Goal: Task Accomplishment & Management: Manage account settings

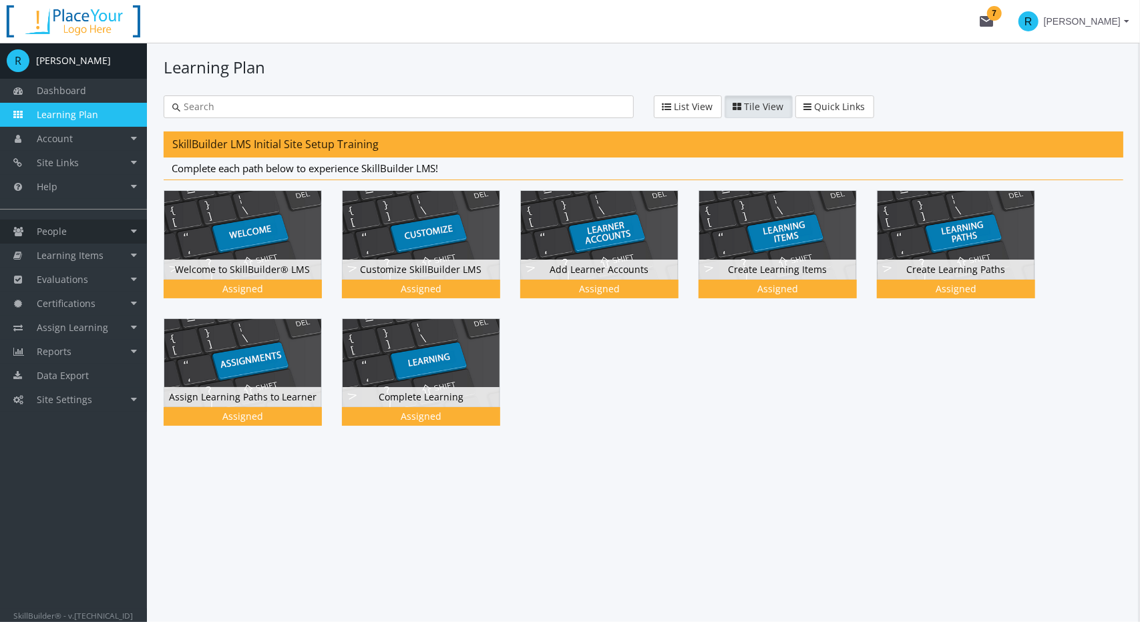
click at [52, 227] on span "People" at bounding box center [52, 231] width 30 height 13
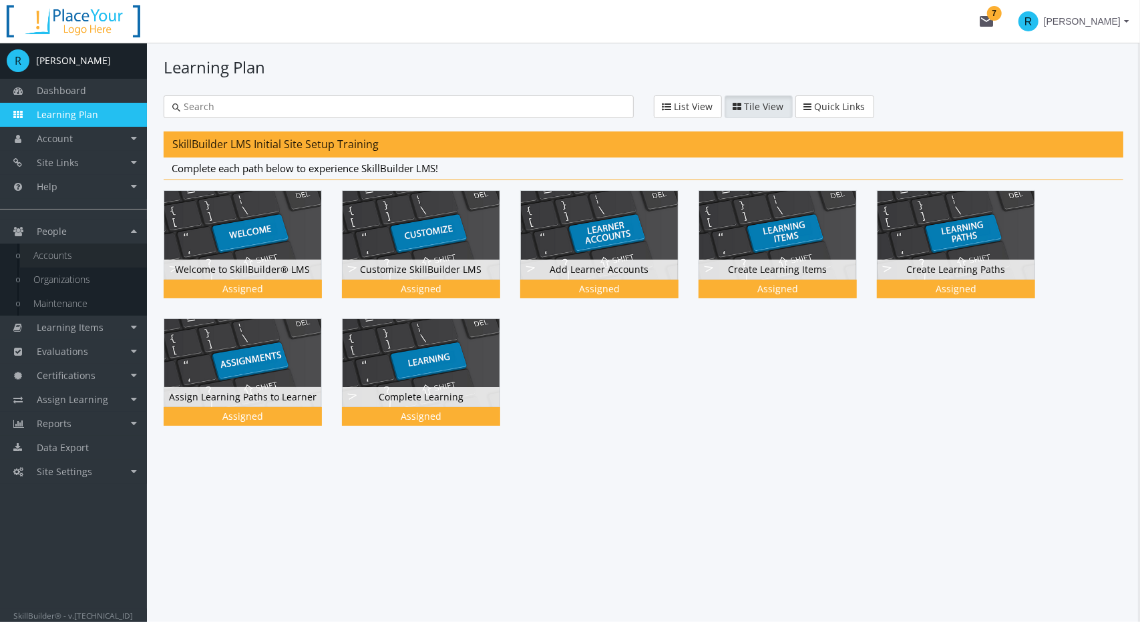
click at [63, 249] on link "Accounts" at bounding box center [83, 256] width 127 height 24
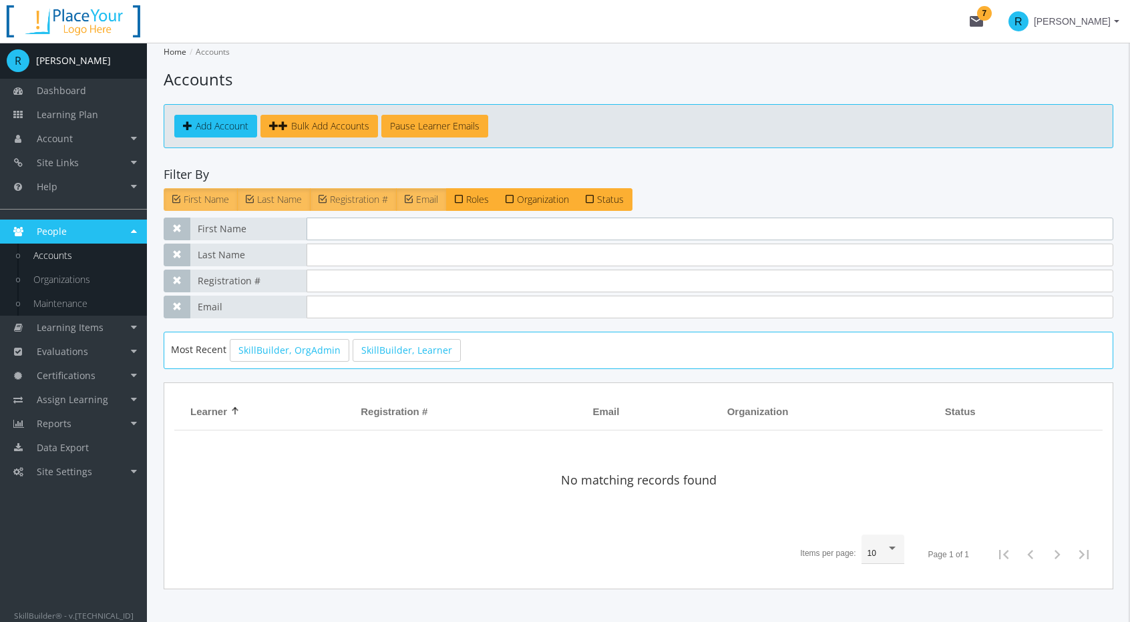
click at [346, 225] on input "text" at bounding box center [709, 229] width 807 height 23
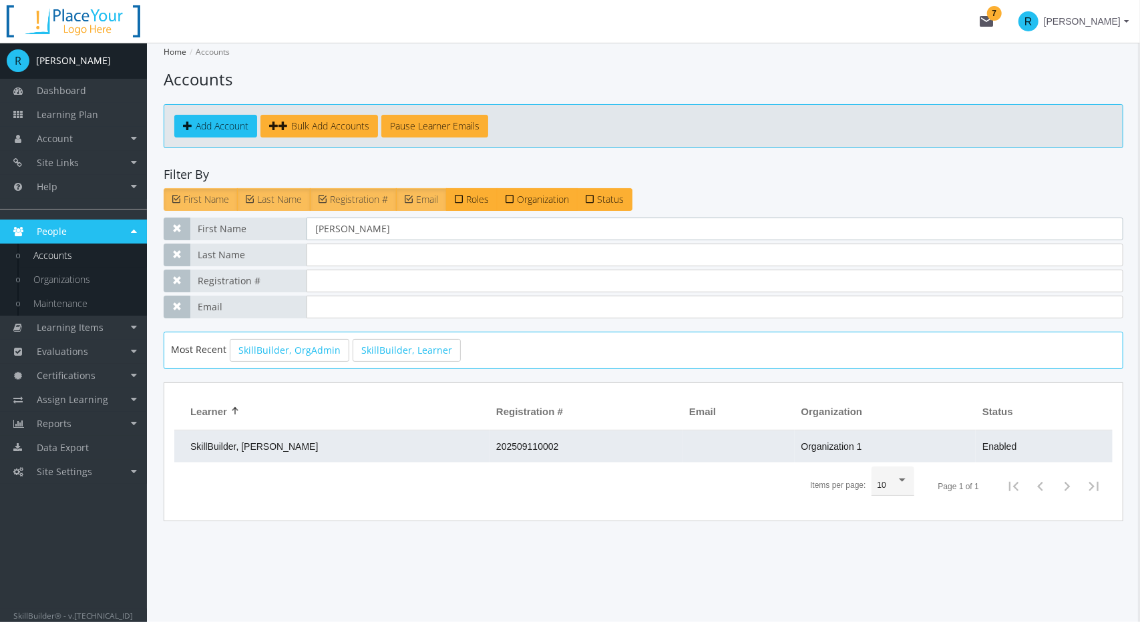
type input "[PERSON_NAME]"
click at [267, 452] on td "SkillBuilder, [PERSON_NAME]" at bounding box center [331, 447] width 315 height 32
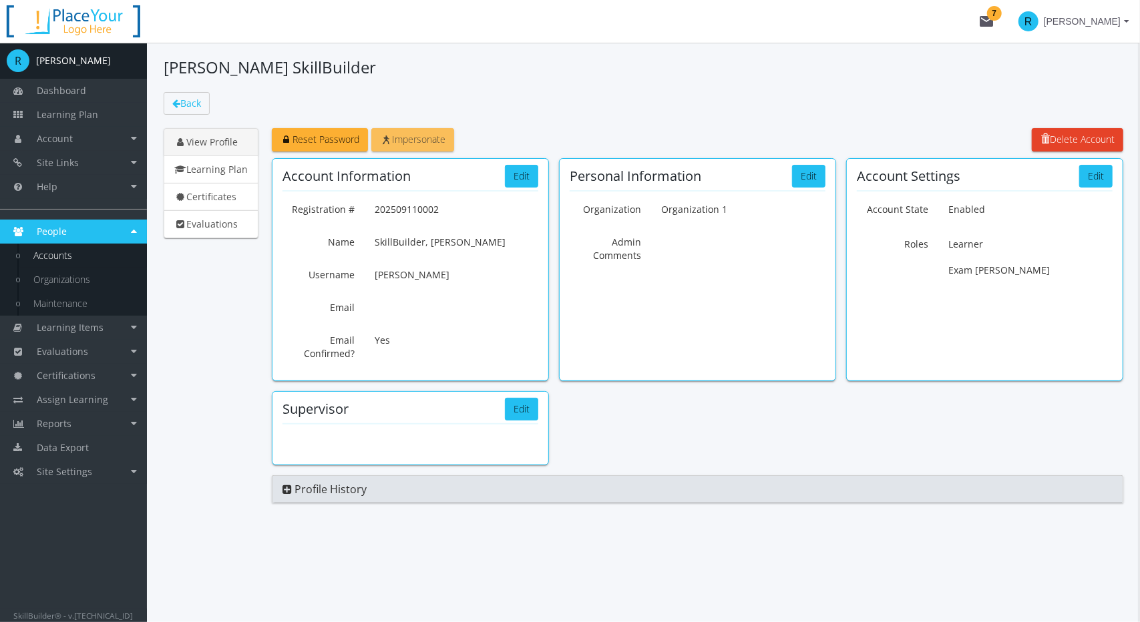
click at [415, 141] on span "Impersonate" at bounding box center [412, 139] width 65 height 13
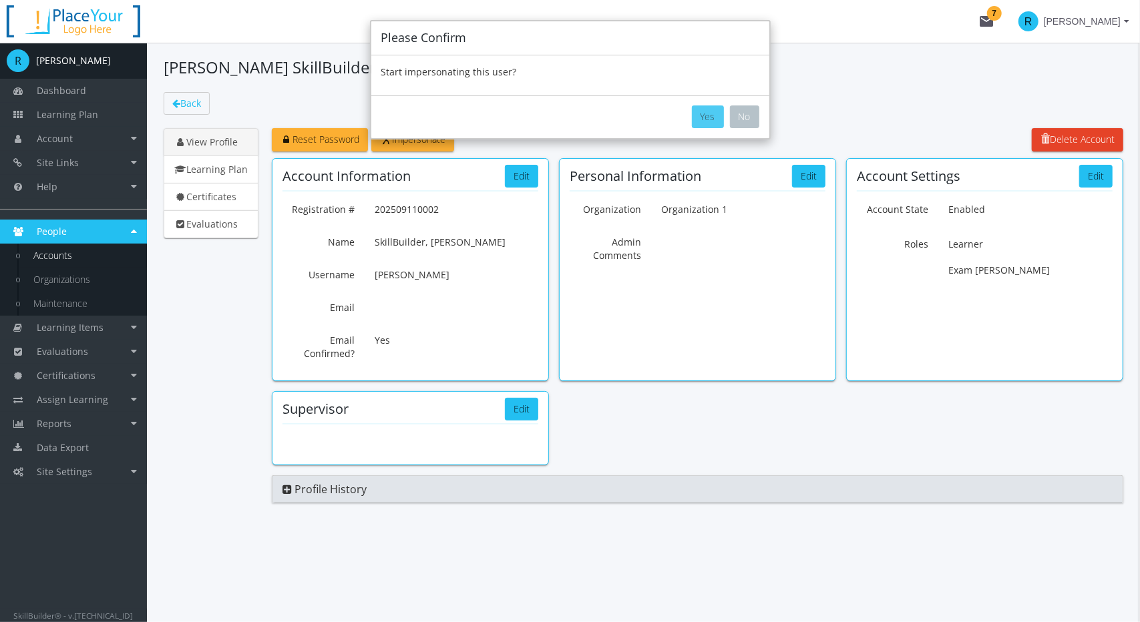
click at [710, 120] on button "Yes" at bounding box center [708, 116] width 32 height 23
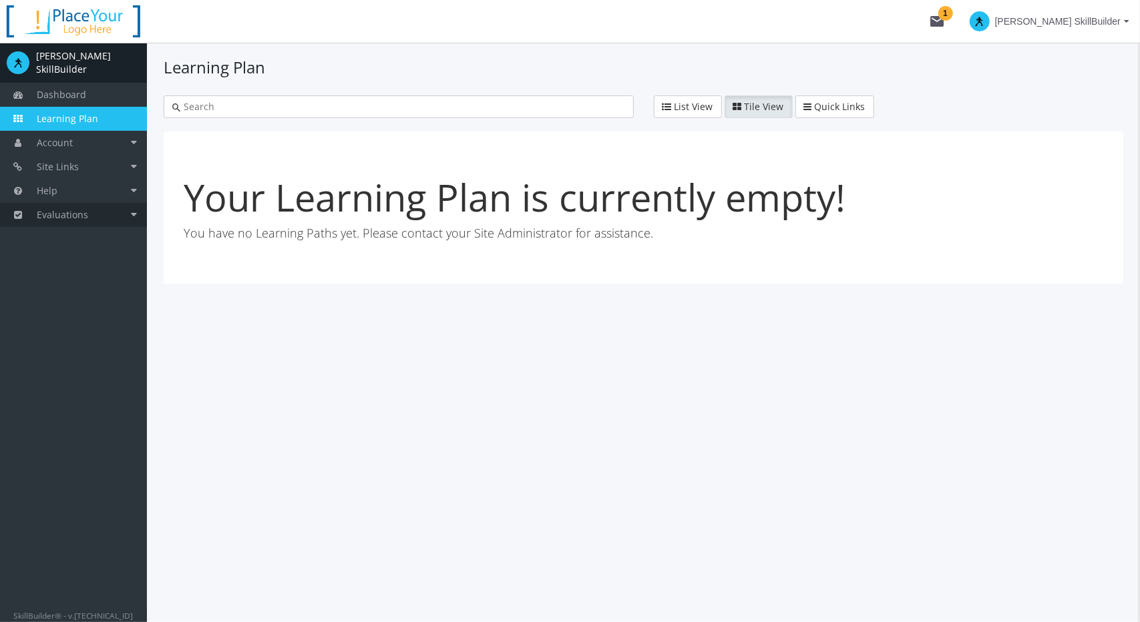
click at [91, 216] on link "Evaluations" at bounding box center [73, 215] width 147 height 24
click at [67, 230] on link "Exam Sessions" at bounding box center [83, 239] width 127 height 24
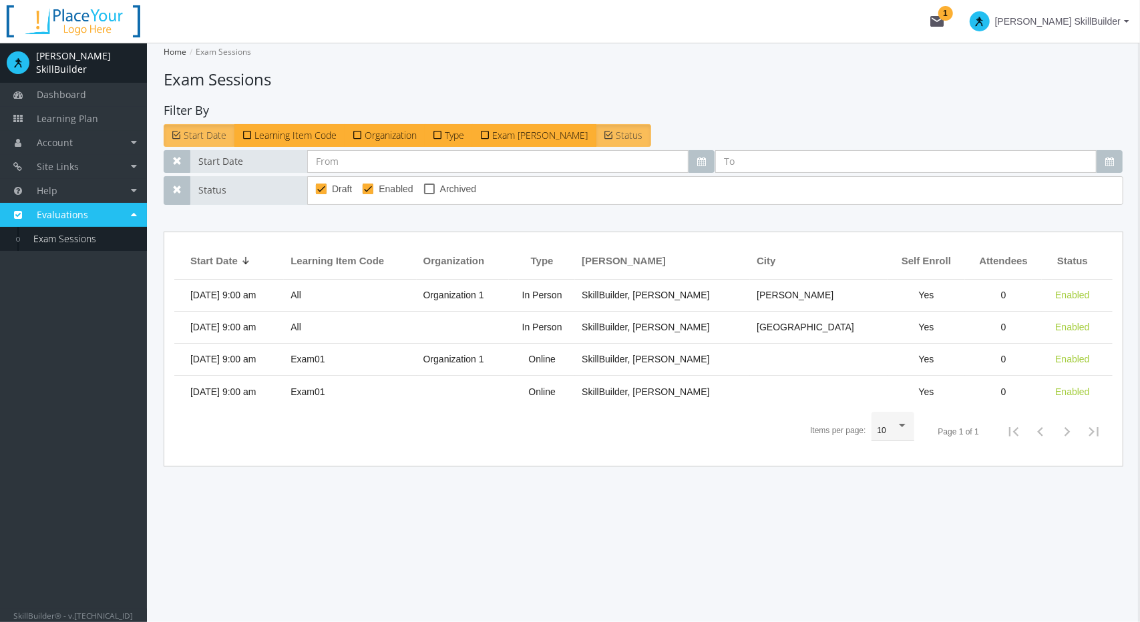
click at [1060, 31] on span "[PERSON_NAME] SkillBuilder" at bounding box center [1058, 21] width 126 height 24
click at [1062, 81] on link "End Impersonation" at bounding box center [1044, 78] width 180 height 15
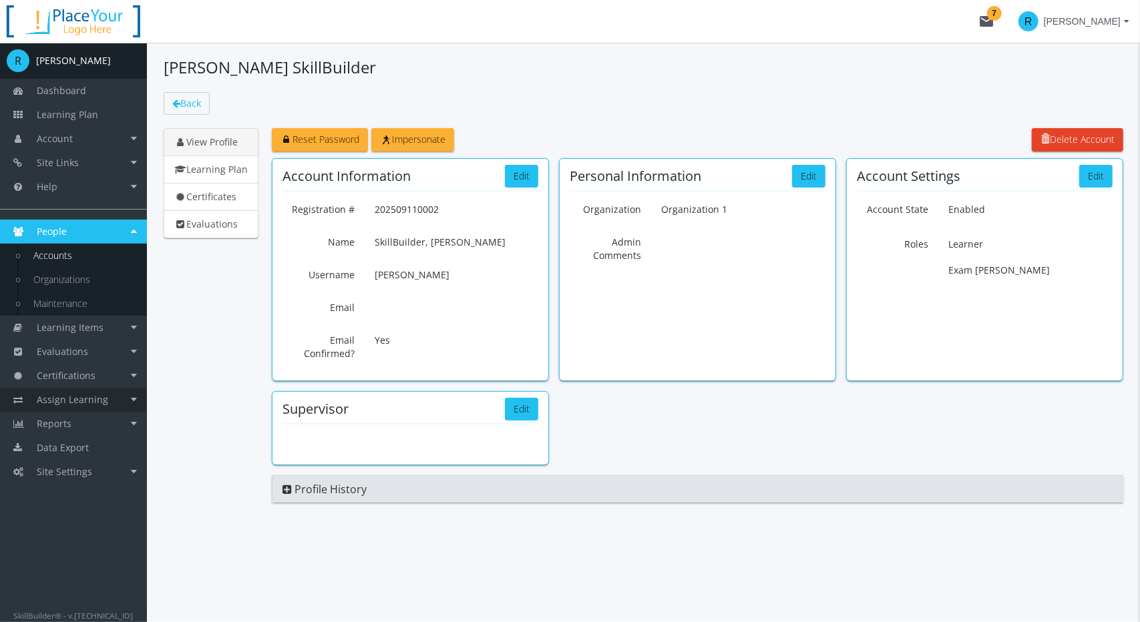
click at [80, 400] on span "Assign Learning" at bounding box center [72, 399] width 71 height 13
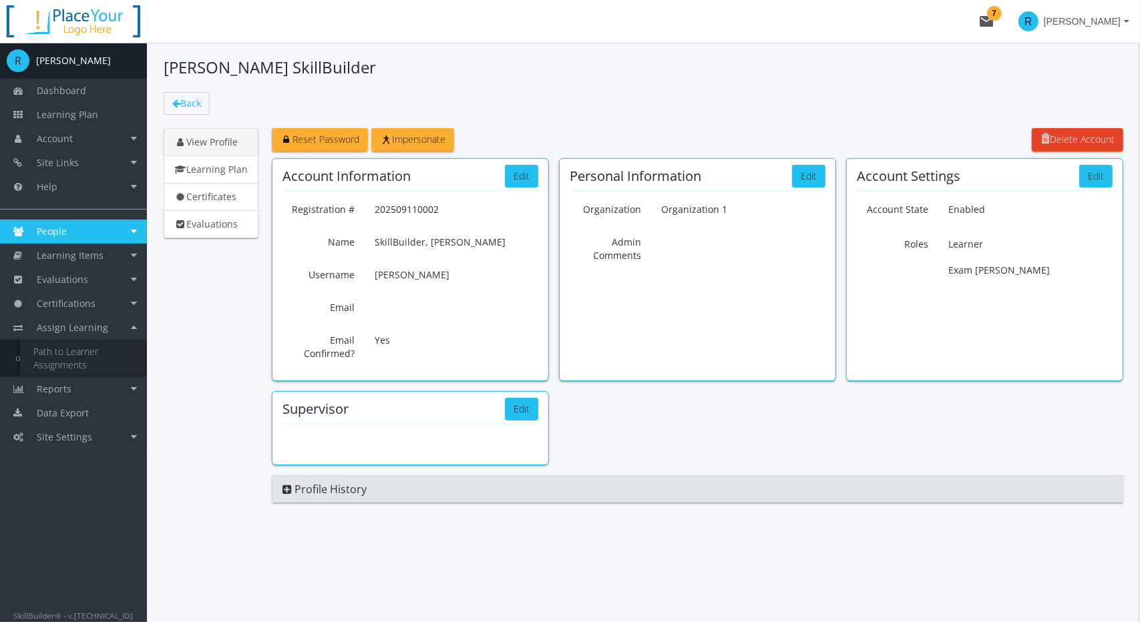
click at [73, 366] on link "Path to Learner Assignments" at bounding box center [83, 358] width 127 height 37
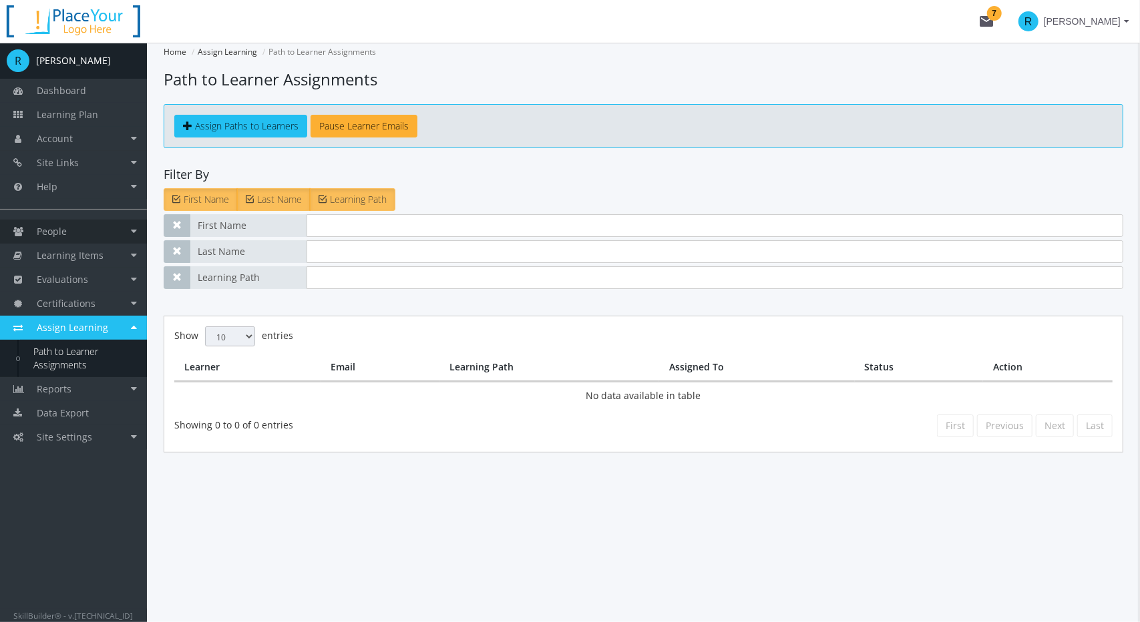
click at [85, 230] on link "People" at bounding box center [73, 232] width 147 height 24
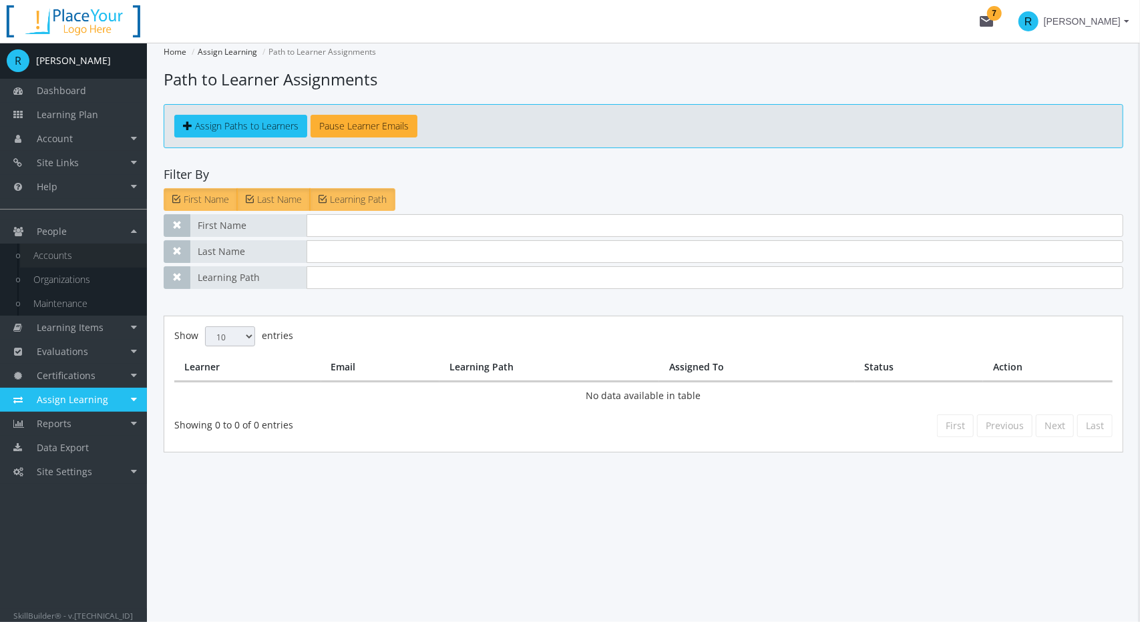
click at [63, 252] on link "Accounts" at bounding box center [83, 256] width 127 height 24
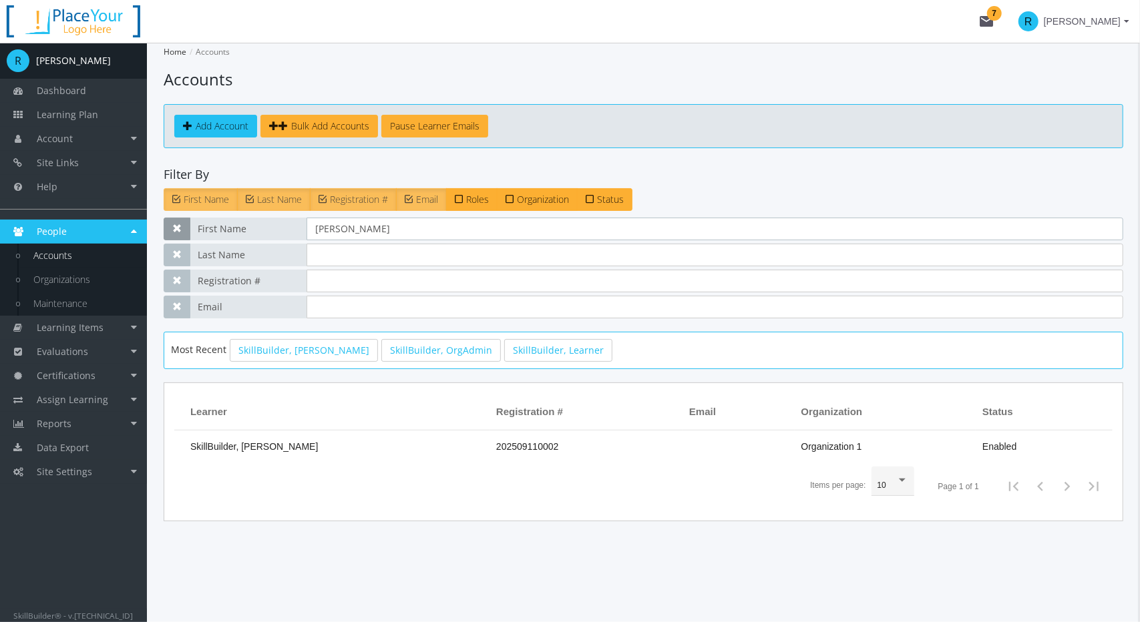
drag, startPoint x: 358, startPoint y: 228, endPoint x: 188, endPoint y: 228, distance: 170.3
click at [219, 225] on div "First Name [PERSON_NAME]" at bounding box center [643, 229] width 959 height 23
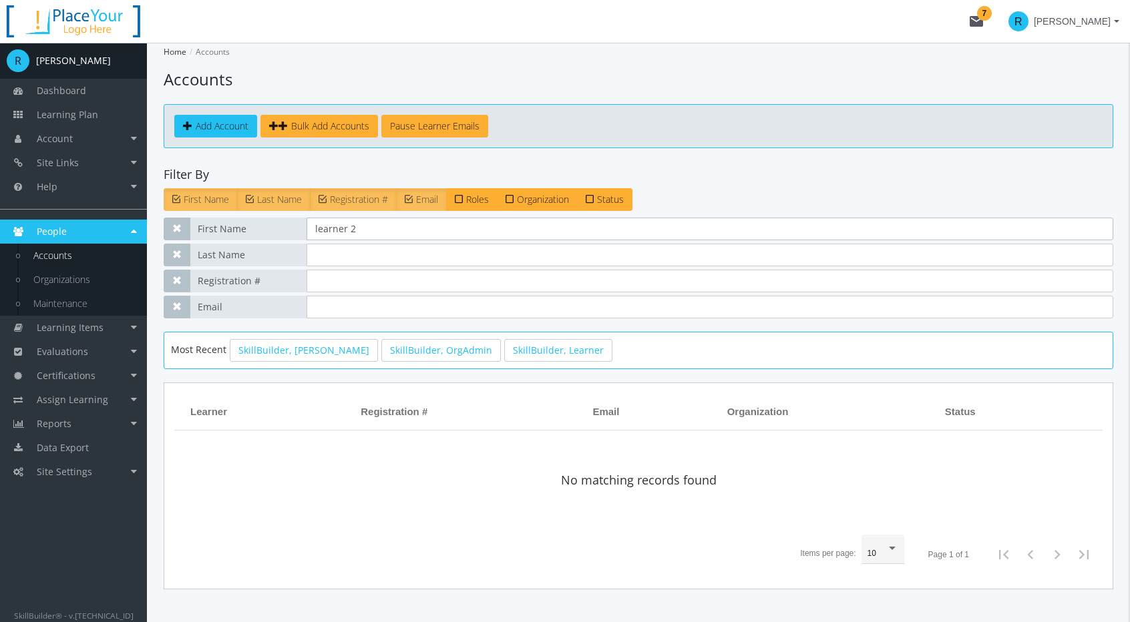
type input "learner 2"
click at [328, 257] on input "text" at bounding box center [709, 255] width 807 height 23
type input "[PERSON_NAME]"
click at [232, 134] on link "Add Account" at bounding box center [215, 126] width 83 height 23
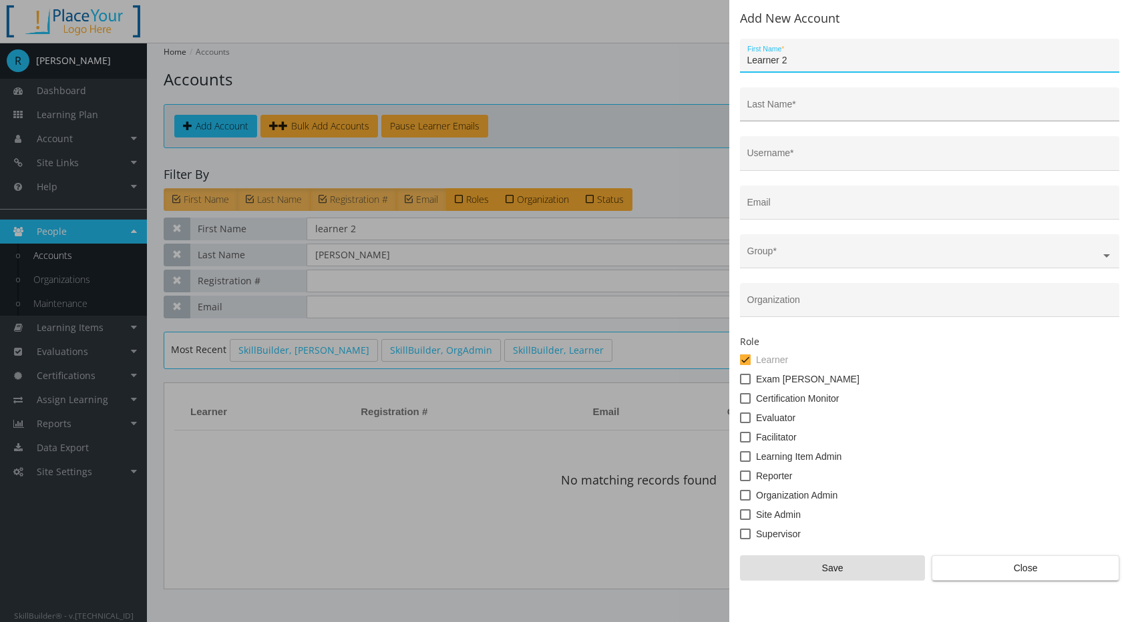
type input "Learner 2"
click at [829, 106] on input "Last Name *" at bounding box center [929, 109] width 365 height 11
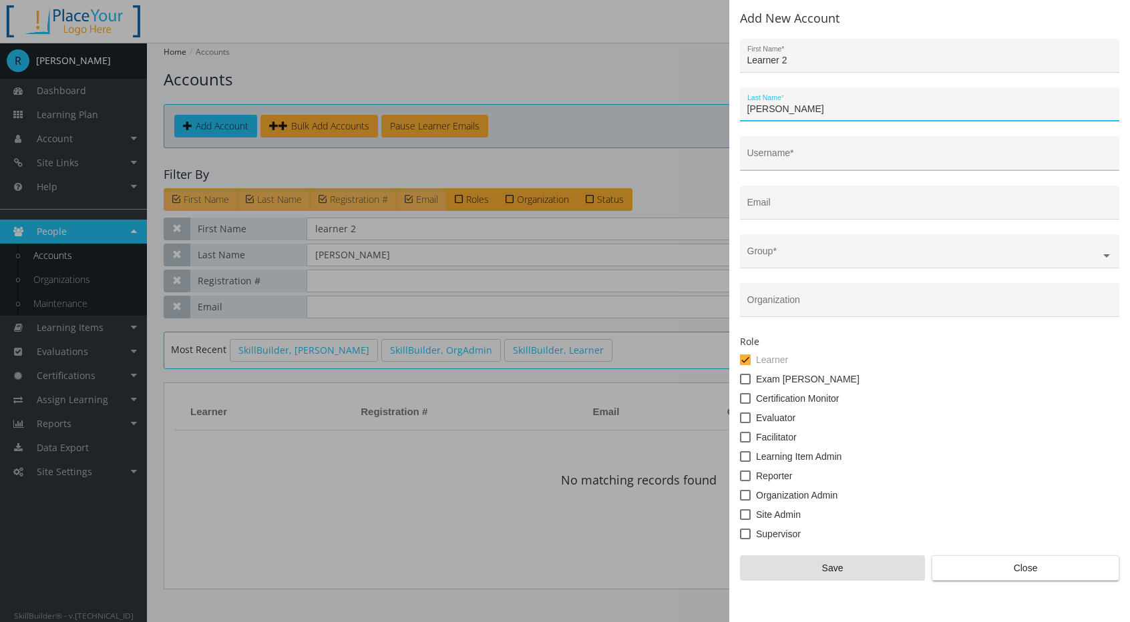
type input "[PERSON_NAME]"
click at [819, 166] on div "Username *" at bounding box center [929, 157] width 365 height 27
type input "learner2"
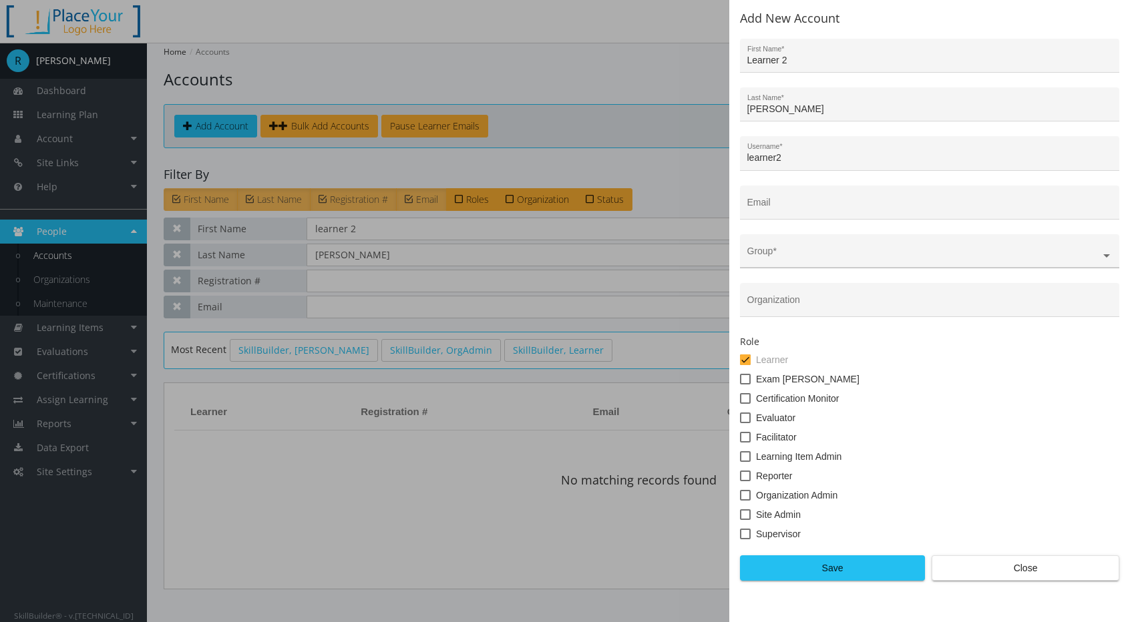
click at [788, 250] on ng-select at bounding box center [929, 258] width 379 height 20
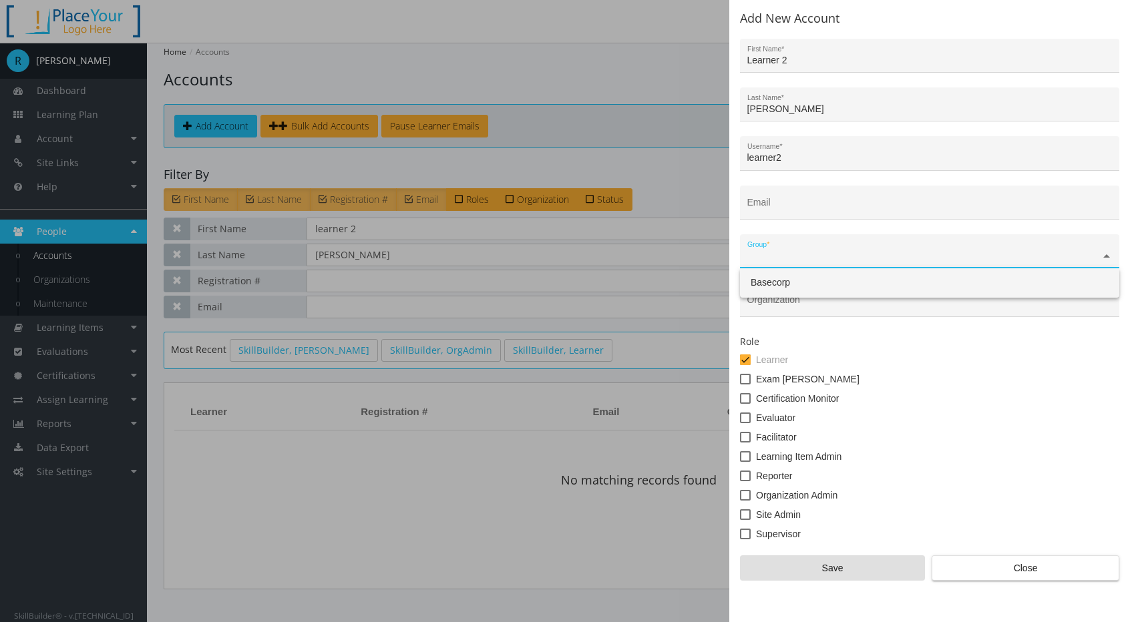
click at [782, 276] on div "Basecorp" at bounding box center [929, 282] width 379 height 29
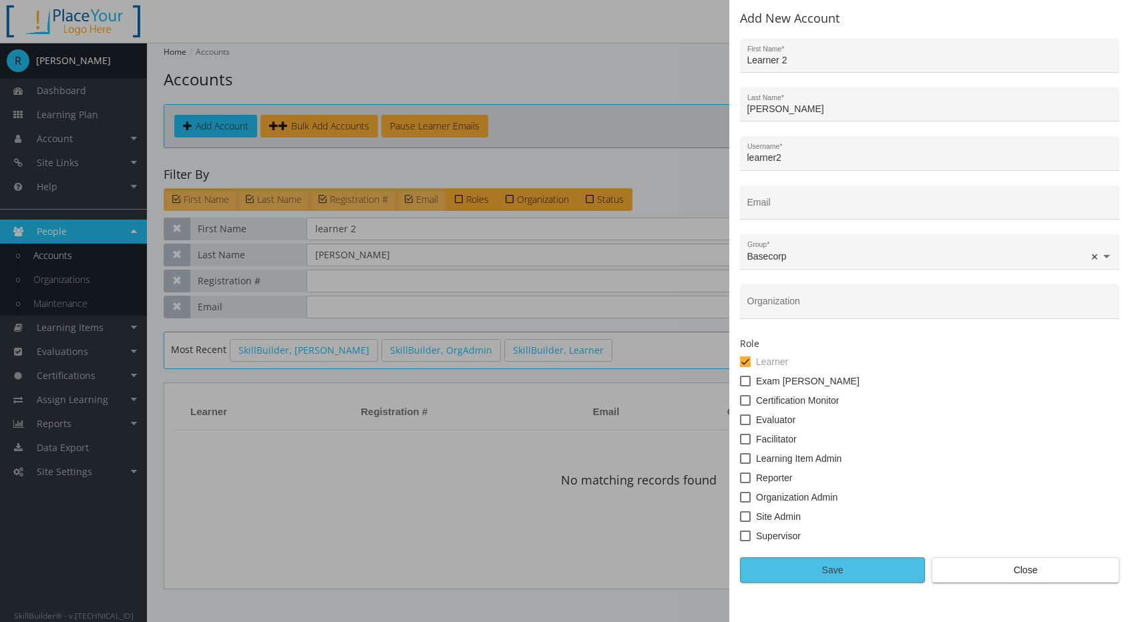
click at [829, 575] on span "Save" at bounding box center [832, 570] width 162 height 24
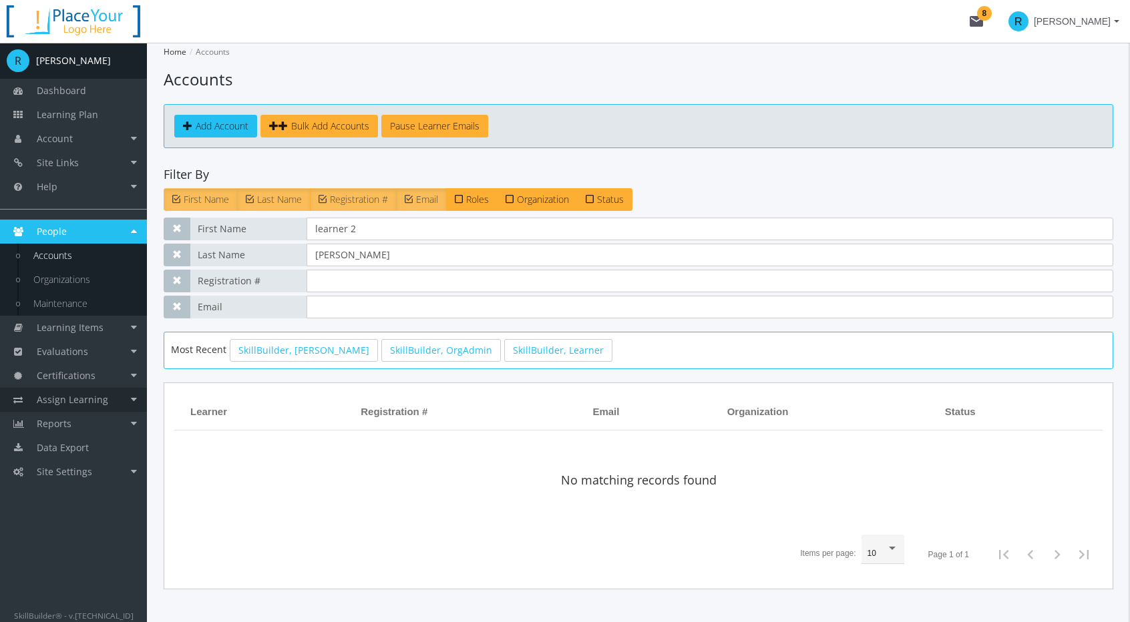
click at [55, 403] on span "Assign Learning" at bounding box center [72, 399] width 71 height 13
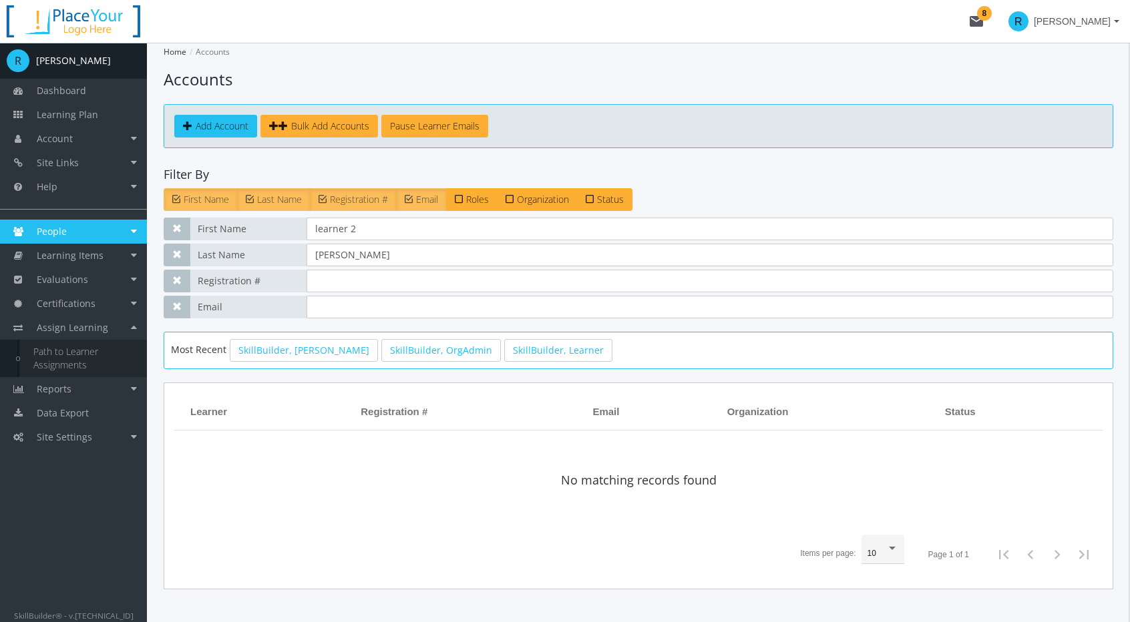
click at [66, 367] on link "Path to Learner Assignments" at bounding box center [83, 358] width 127 height 37
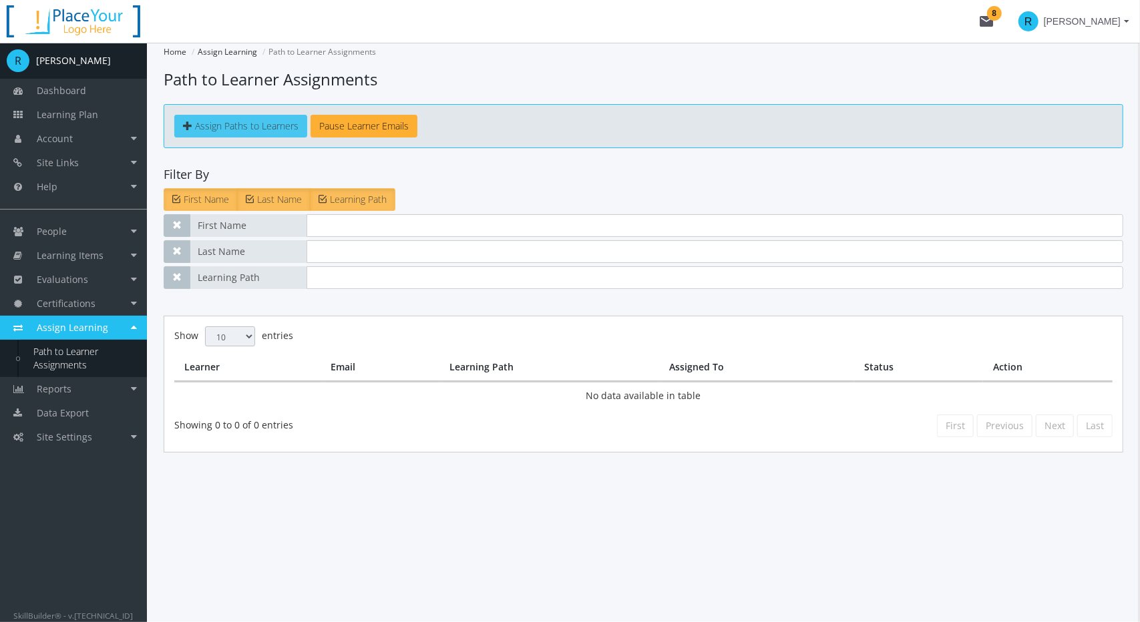
click at [242, 120] on span "Assign Paths to Learners" at bounding box center [246, 126] width 103 height 13
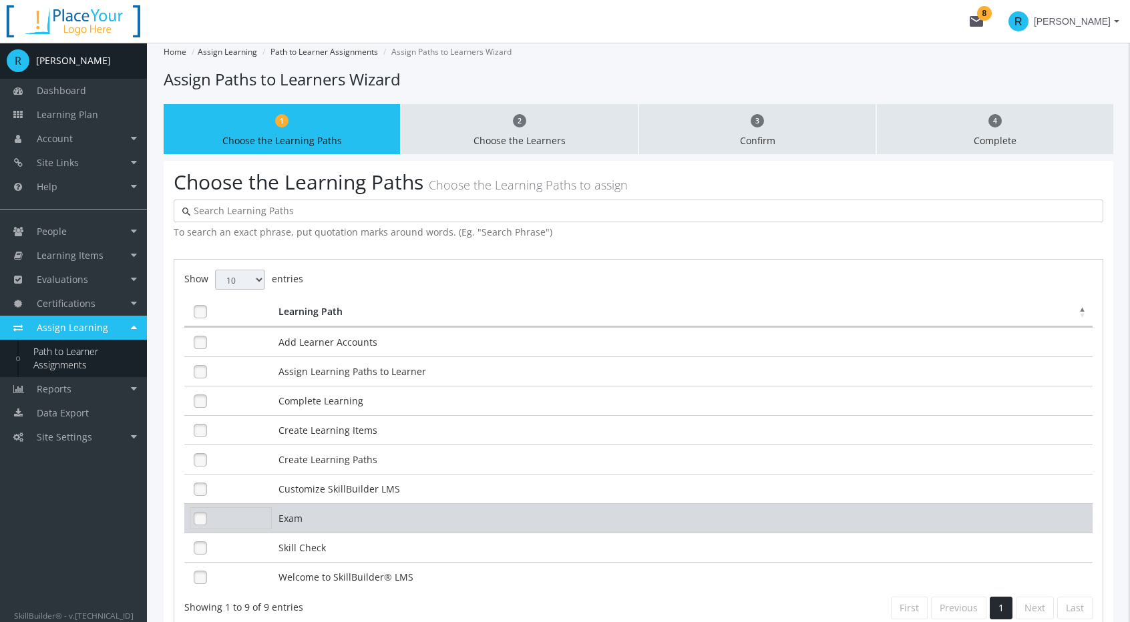
click at [202, 516] on link at bounding box center [200, 519] width 20 height 20
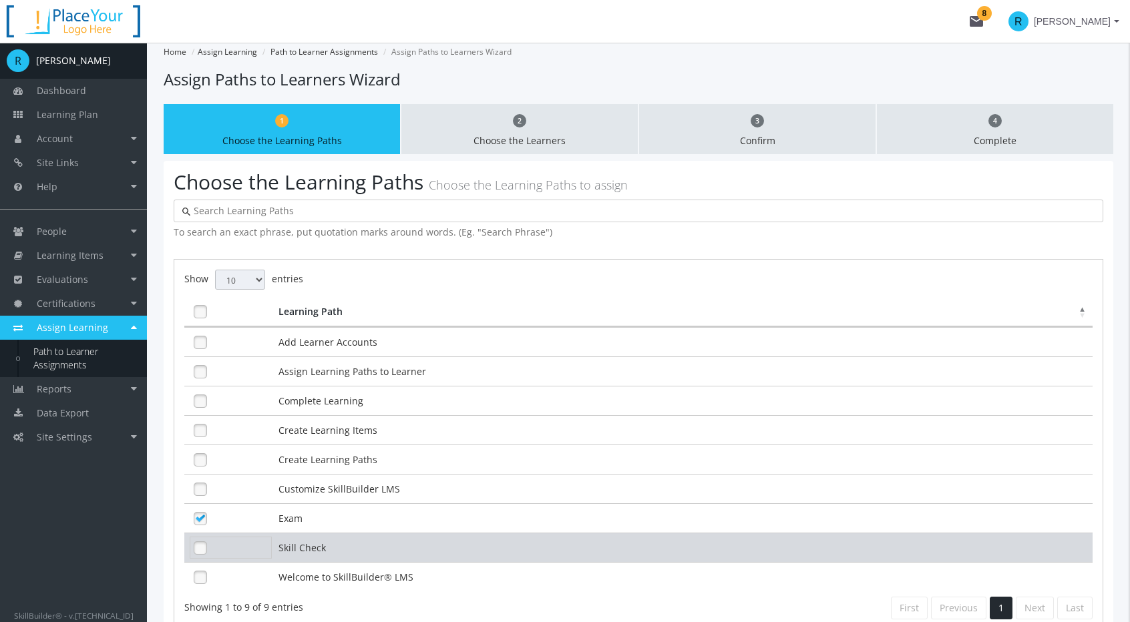
click at [195, 538] on link at bounding box center [200, 548] width 20 height 20
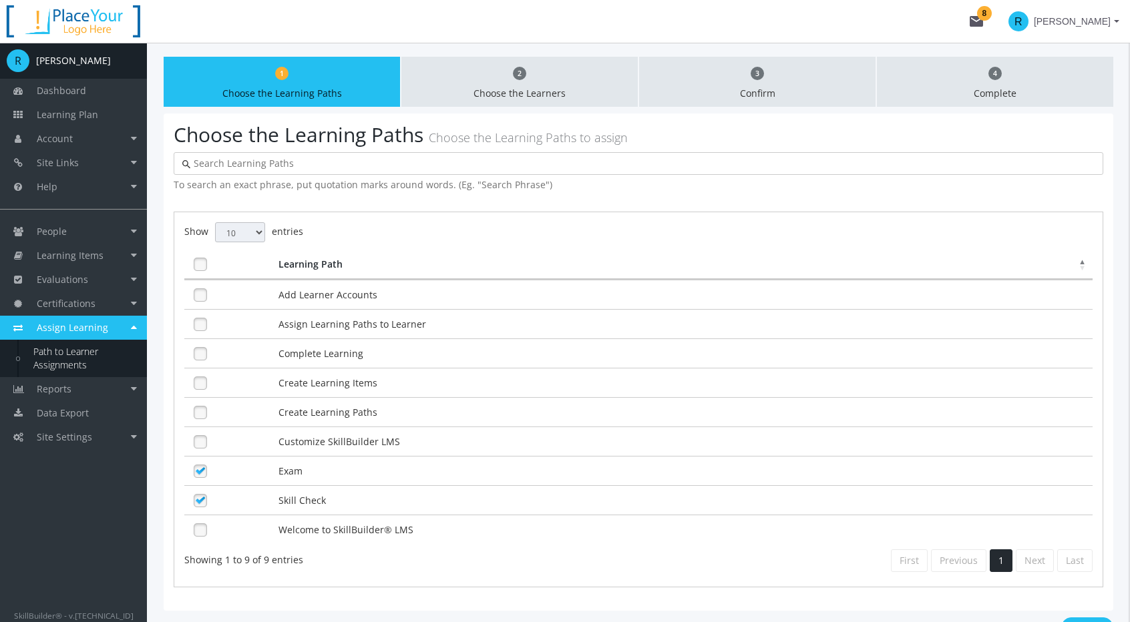
scroll to position [67, 0]
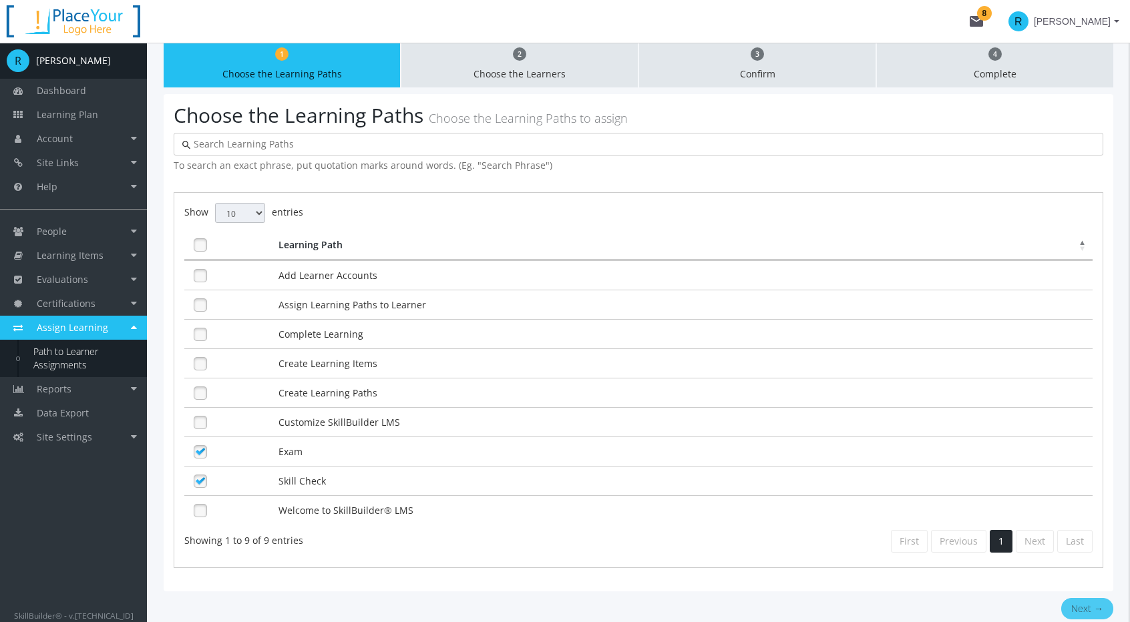
click at [1068, 602] on button "Next →" at bounding box center [1087, 608] width 52 height 21
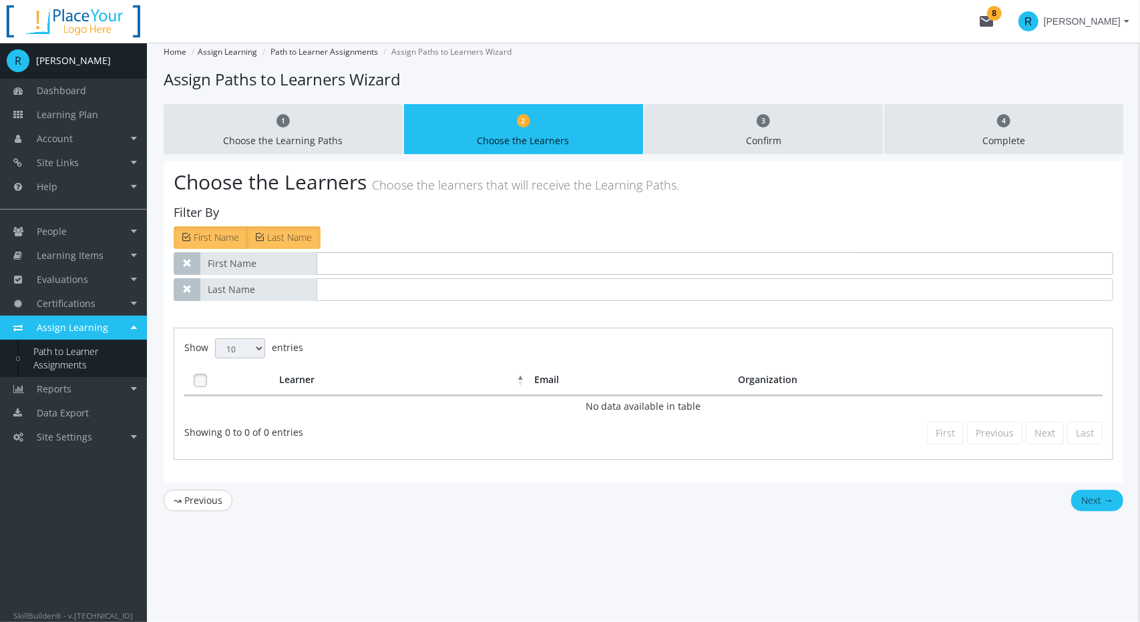
click at [352, 266] on input "text" at bounding box center [714, 263] width 797 height 23
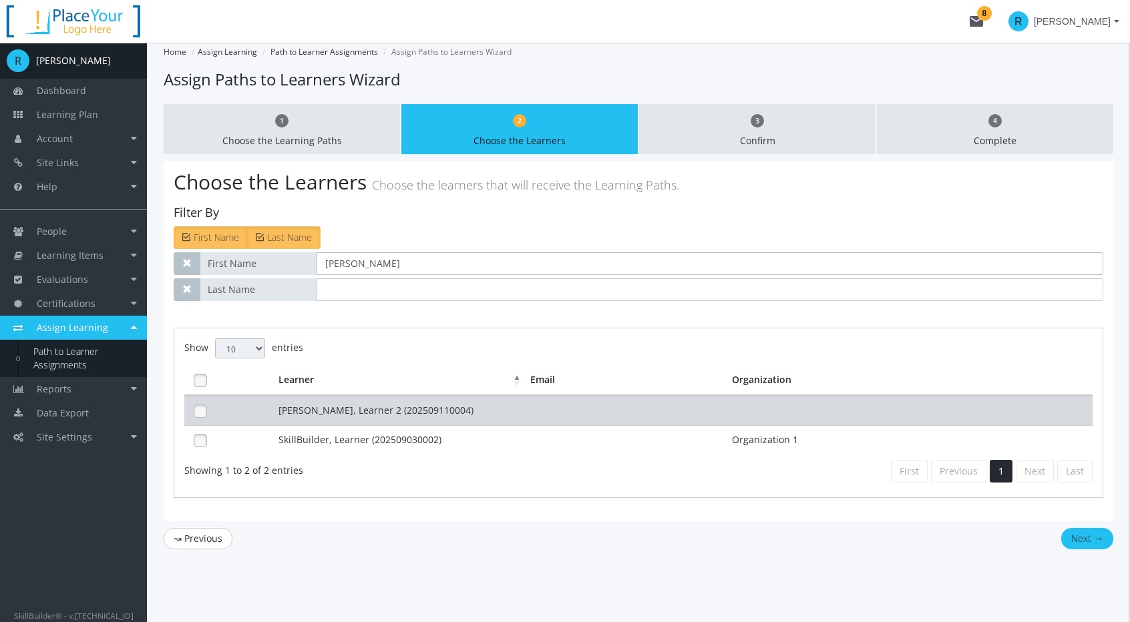
type input "[PERSON_NAME]"
click at [375, 409] on td "[PERSON_NAME], Learner 2 (202509110004)" at bounding box center [401, 410] width 252 height 29
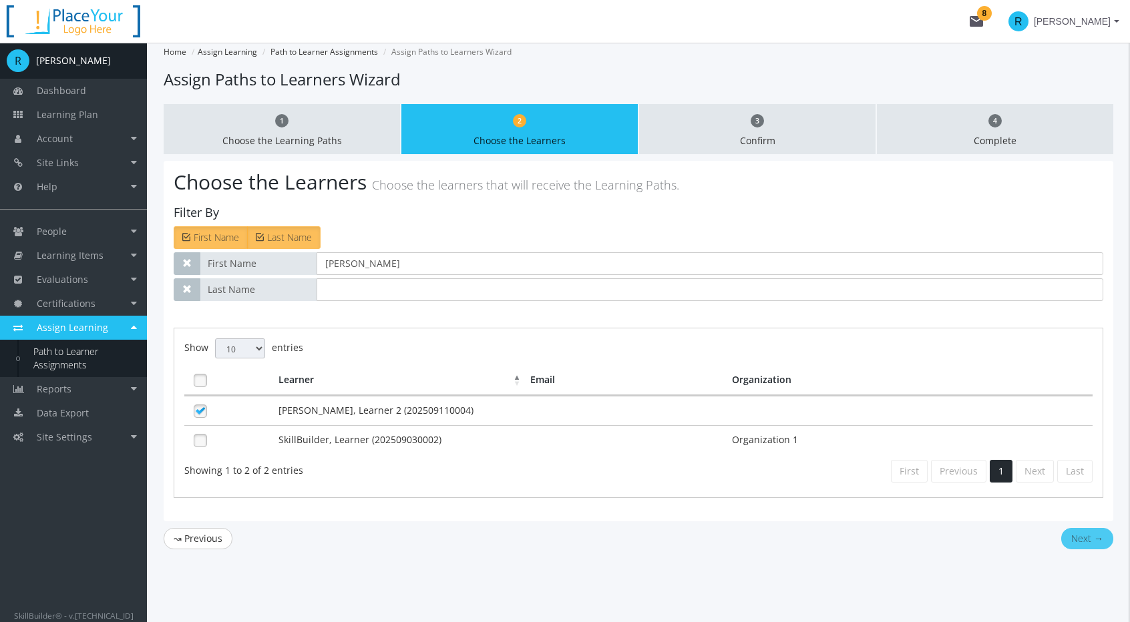
click at [1084, 535] on button "Next →" at bounding box center [1087, 538] width 52 height 21
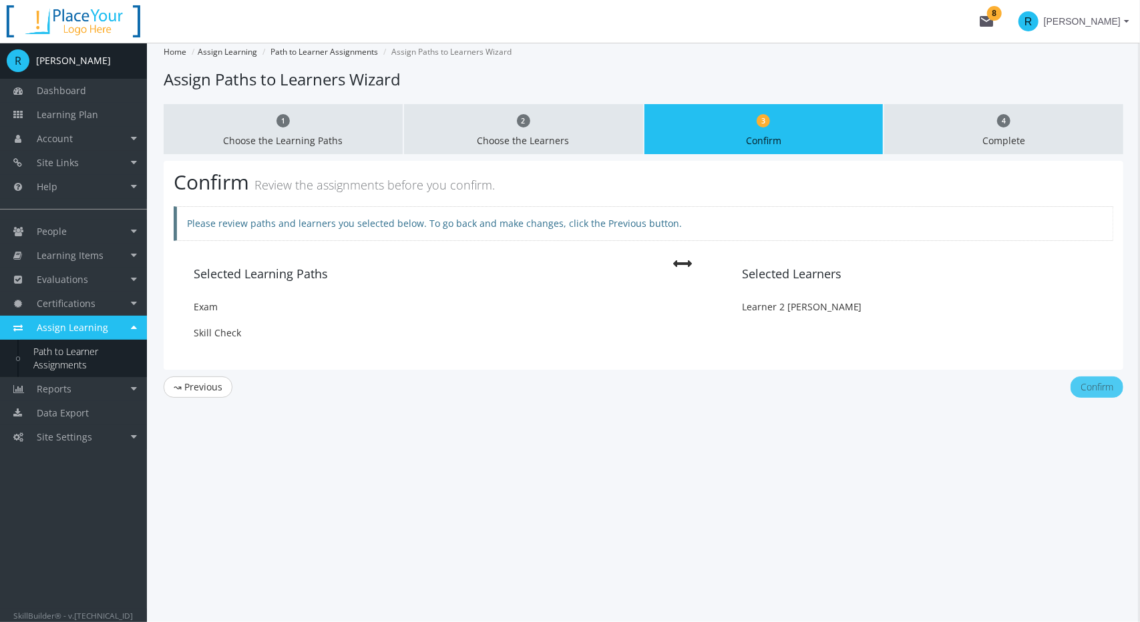
click at [1086, 387] on button "Confirm" at bounding box center [1096, 387] width 53 height 21
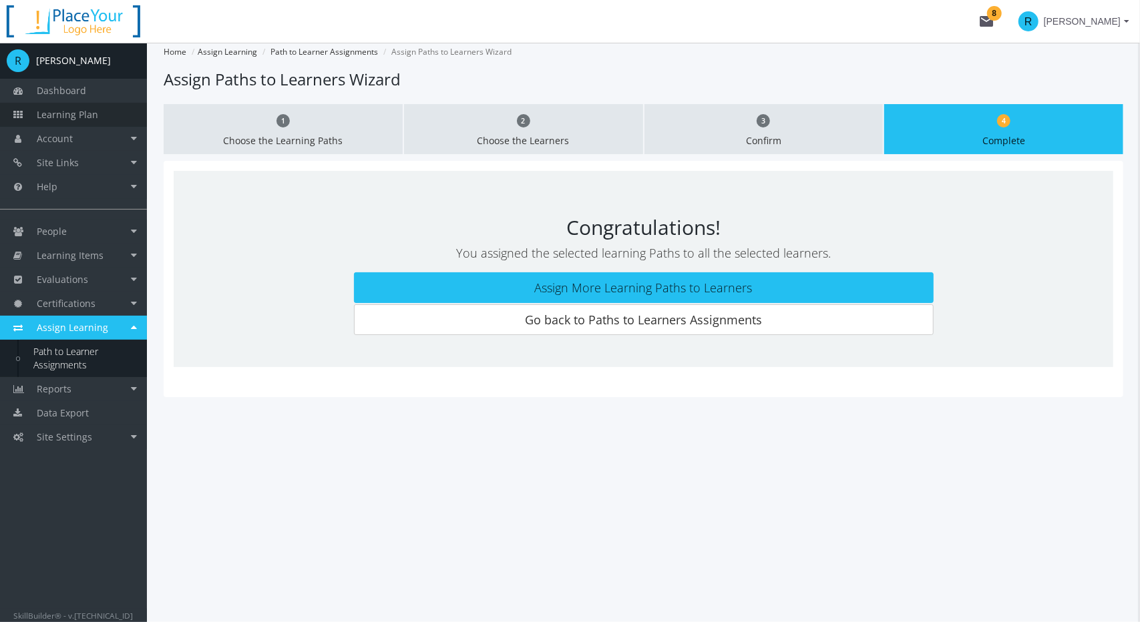
click at [72, 115] on span "Learning Plan" at bounding box center [67, 114] width 61 height 13
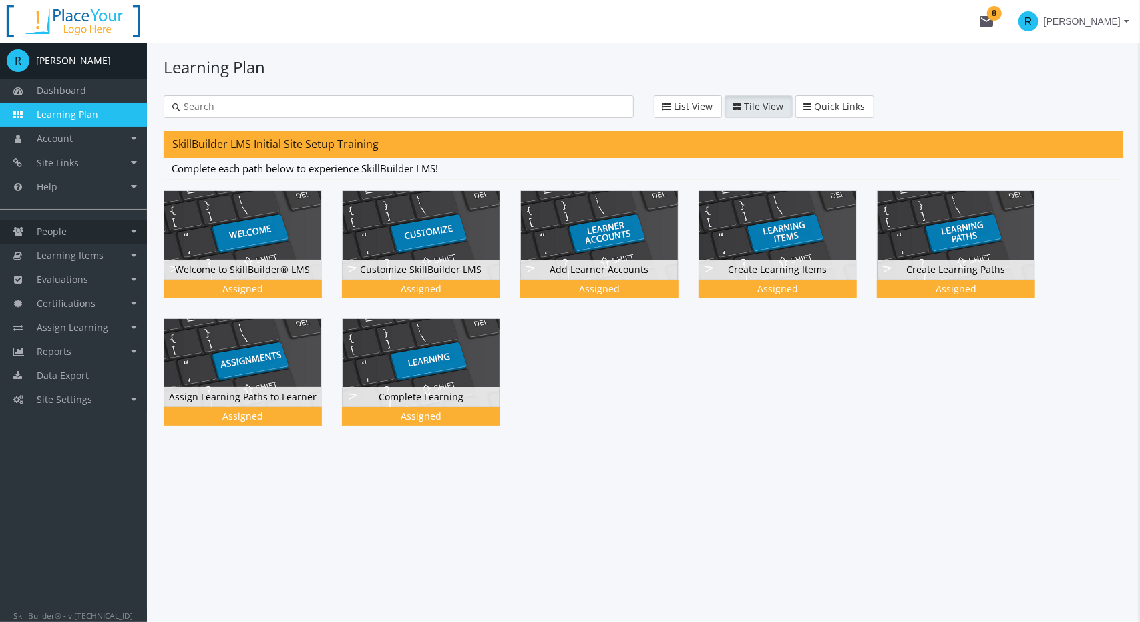
click at [78, 229] on link "People" at bounding box center [73, 232] width 147 height 24
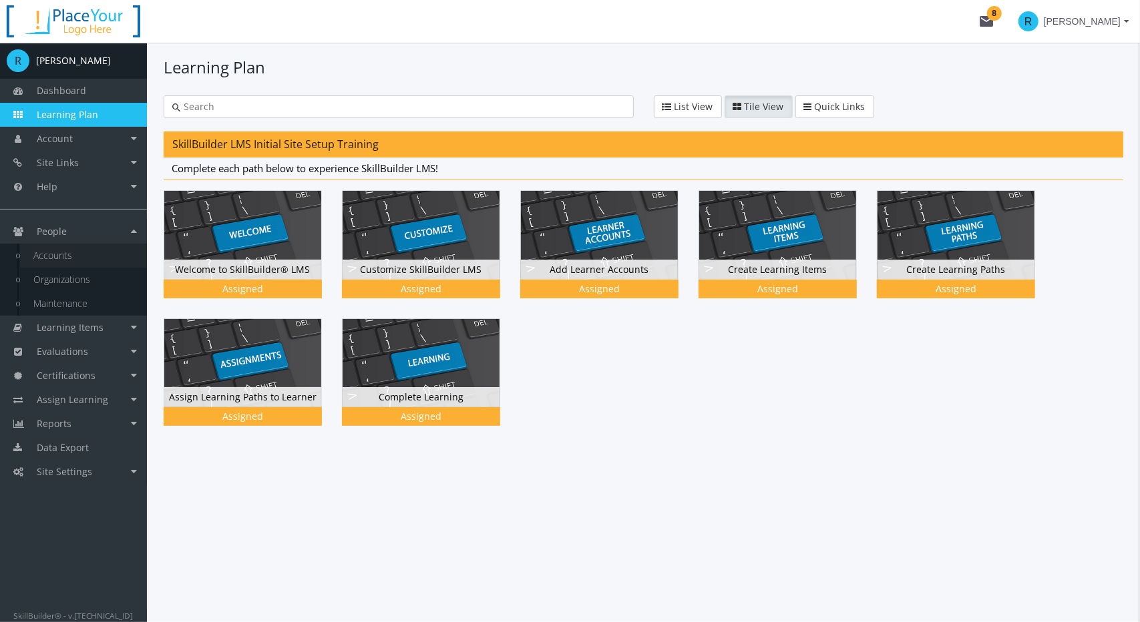
click at [73, 249] on link "Accounts" at bounding box center [83, 256] width 127 height 24
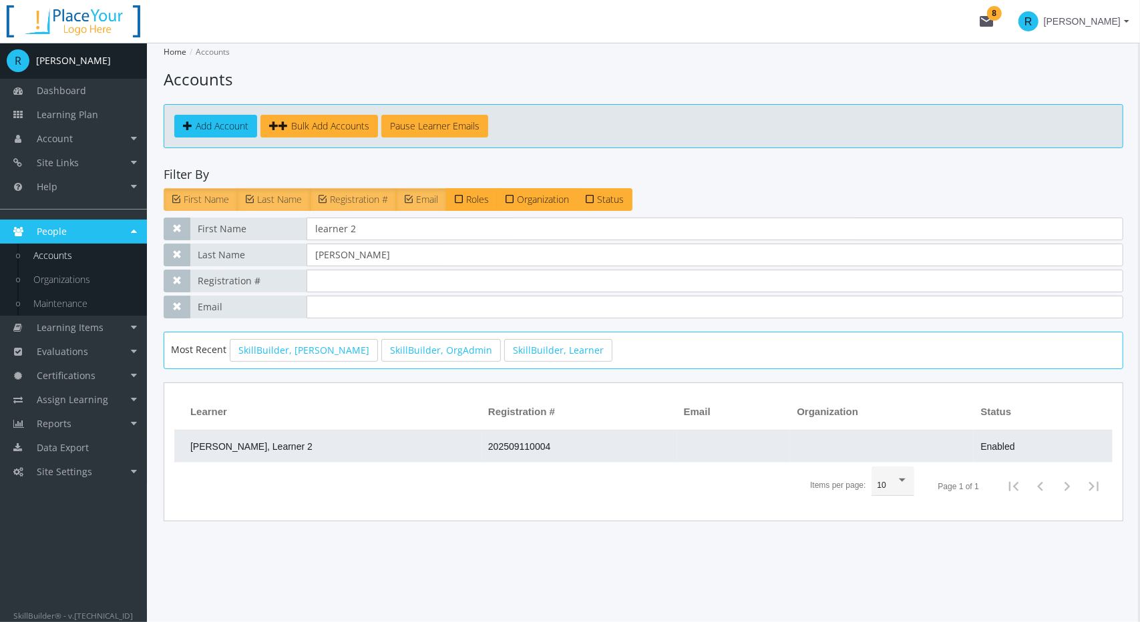
click at [481, 456] on td "202509110004" at bounding box center [579, 447] width 196 height 32
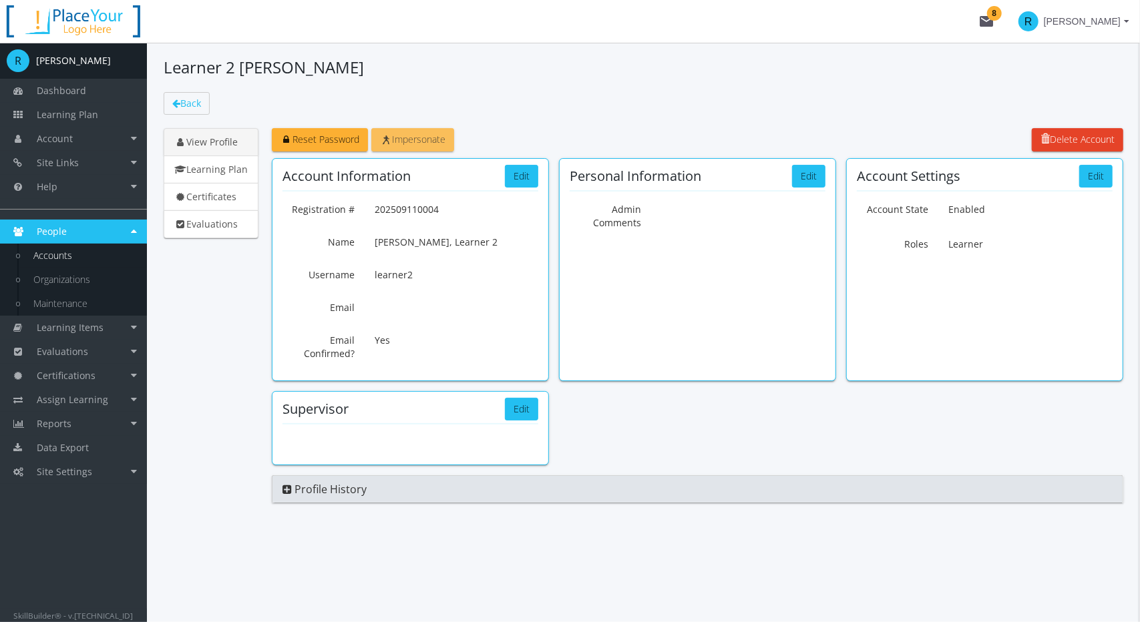
click at [408, 136] on span "Impersonate" at bounding box center [412, 139] width 65 height 13
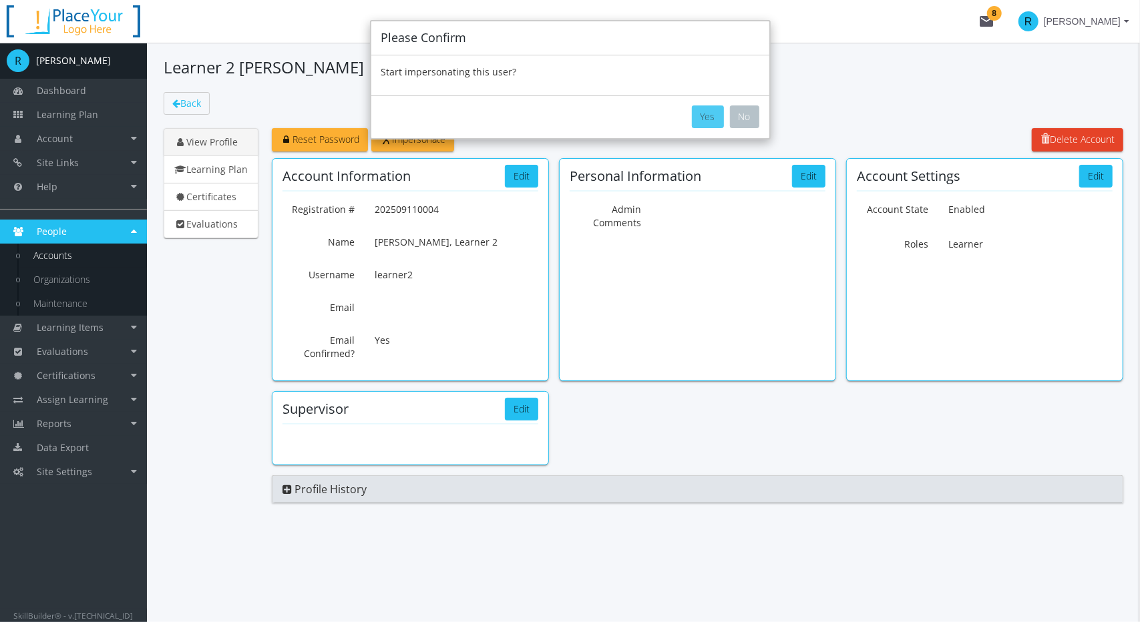
click at [708, 117] on button "Yes" at bounding box center [708, 116] width 32 height 23
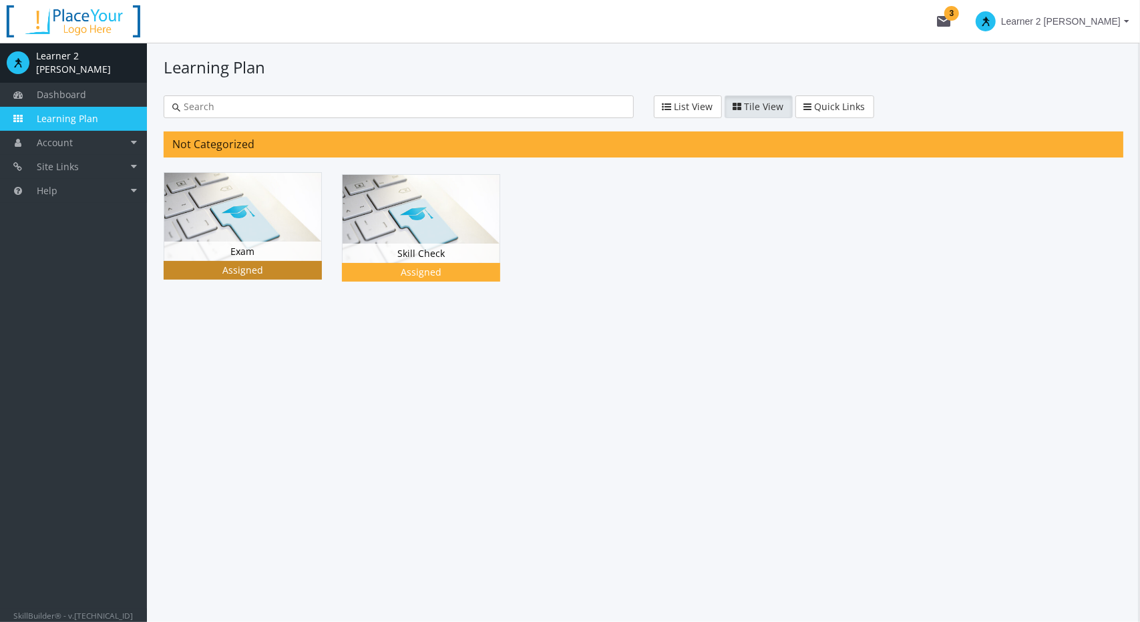
click at [272, 214] on img at bounding box center [242, 217] width 157 height 88
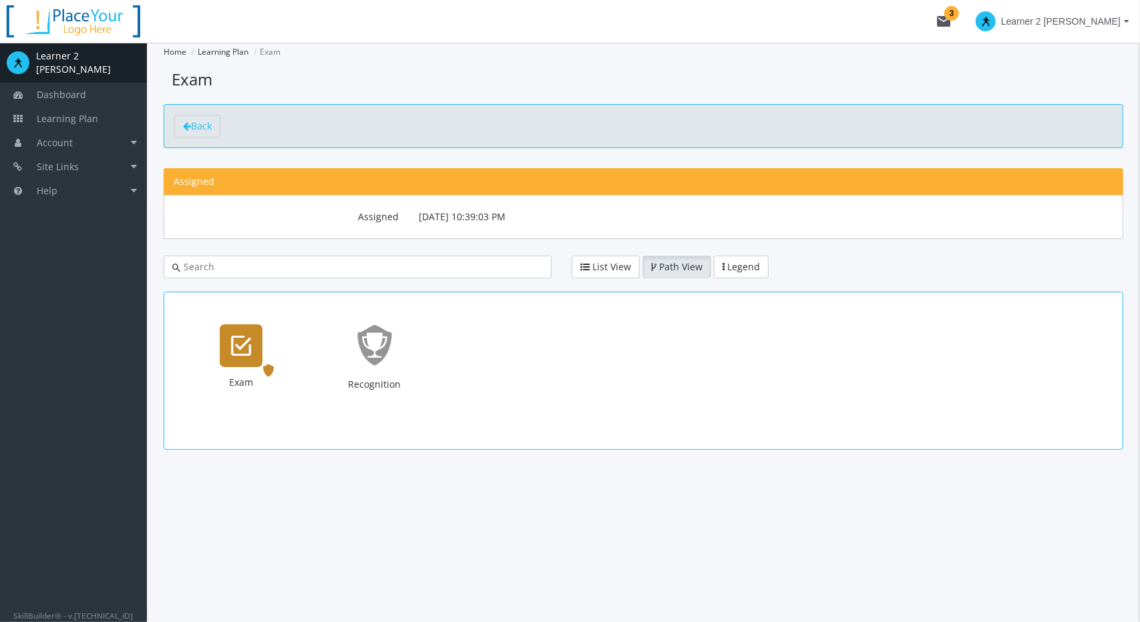
click at [243, 347] on icon "Exam" at bounding box center [241, 345] width 20 height 27
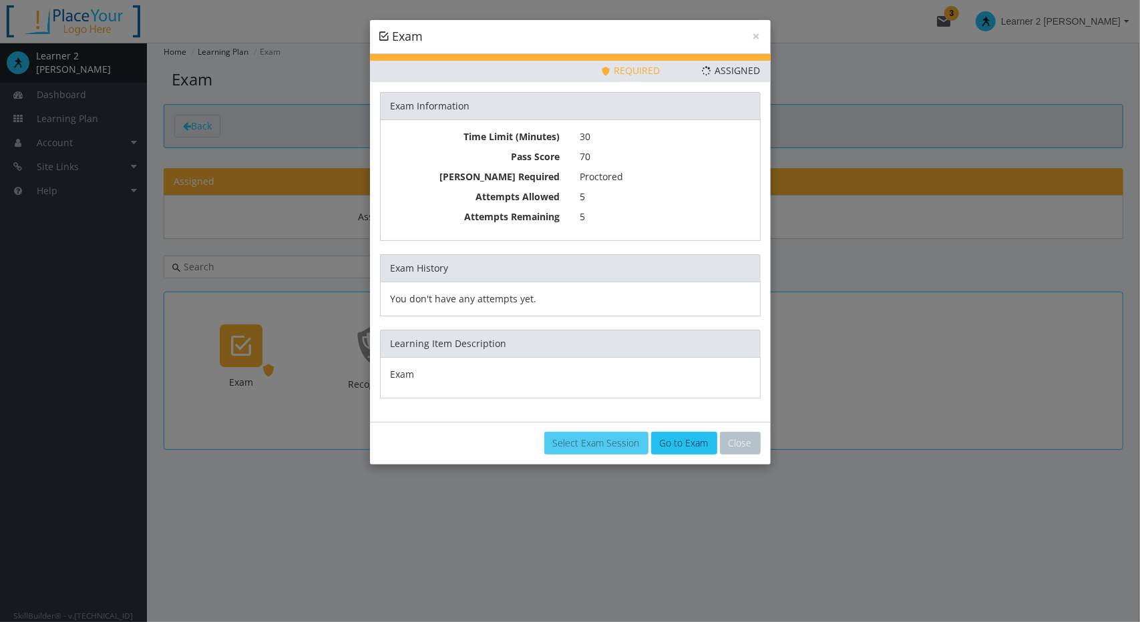
click at [604, 441] on link "Select Exam Session" at bounding box center [596, 443] width 104 height 23
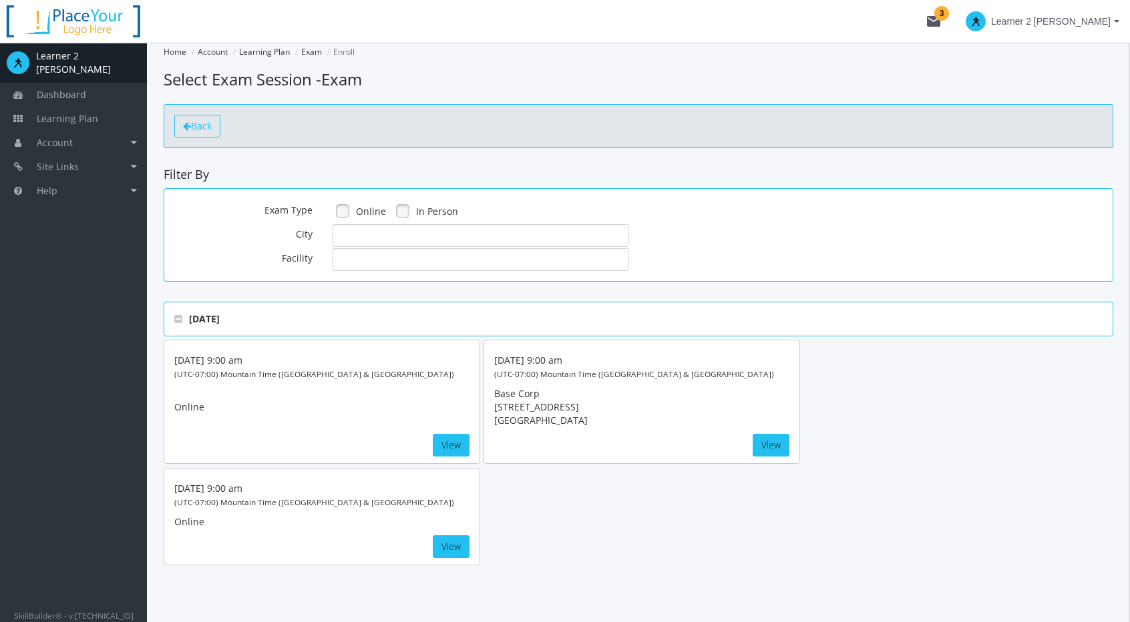
click at [191, 126] on span "Back" at bounding box center [201, 126] width 21 height 13
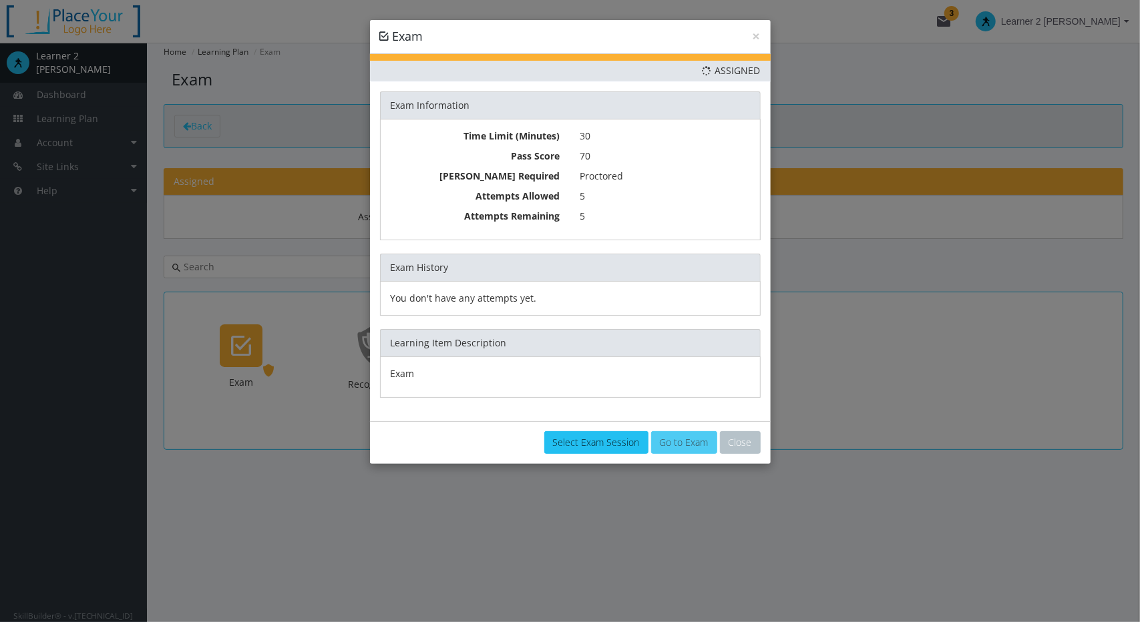
click at [677, 439] on link "Go to Exam" at bounding box center [684, 442] width 66 height 23
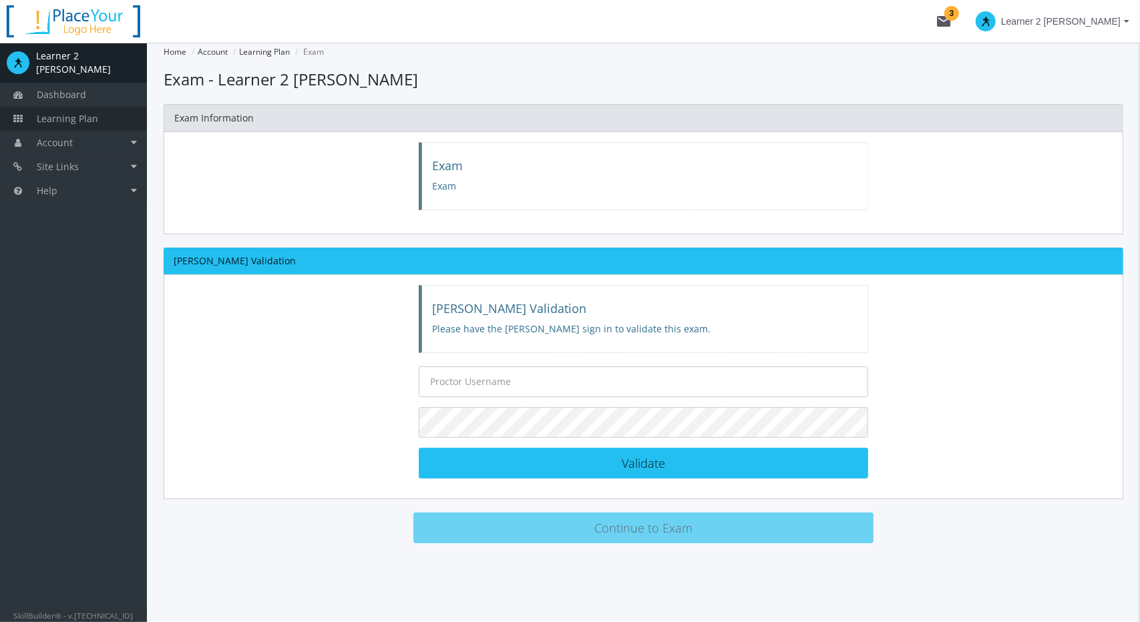
click at [89, 113] on span "Learning Plan" at bounding box center [67, 118] width 61 height 13
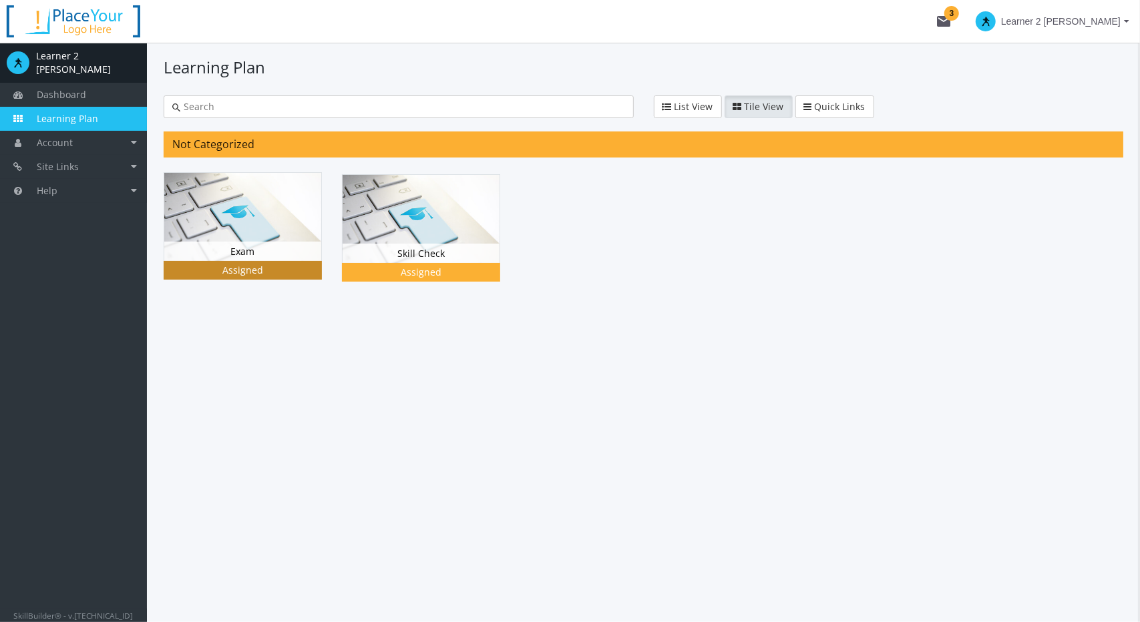
click at [183, 236] on img at bounding box center [242, 217] width 157 height 88
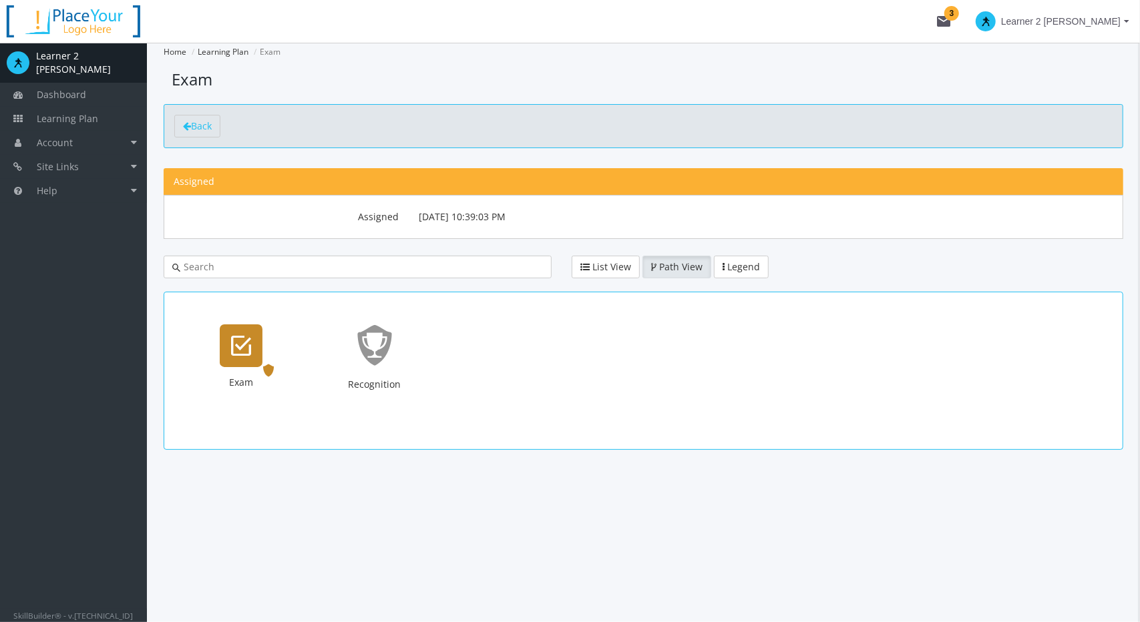
click at [242, 352] on icon "Exam" at bounding box center [241, 345] width 20 height 27
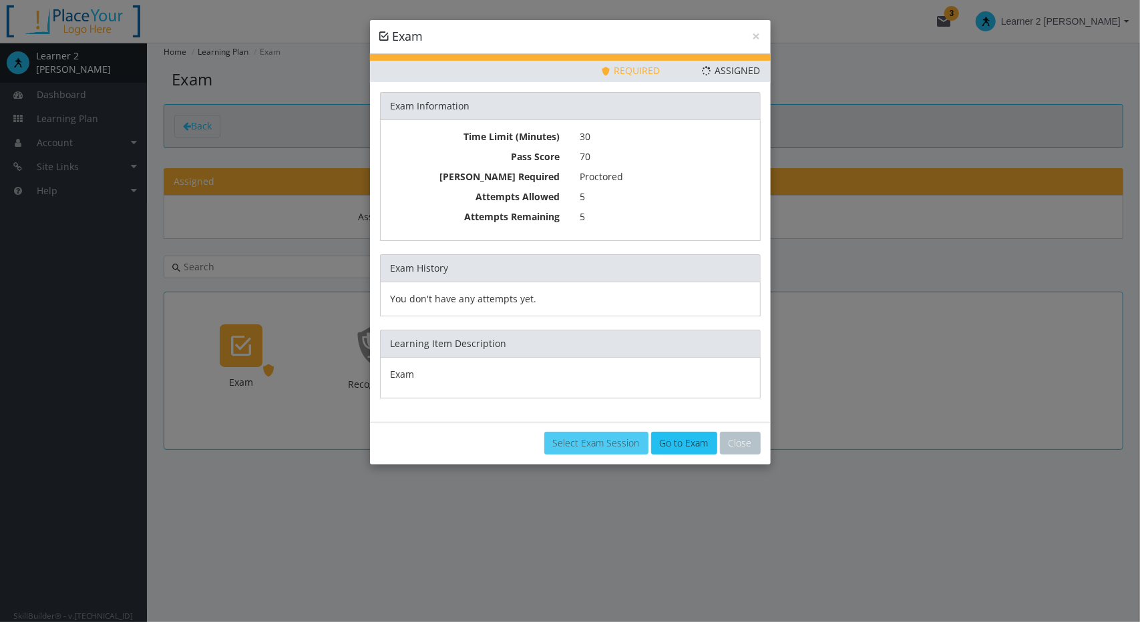
click at [612, 445] on link "Select Exam Session" at bounding box center [596, 443] width 104 height 23
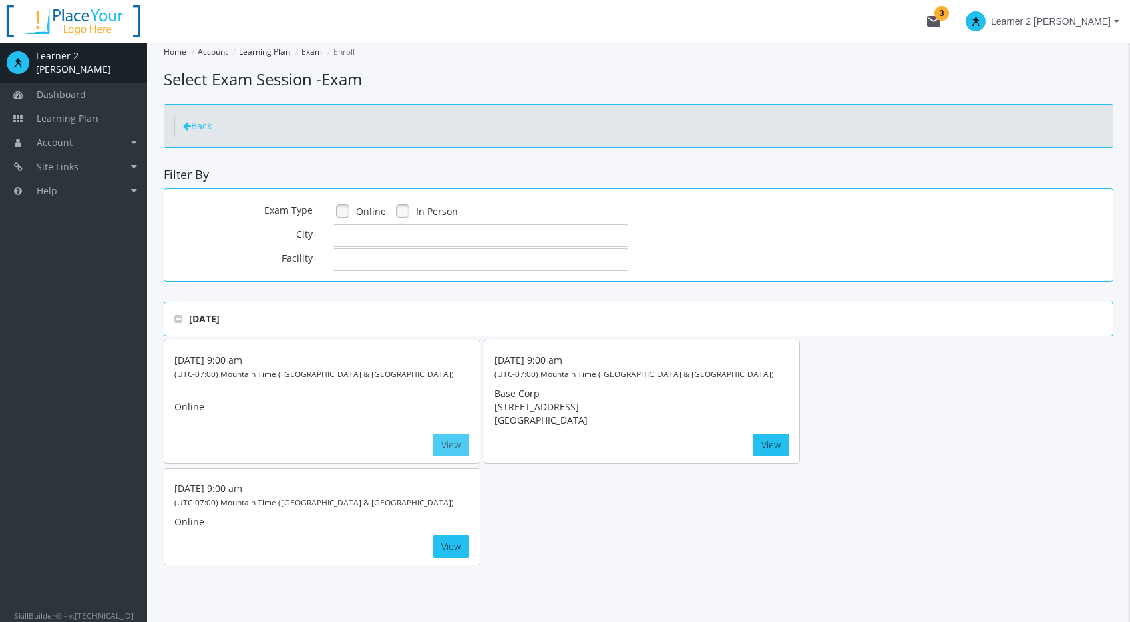
click at [438, 439] on button "View" at bounding box center [451, 445] width 37 height 23
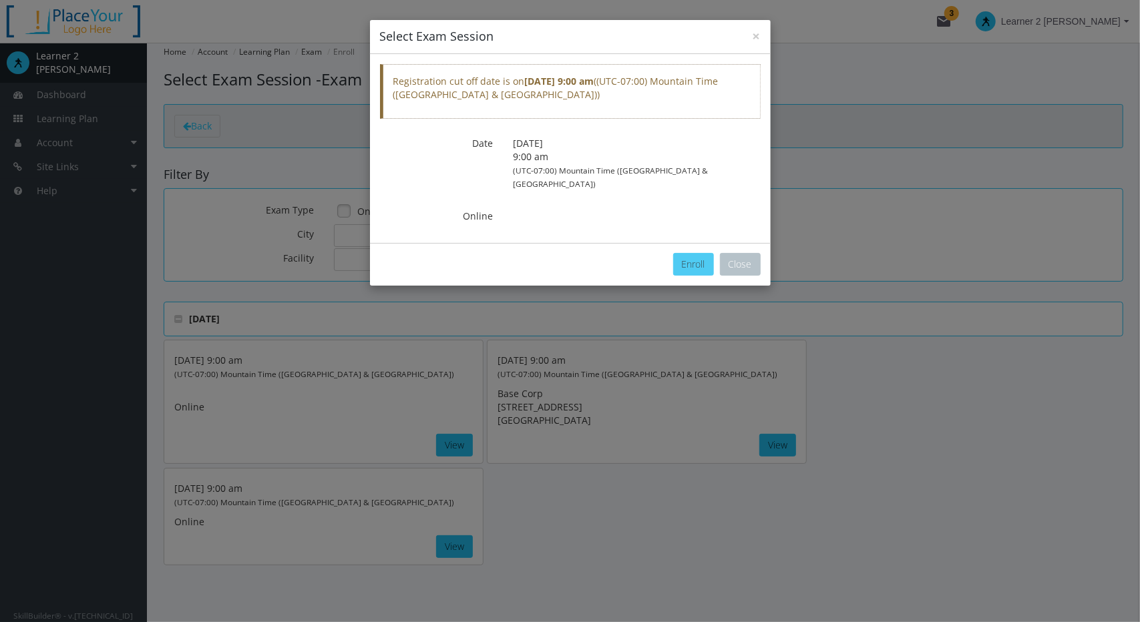
click at [696, 253] on button "Enroll" at bounding box center [693, 264] width 41 height 23
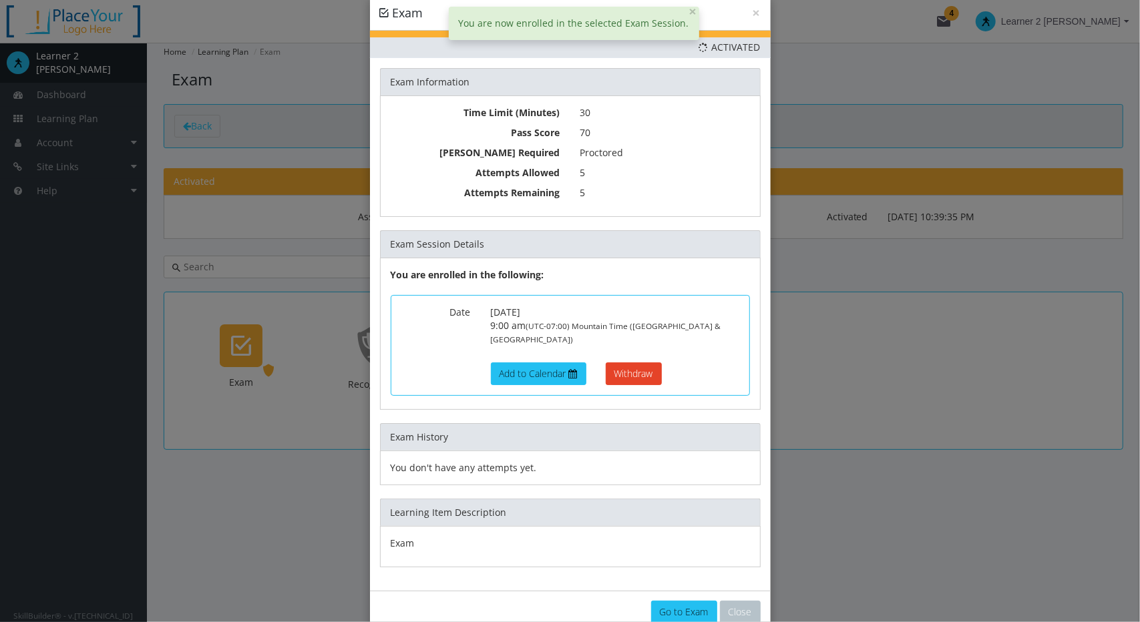
scroll to position [36, 0]
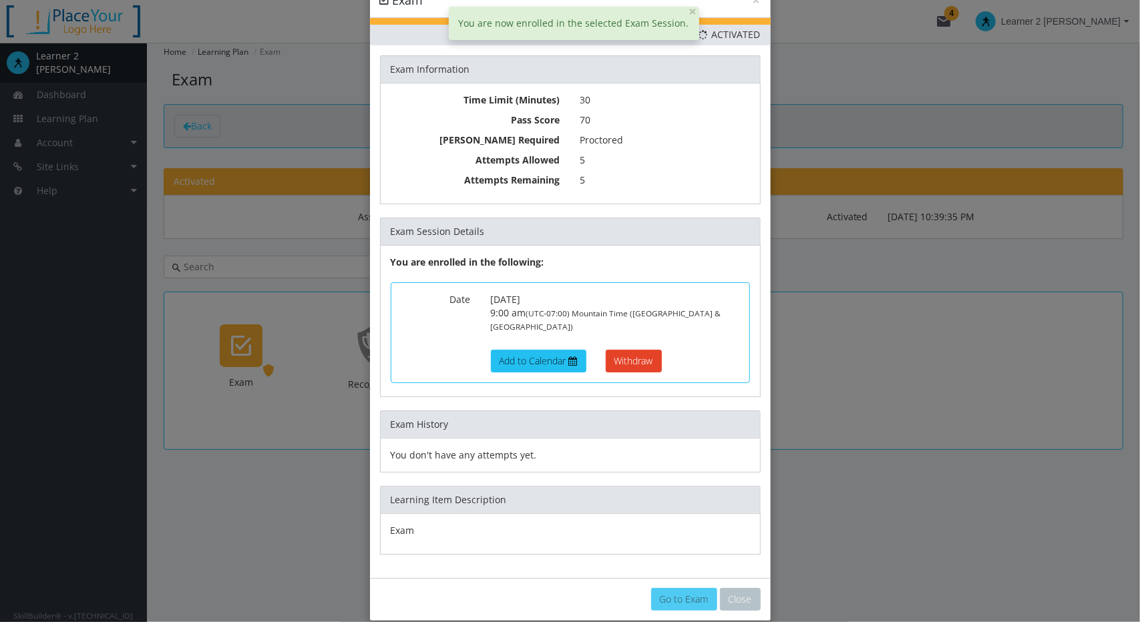
click at [679, 588] on link "Go to Exam" at bounding box center [684, 599] width 66 height 23
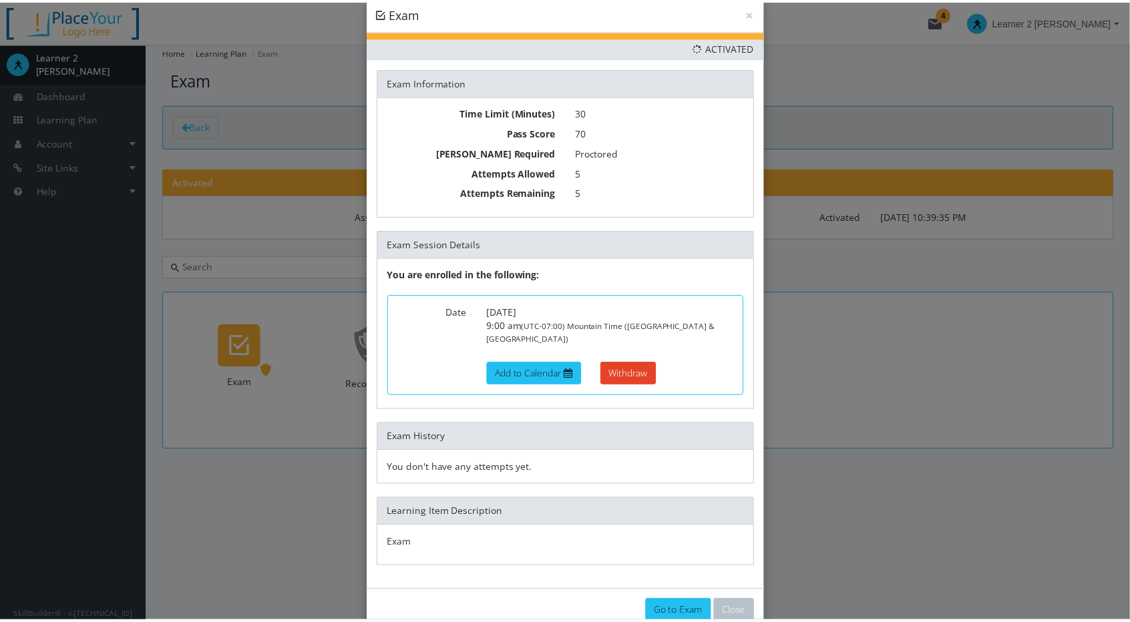
scroll to position [36, 0]
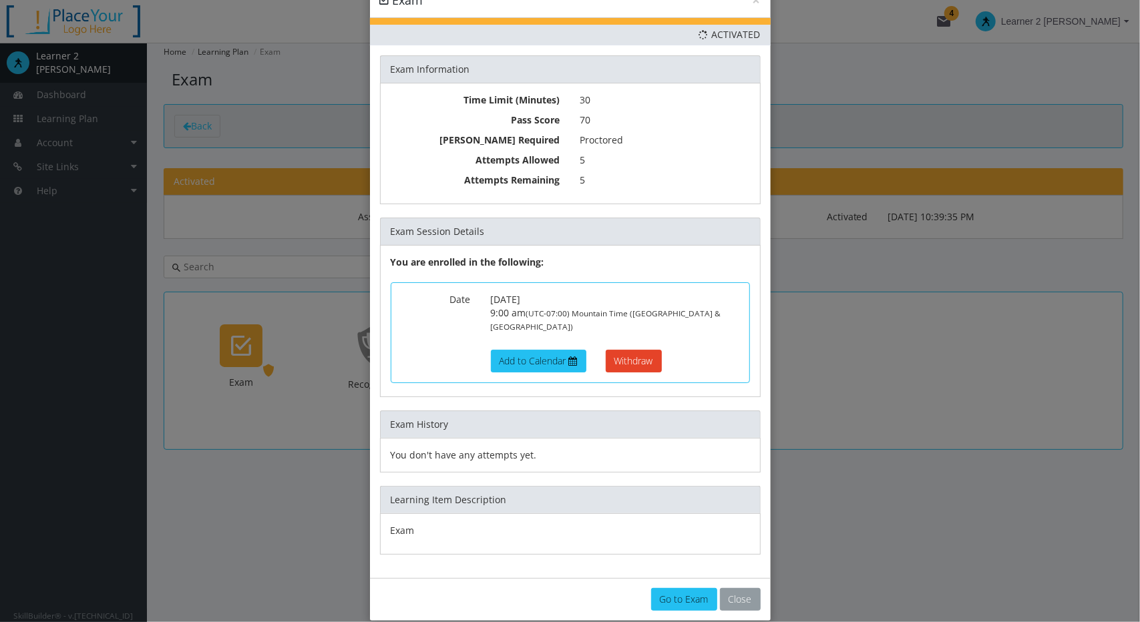
click at [729, 588] on button "Close" at bounding box center [740, 599] width 41 height 23
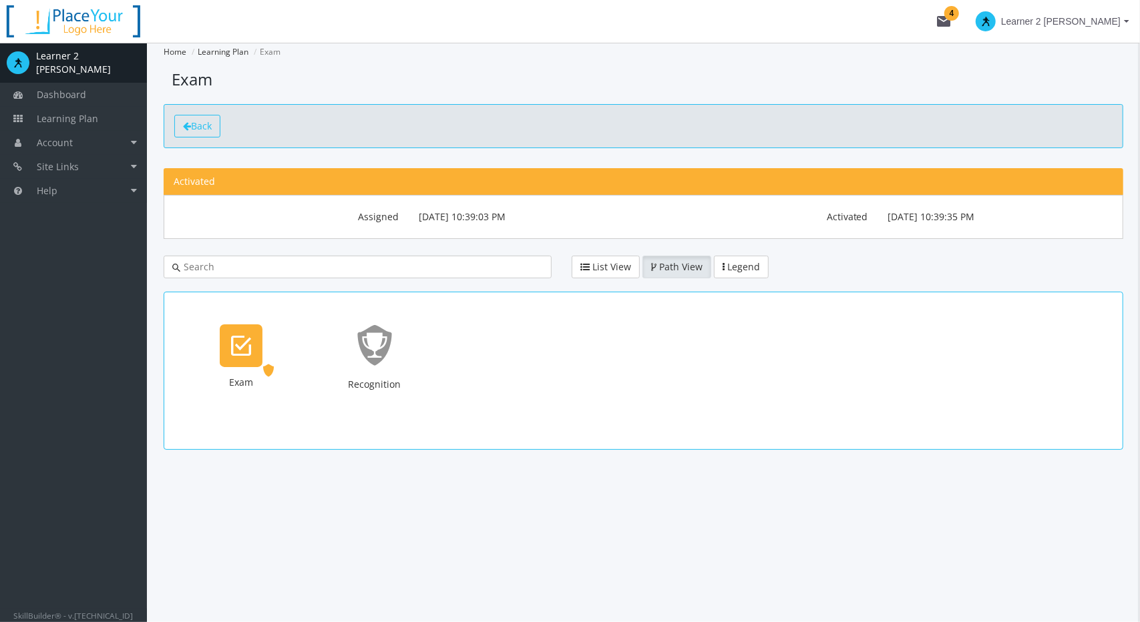
click at [214, 118] on link "Back" at bounding box center [197, 126] width 46 height 23
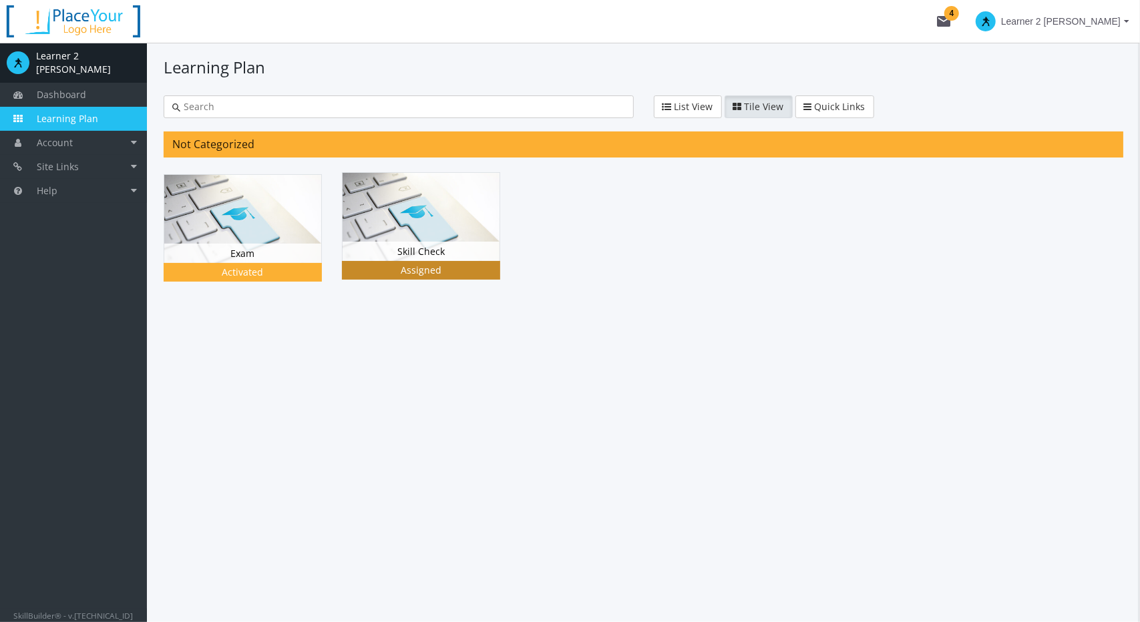
click at [423, 239] on img at bounding box center [421, 217] width 157 height 88
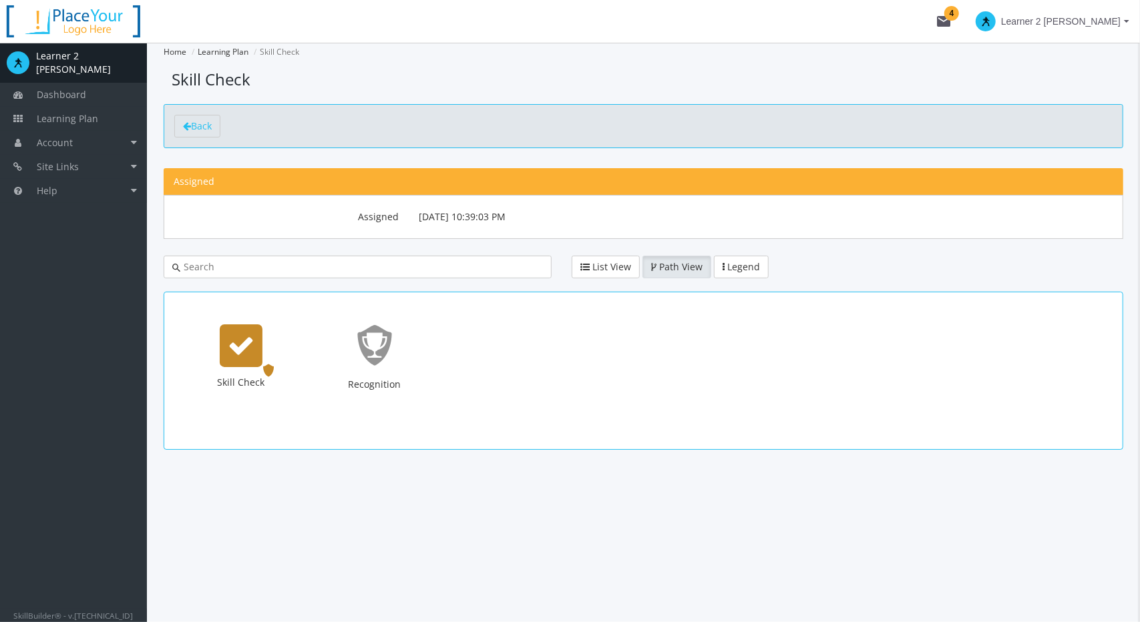
click at [245, 361] on div "Skill Check" at bounding box center [241, 345] width 43 height 43
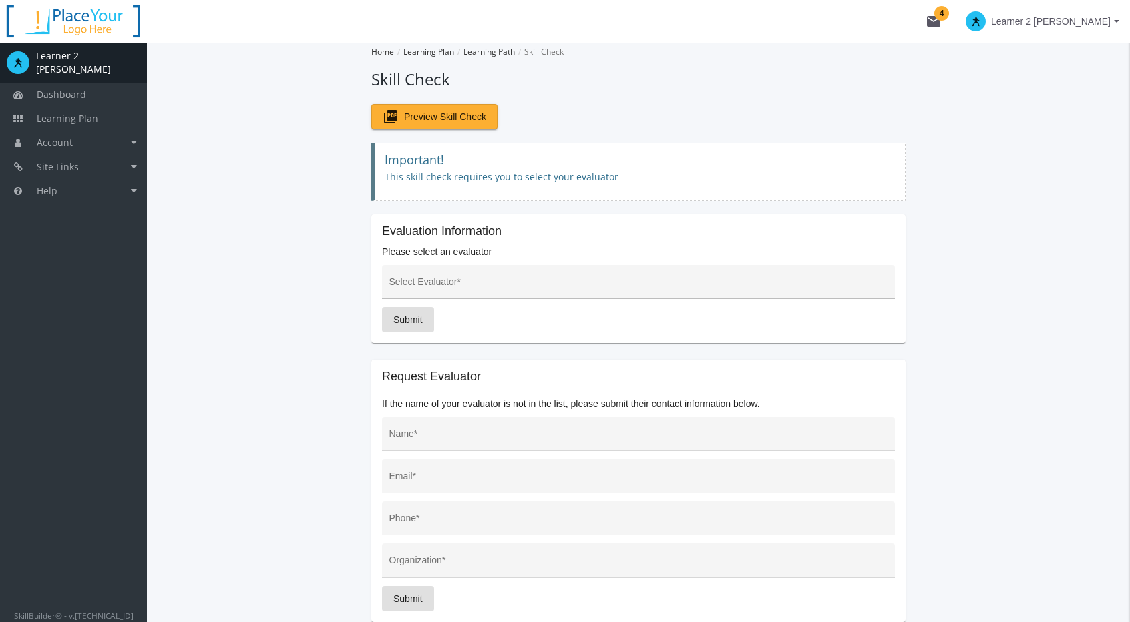
click at [517, 276] on div "Select Evaluator *" at bounding box center [638, 285] width 499 height 27
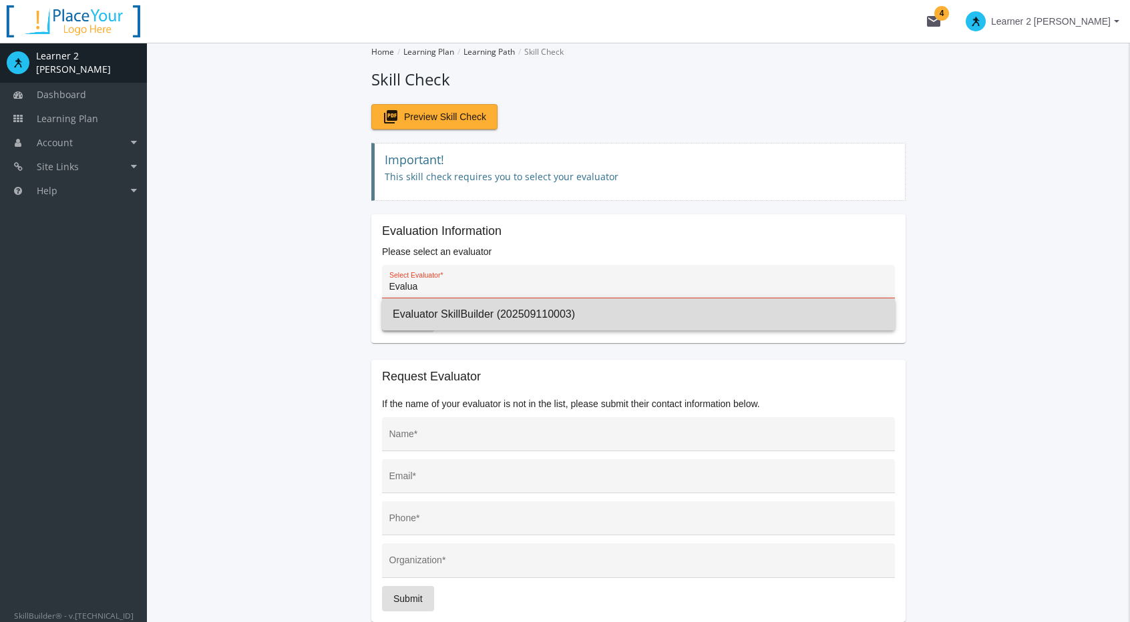
click at [458, 308] on span "Evaluator SkillBuilder (202509110003)" at bounding box center [638, 314] width 491 height 32
type input "Evaluator SkillBuilder (202509110003)"
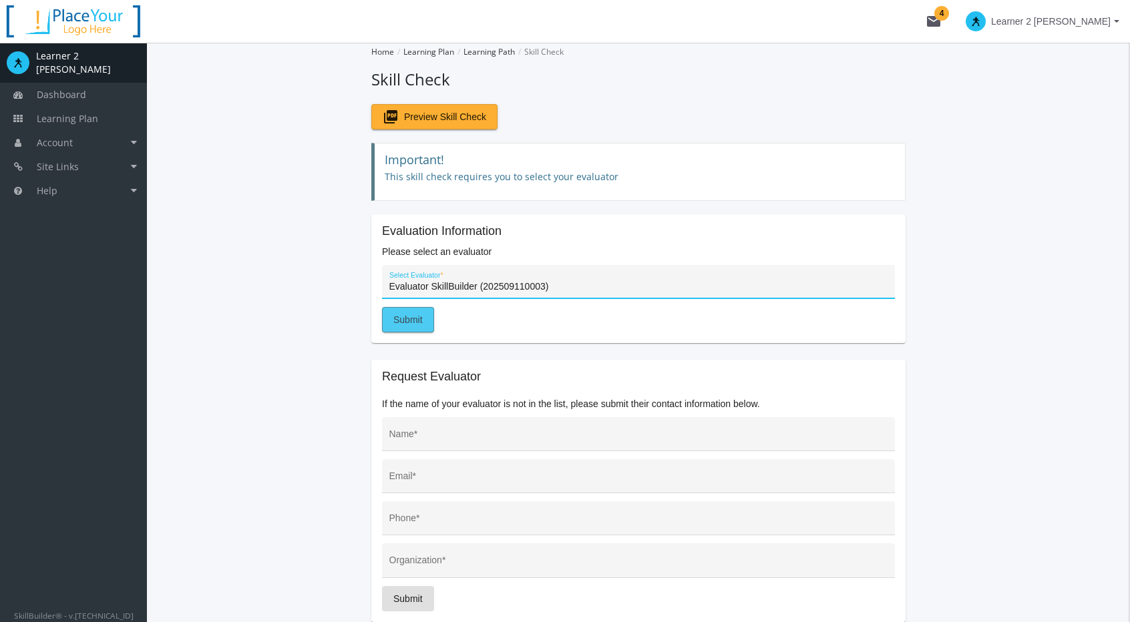
click at [419, 314] on span "Submit" at bounding box center [407, 320] width 29 height 24
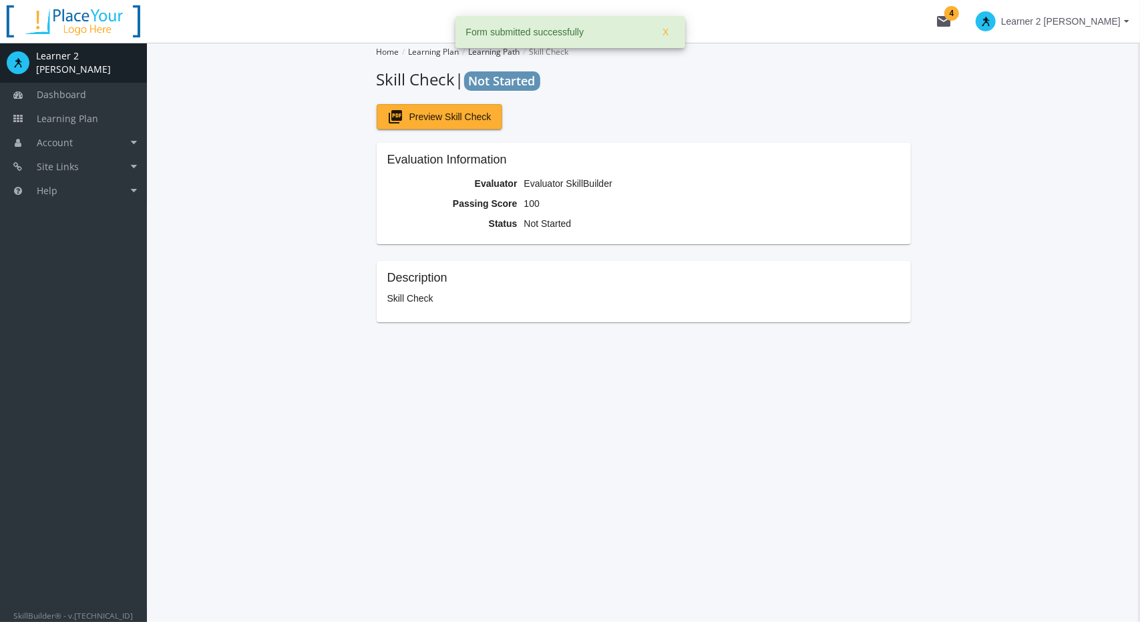
click at [1081, 21] on span "Learner 2 [PERSON_NAME]" at bounding box center [1061, 21] width 120 height 24
click at [1081, 72] on link "End Impersonation" at bounding box center [1046, 78] width 176 height 15
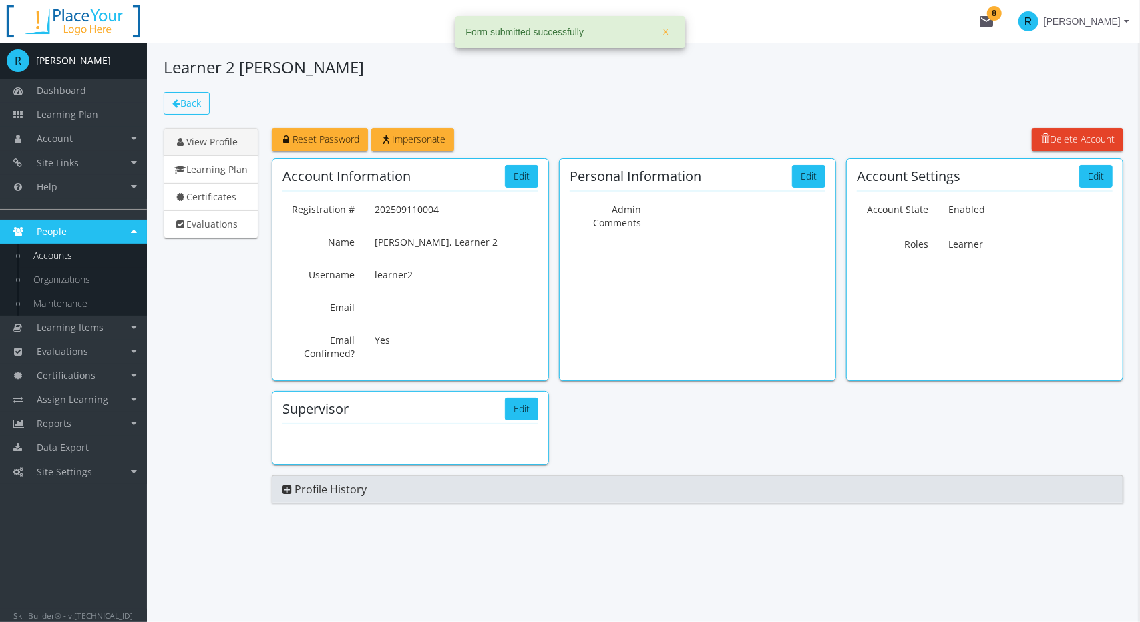
click at [178, 100] on icon at bounding box center [176, 103] width 8 height 9
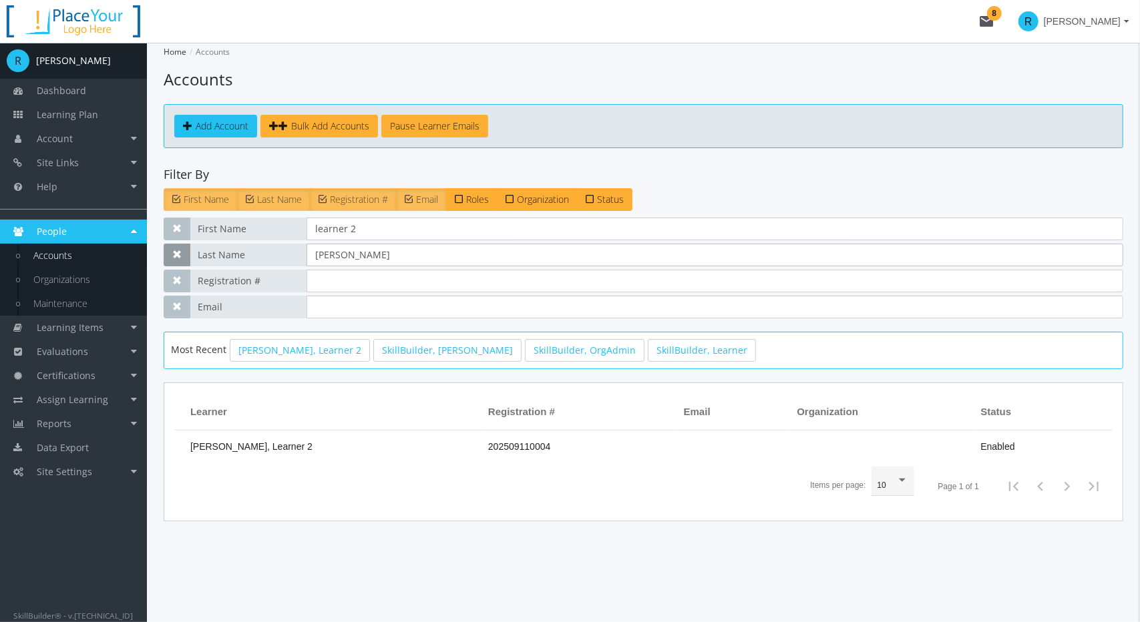
drag, startPoint x: 355, startPoint y: 248, endPoint x: 180, endPoint y: 251, distance: 175.0
click at [180, 251] on div "Last Name [PERSON_NAME]" at bounding box center [643, 255] width 959 height 23
drag, startPoint x: 383, startPoint y: 229, endPoint x: 168, endPoint y: 226, distance: 215.0
click at [172, 225] on div "First Name learner 2" at bounding box center [643, 229] width 959 height 23
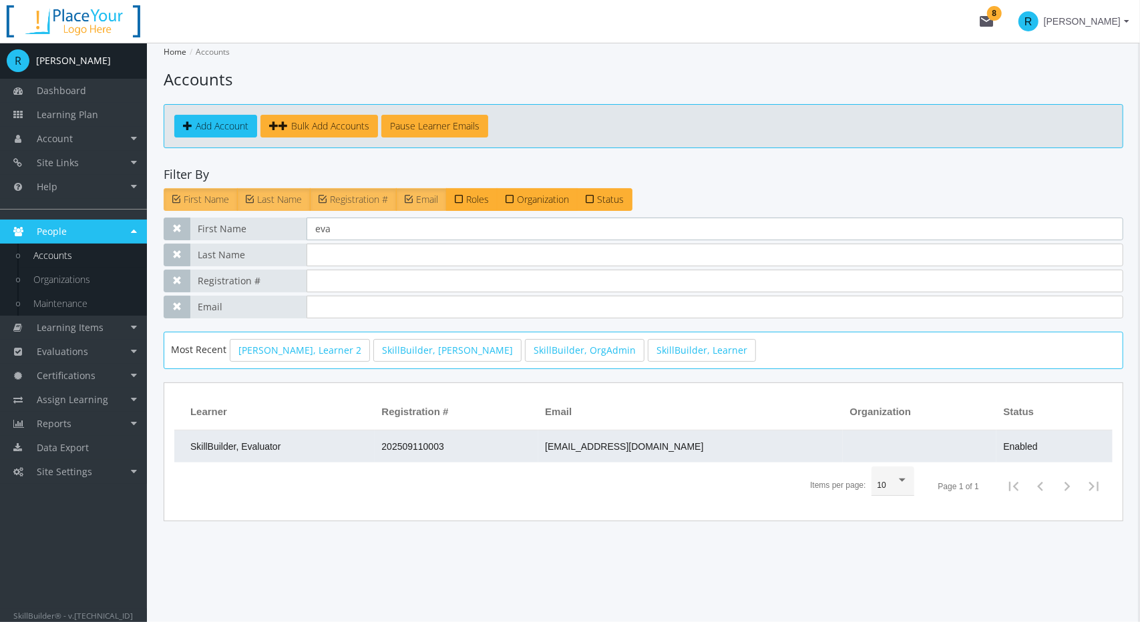
type input "eva"
click at [298, 451] on td "SkillBuilder, Evaluator" at bounding box center [274, 447] width 200 height 32
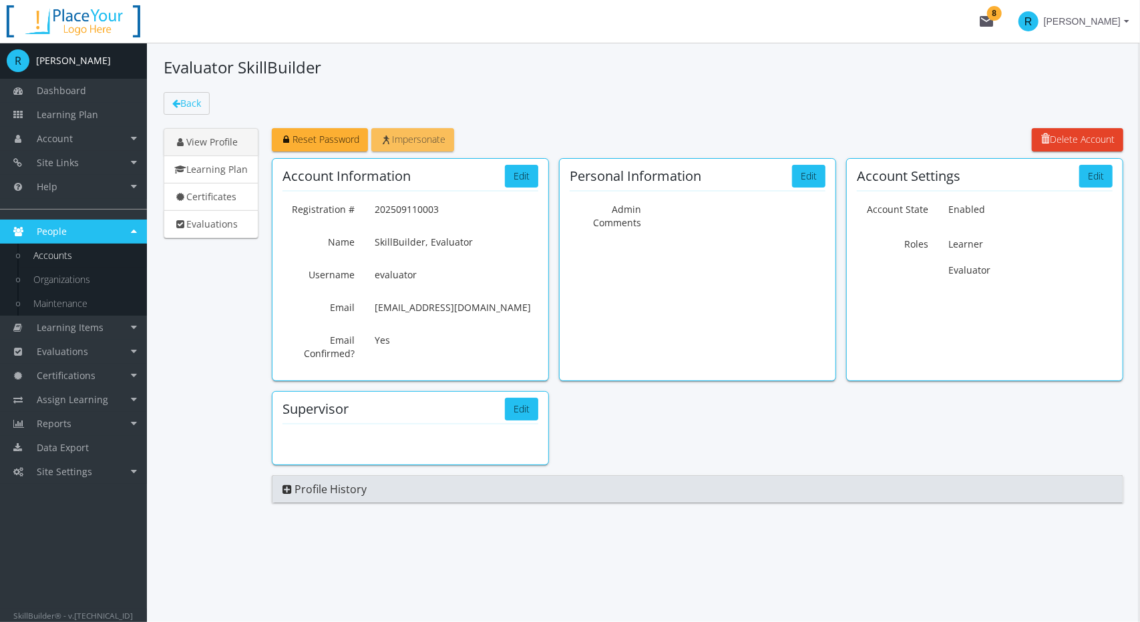
click at [421, 142] on span "Impersonate" at bounding box center [412, 139] width 65 height 13
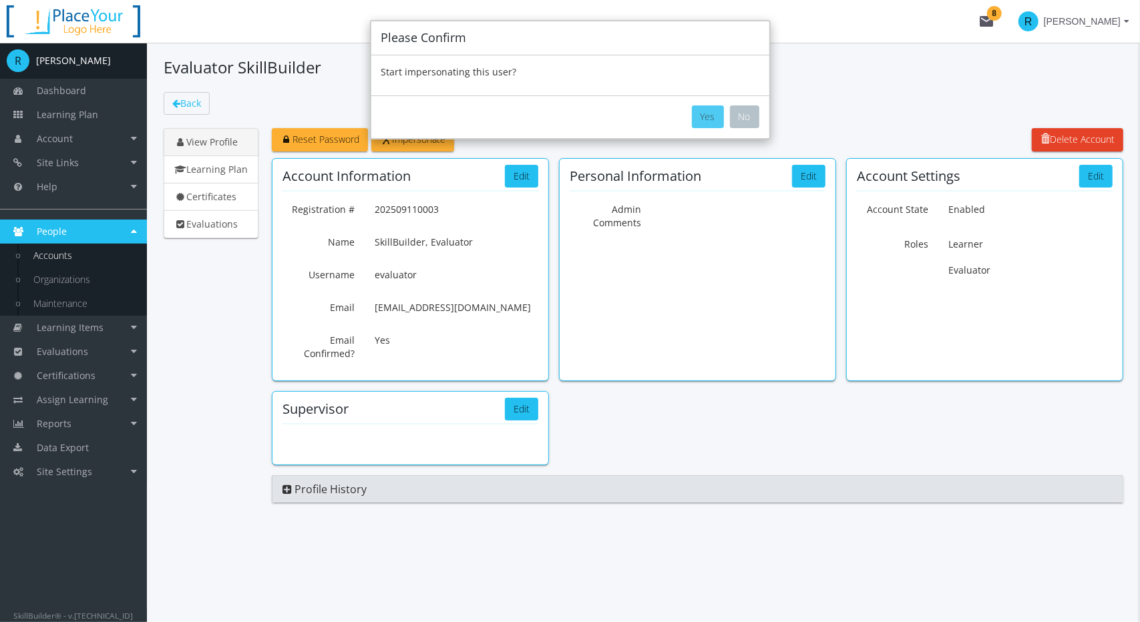
click at [698, 121] on button "Yes" at bounding box center [708, 116] width 32 height 23
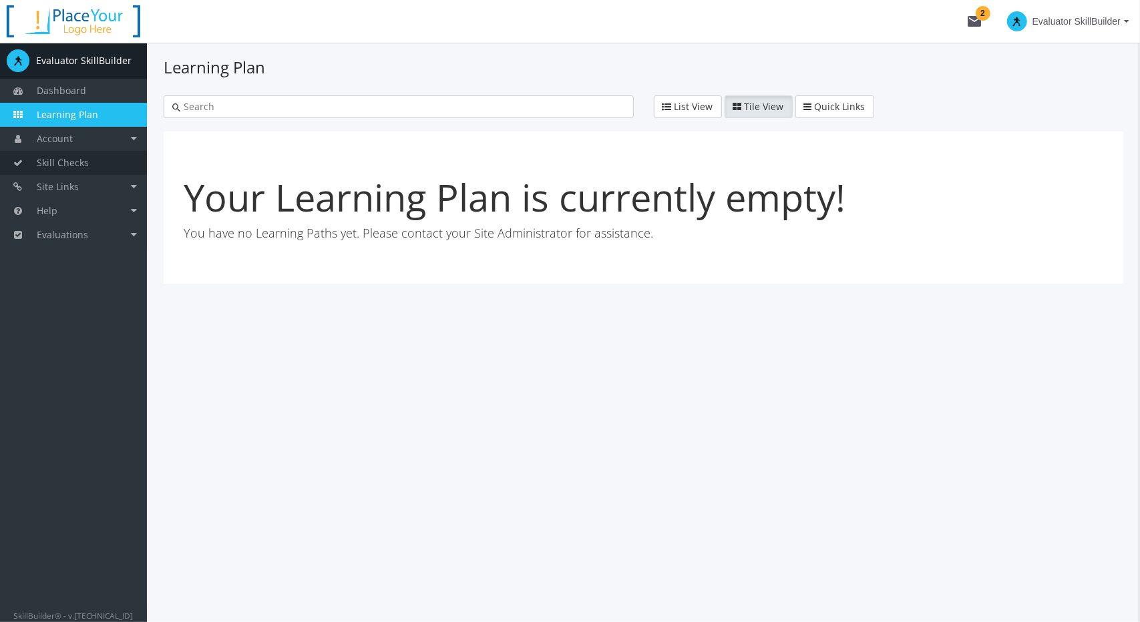
click at [61, 165] on span "Skill Checks" at bounding box center [63, 162] width 52 height 13
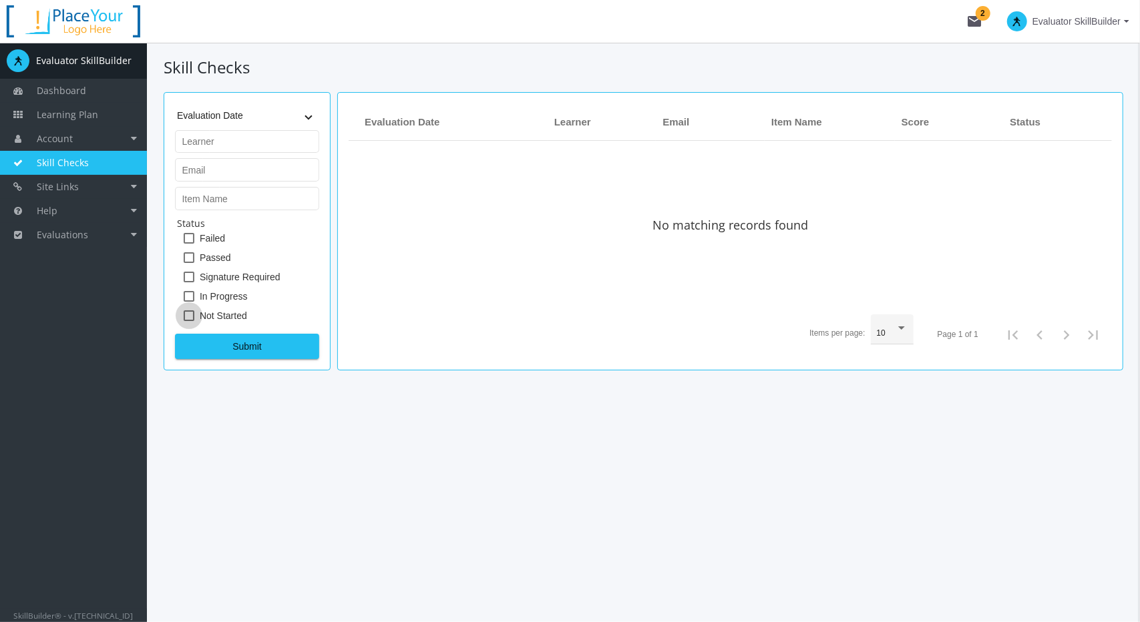
click at [188, 314] on span at bounding box center [189, 315] width 11 height 11
click at [184, 320] on input "Not Started" at bounding box center [184, 320] width 1 height 1
checkbox input "true"
click at [226, 341] on span "Submit" at bounding box center [247, 346] width 122 height 24
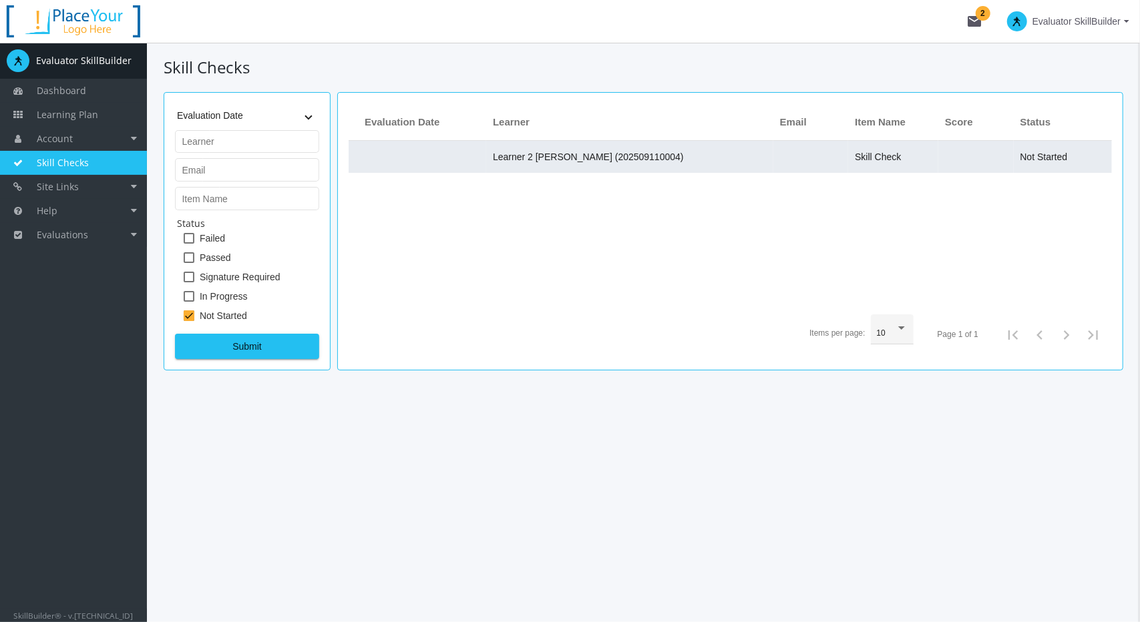
click at [860, 156] on span "Skill Check" at bounding box center [878, 157] width 46 height 11
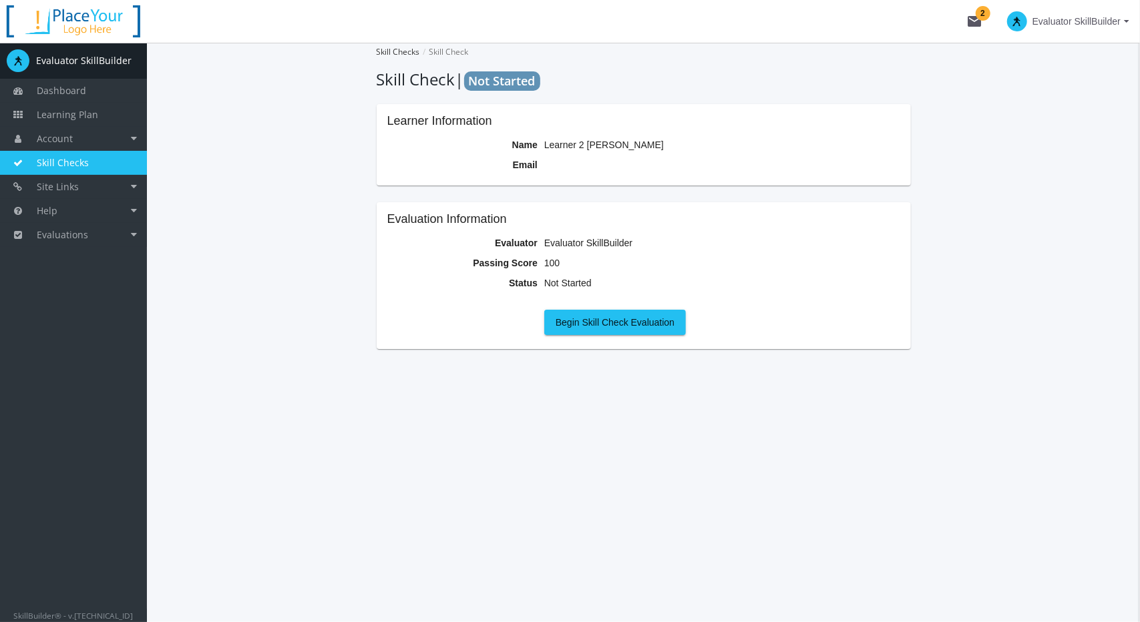
click at [1088, 26] on span "Evaluator SkillBuilder" at bounding box center [1076, 21] width 88 height 24
click at [1082, 87] on link "End Impersonation" at bounding box center [1047, 89] width 174 height 15
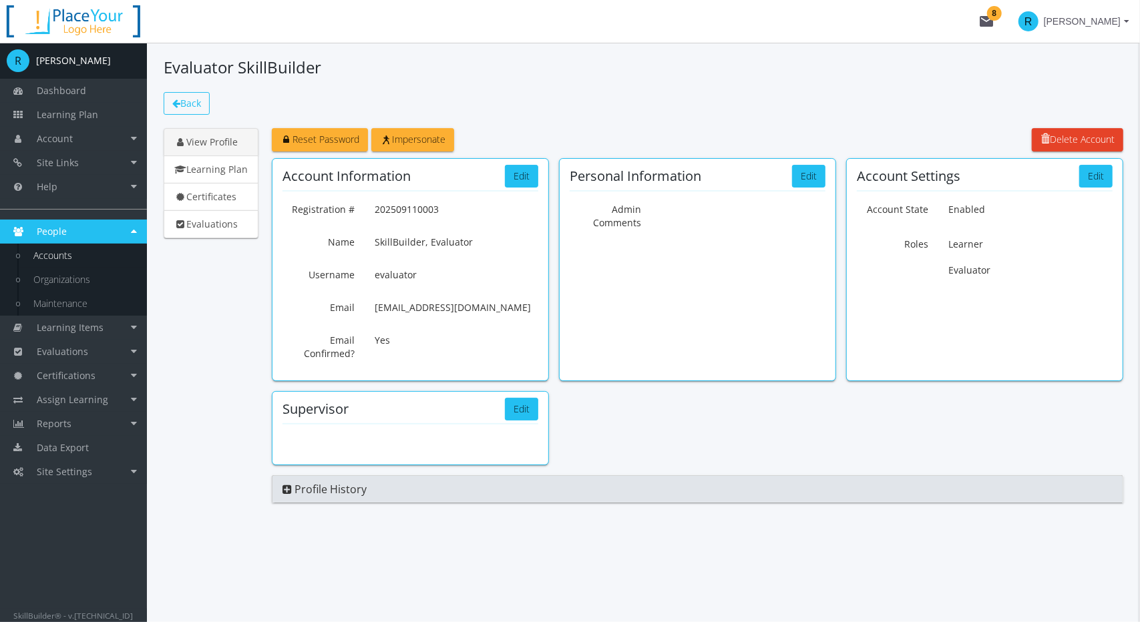
click at [179, 107] on icon at bounding box center [176, 103] width 8 height 9
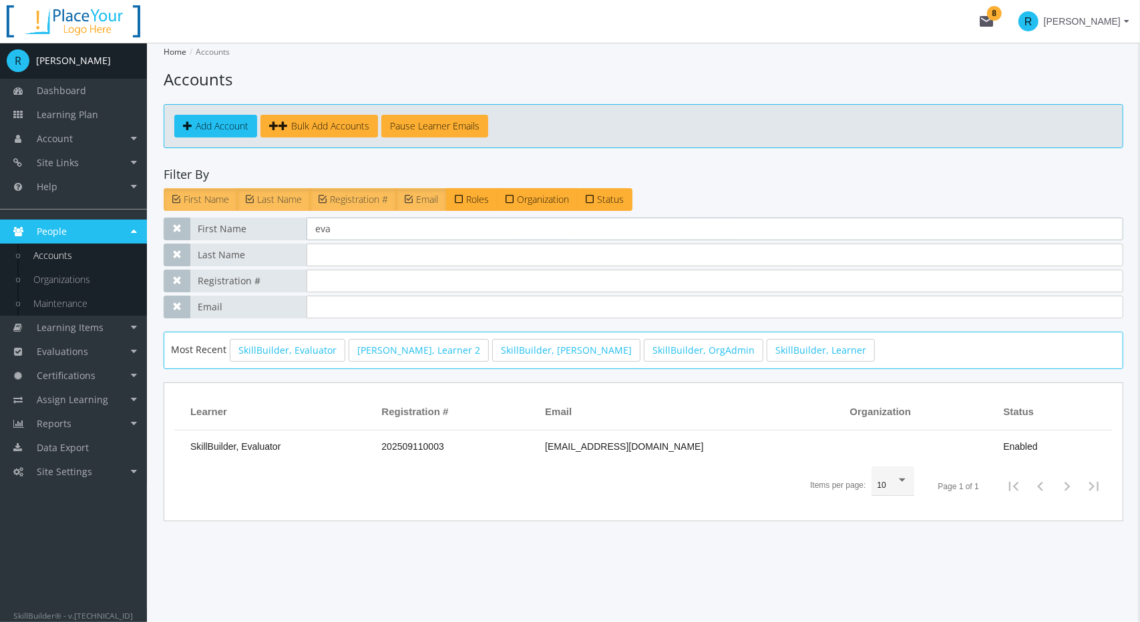
drag, startPoint x: 297, startPoint y: 214, endPoint x: 148, endPoint y: 230, distance: 150.3
click at [148, 229] on div "Home Accounts Accounts Add Account Bulk Add Accounts Pause Learner Emails Filte…" at bounding box center [643, 333] width 993 height 580
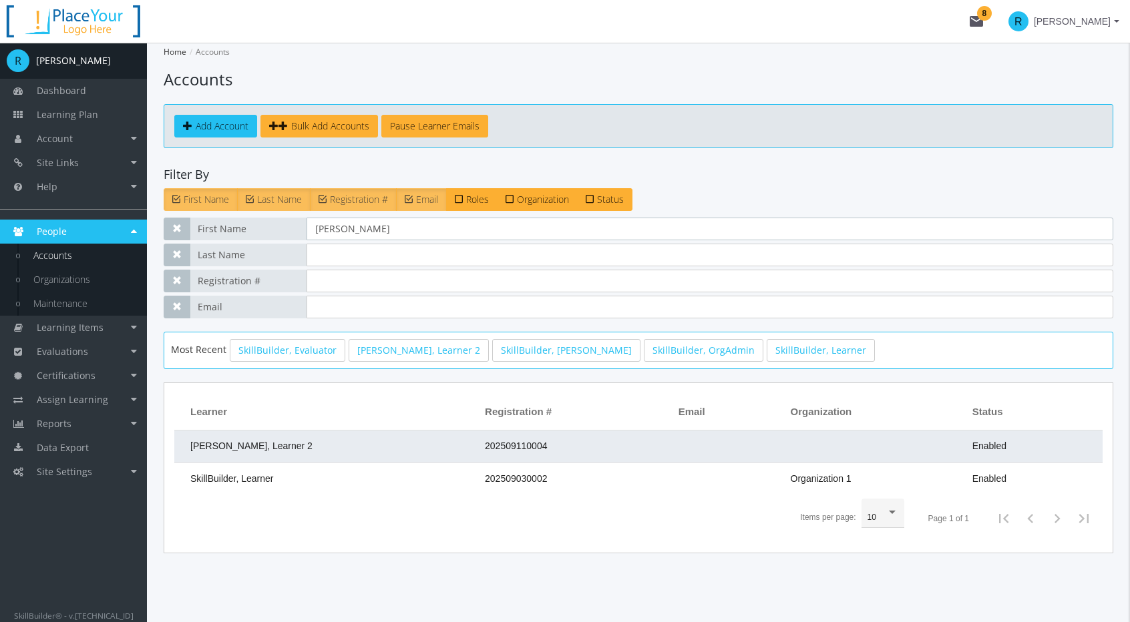
type input "[PERSON_NAME]"
click at [280, 450] on td "[PERSON_NAME], Learner 2" at bounding box center [326, 447] width 304 height 32
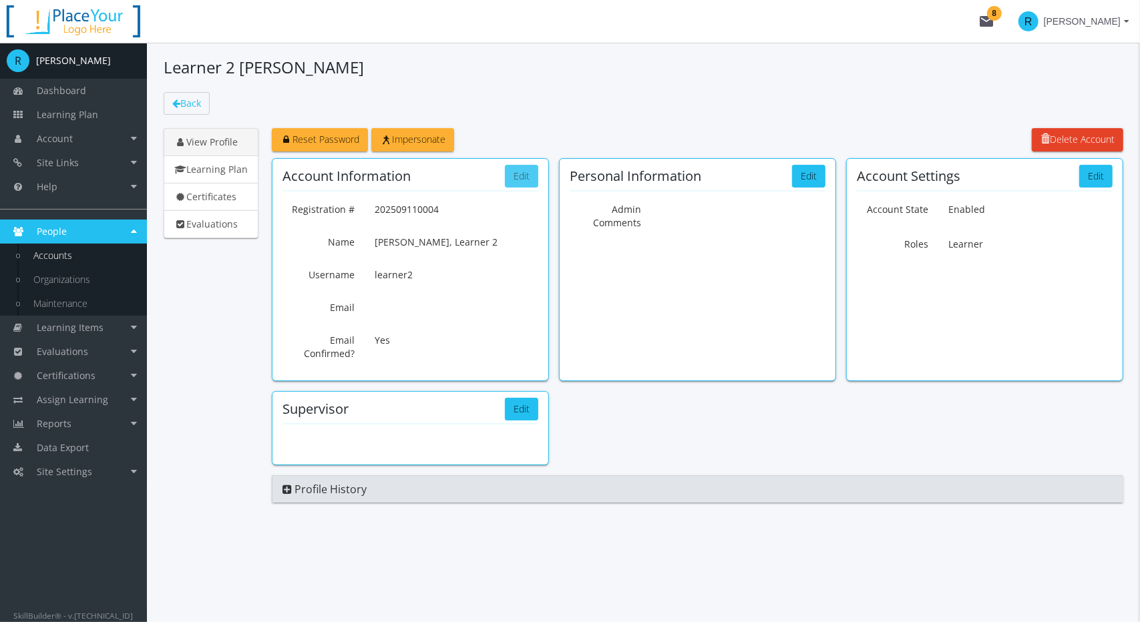
click at [519, 180] on button "Edit" at bounding box center [521, 176] width 33 height 23
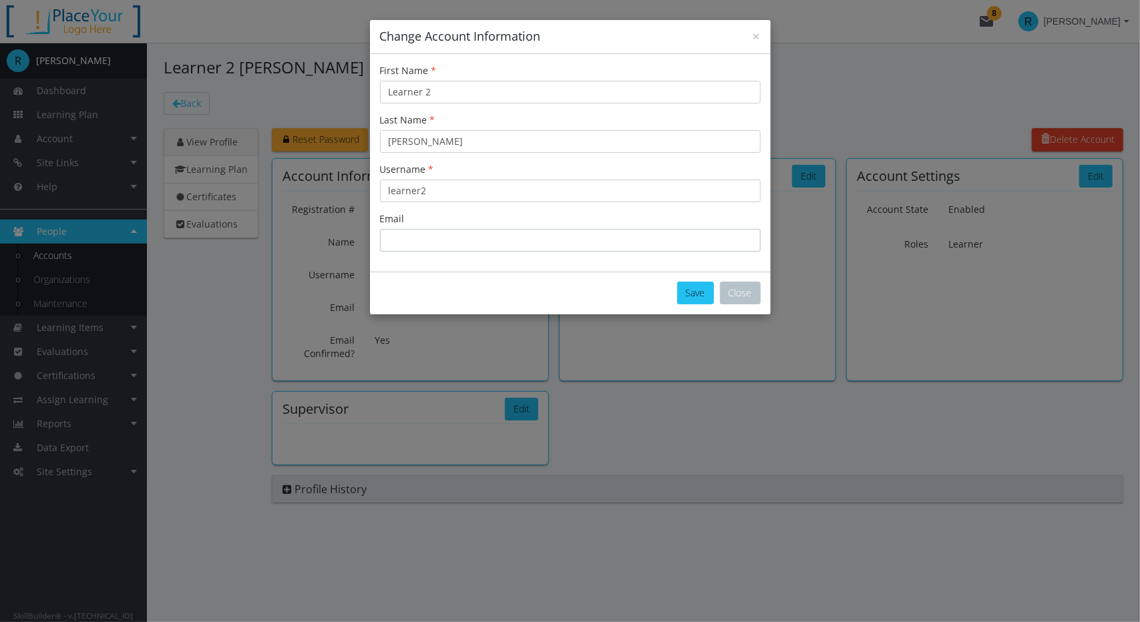
click at [455, 235] on input "Email" at bounding box center [570, 240] width 381 height 23
type input "[EMAIL_ADDRESS][DOMAIN_NAME]"
click at [696, 296] on button "Save" at bounding box center [695, 293] width 37 height 23
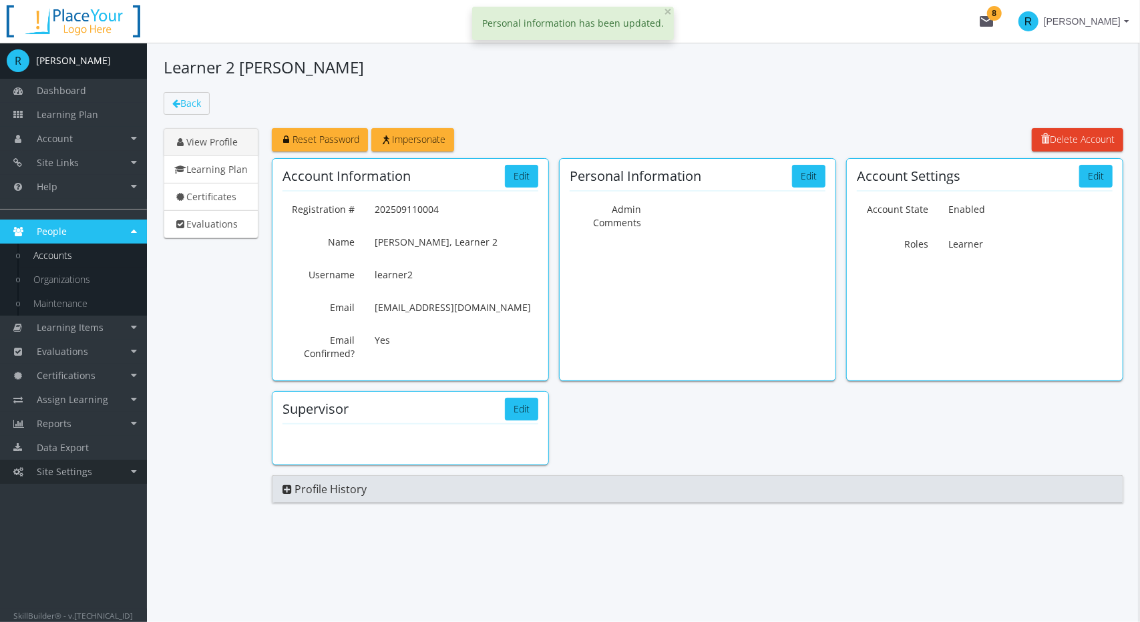
click at [72, 470] on span "Site Settings" at bounding box center [64, 471] width 55 height 13
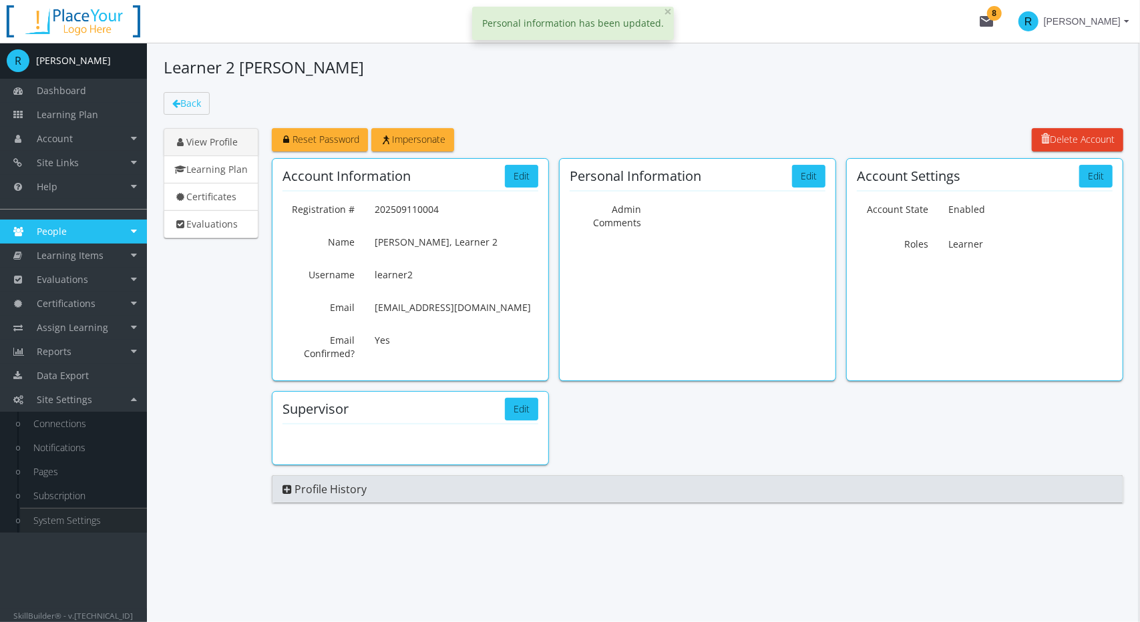
click at [93, 521] on link "System Settings" at bounding box center [83, 521] width 127 height 24
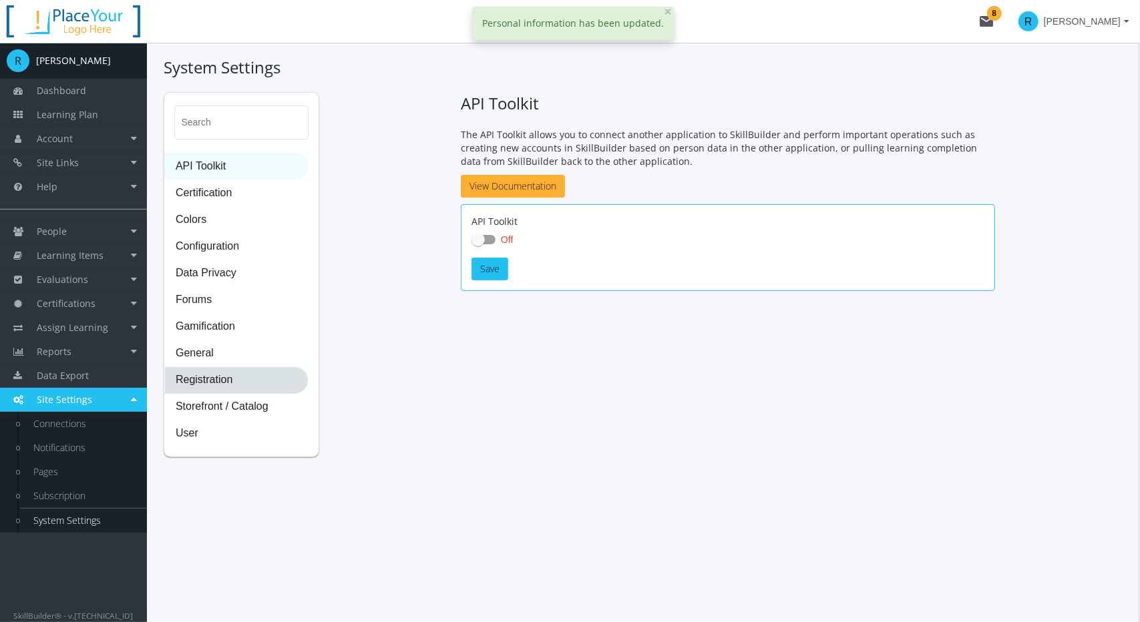
click at [224, 379] on span "Registration" at bounding box center [236, 380] width 143 height 27
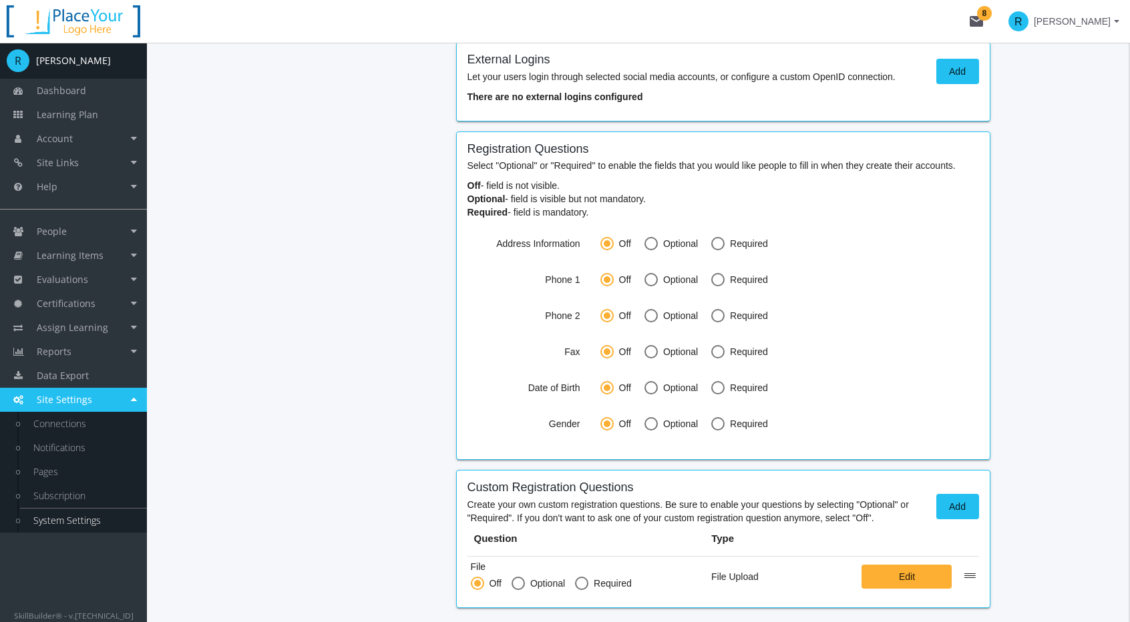
scroll to position [734, 0]
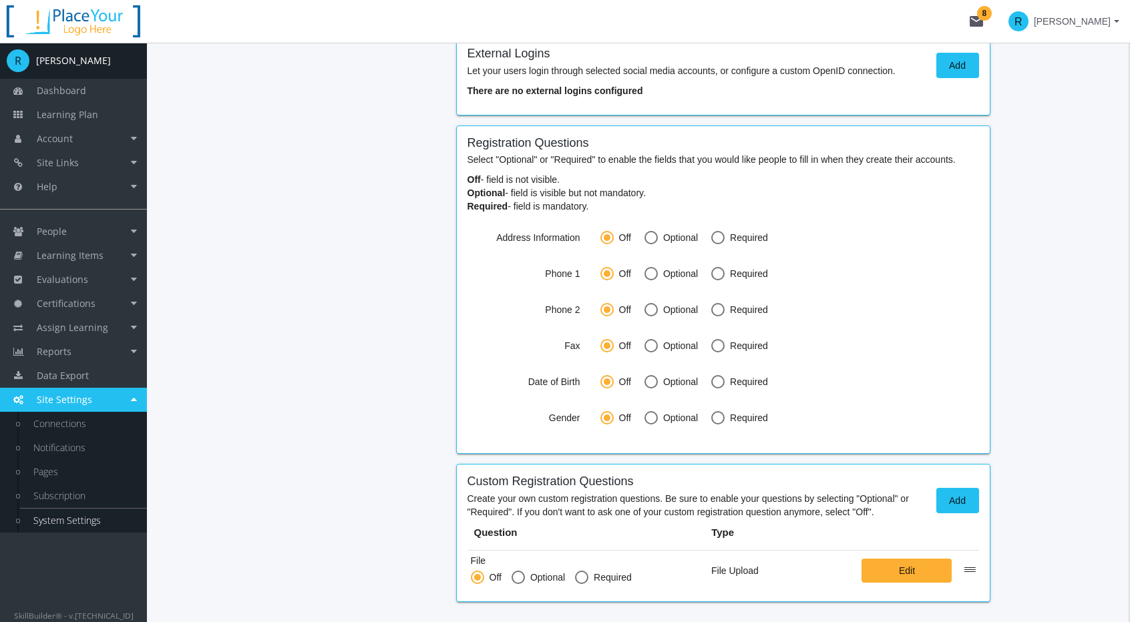
click at [652, 270] on span at bounding box center [650, 273] width 13 height 13
click at [652, 270] on input "Optional" at bounding box center [650, 276] width 13 height 13
radio input "true"
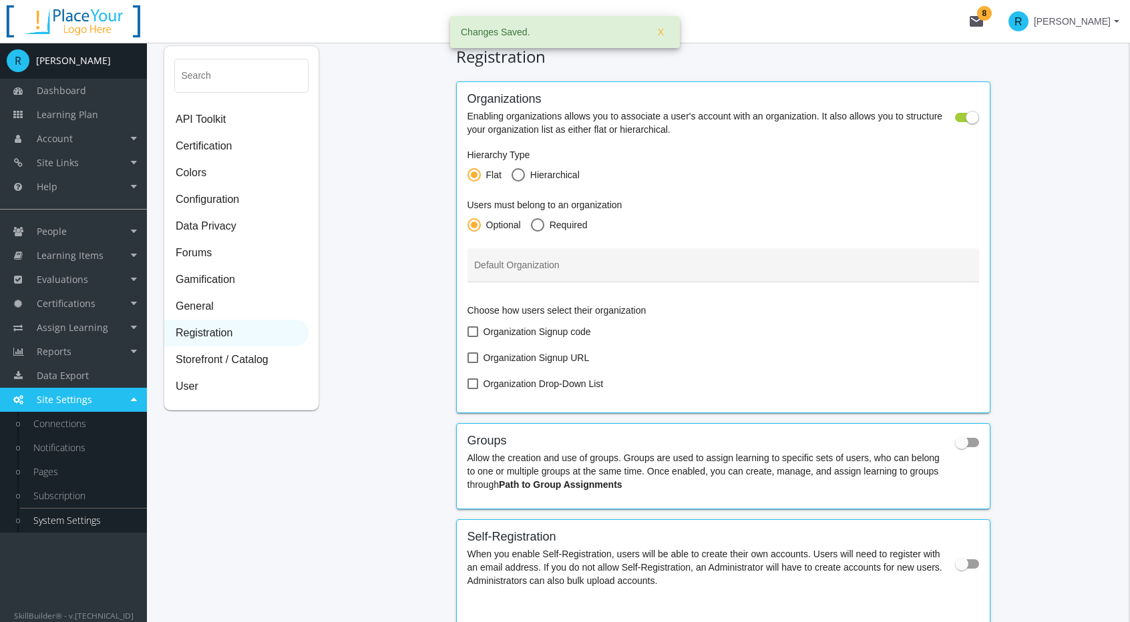
scroll to position [0, 0]
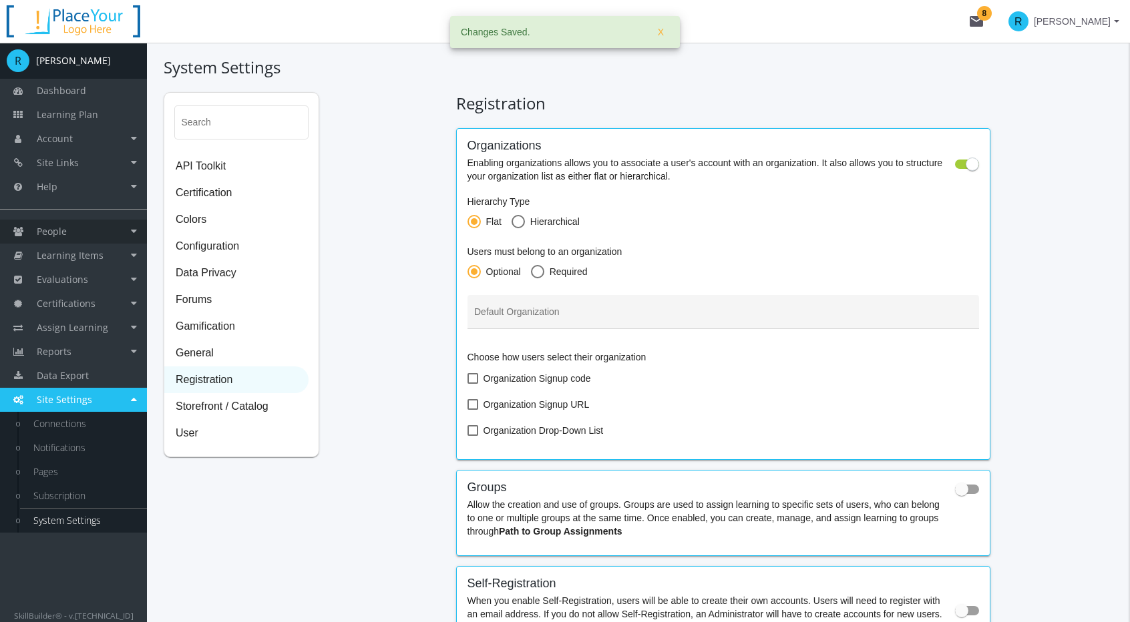
click at [75, 236] on link "People" at bounding box center [73, 232] width 147 height 24
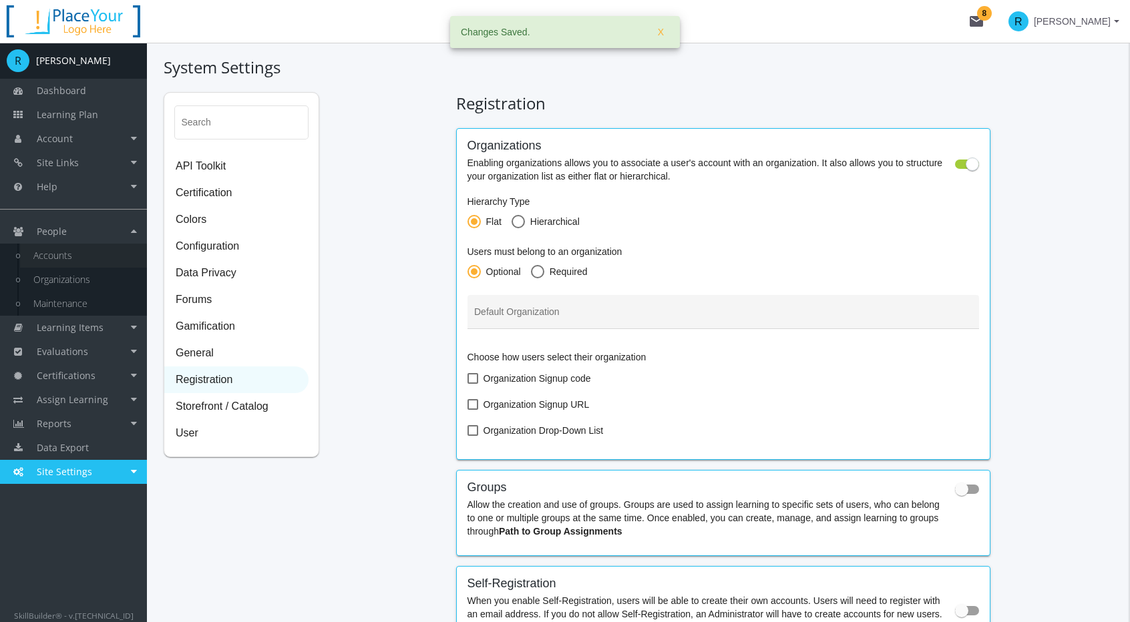
click at [69, 261] on link "Accounts" at bounding box center [83, 256] width 127 height 24
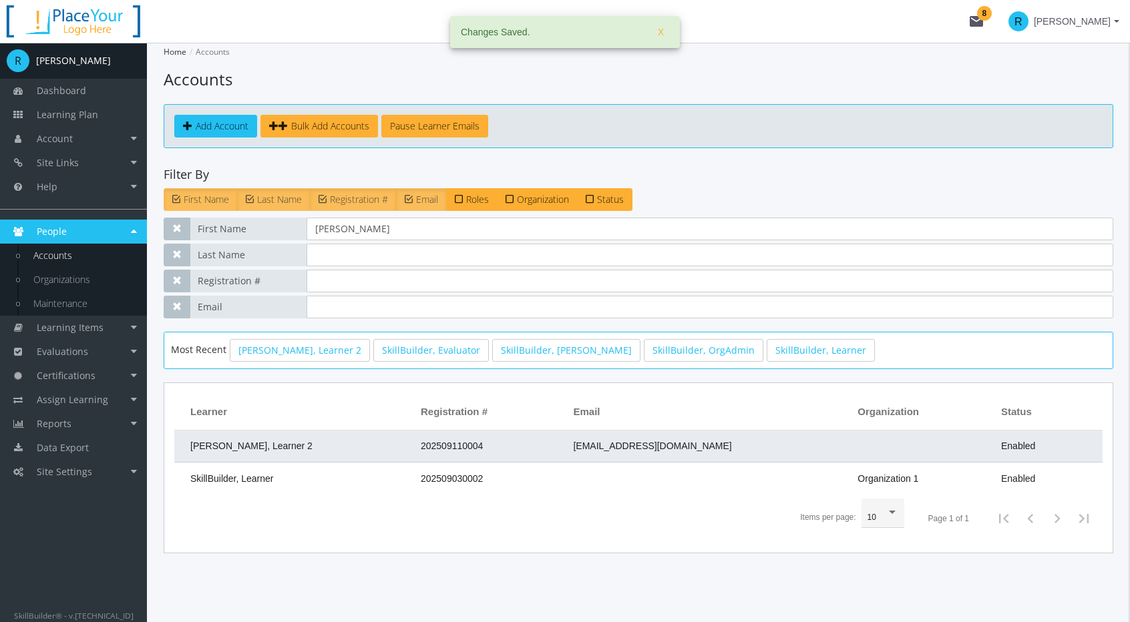
click at [280, 443] on td "[PERSON_NAME], Learner 2" at bounding box center [294, 447] width 240 height 32
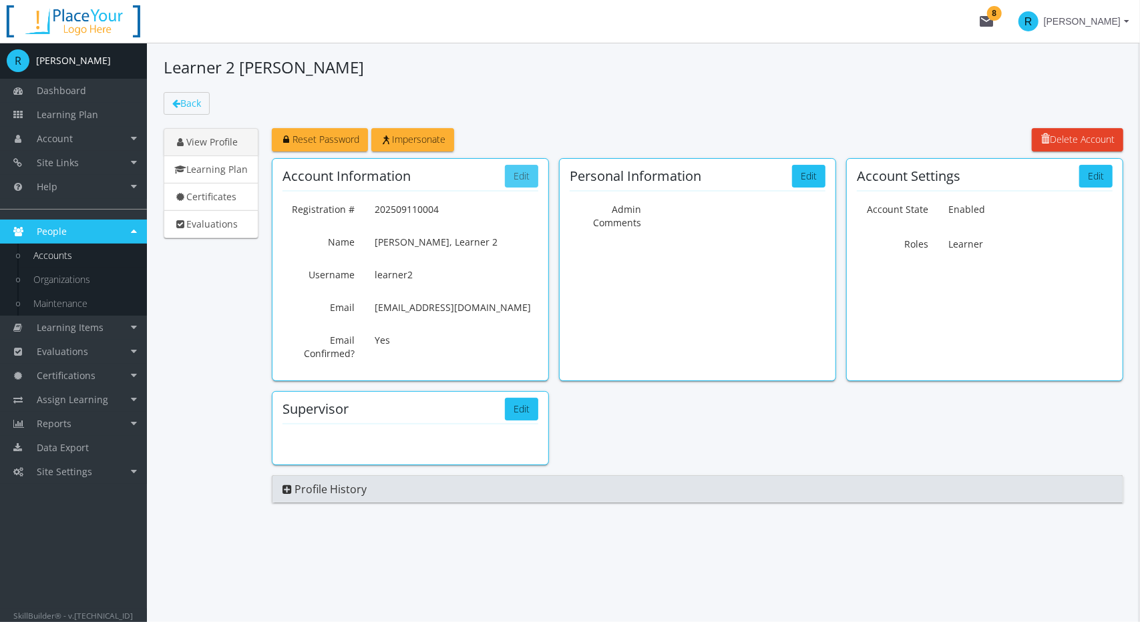
click at [523, 180] on button "Edit" at bounding box center [521, 176] width 33 height 23
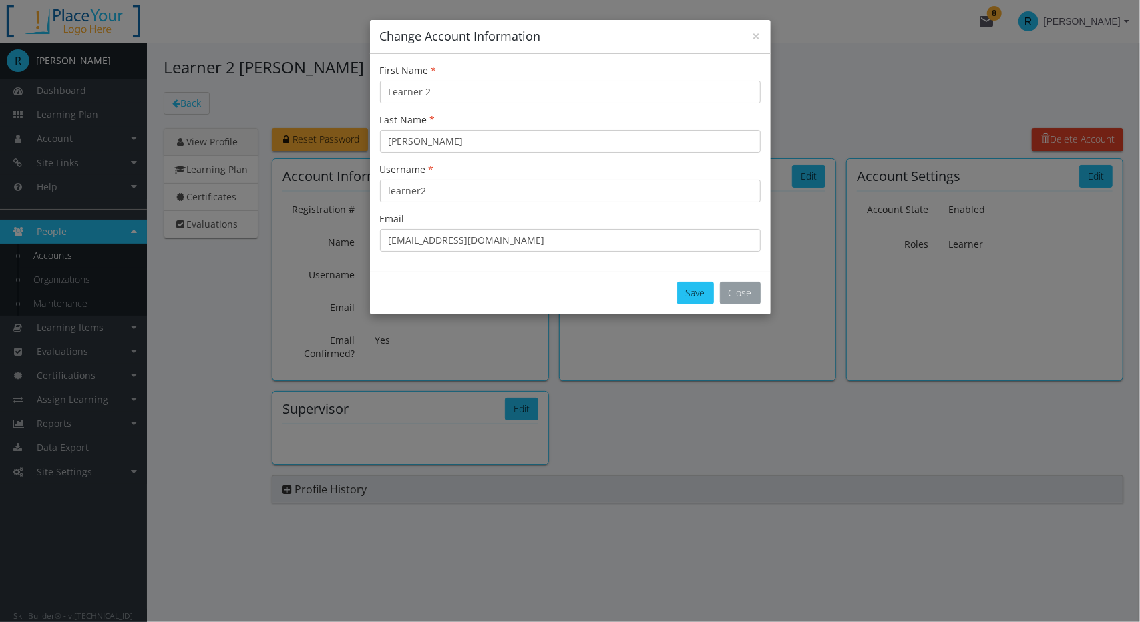
click at [747, 294] on button "Close" at bounding box center [740, 293] width 41 height 23
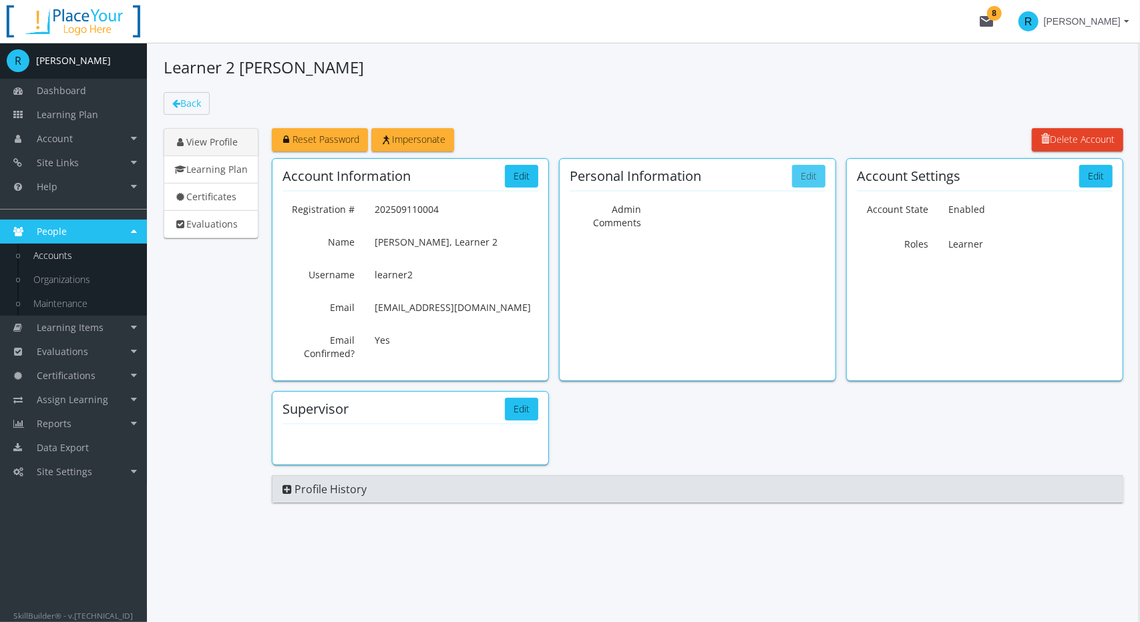
click at [809, 177] on button "Edit" at bounding box center [808, 176] width 33 height 23
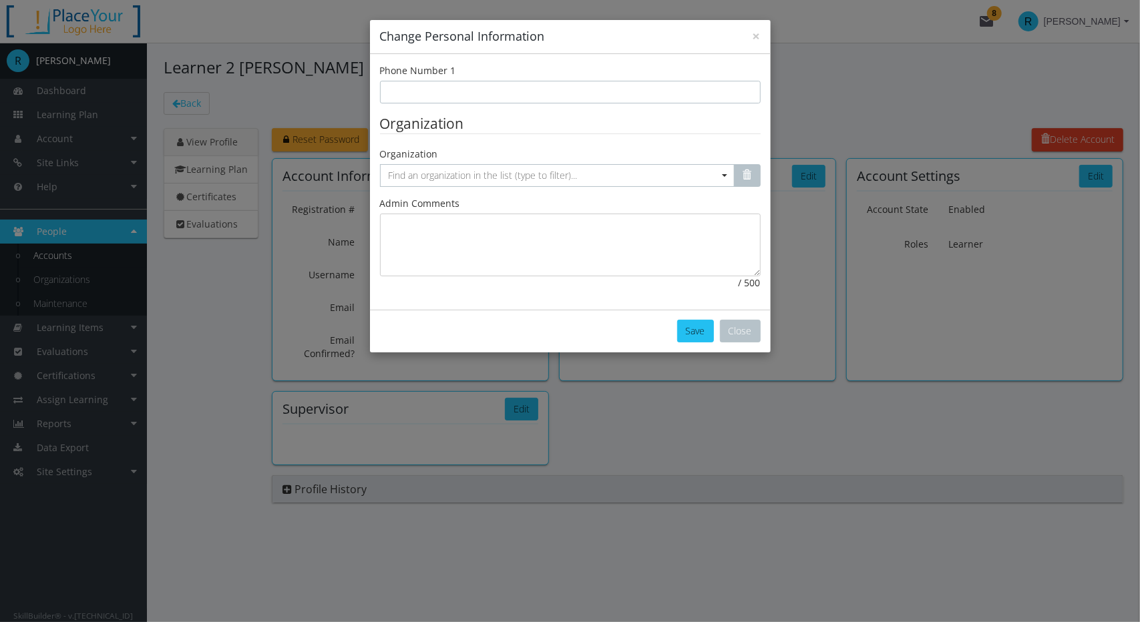
click at [439, 95] on input "Phone Number 1" at bounding box center [570, 92] width 381 height 23
type input "[PHONE_NUMBER]"
click at [684, 324] on button "Save" at bounding box center [695, 331] width 37 height 23
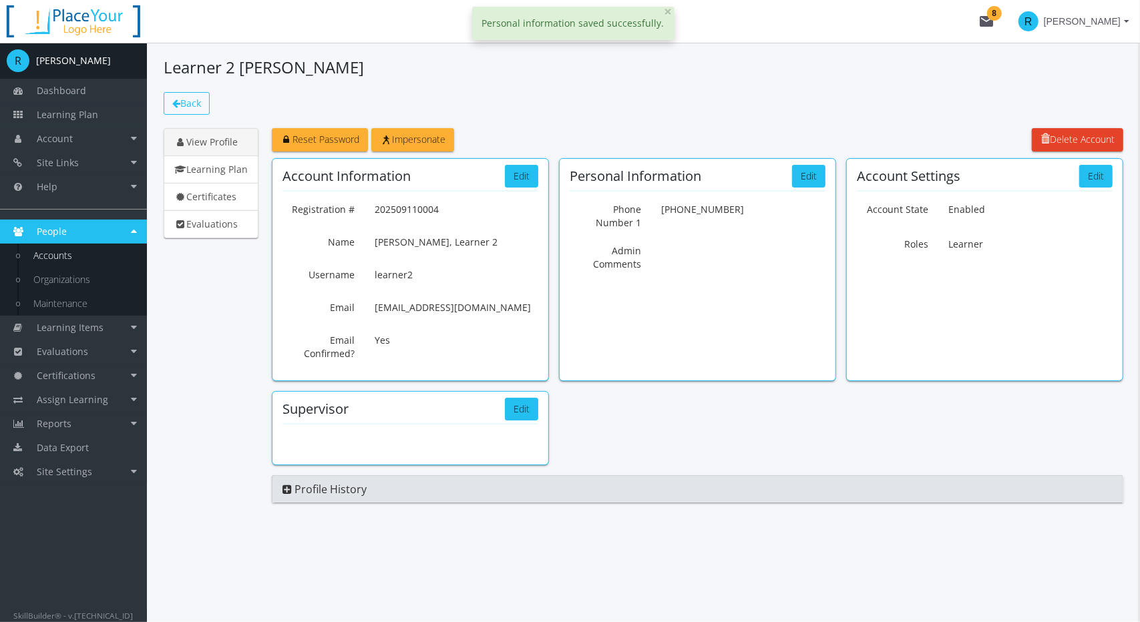
click at [196, 103] on span "Back" at bounding box center [190, 103] width 21 height 13
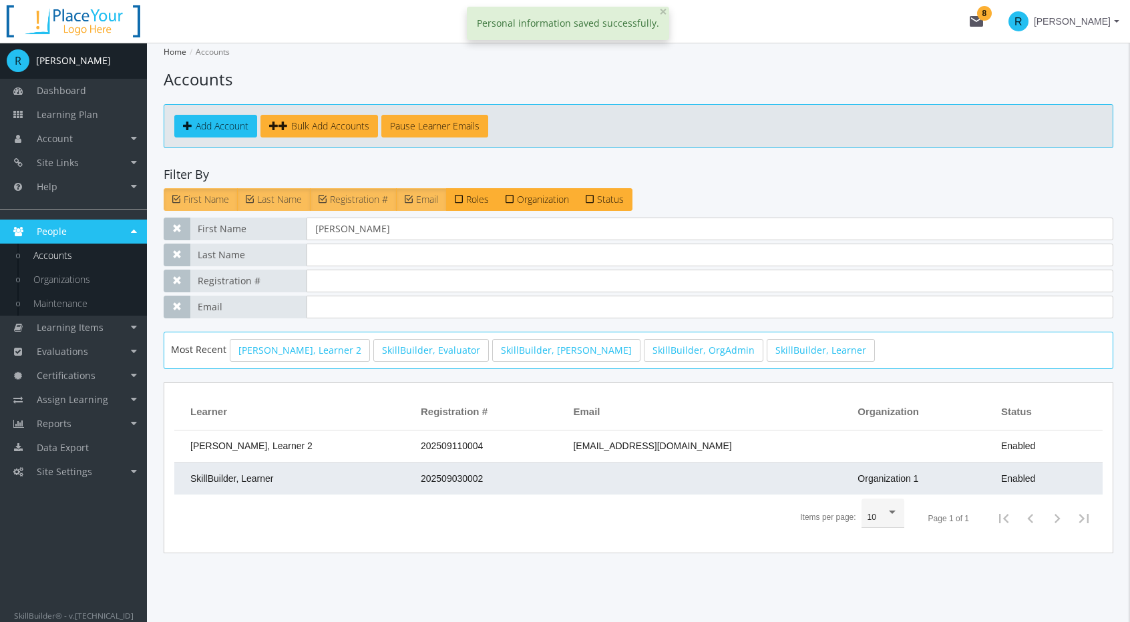
click at [286, 474] on td "SkillBuilder, Learner" at bounding box center [294, 479] width 240 height 32
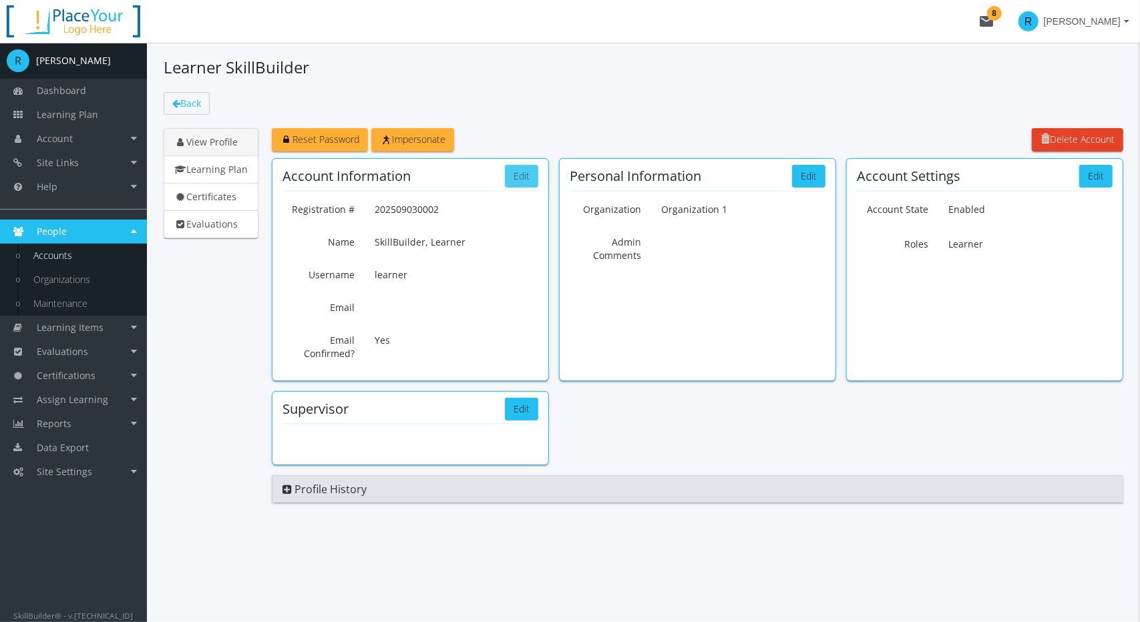
click at [528, 176] on button "Edit" at bounding box center [521, 176] width 33 height 23
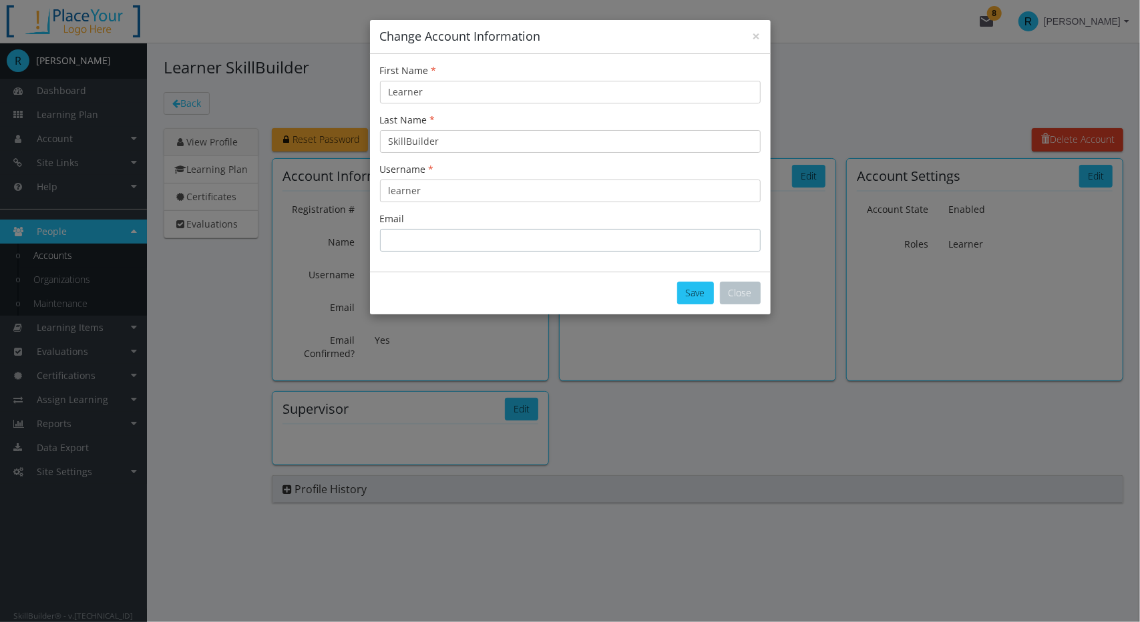
click at [511, 234] on input "Email" at bounding box center [570, 240] width 381 height 23
type input "[EMAIL_ADDRESS][DOMAIN_NAME]"
click at [682, 290] on button "Save" at bounding box center [695, 293] width 37 height 23
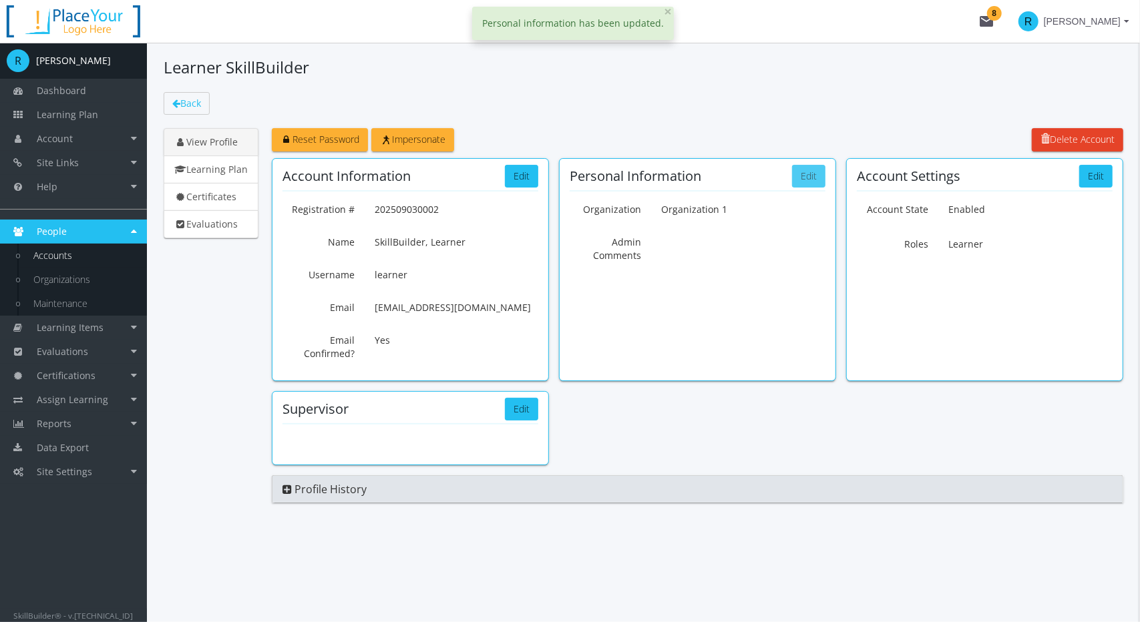
click at [810, 174] on button "Edit" at bounding box center [808, 176] width 33 height 23
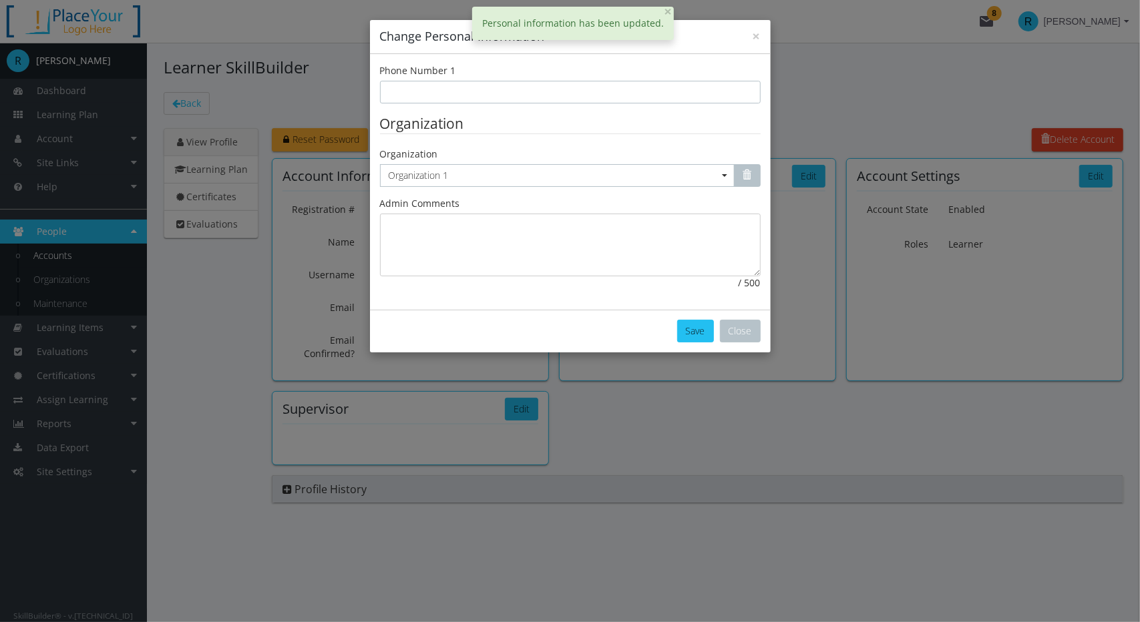
click at [451, 94] on input "Phone Number 1" at bounding box center [570, 92] width 381 height 23
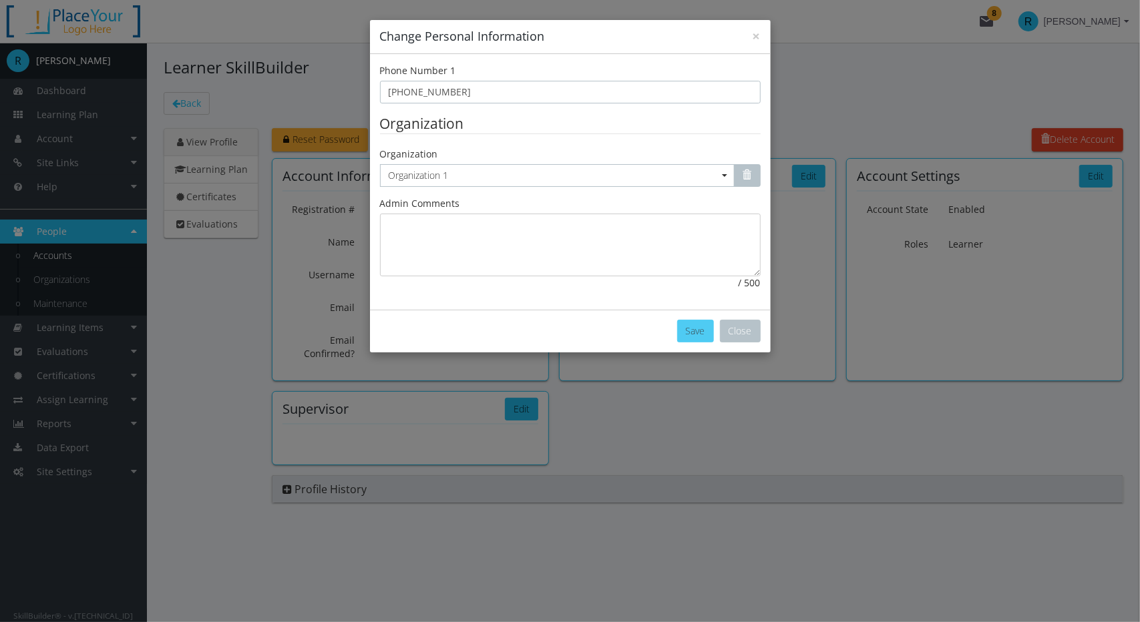
type input "[PHONE_NUMBER]"
click at [700, 321] on button "Save" at bounding box center [695, 331] width 37 height 23
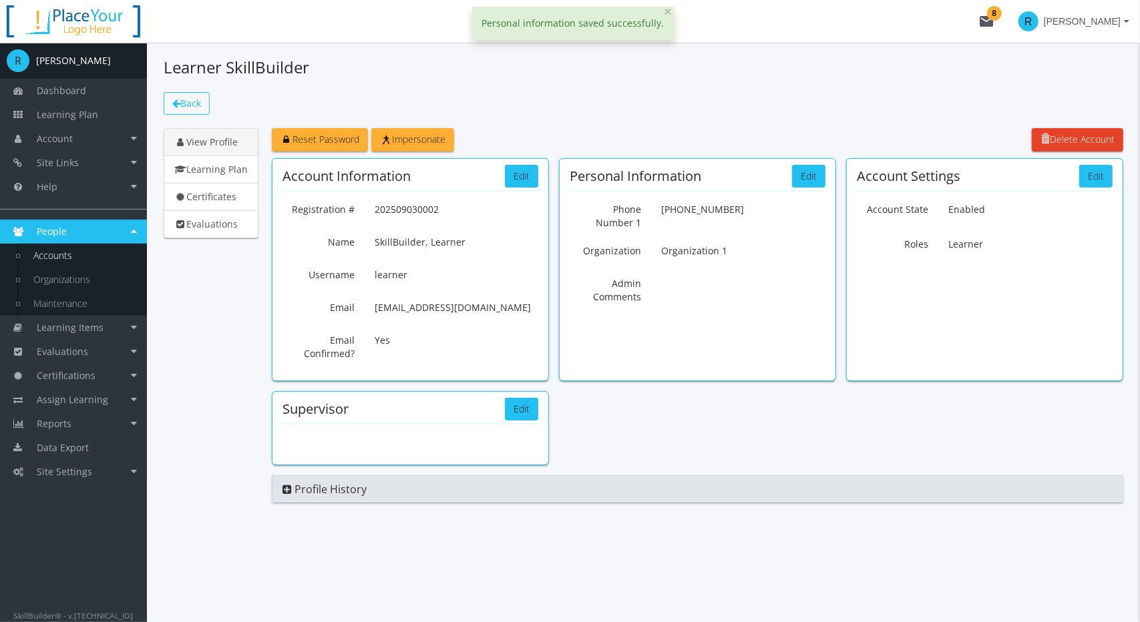
click at [201, 102] on span "Back" at bounding box center [190, 103] width 21 height 13
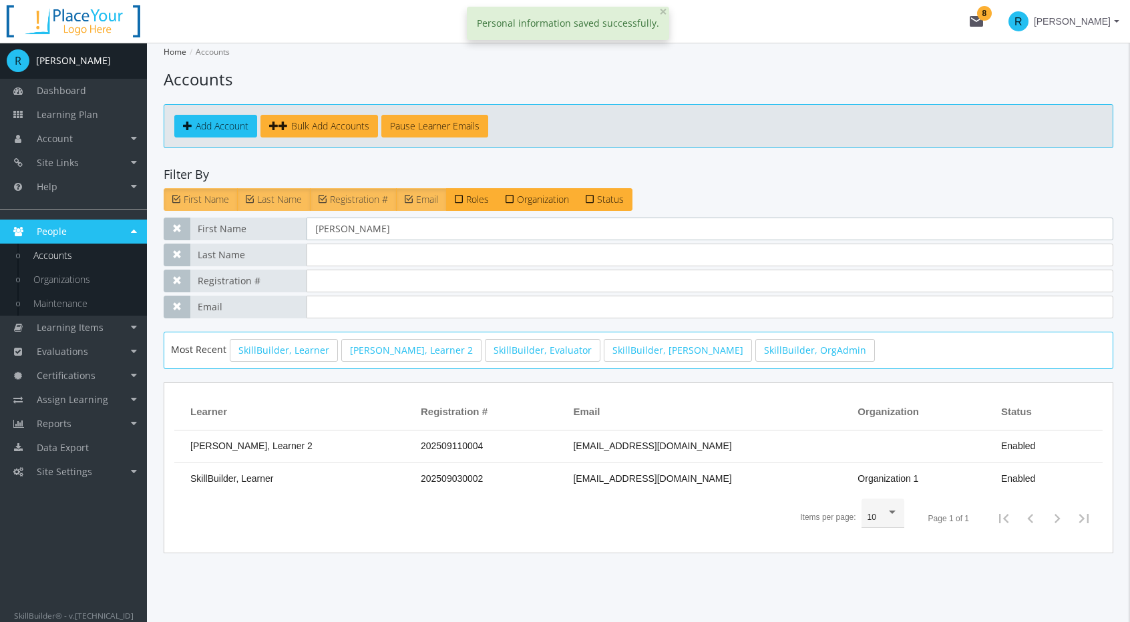
drag, startPoint x: 336, startPoint y: 227, endPoint x: 63, endPoint y: 229, distance: 273.1
click at [85, 228] on div "R [PERSON_NAME] Dashboard Learning Plan Account Account Certificates and Transc…" at bounding box center [565, 338] width 1130 height 591
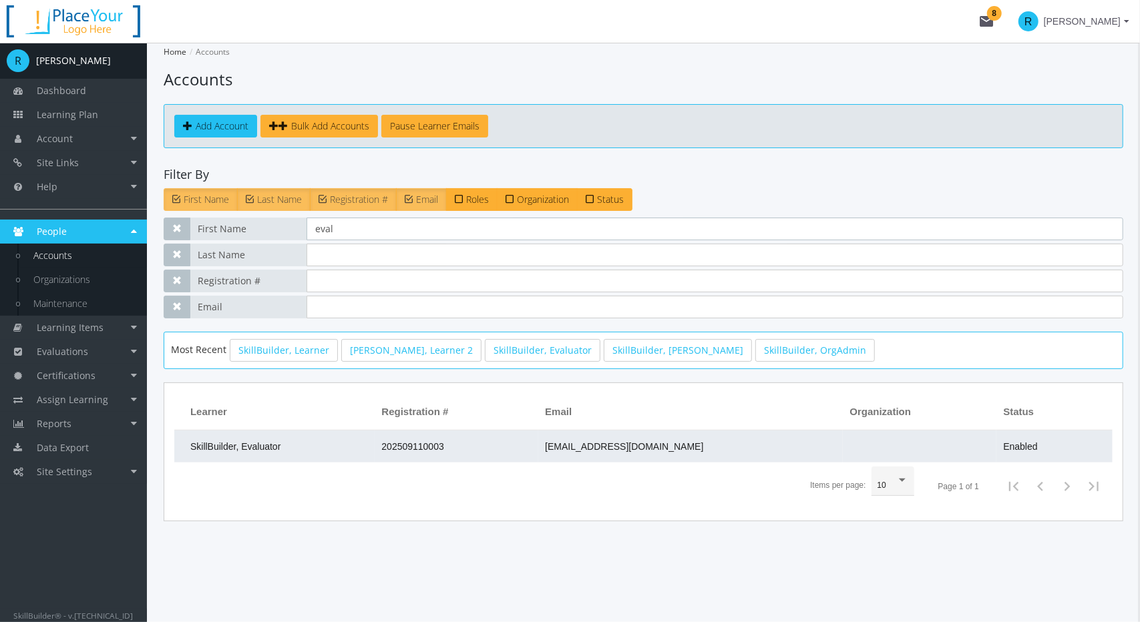
type input "eval"
click at [294, 446] on td "SkillBuilder, Evaluator" at bounding box center [274, 447] width 200 height 32
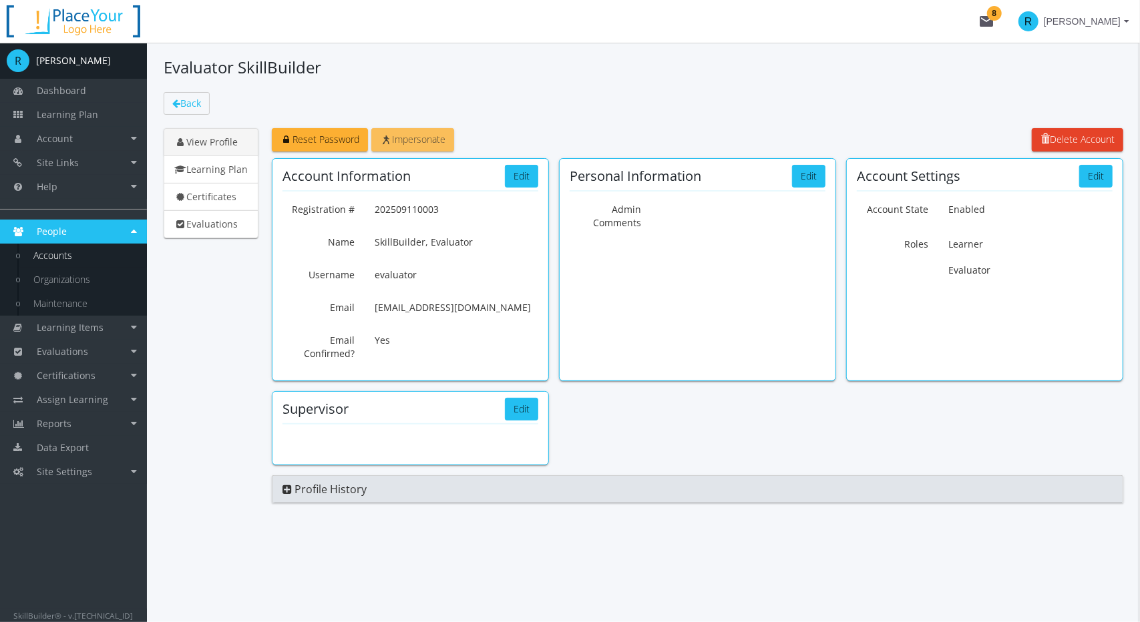
click at [423, 137] on span "Impersonate" at bounding box center [412, 139] width 65 height 13
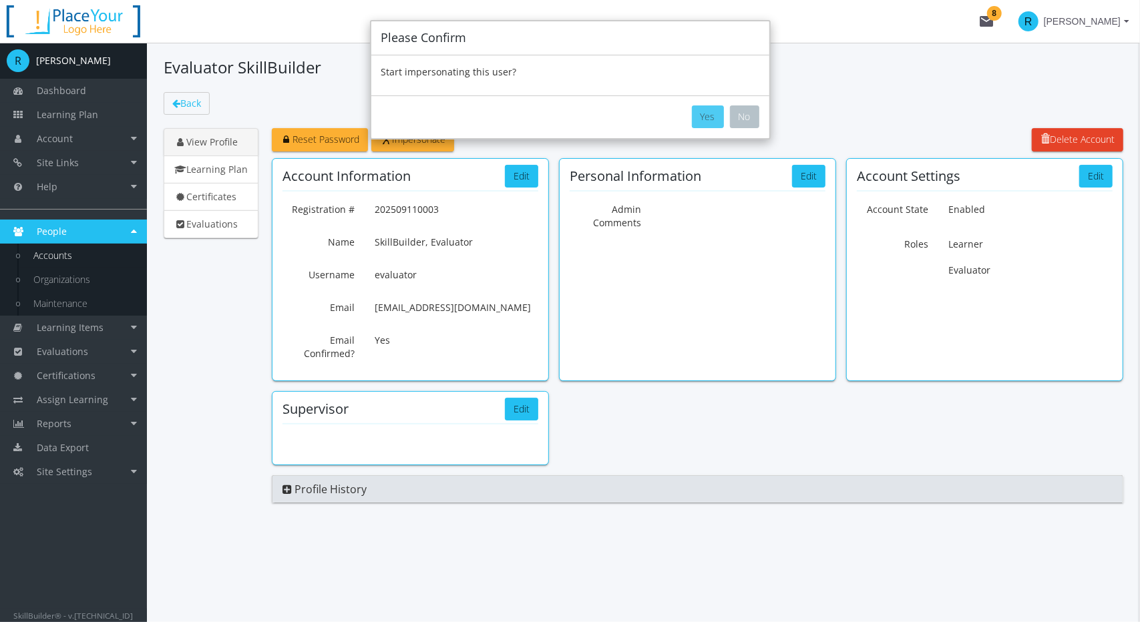
click at [712, 120] on button "Yes" at bounding box center [708, 116] width 32 height 23
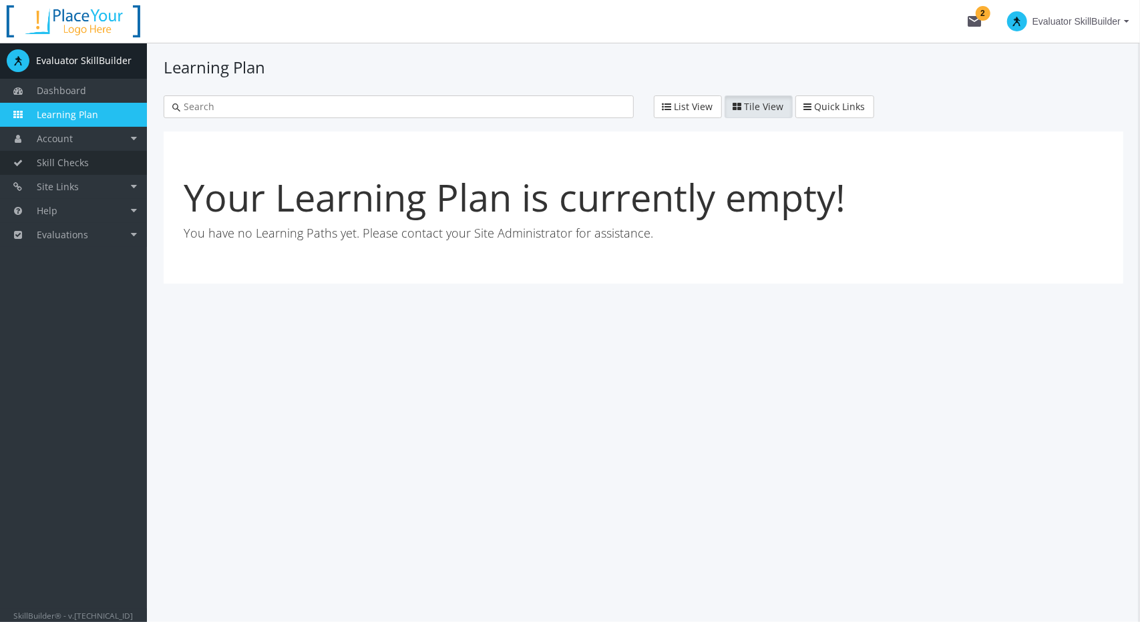
click at [75, 163] on span "Skill Checks" at bounding box center [63, 162] width 52 height 13
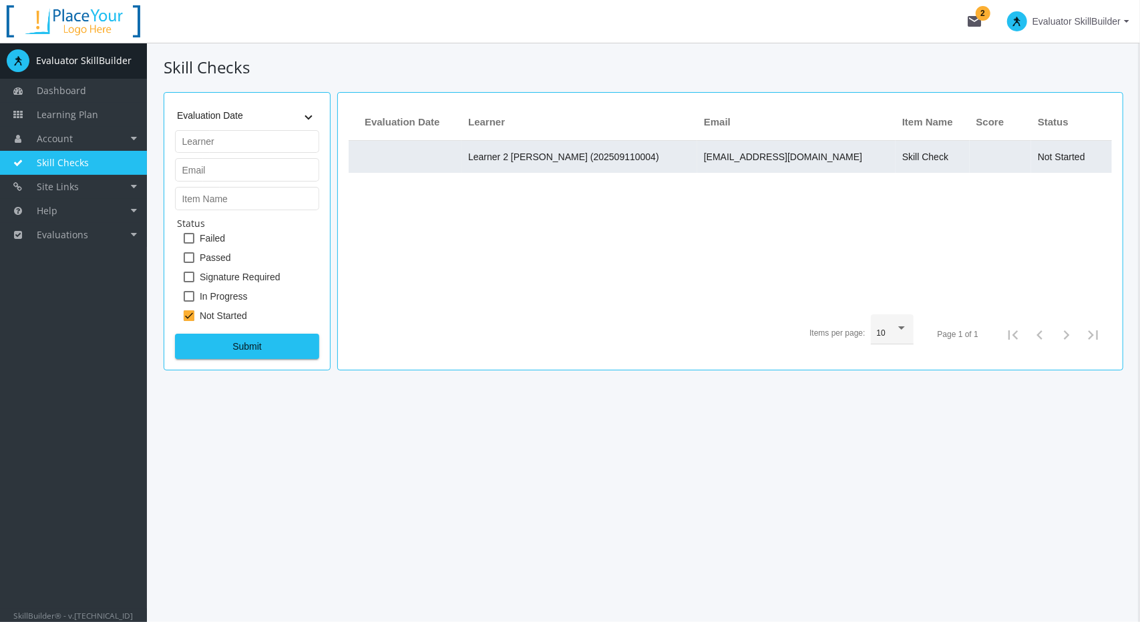
click at [827, 160] on td "[EMAIL_ADDRESS][DOMAIN_NAME]" at bounding box center [796, 157] width 198 height 32
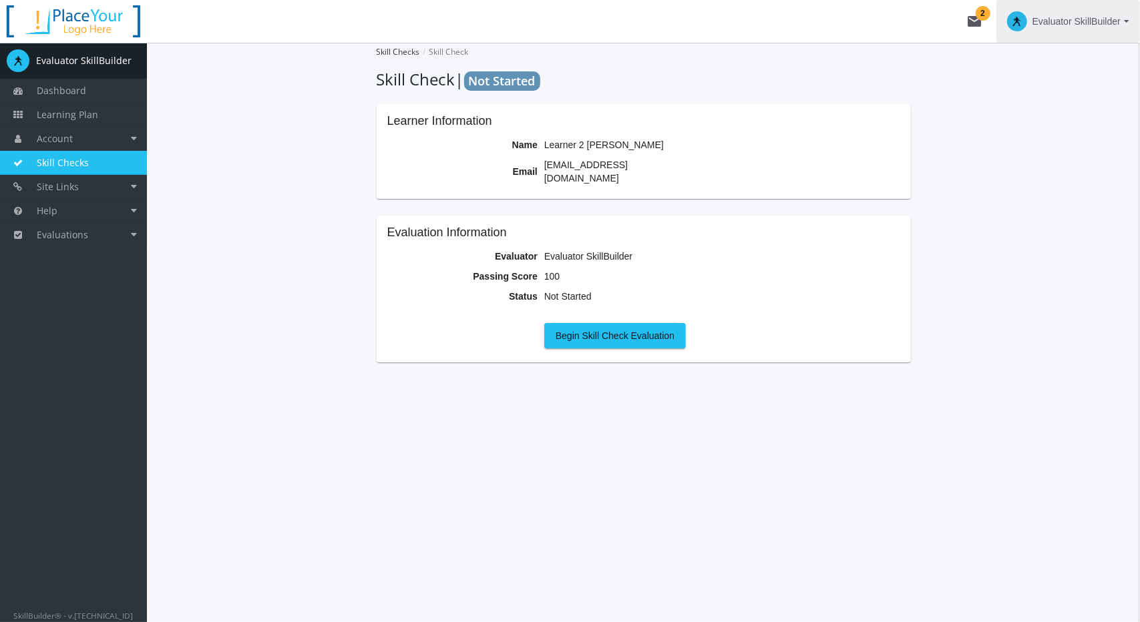
click at [1052, 28] on span "Evaluator SkillBuilder" at bounding box center [1076, 21] width 88 height 24
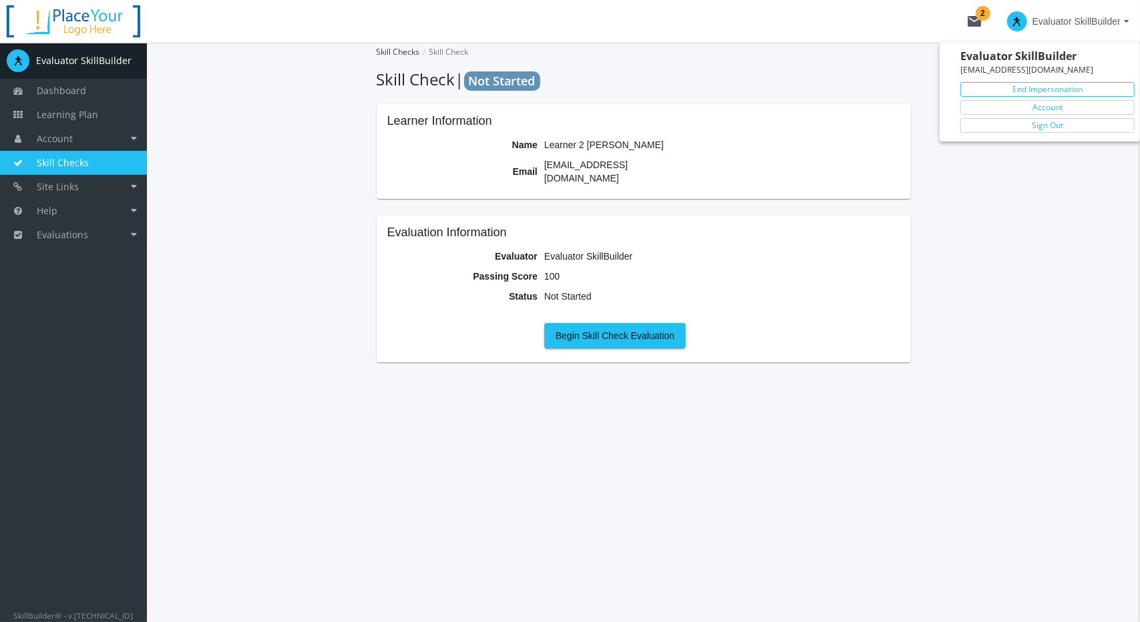
click at [1058, 89] on link "End Impersonation" at bounding box center [1047, 89] width 174 height 15
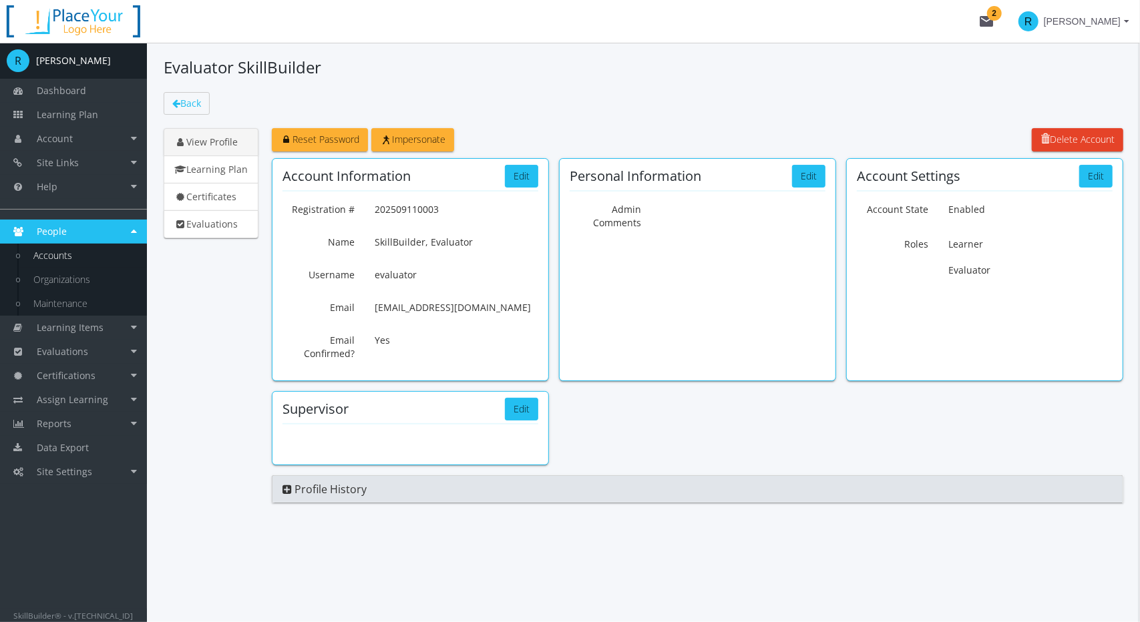
click at [1070, 27] on span "[PERSON_NAME]" at bounding box center [1082, 21] width 77 height 24
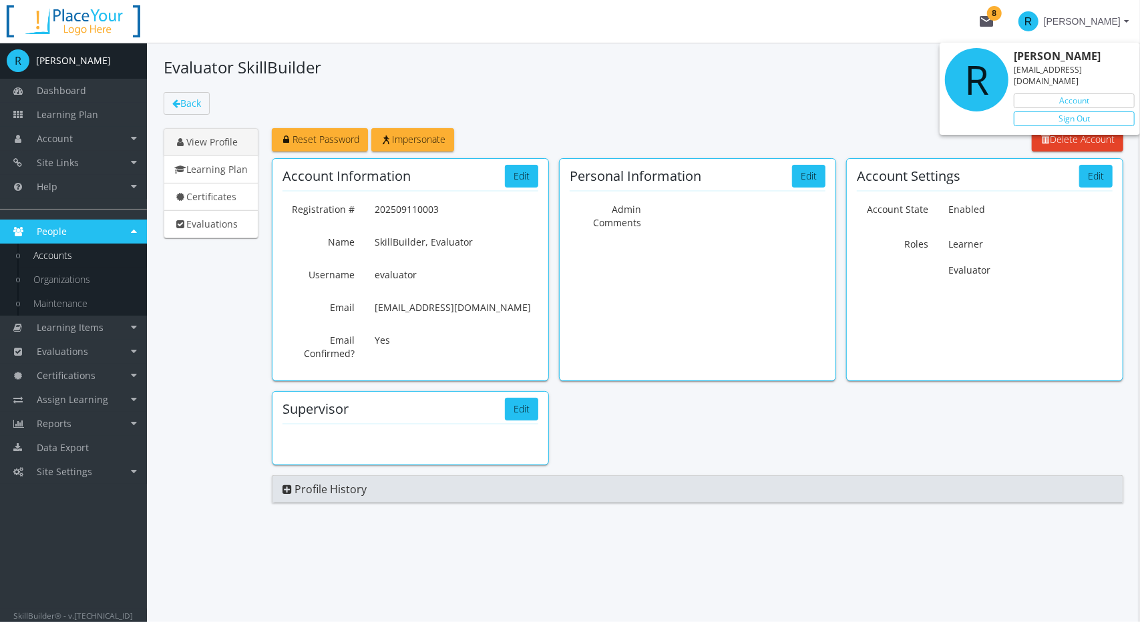
click at [1073, 111] on link "Sign Out" at bounding box center [1073, 118] width 121 height 15
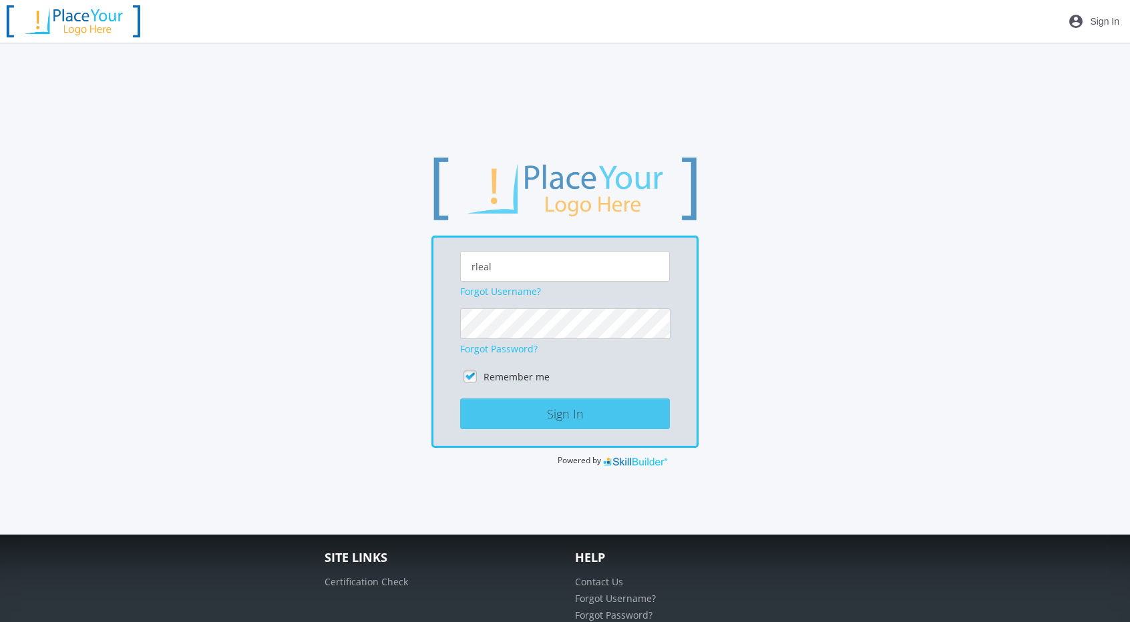
click at [602, 407] on button "Sign In" at bounding box center [565, 414] width 210 height 31
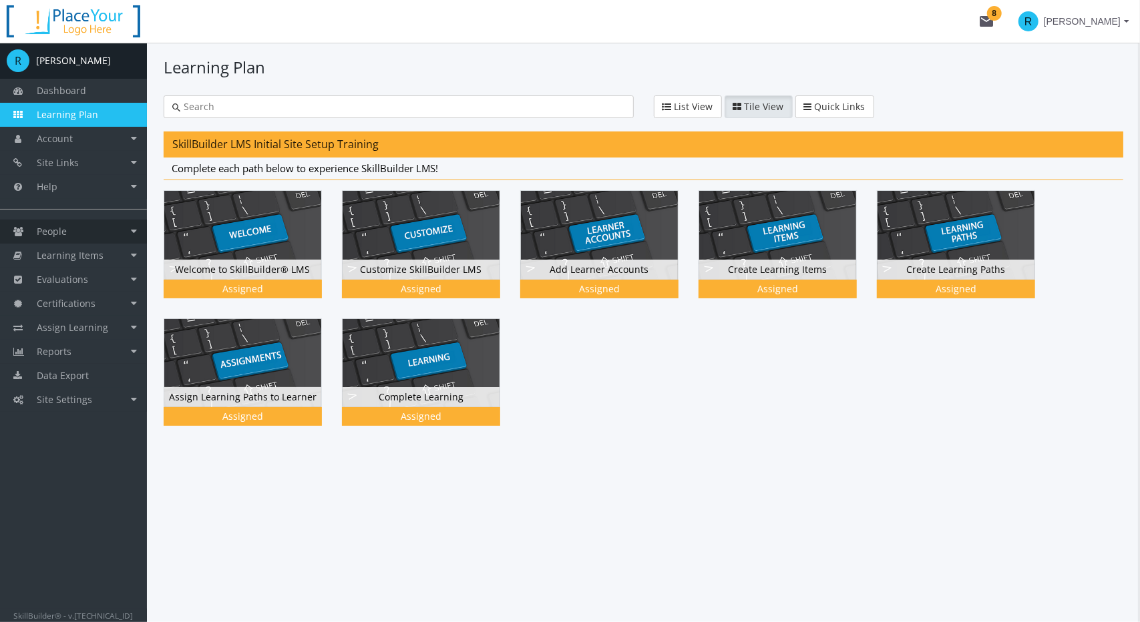
click at [75, 226] on link "People" at bounding box center [73, 232] width 147 height 24
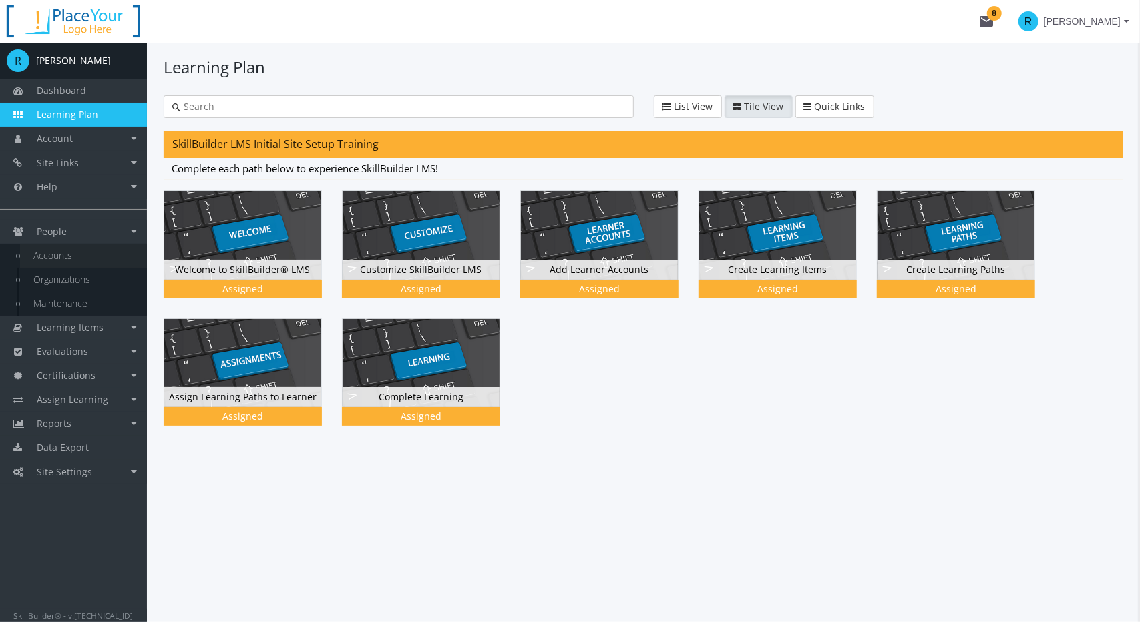
click at [72, 250] on link "Accounts" at bounding box center [83, 256] width 127 height 24
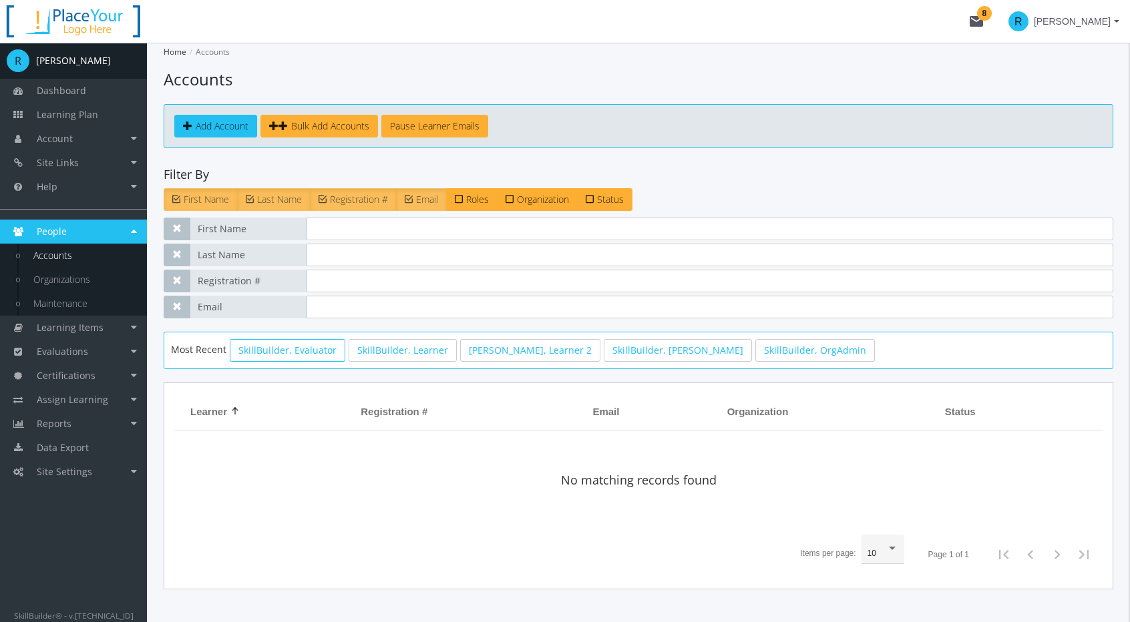
click at [320, 349] on link "SkillBuilder, Evaluator" at bounding box center [288, 350] width 116 height 23
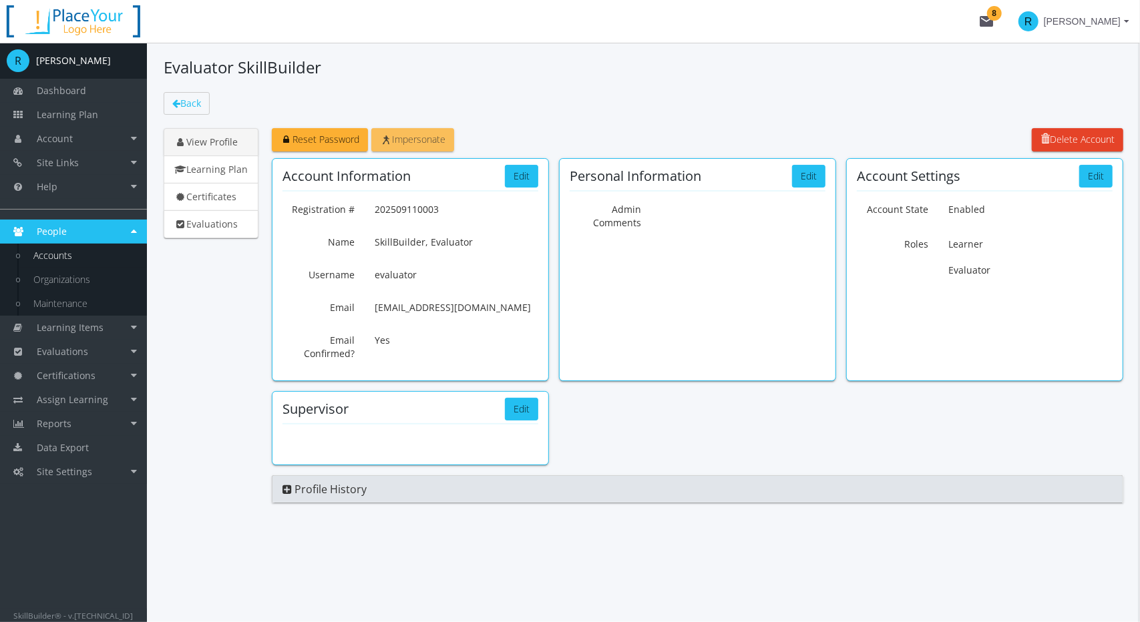
click at [434, 144] on span "Impersonate" at bounding box center [412, 139] width 65 height 13
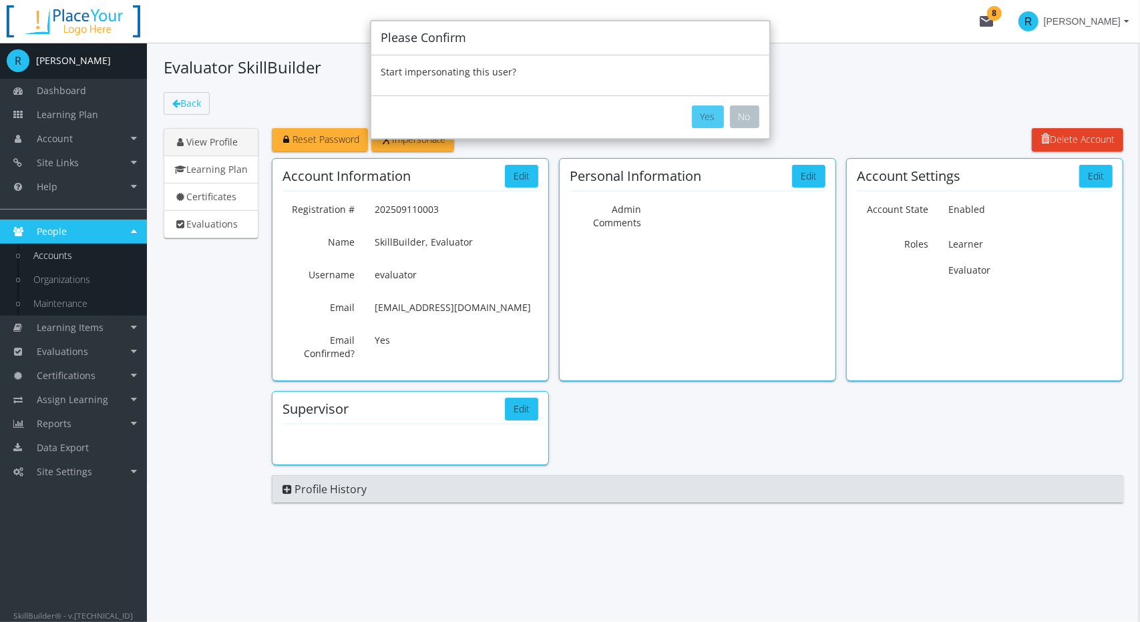
click at [705, 122] on button "Yes" at bounding box center [708, 116] width 32 height 23
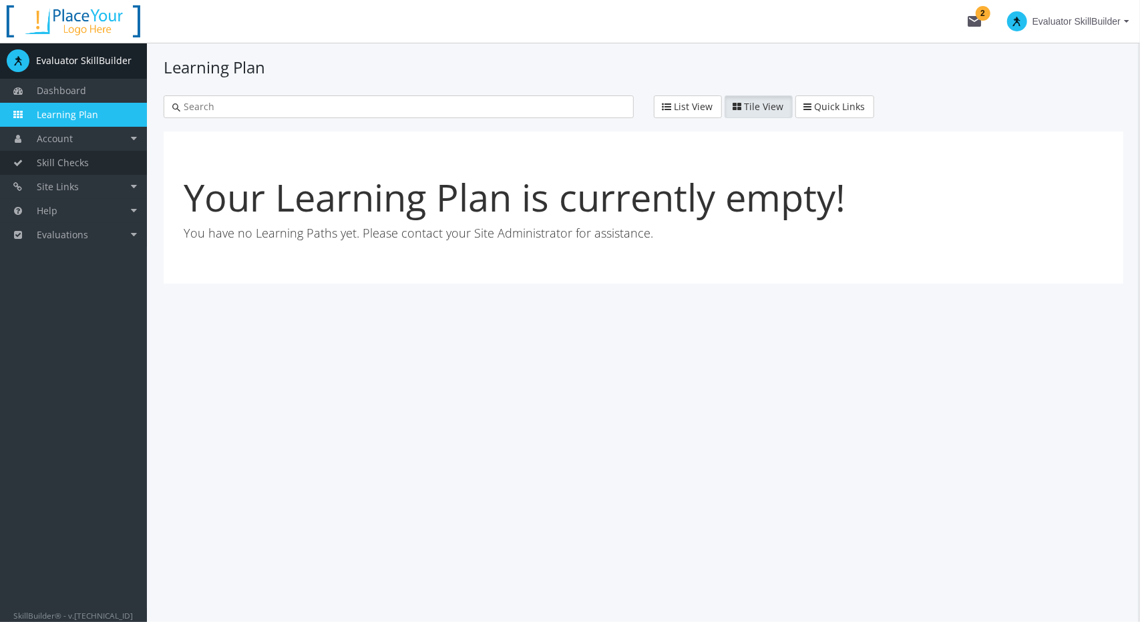
click at [56, 165] on span "Skill Checks" at bounding box center [63, 162] width 52 height 13
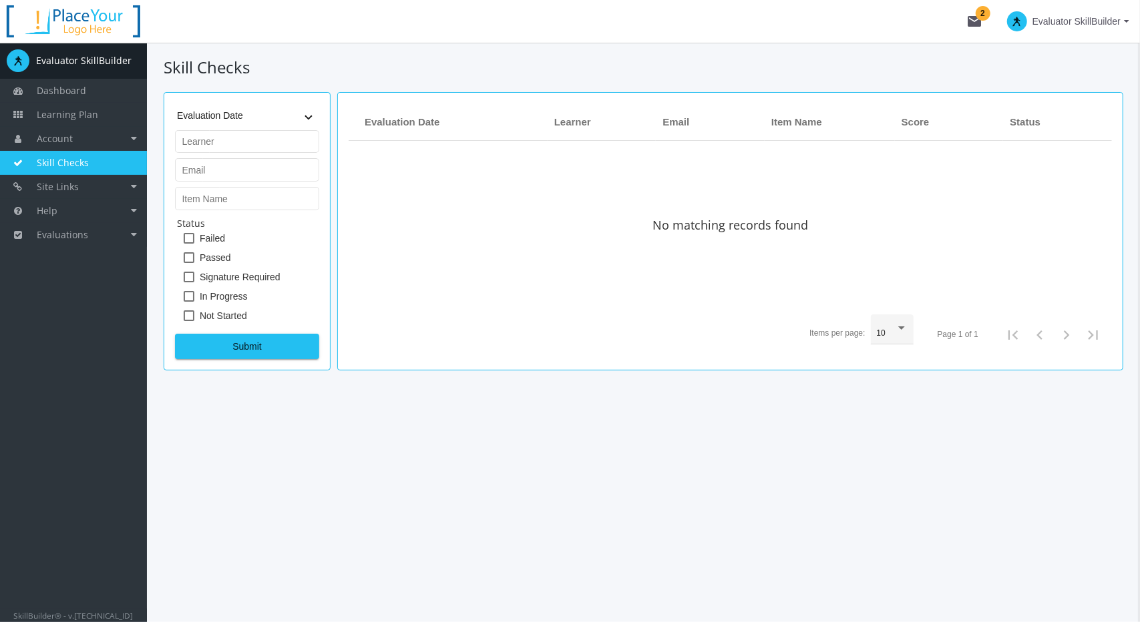
click at [216, 318] on span "Not Started" at bounding box center [223, 316] width 47 height 16
click at [184, 320] on input "Not Started" at bounding box center [184, 320] width 1 height 1
checkbox input "true"
click at [242, 344] on span "Submit" at bounding box center [247, 346] width 122 height 24
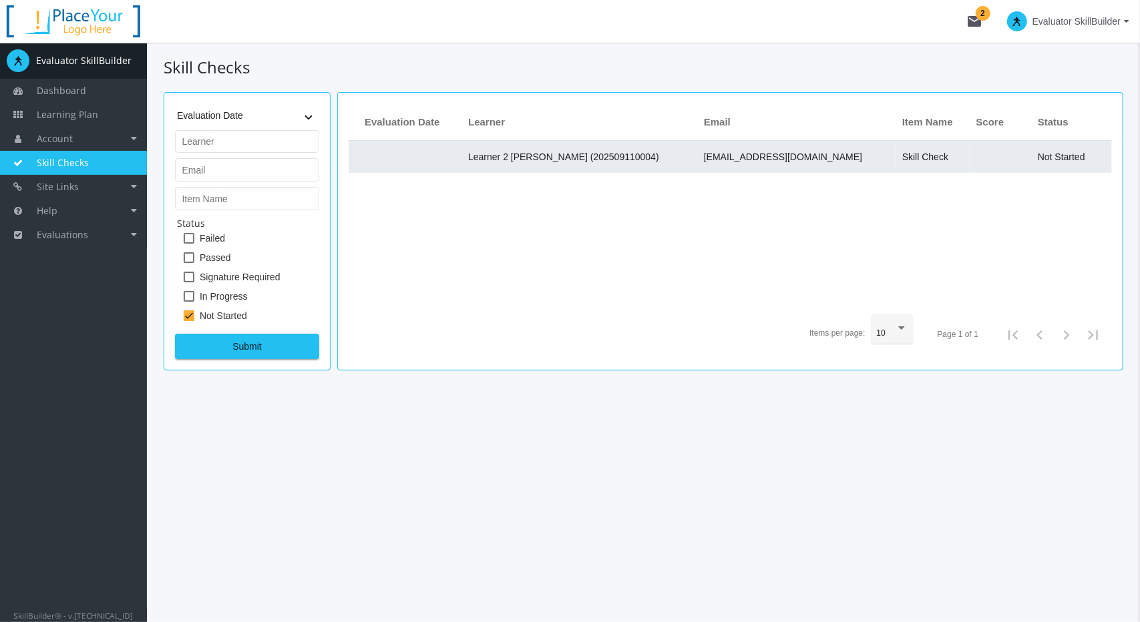
click at [774, 160] on span "[EMAIL_ADDRESS][DOMAIN_NAME]" at bounding box center [783, 157] width 158 height 11
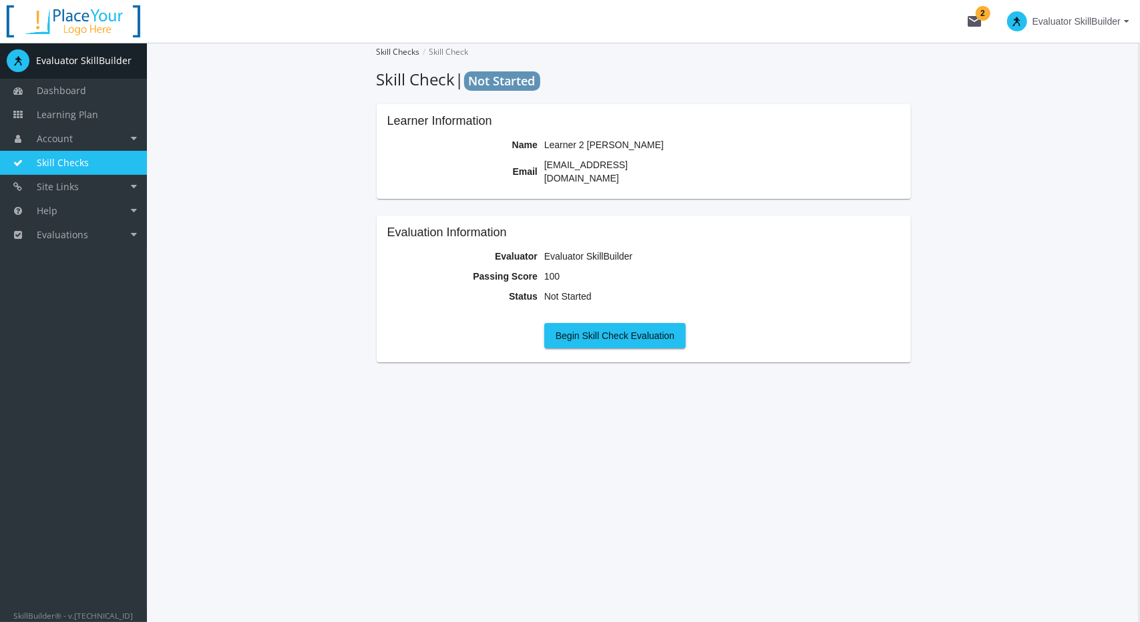
drag, startPoint x: 629, startPoint y: 164, endPoint x: 543, endPoint y: 164, distance: 85.5
click at [543, 164] on td "[EMAIL_ADDRESS][DOMAIN_NAME]" at bounding box center [618, 171] width 154 height 33
click at [602, 182] on mat-card "Learner Information Name Learner 2 [PERSON_NAME] Email [EMAIL_ADDRESS][DOMAIN_N…" at bounding box center [644, 151] width 534 height 95
click at [1103, 26] on span "Evaluator SkillBuilder" at bounding box center [1076, 21] width 88 height 24
click at [1058, 83] on link "End Impersonation" at bounding box center [1047, 89] width 174 height 15
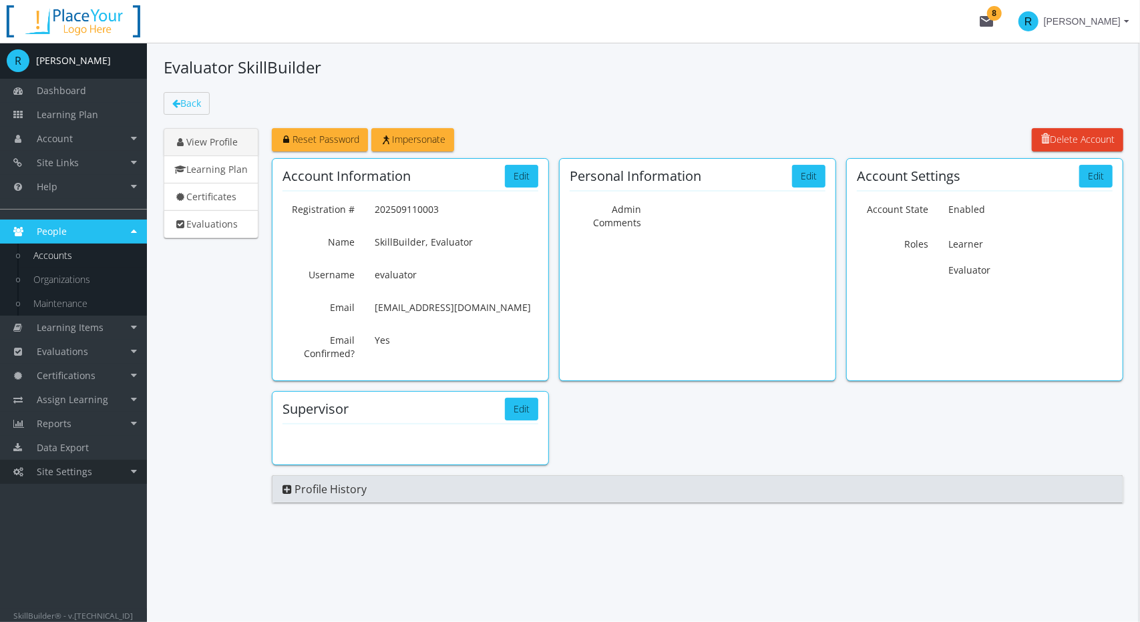
click at [67, 475] on span "Site Settings" at bounding box center [64, 471] width 55 height 13
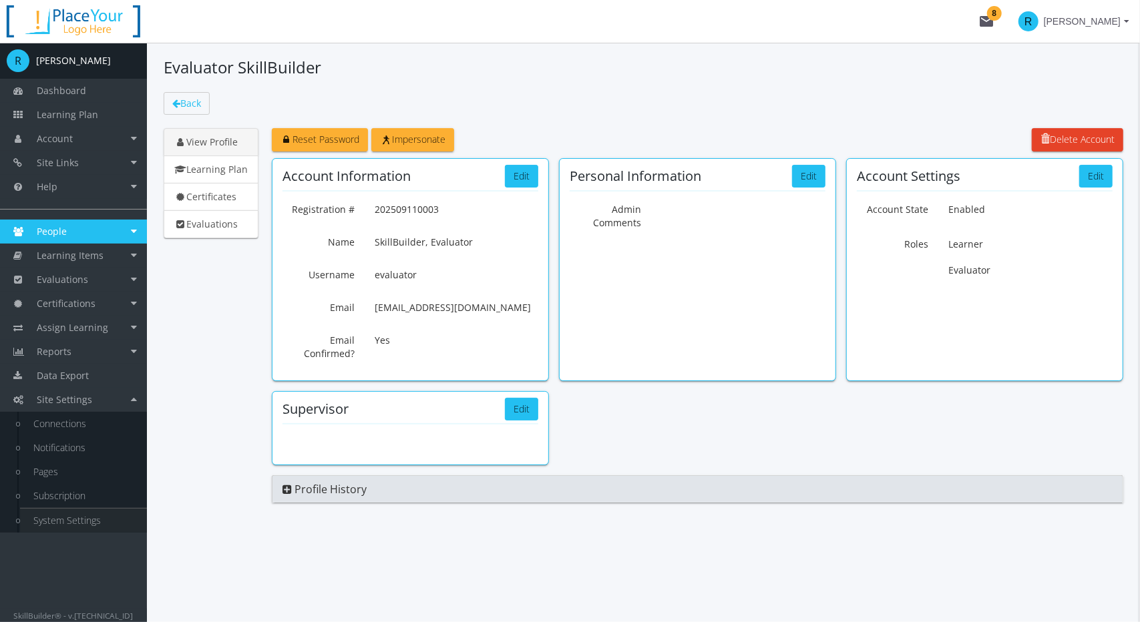
click at [85, 517] on link "System Settings" at bounding box center [83, 521] width 127 height 24
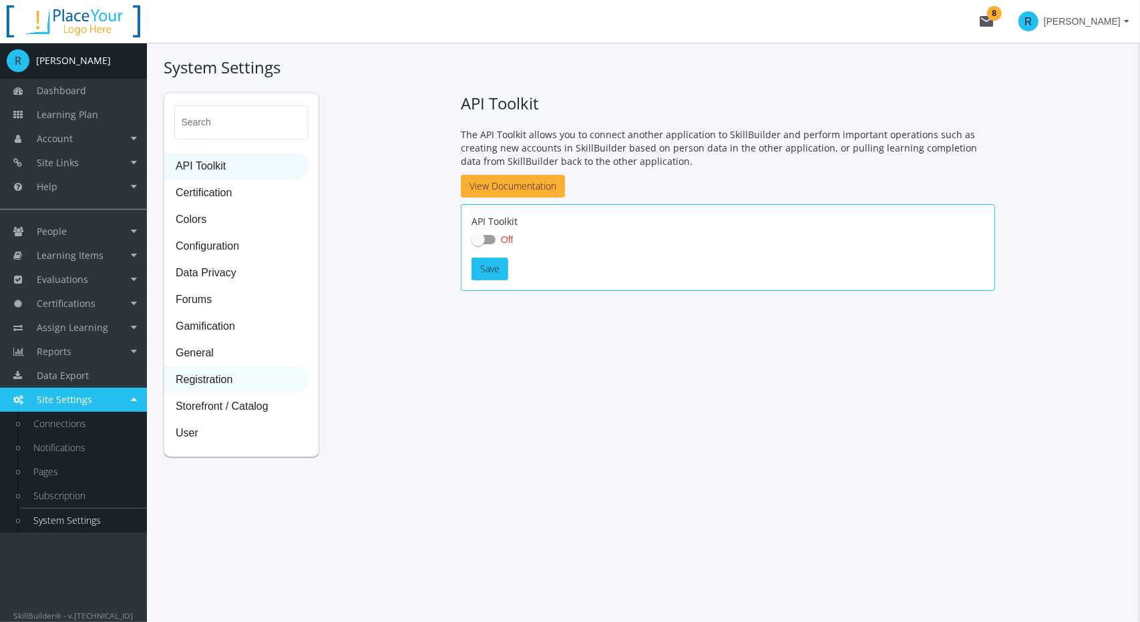
click at [228, 379] on span "Registration" at bounding box center [236, 380] width 143 height 27
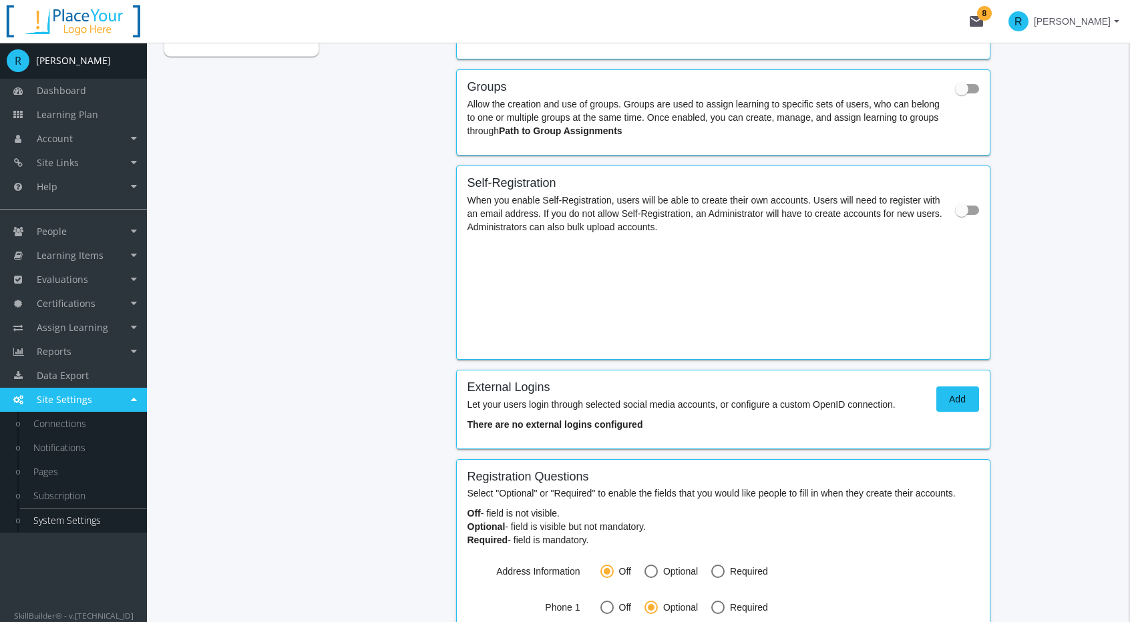
scroll to position [601, 0]
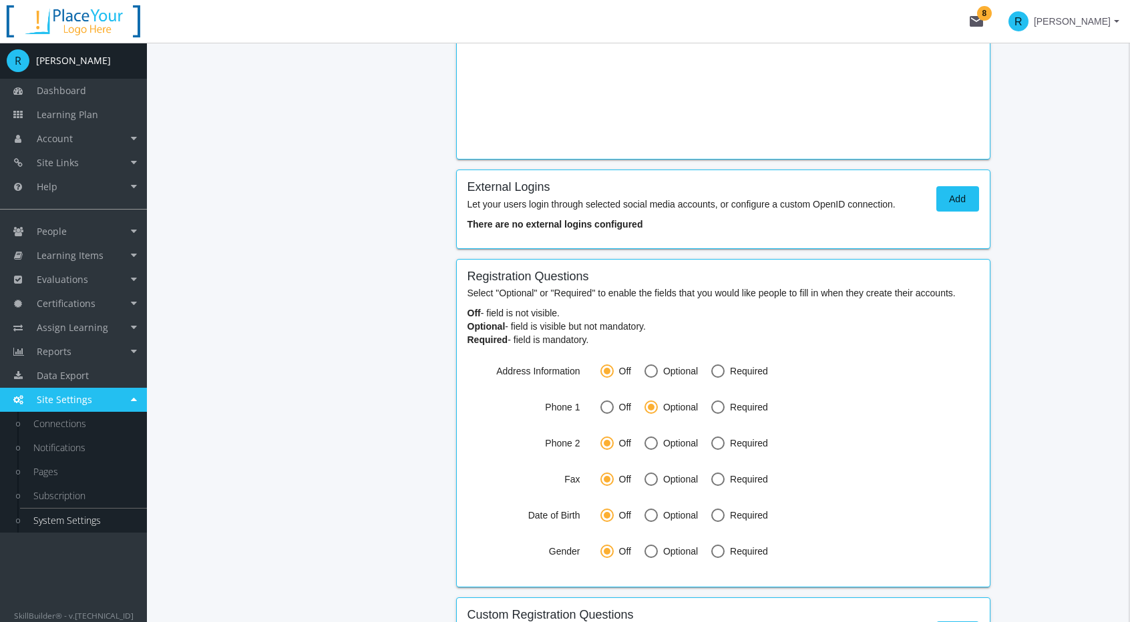
click at [716, 403] on span at bounding box center [717, 407] width 13 height 13
click at [716, 403] on input "Required" at bounding box center [717, 409] width 13 height 13
radio input "true"
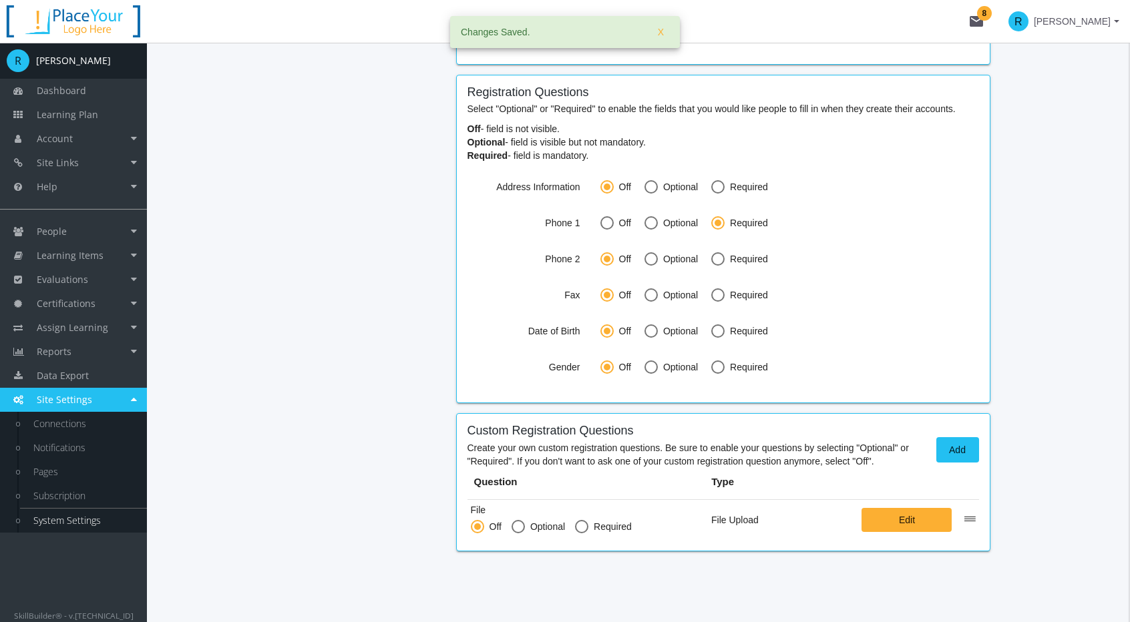
scroll to position [788, 0]
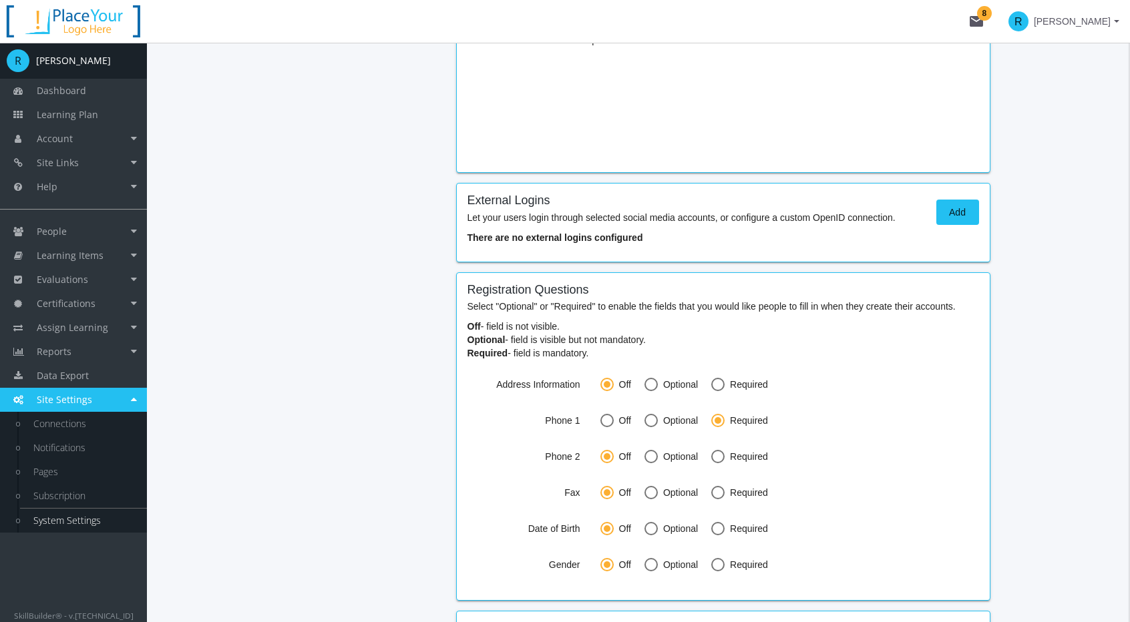
scroll to position [387, 0]
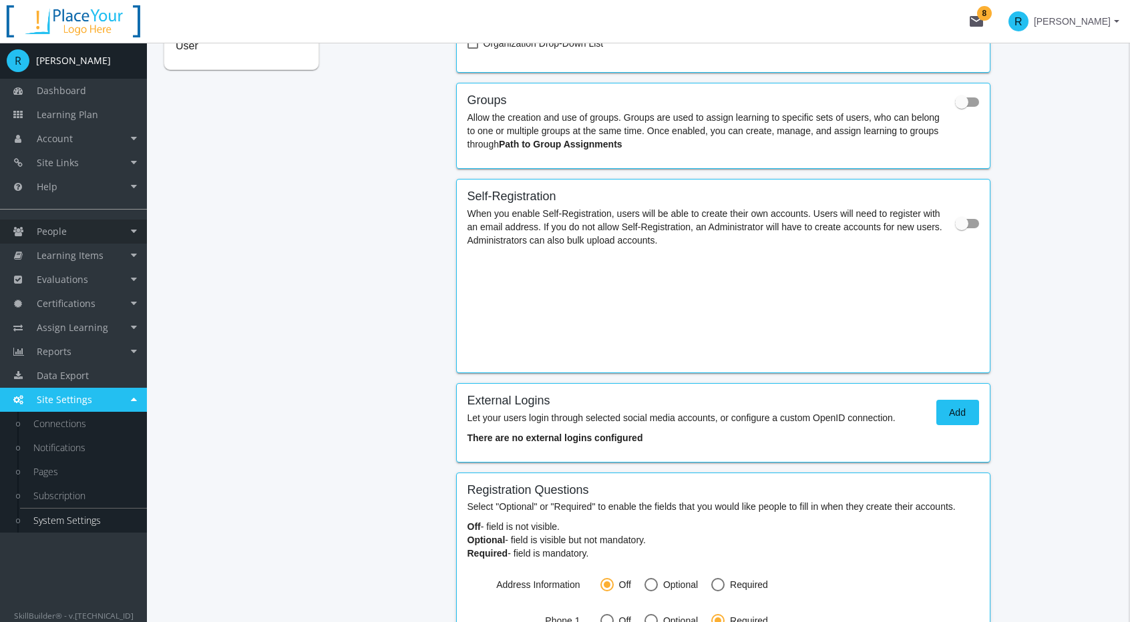
click at [73, 232] on link "People" at bounding box center [73, 232] width 147 height 24
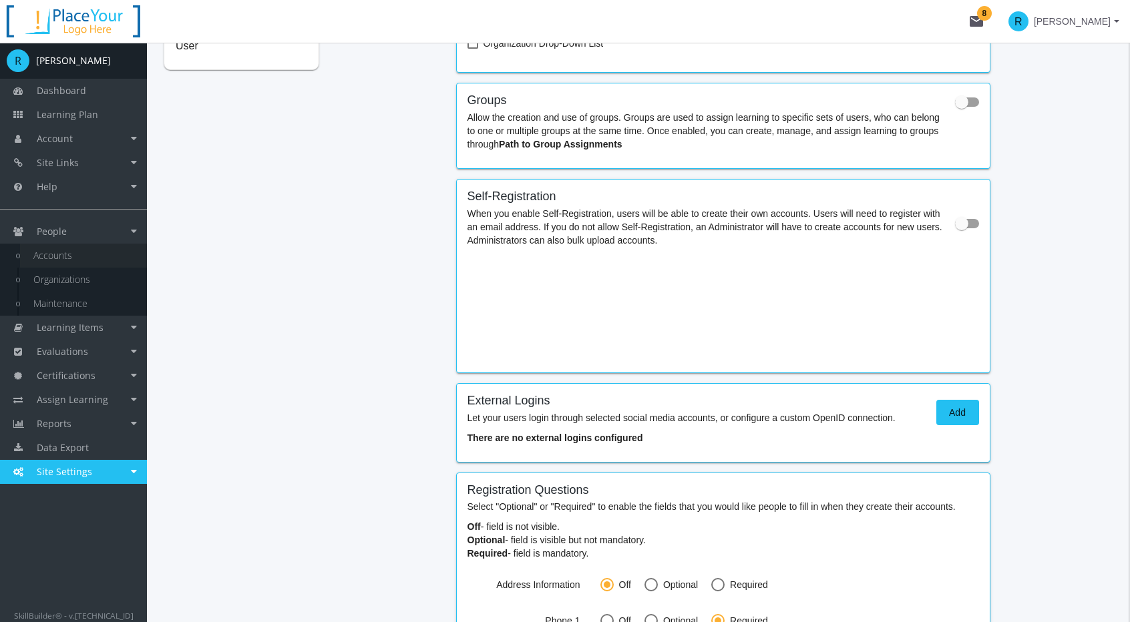
click at [67, 256] on link "Accounts" at bounding box center [83, 256] width 127 height 24
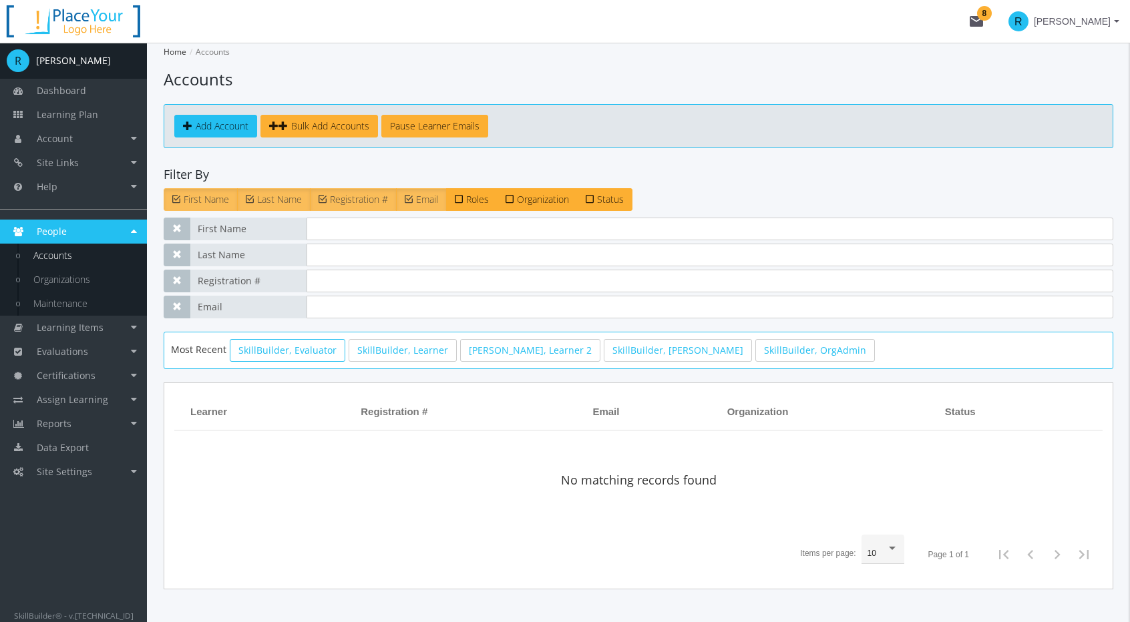
click at [295, 353] on link "SkillBuilder, Evaluator" at bounding box center [288, 350] width 116 height 23
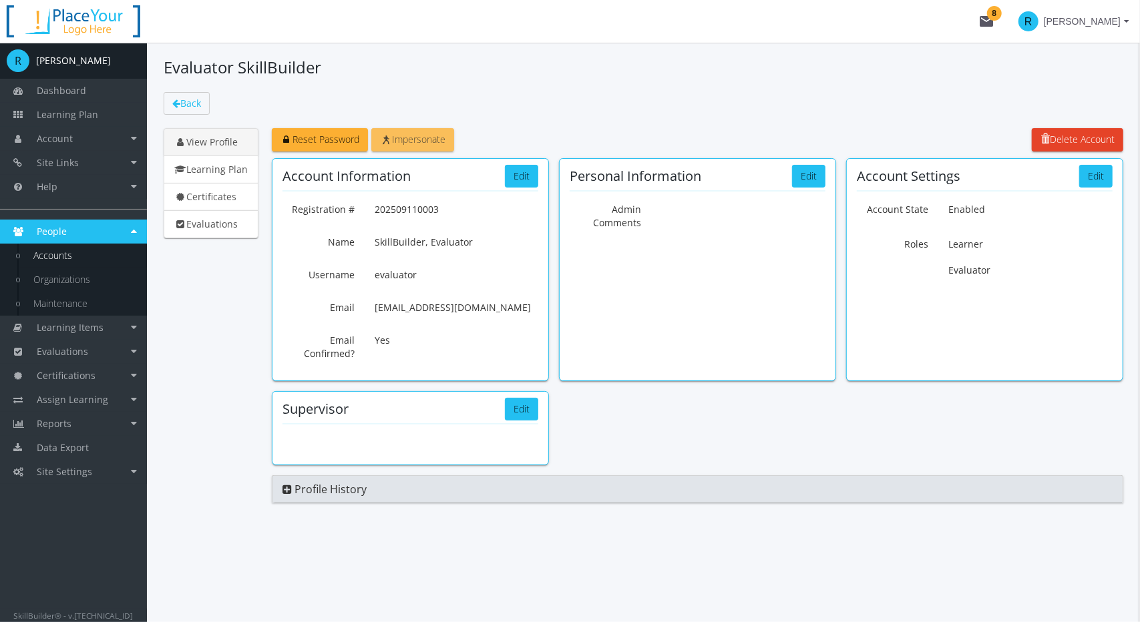
click at [423, 141] on span "Impersonate" at bounding box center [412, 139] width 65 height 13
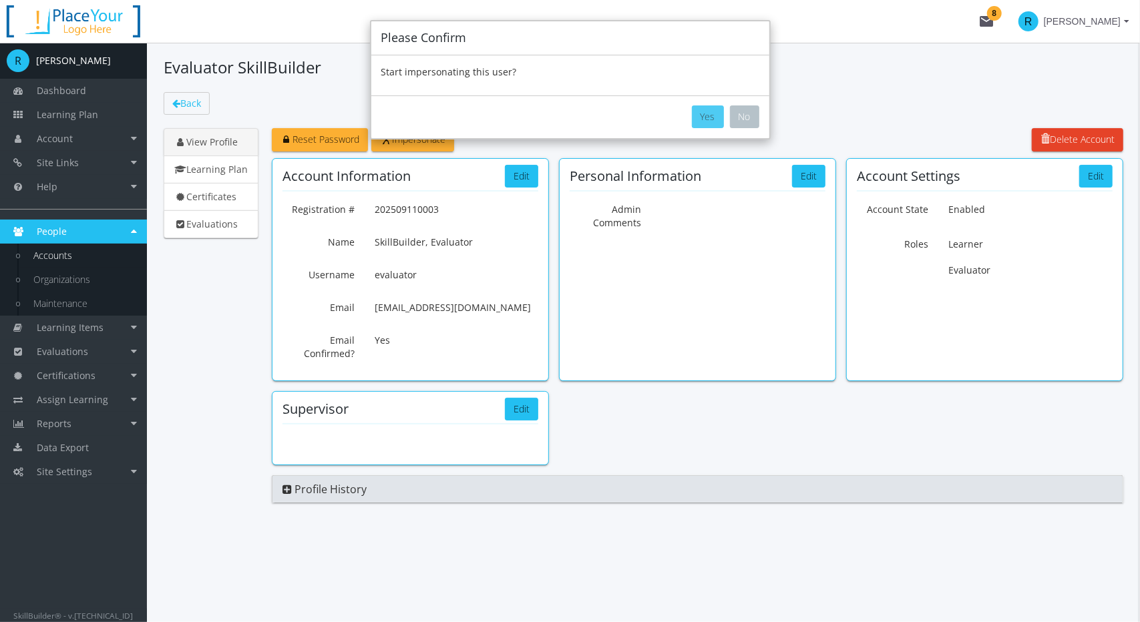
click at [705, 120] on button "Yes" at bounding box center [708, 116] width 32 height 23
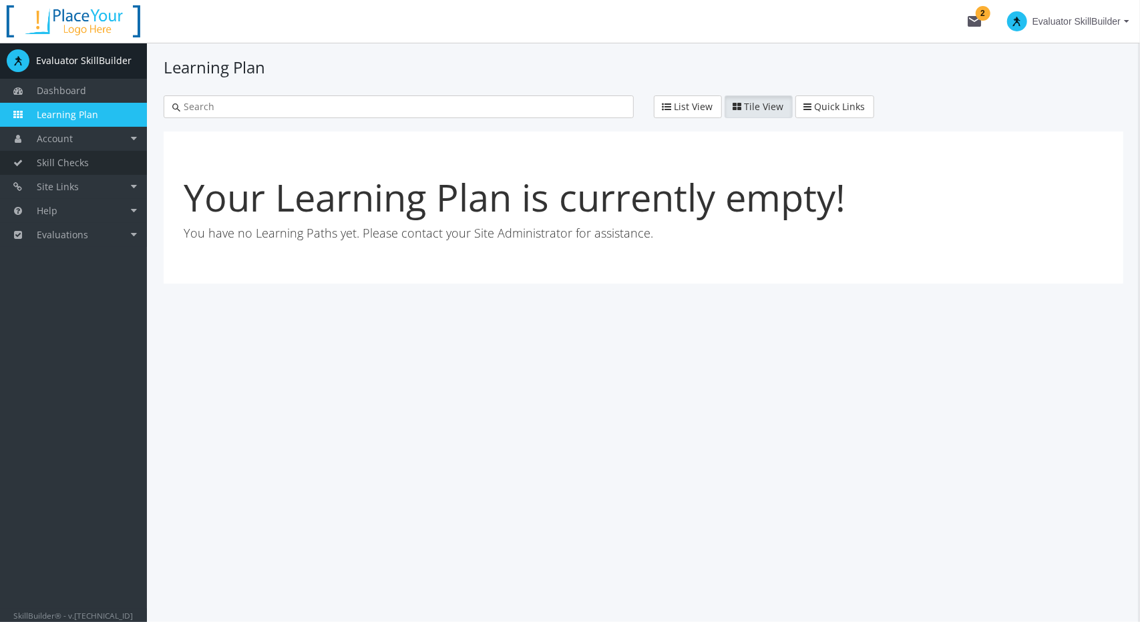
click at [75, 161] on span "Skill Checks" at bounding box center [63, 162] width 52 height 13
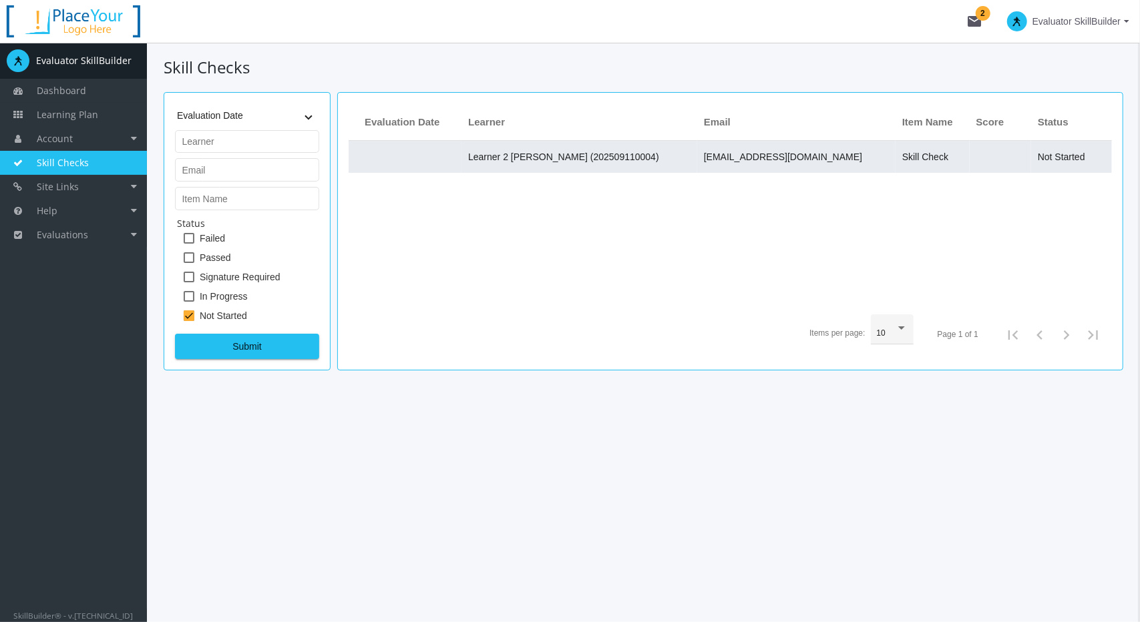
click at [585, 158] on span "Learner 2 [PERSON_NAME] (202509110004)" at bounding box center [563, 157] width 191 height 11
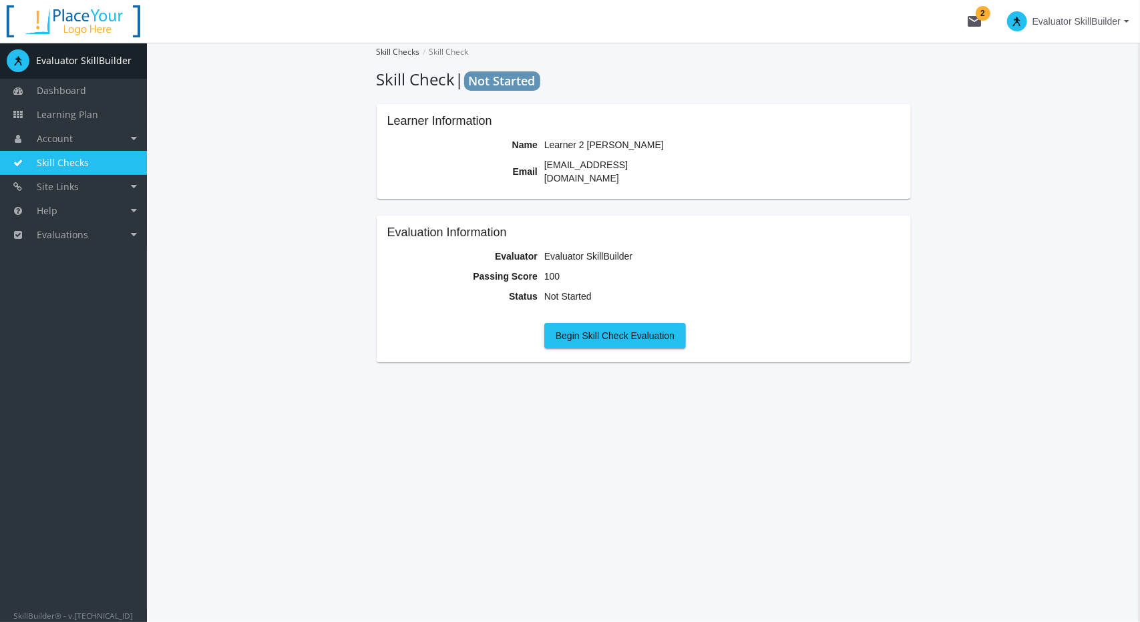
click at [1056, 25] on span "Evaluator SkillBuilder" at bounding box center [1076, 21] width 88 height 24
click at [1054, 84] on link "End Impersonation" at bounding box center [1047, 89] width 174 height 15
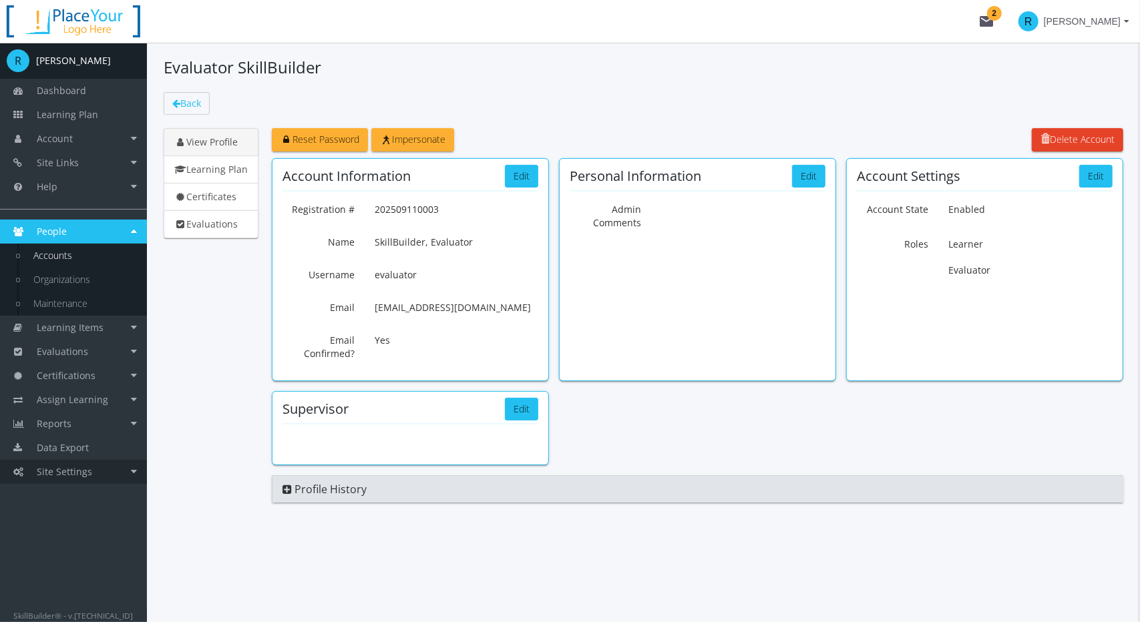
click at [69, 477] on span "Site Settings" at bounding box center [64, 471] width 55 height 13
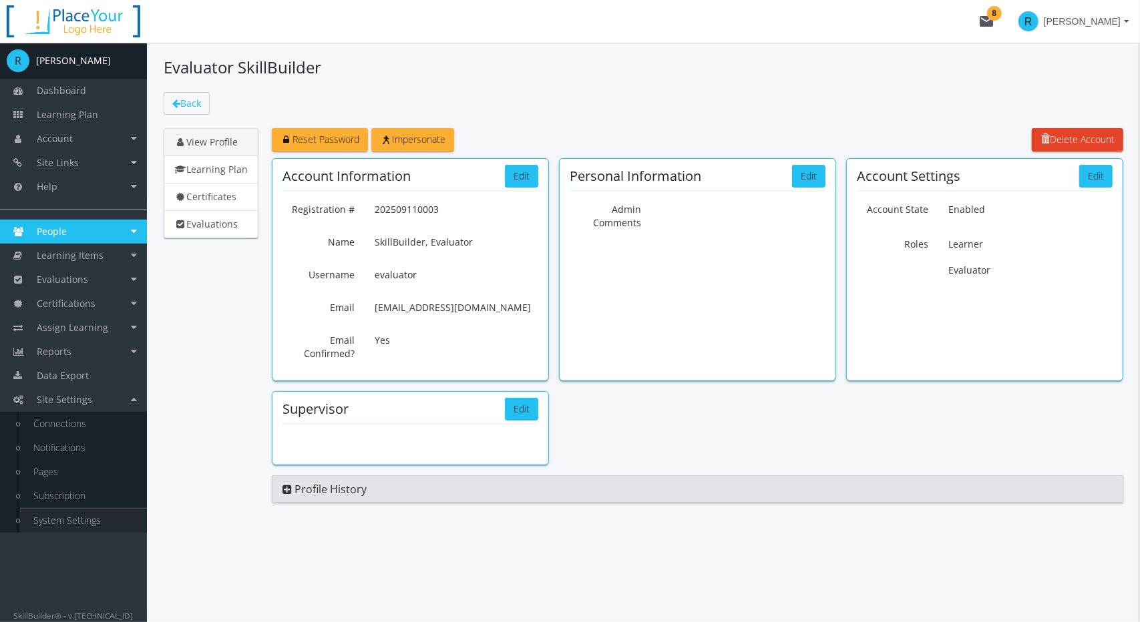
click at [61, 525] on link "System Settings" at bounding box center [83, 521] width 127 height 24
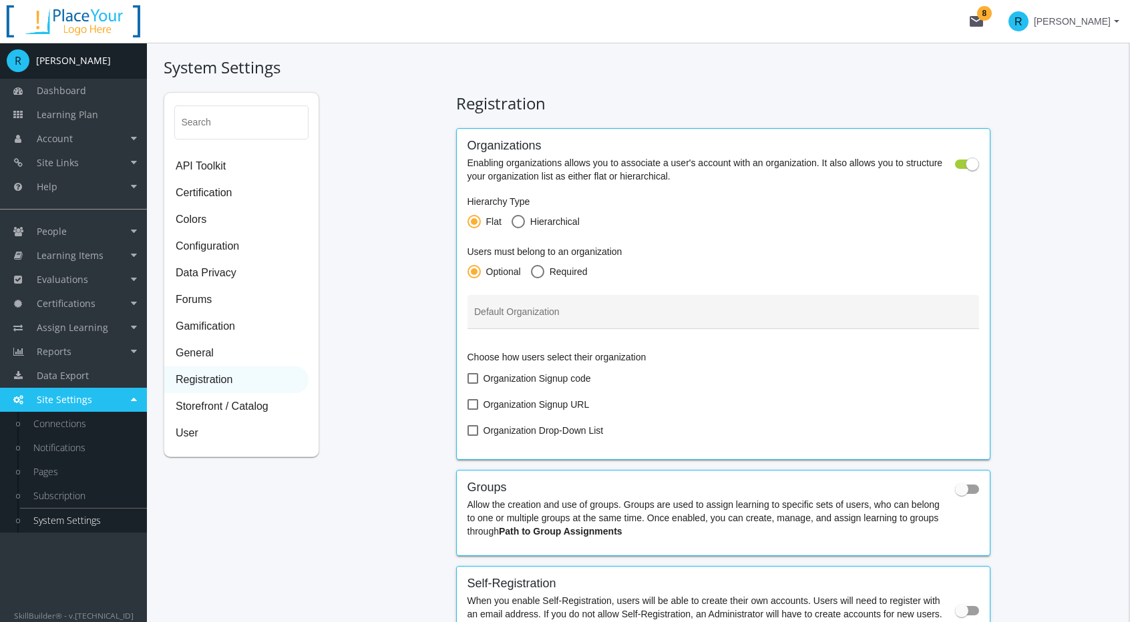
click at [222, 379] on span "Registration" at bounding box center [236, 380] width 143 height 27
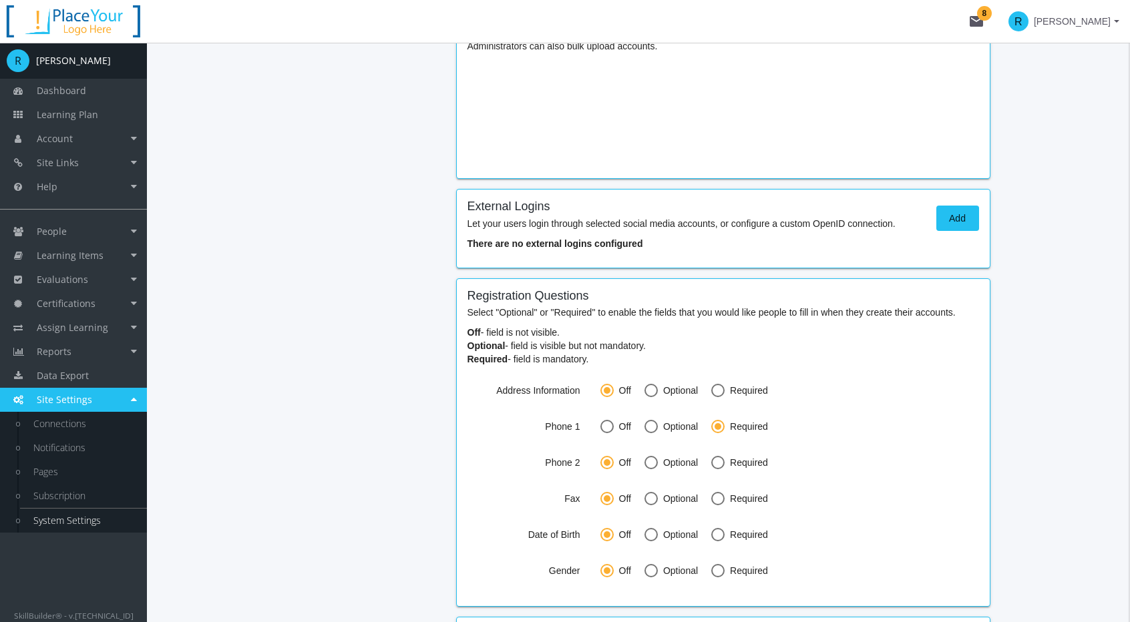
scroll to position [668, 0]
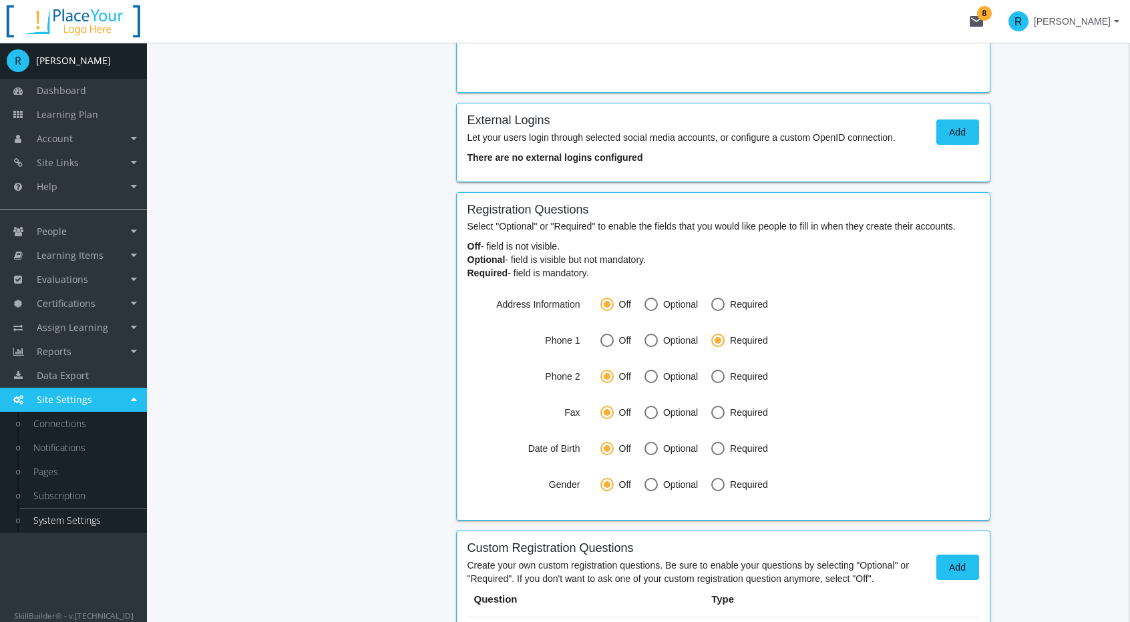
click at [614, 346] on mat-radio-button "Off" at bounding box center [615, 342] width 31 height 17
click at [612, 342] on span at bounding box center [606, 340] width 13 height 13
click at [612, 342] on input "Off" at bounding box center [606, 342] width 13 height 13
radio input "true"
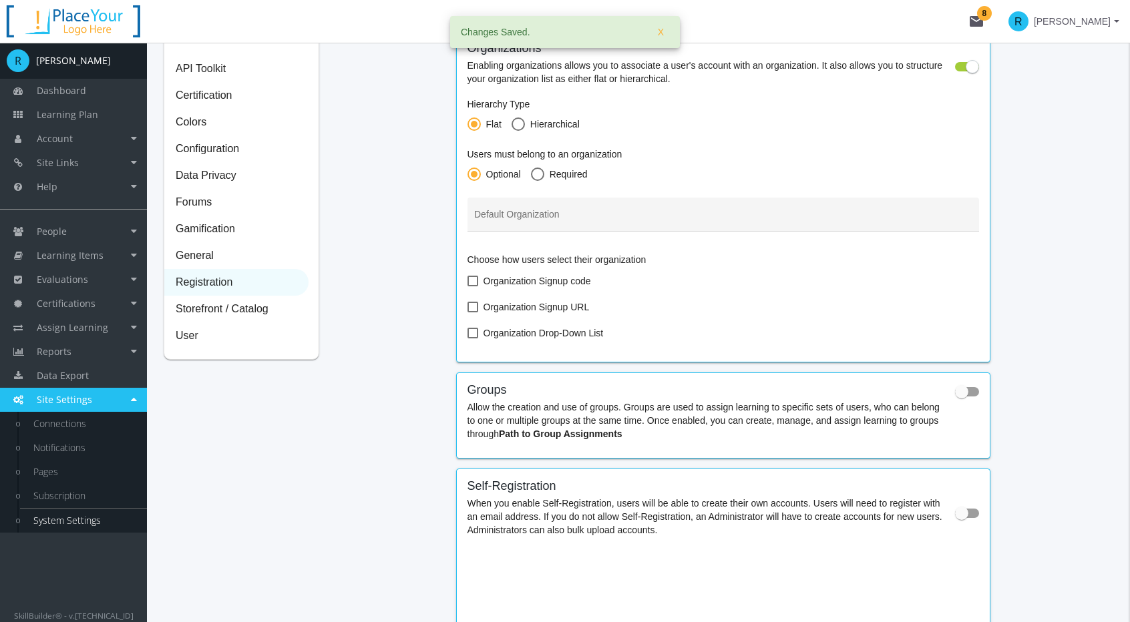
scroll to position [0, 0]
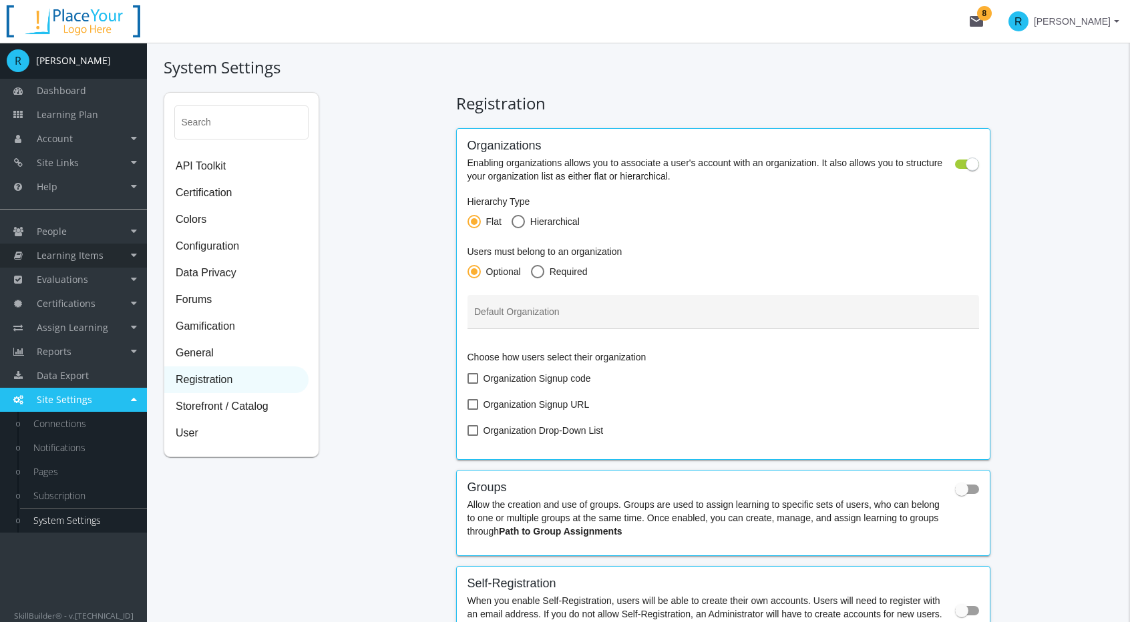
click at [77, 257] on span "Learning Items" at bounding box center [70, 255] width 67 height 13
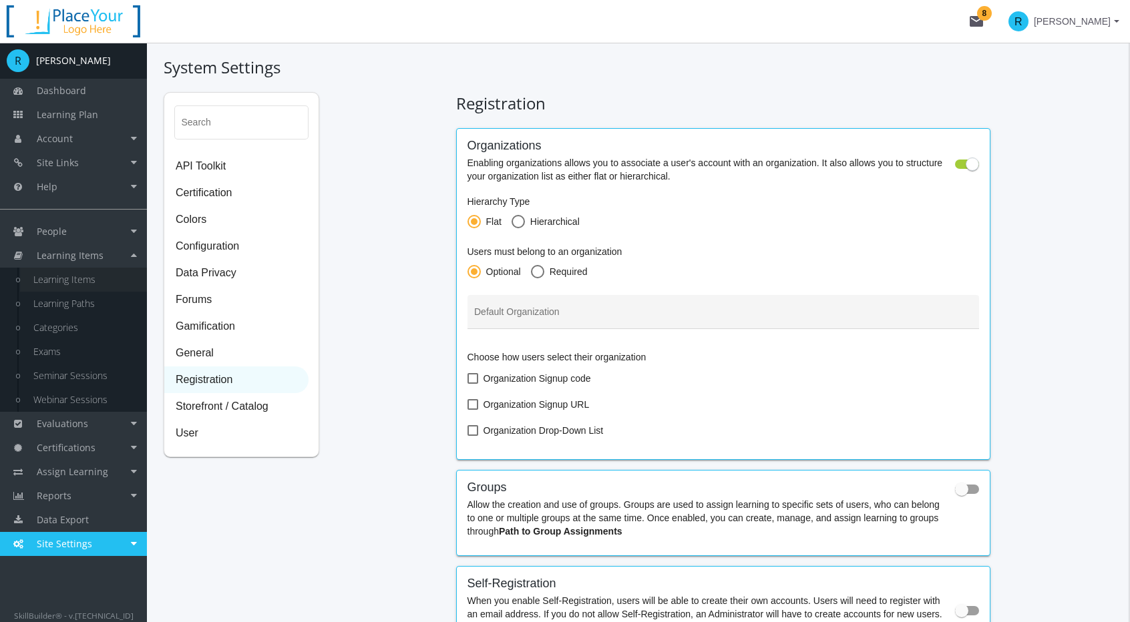
click at [76, 279] on link "Learning Items" at bounding box center [83, 280] width 127 height 24
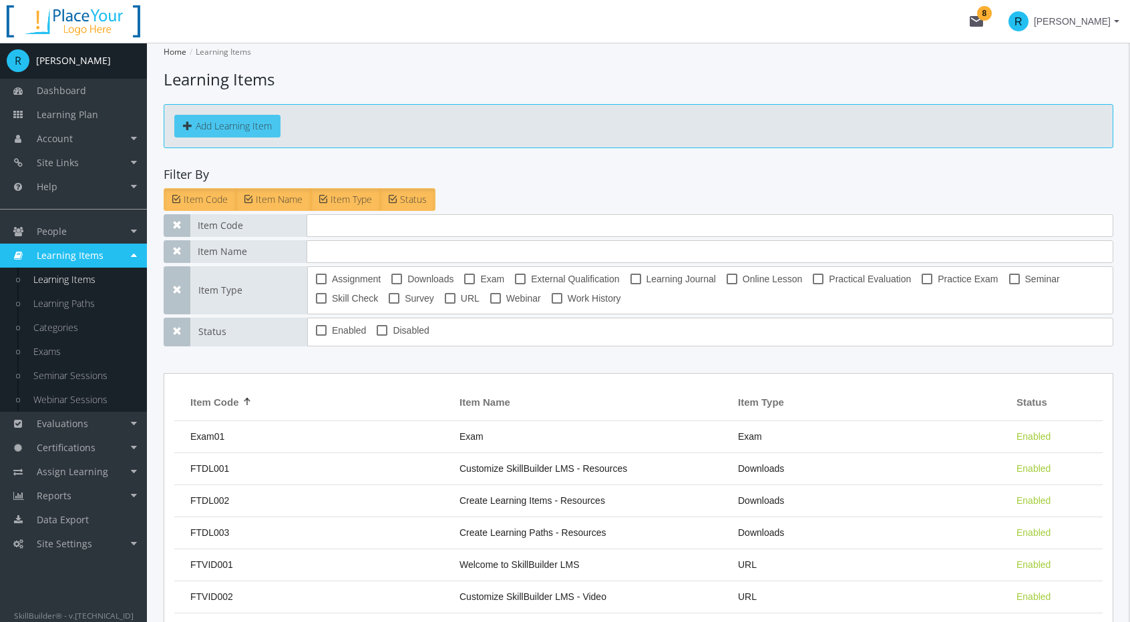
click at [234, 120] on button "Add Learning Item" at bounding box center [227, 126] width 106 height 23
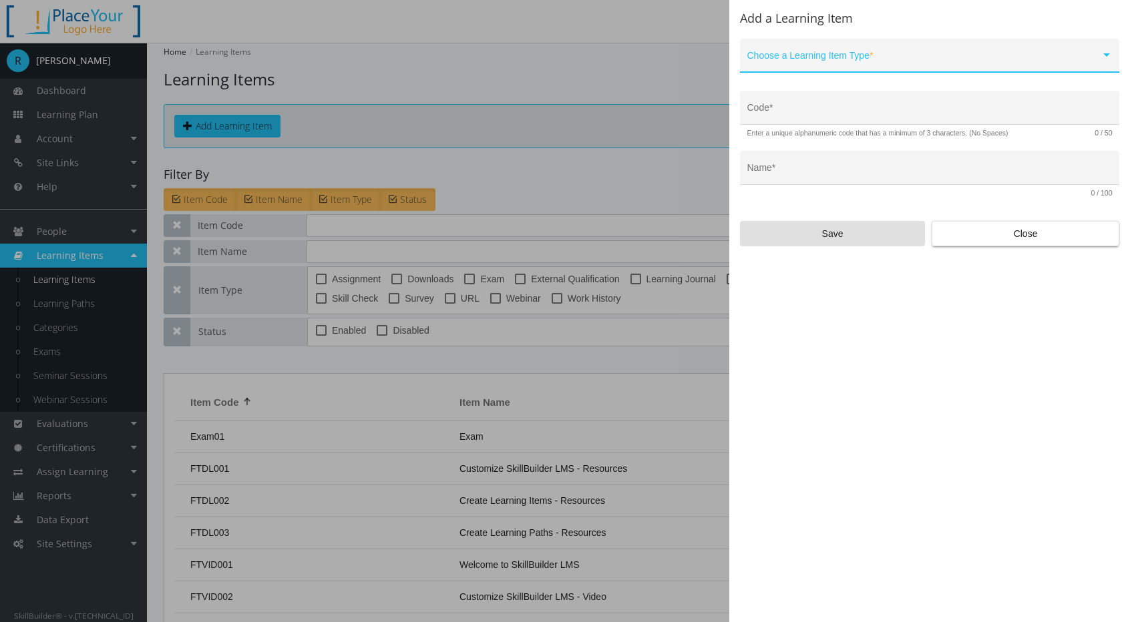
click at [1035, 61] on span at bounding box center [923, 60] width 353 height 11
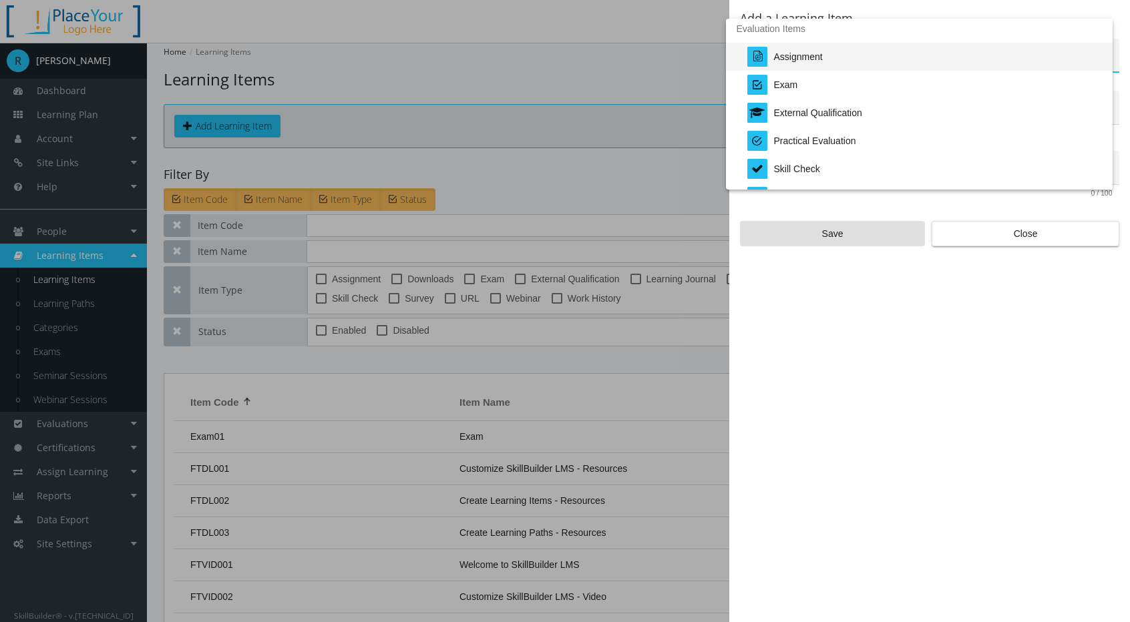
scroll to position [267, 0]
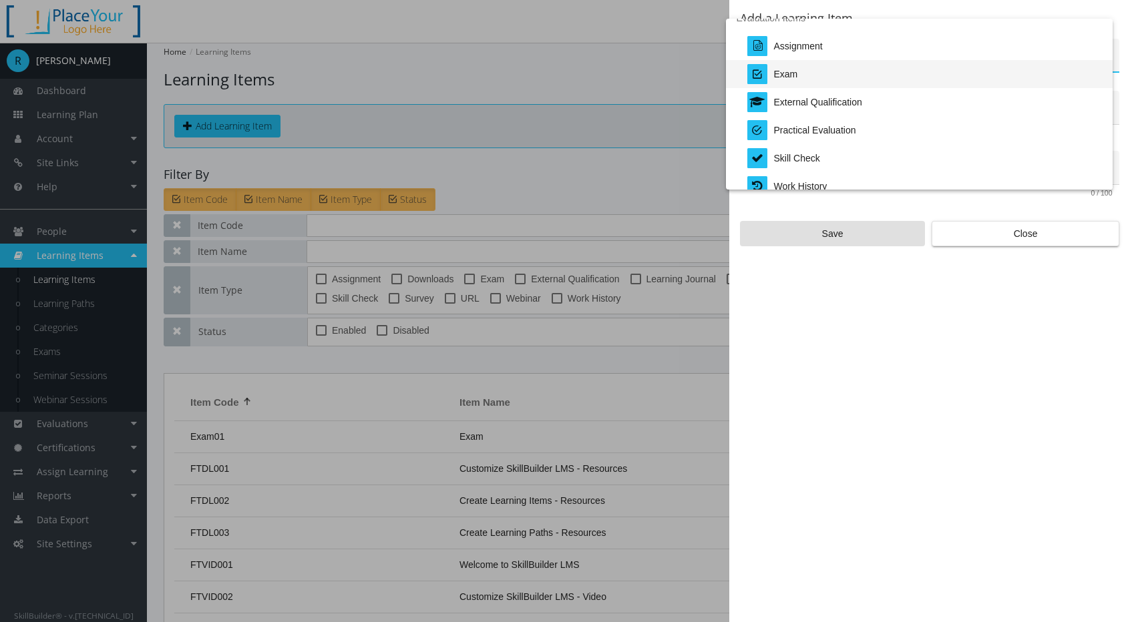
click at [827, 77] on div "Exam" at bounding box center [924, 74] width 355 height 28
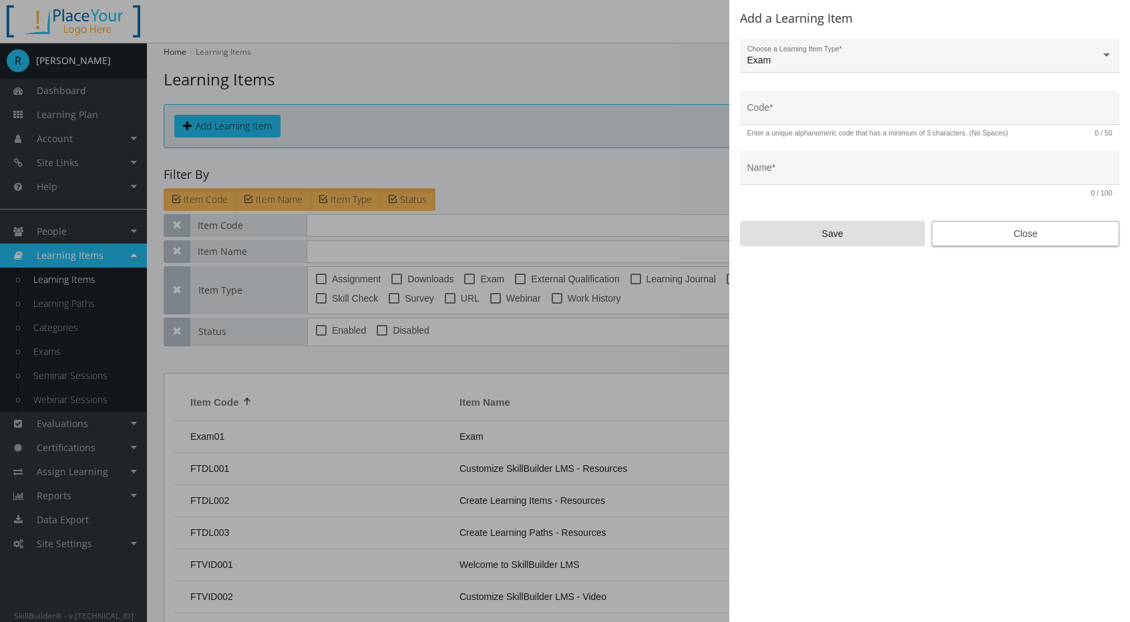
click at [999, 226] on span "Close" at bounding box center [1025, 234] width 165 height 24
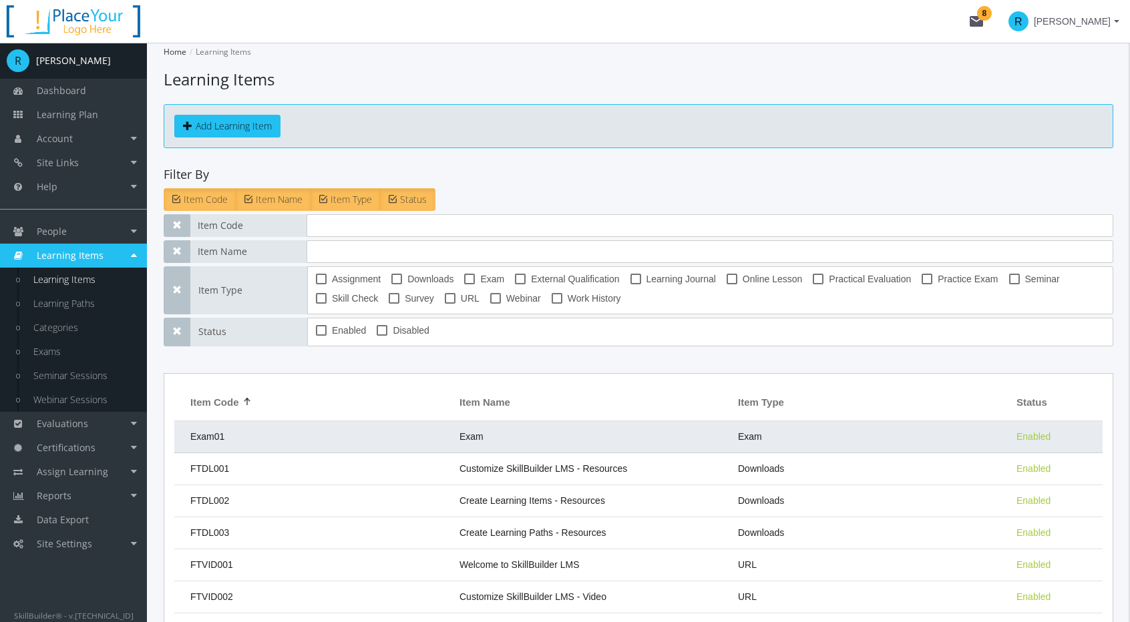
click at [445, 441] on td "Exam01" at bounding box center [313, 437] width 278 height 32
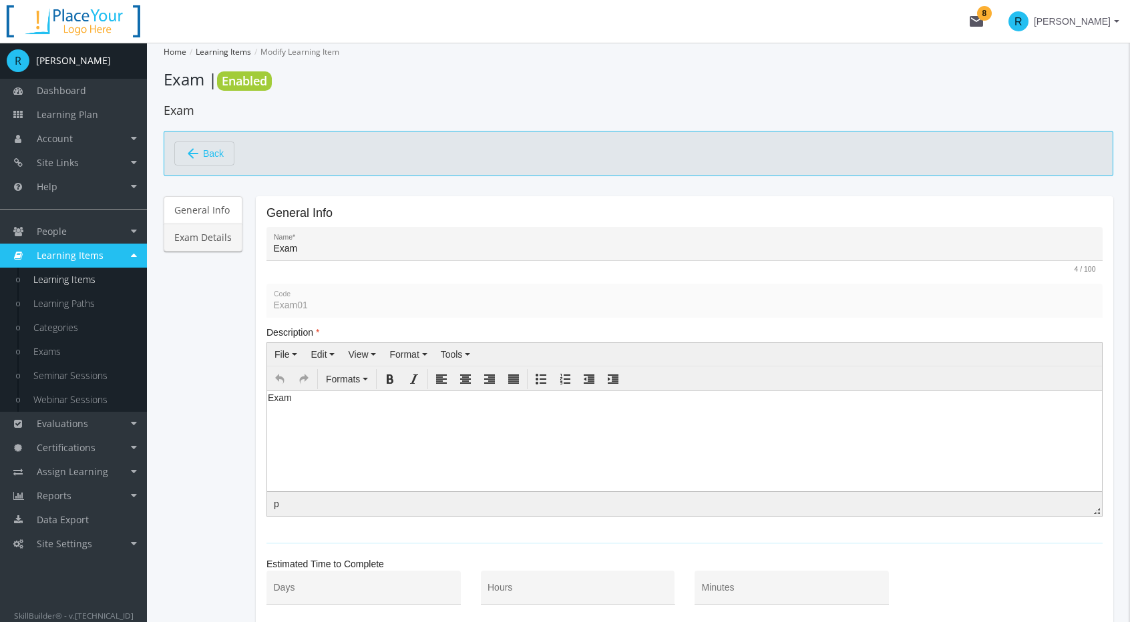
click at [223, 240] on link "Exam Details" at bounding box center [203, 238] width 79 height 28
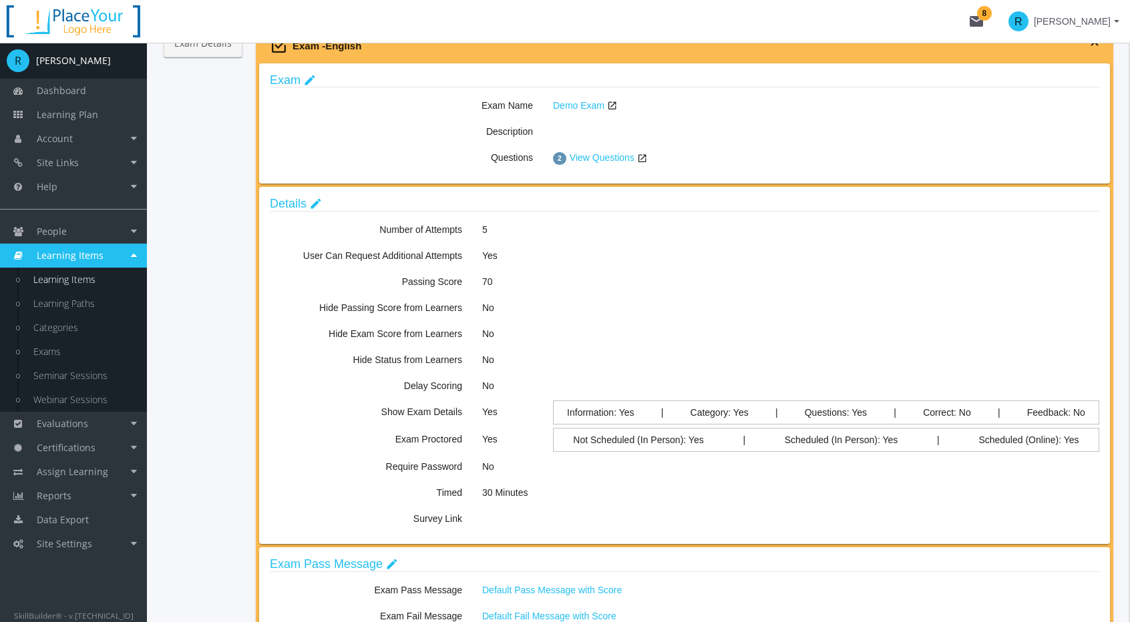
scroll to position [200, 0]
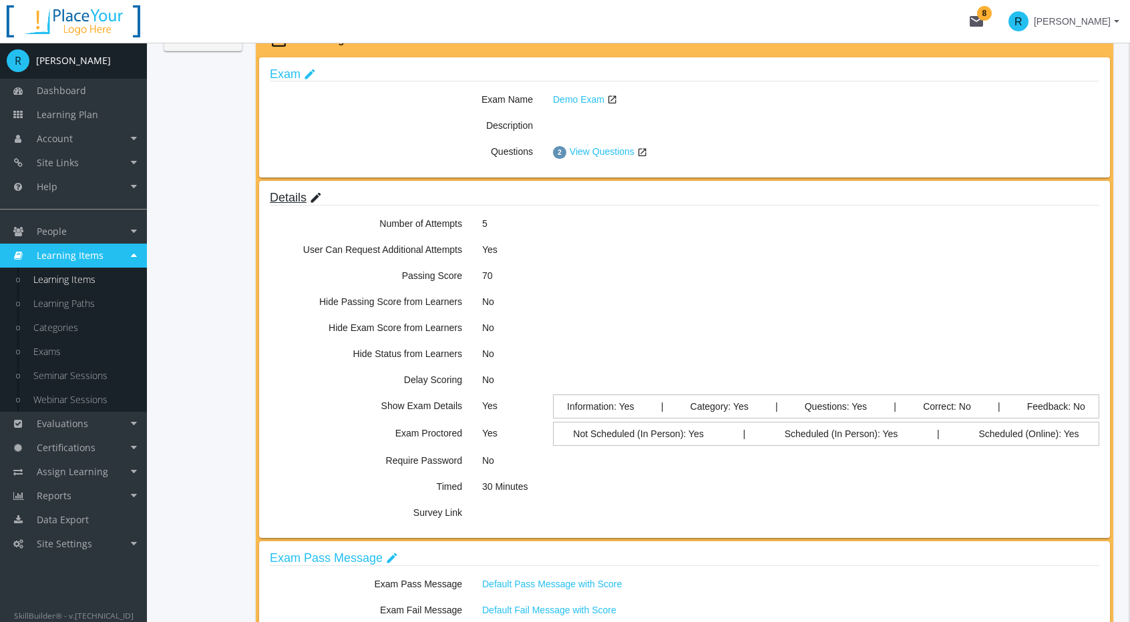
click at [296, 197] on link "Details edit" at bounding box center [296, 197] width 52 height 13
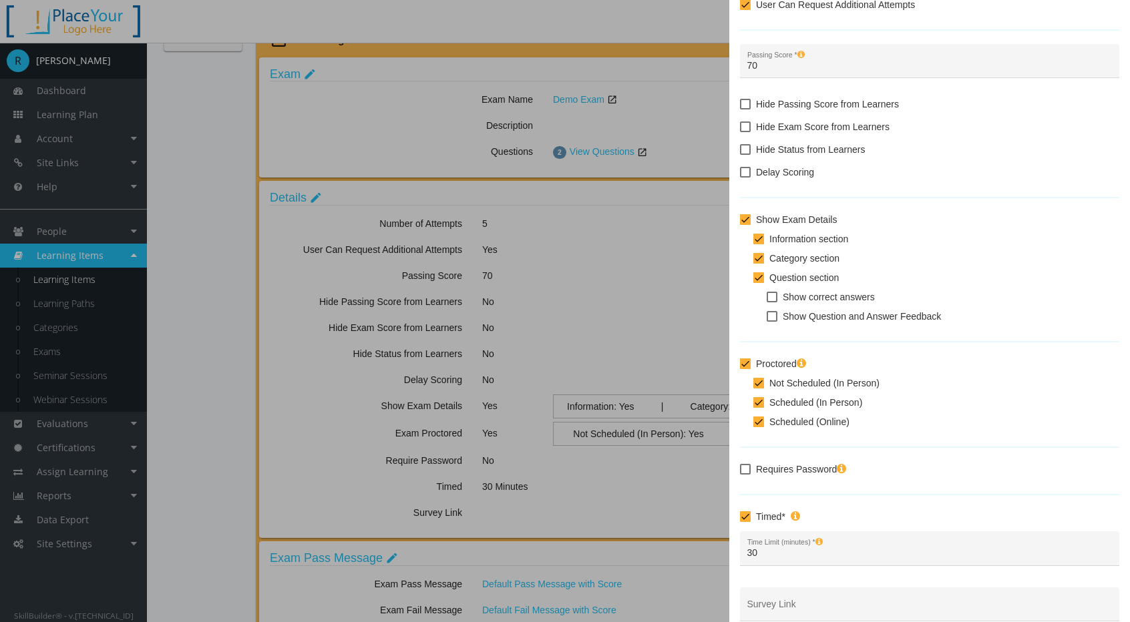
scroll to position [134, 0]
click at [221, 457] on div at bounding box center [565, 311] width 1130 height 622
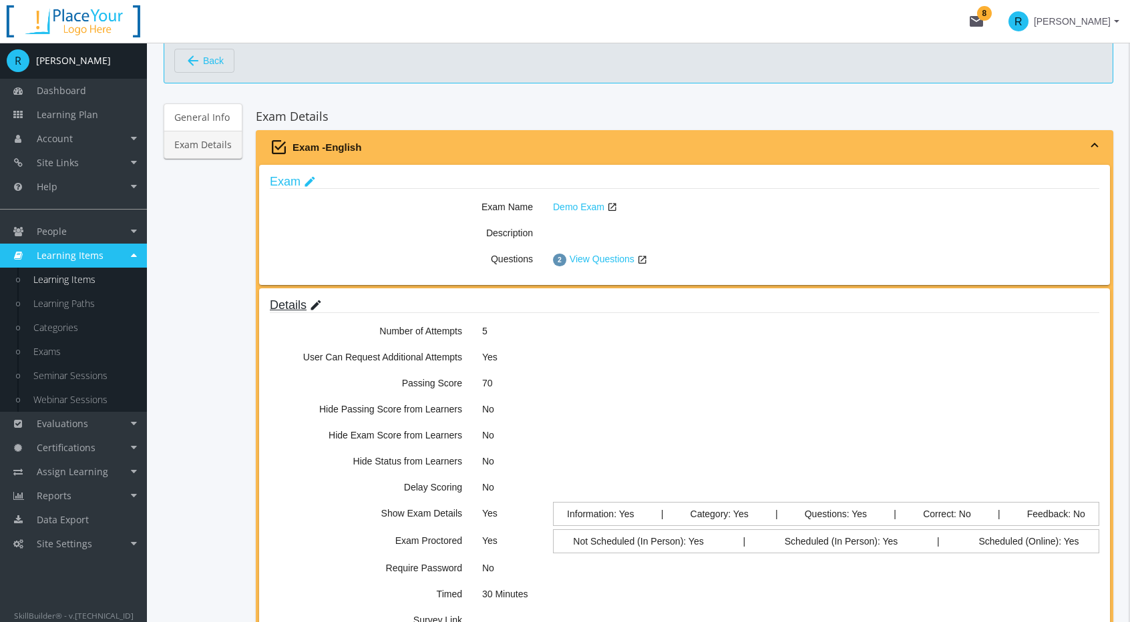
scroll to position [0, 0]
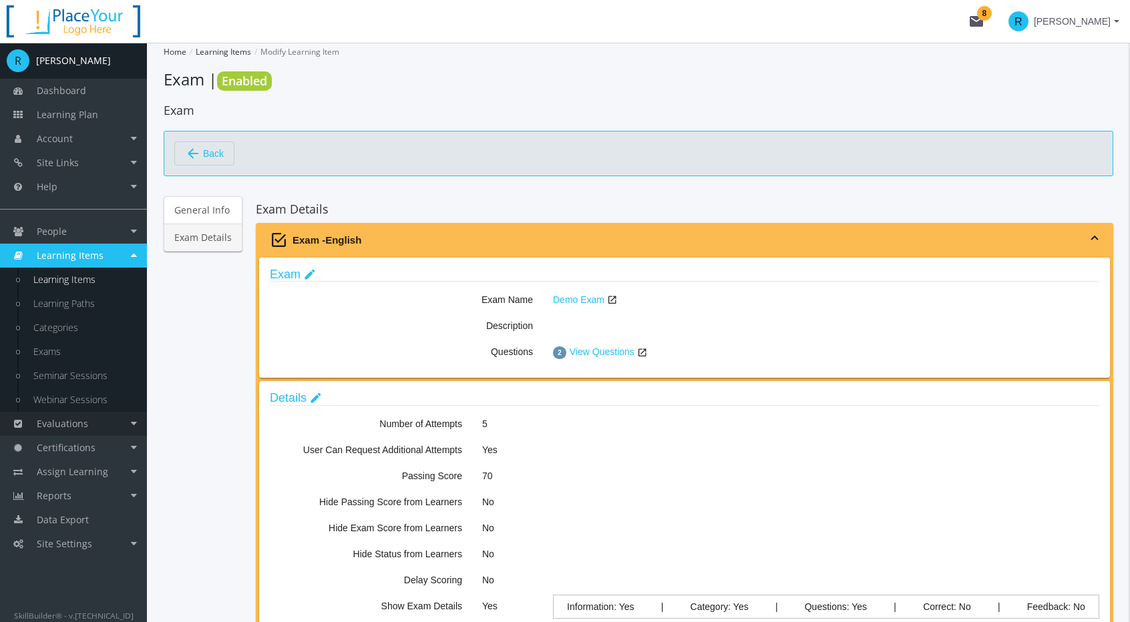
click at [111, 427] on link "Evaluations" at bounding box center [73, 424] width 147 height 24
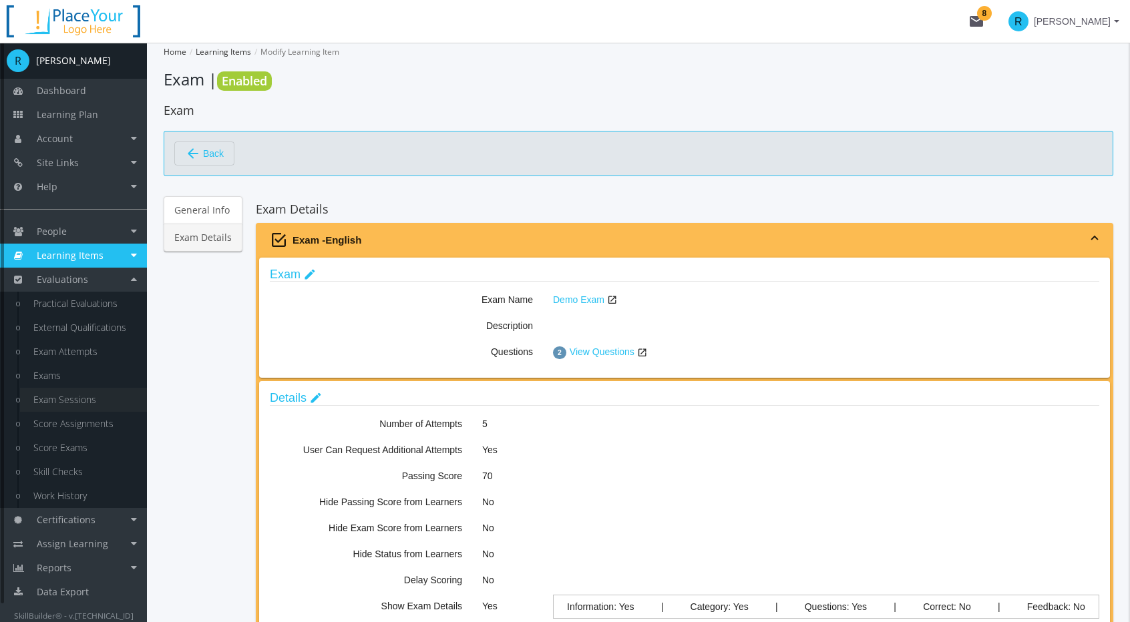
click at [54, 400] on link "Exam Sessions" at bounding box center [83, 400] width 127 height 24
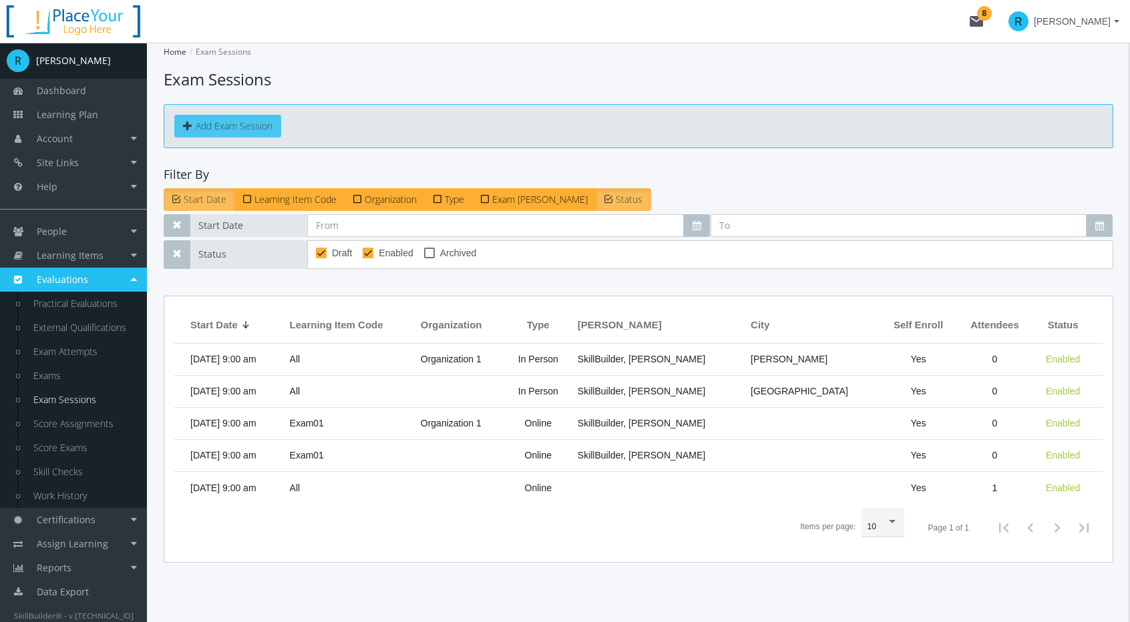
click at [254, 125] on button "Add Exam Session" at bounding box center [227, 126] width 107 height 23
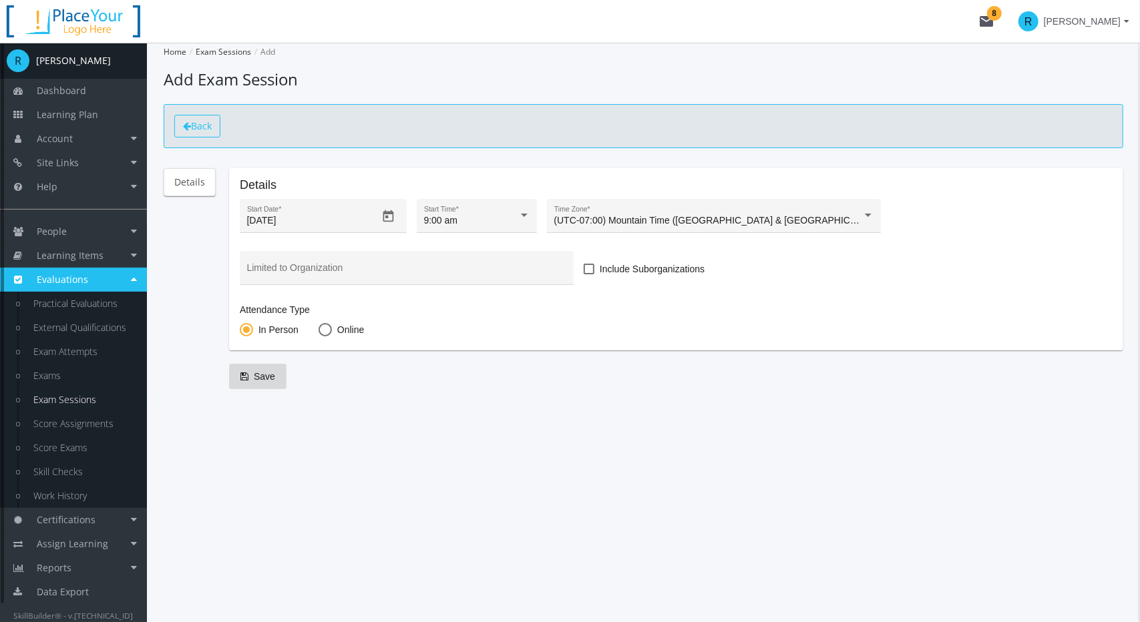
click at [192, 130] on span "Back" at bounding box center [201, 126] width 21 height 13
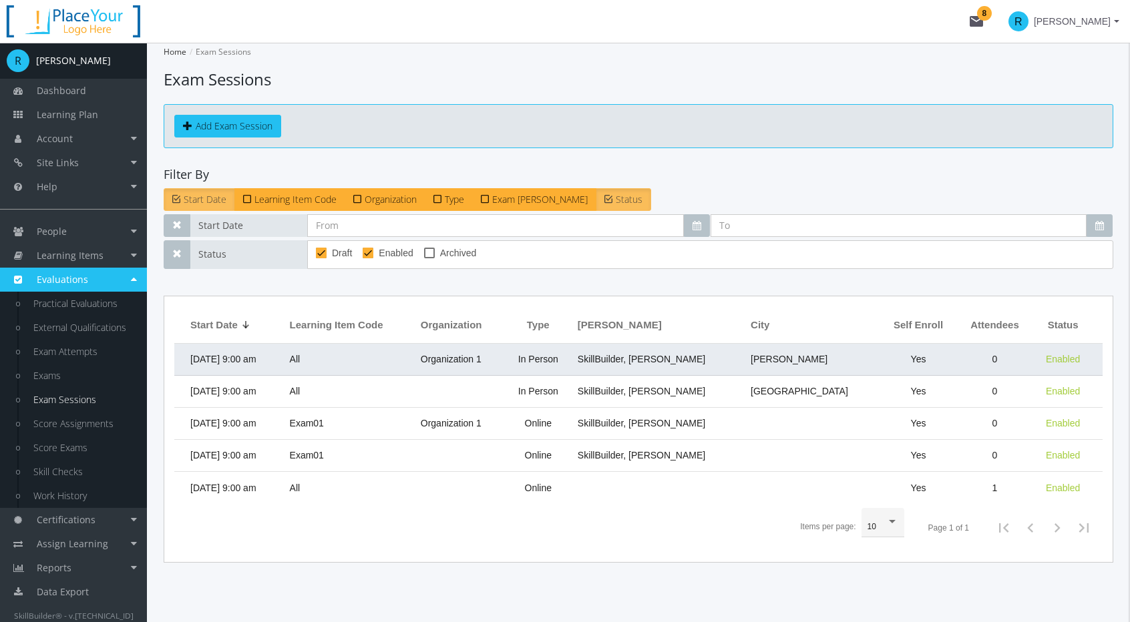
click at [351, 359] on td "All" at bounding box center [348, 360] width 131 height 32
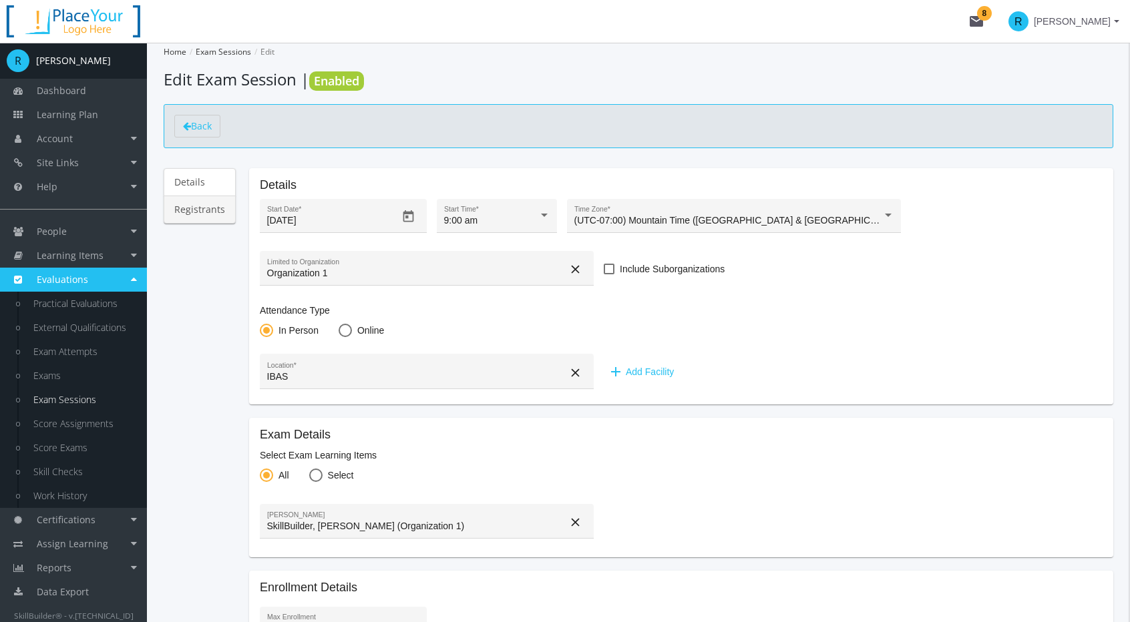
click at [198, 208] on link "Registrants" at bounding box center [200, 210] width 72 height 28
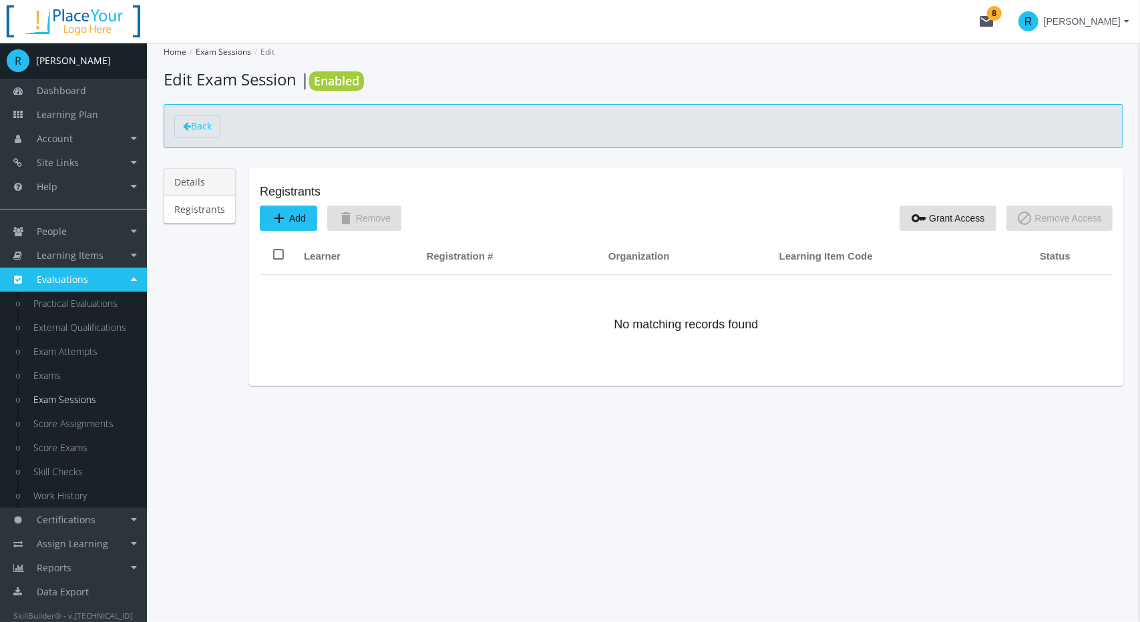
click at [194, 180] on link "Details" at bounding box center [200, 182] width 72 height 28
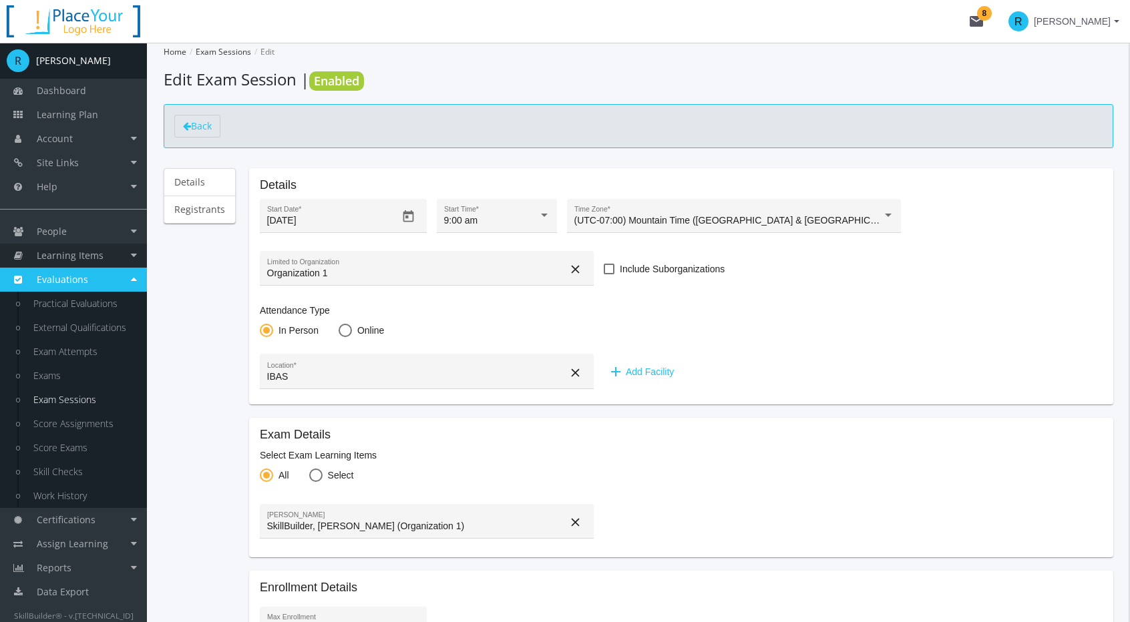
click at [82, 259] on span "Learning Items" at bounding box center [70, 255] width 67 height 13
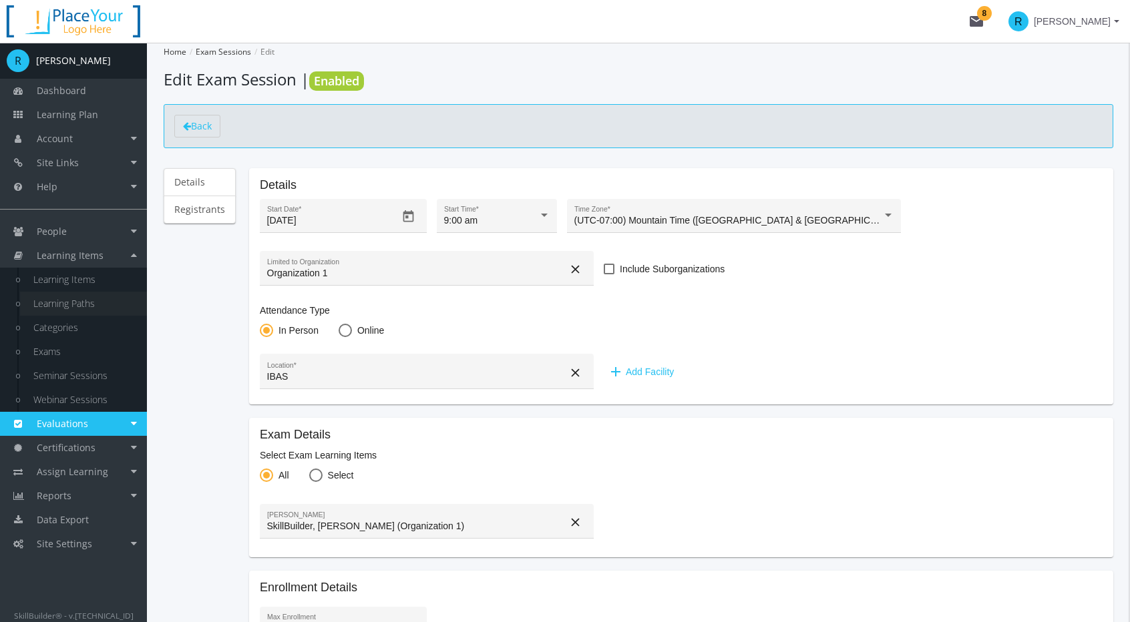
click at [92, 306] on link "Learning Paths" at bounding box center [83, 304] width 127 height 24
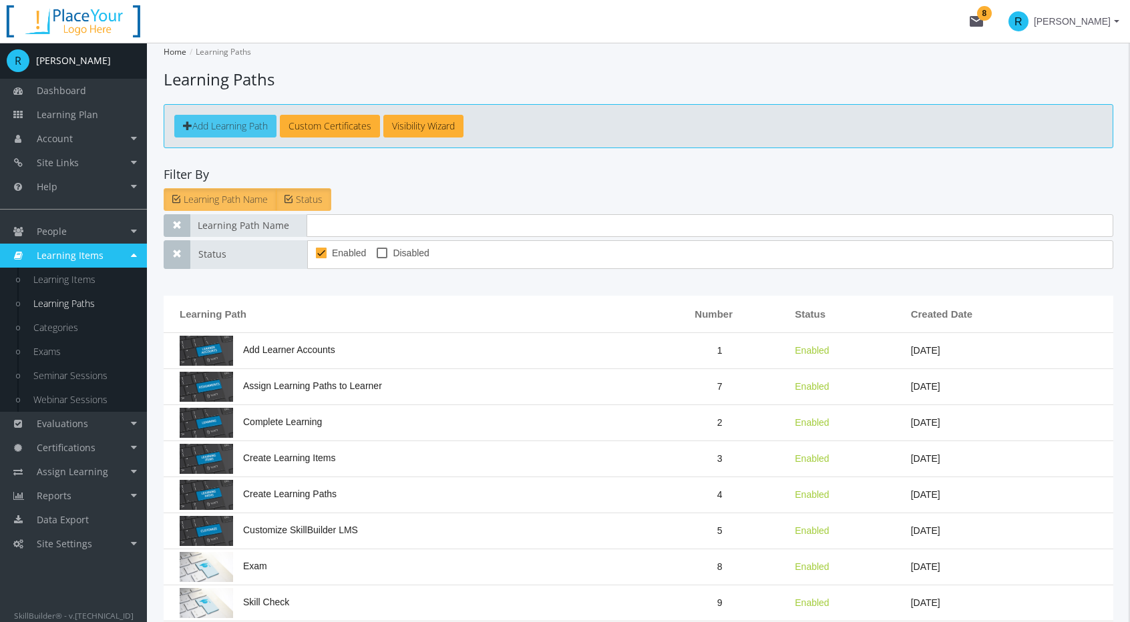
click at [239, 130] on span "Add Learning Path" at bounding box center [229, 126] width 75 height 13
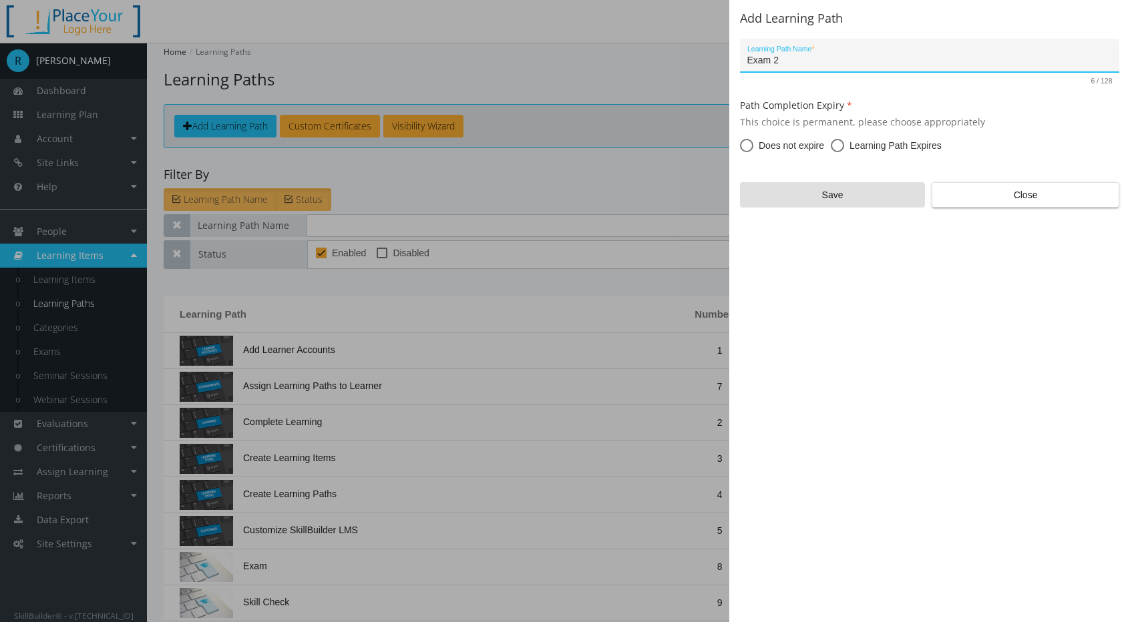
type input "Exam 2"
click at [749, 143] on span at bounding box center [746, 145] width 13 height 13
click at [749, 143] on input "Does not expire" at bounding box center [746, 148] width 13 height 13
radio input "true"
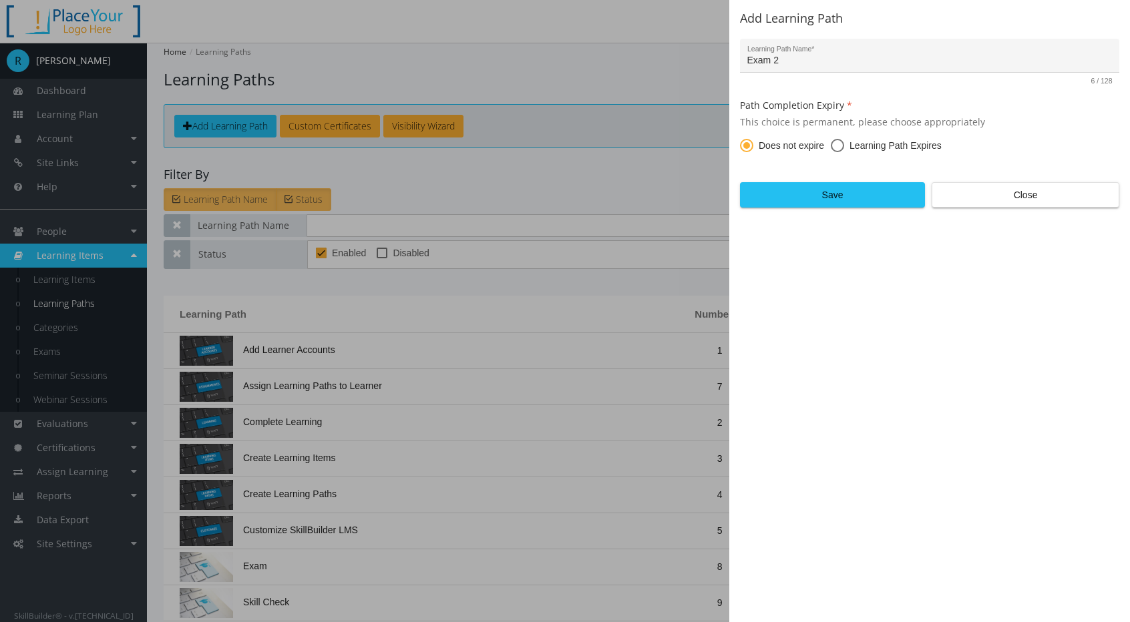
click at [812, 209] on div "Add Learning Path Exam 2 Learning Path Name * 6 / 128 Path Completion Expiry Th…" at bounding box center [929, 311] width 401 height 622
click at [813, 198] on span "Save" at bounding box center [832, 195] width 162 height 24
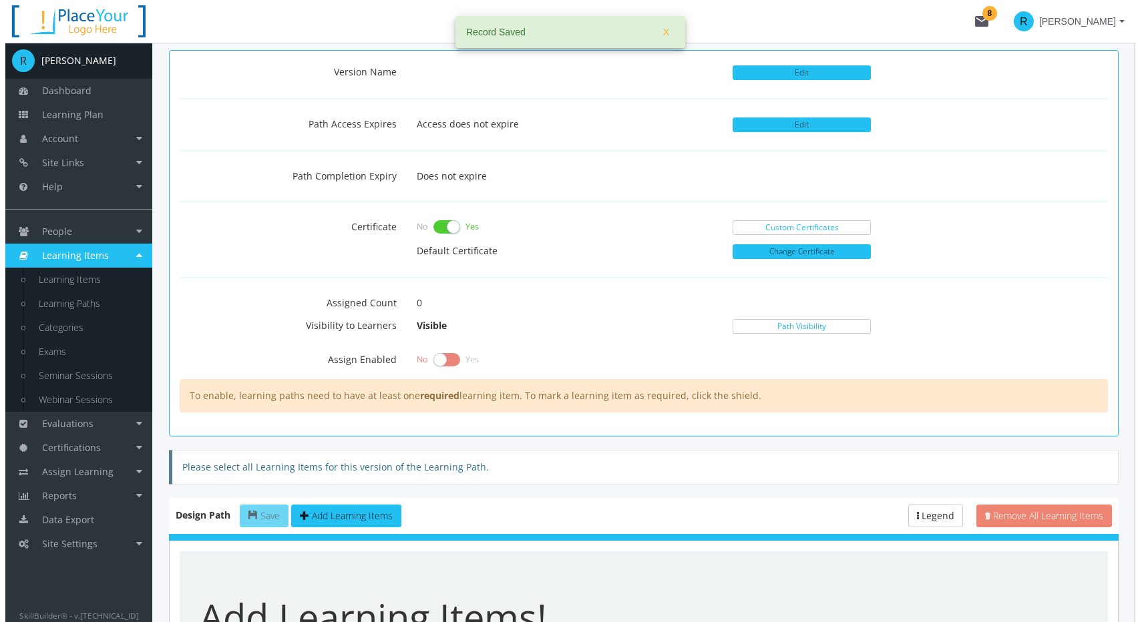
scroll to position [467, 0]
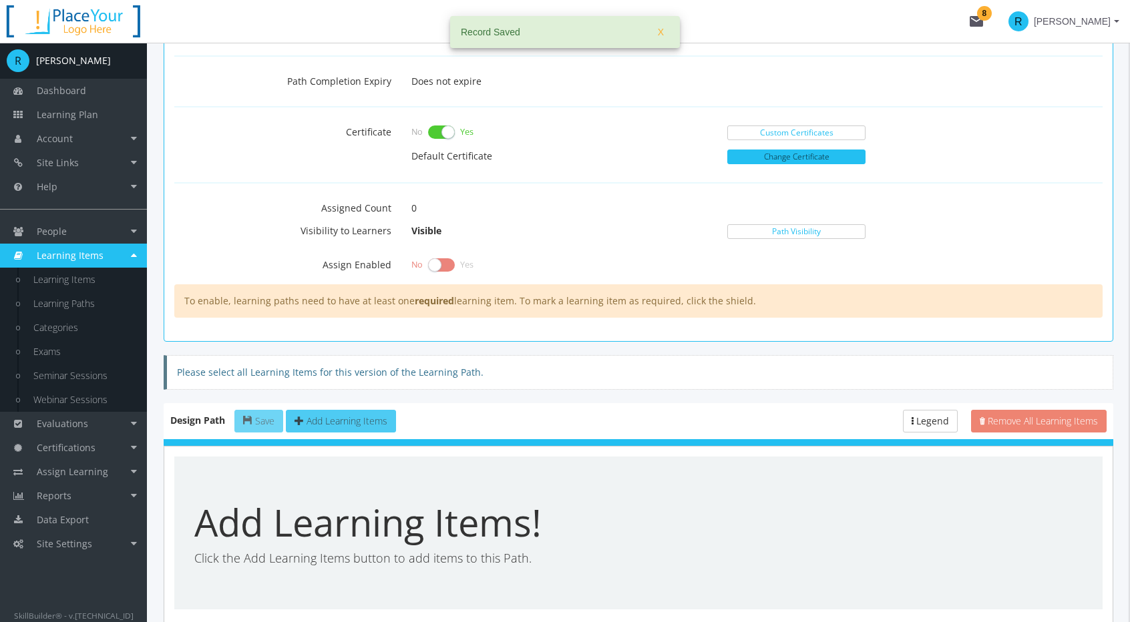
click at [365, 419] on span "Add Learning Items" at bounding box center [346, 421] width 81 height 13
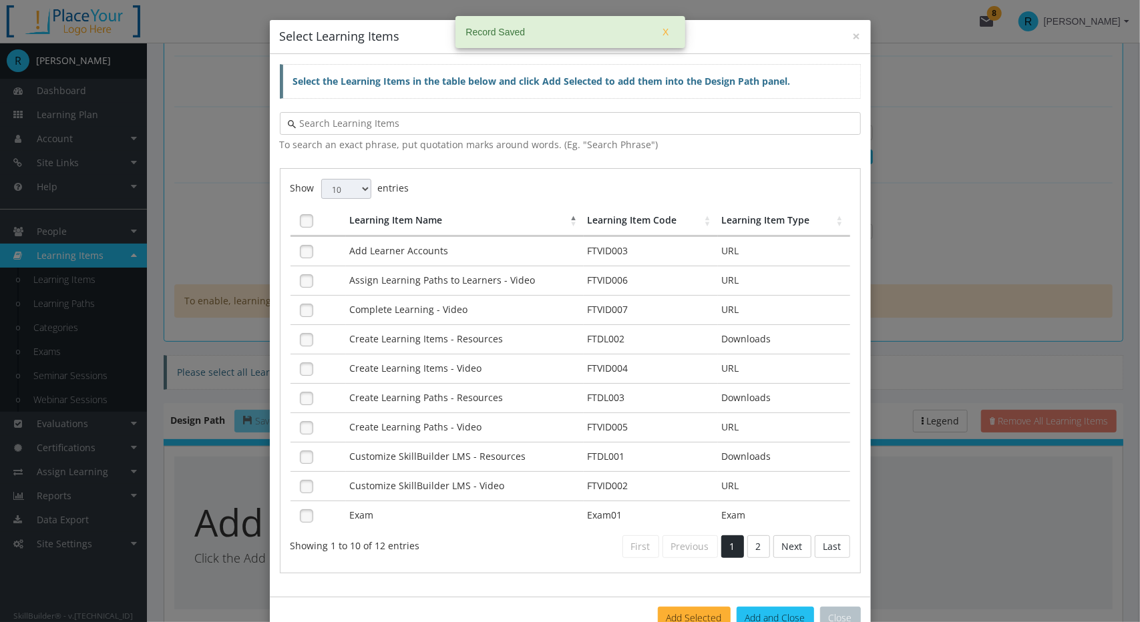
click at [419, 121] on input "text" at bounding box center [573, 123] width 555 height 13
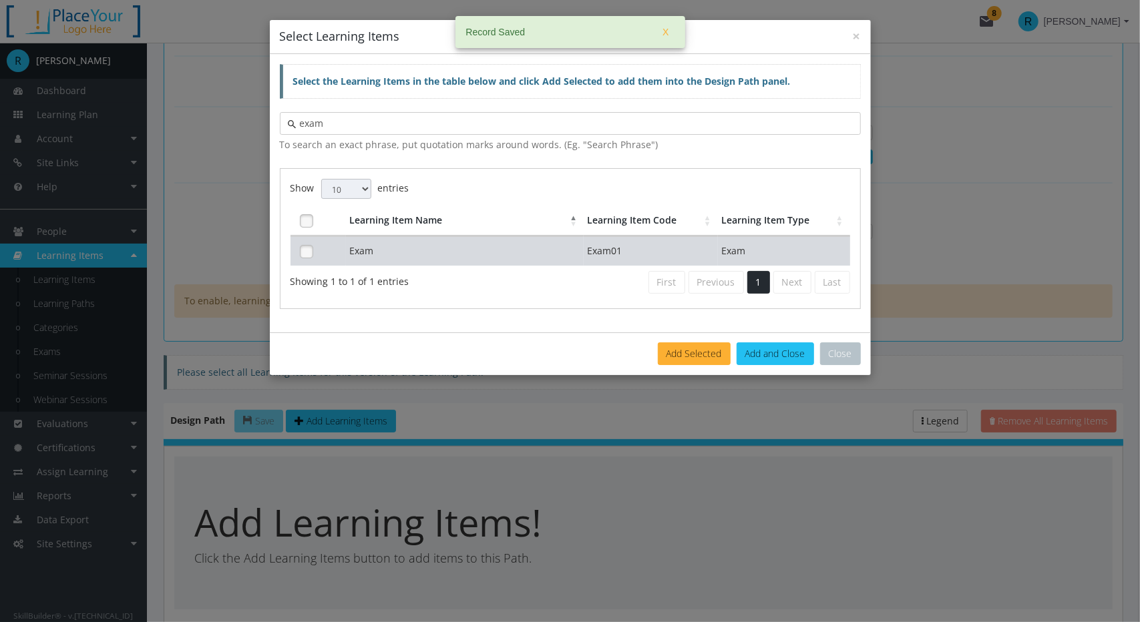
type input "exam"
click at [426, 244] on td "Exam" at bounding box center [465, 250] width 238 height 29
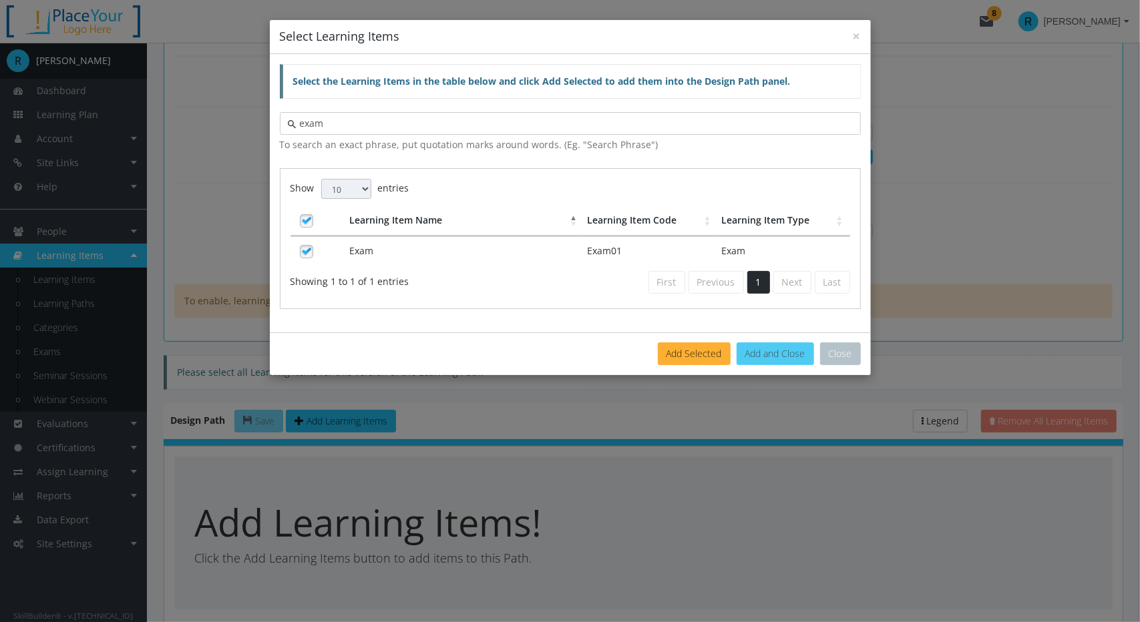
click at [778, 346] on button "Add and Close" at bounding box center [774, 354] width 77 height 23
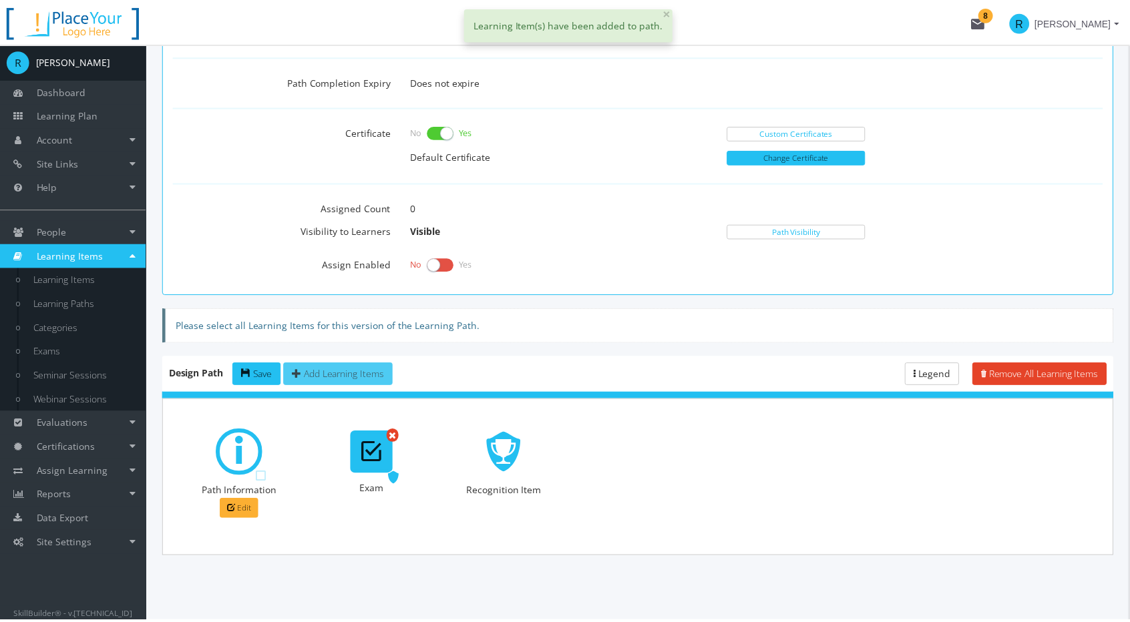
scroll to position [461, 0]
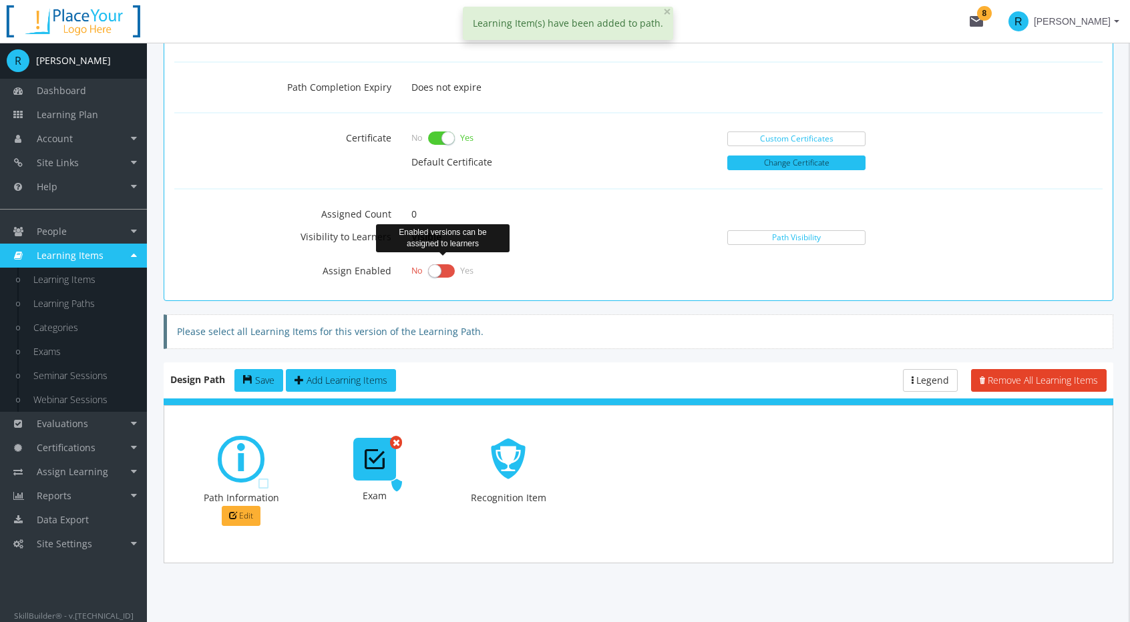
click at [442, 265] on label at bounding box center [441, 271] width 27 height 19
click at [0, 0] on input "checkbox" at bounding box center [0, 0] width 0 height 0
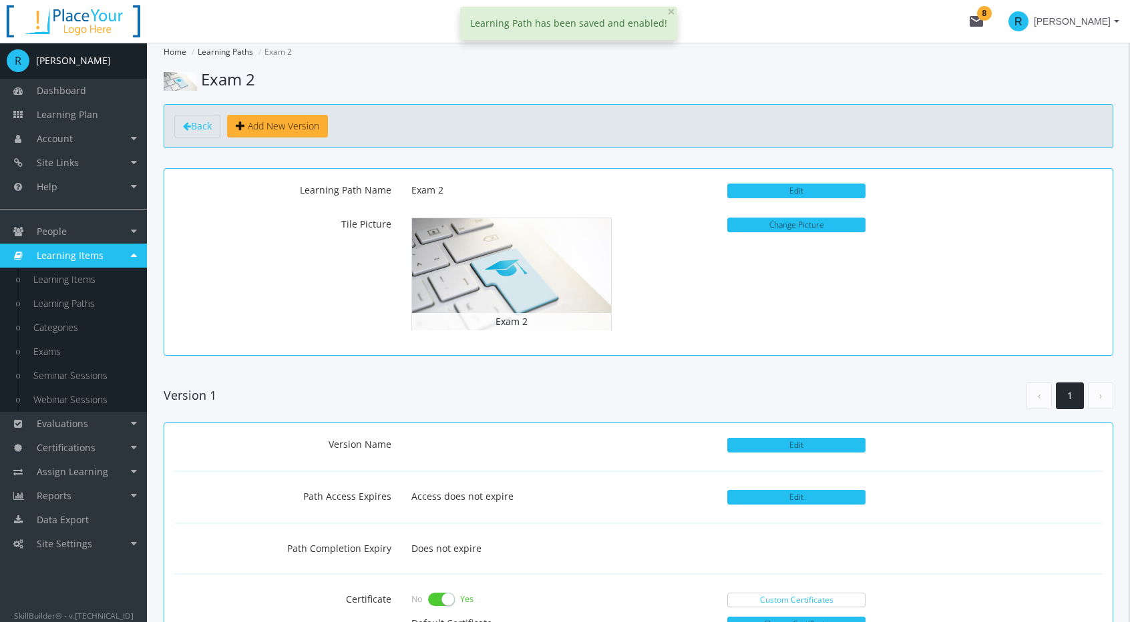
scroll to position [67, 0]
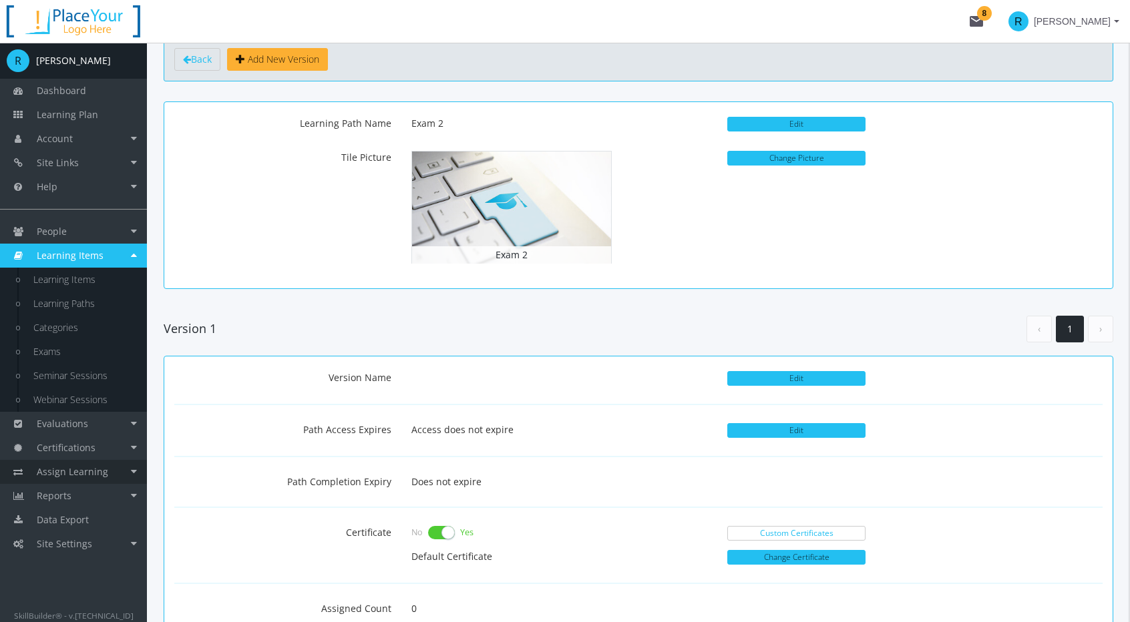
click at [102, 479] on link "Assign Learning" at bounding box center [73, 472] width 147 height 24
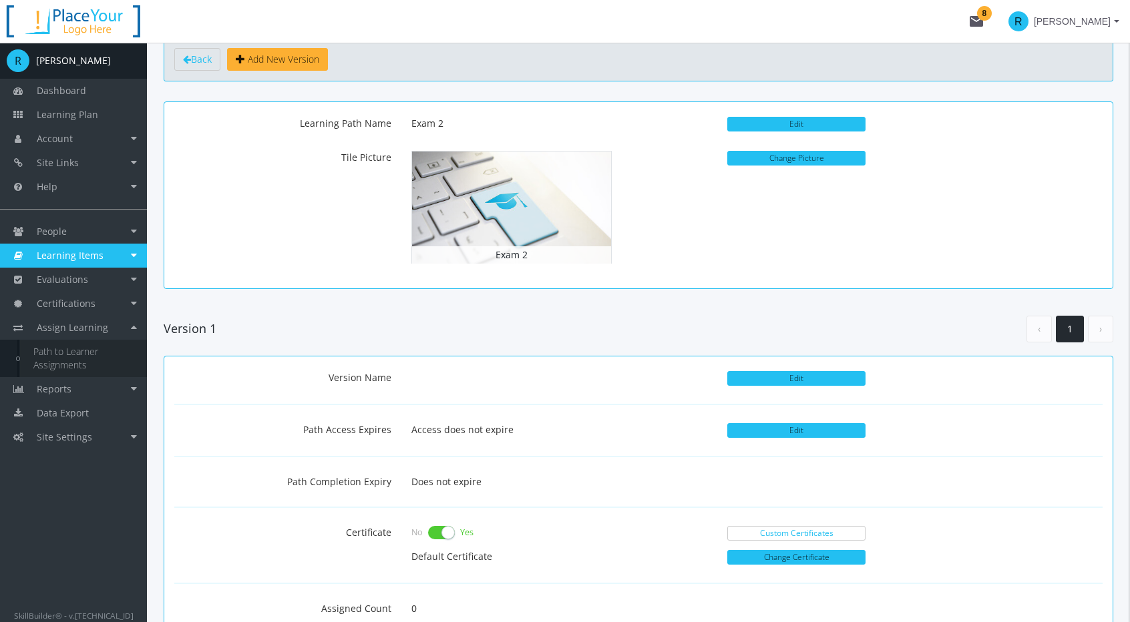
click at [96, 363] on link "Path to Learner Assignments" at bounding box center [83, 358] width 127 height 37
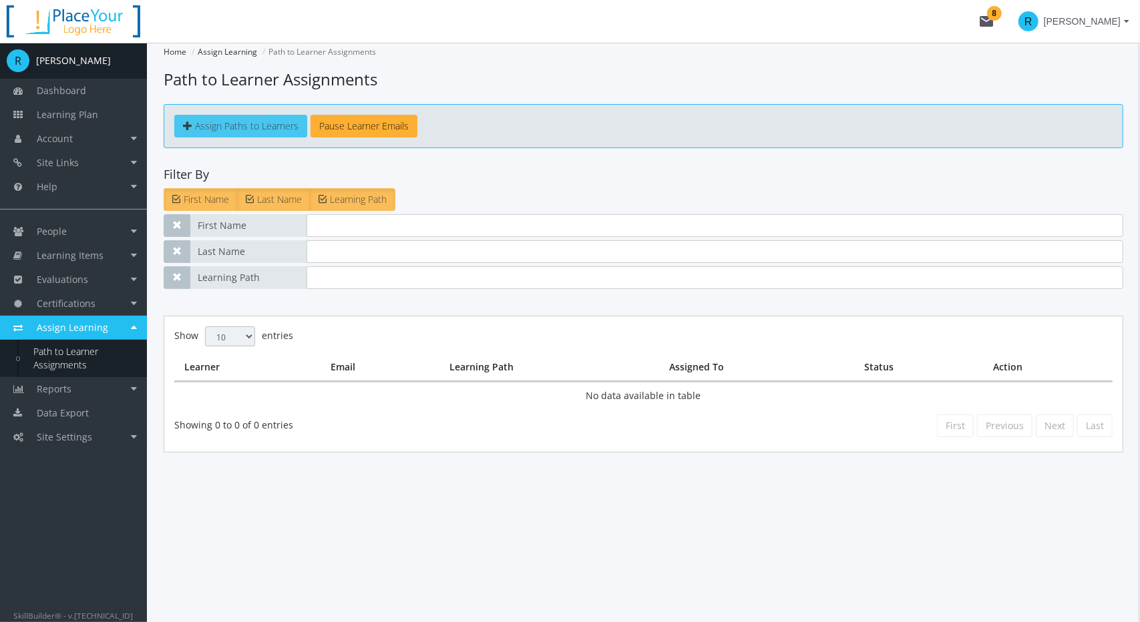
click at [274, 121] on span "Assign Paths to Learners" at bounding box center [246, 126] width 103 height 13
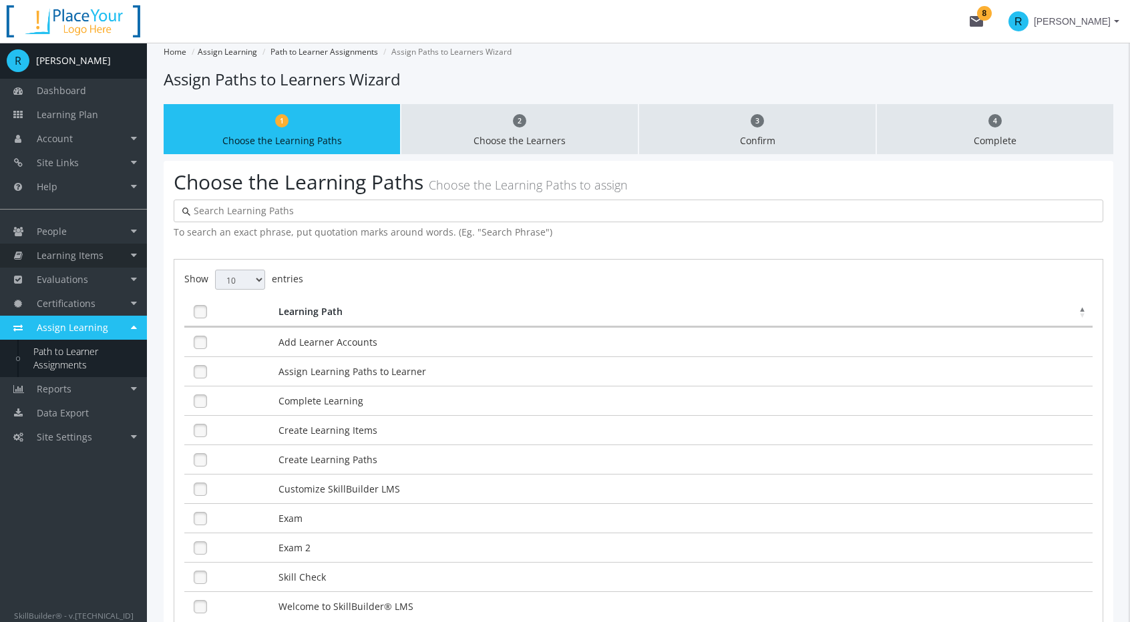
click at [81, 250] on span "Learning Items" at bounding box center [70, 255] width 67 height 13
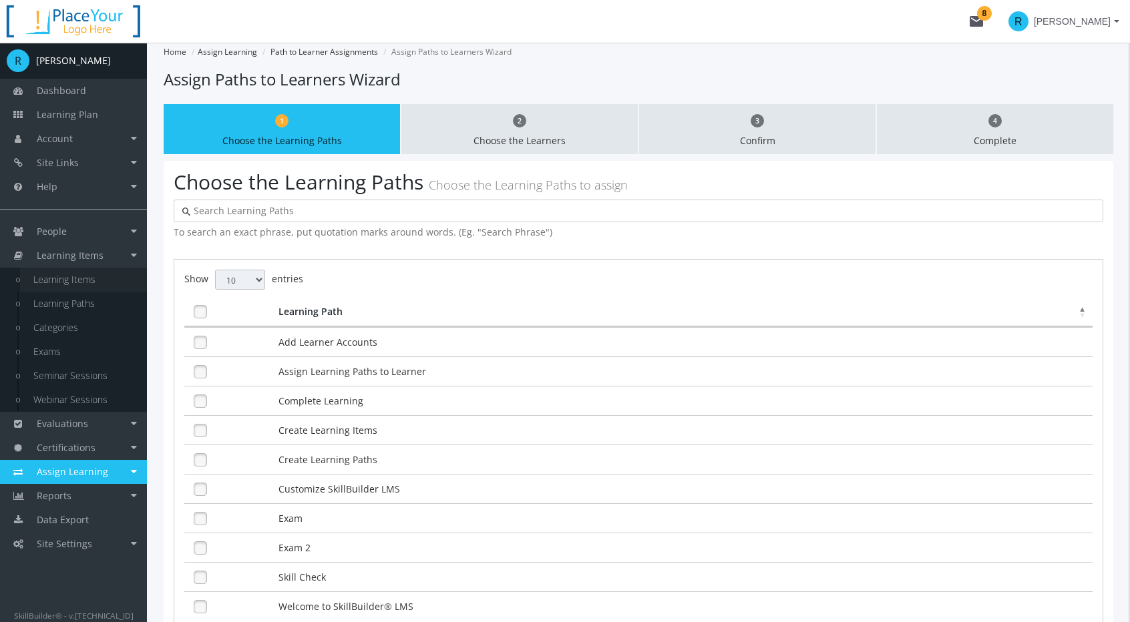
click at [91, 282] on link "Learning Items" at bounding box center [83, 280] width 127 height 24
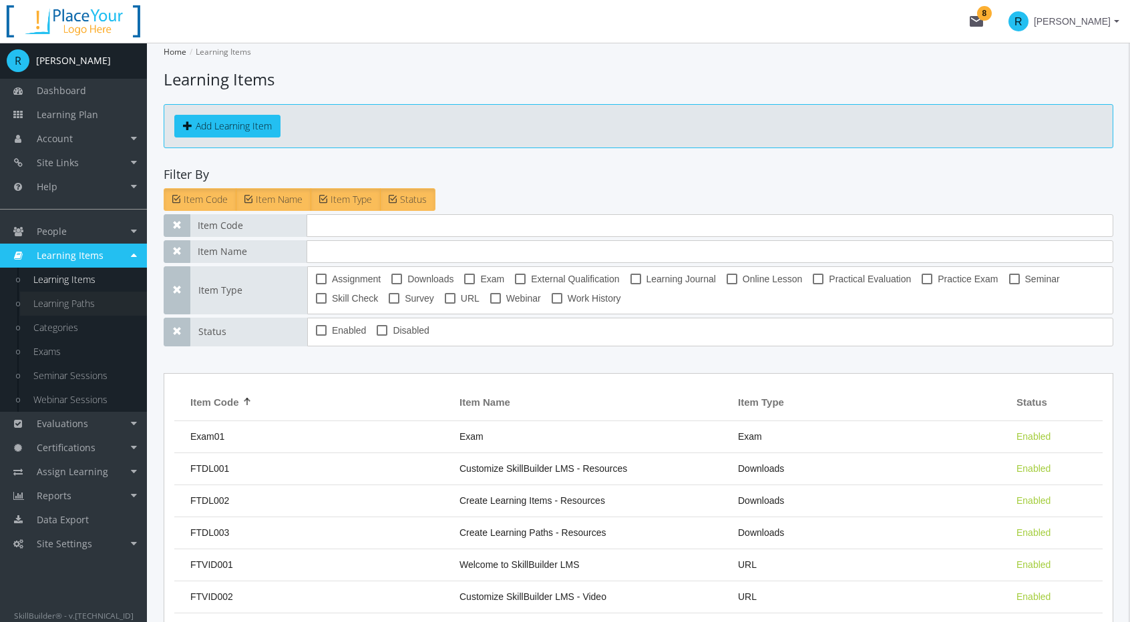
click at [89, 300] on link "Learning Paths" at bounding box center [83, 304] width 127 height 24
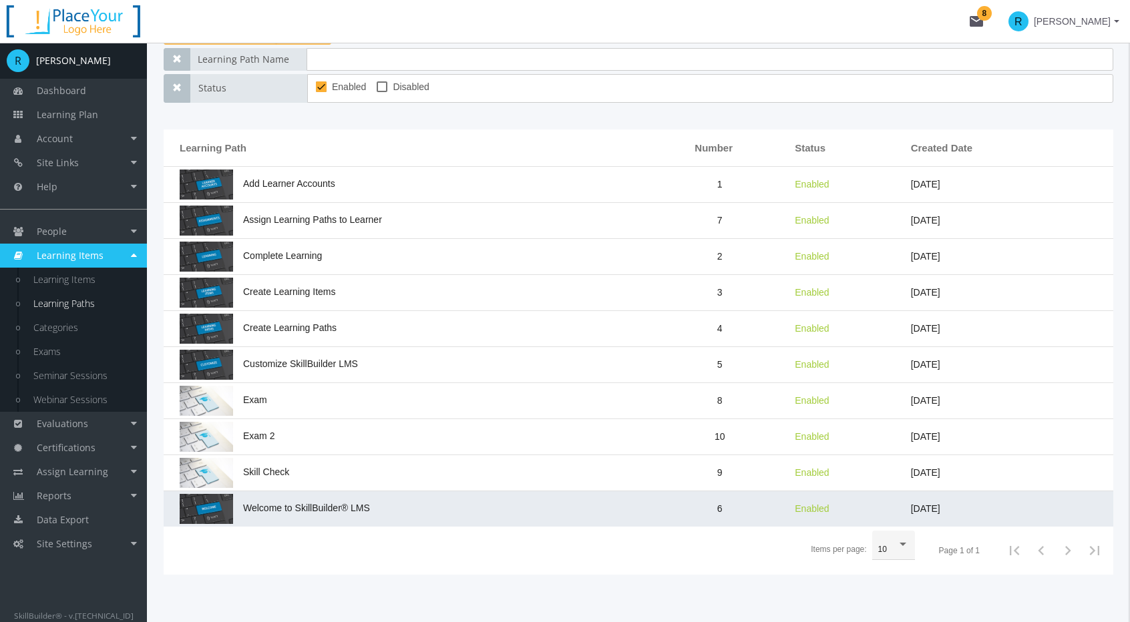
scroll to position [182, 0]
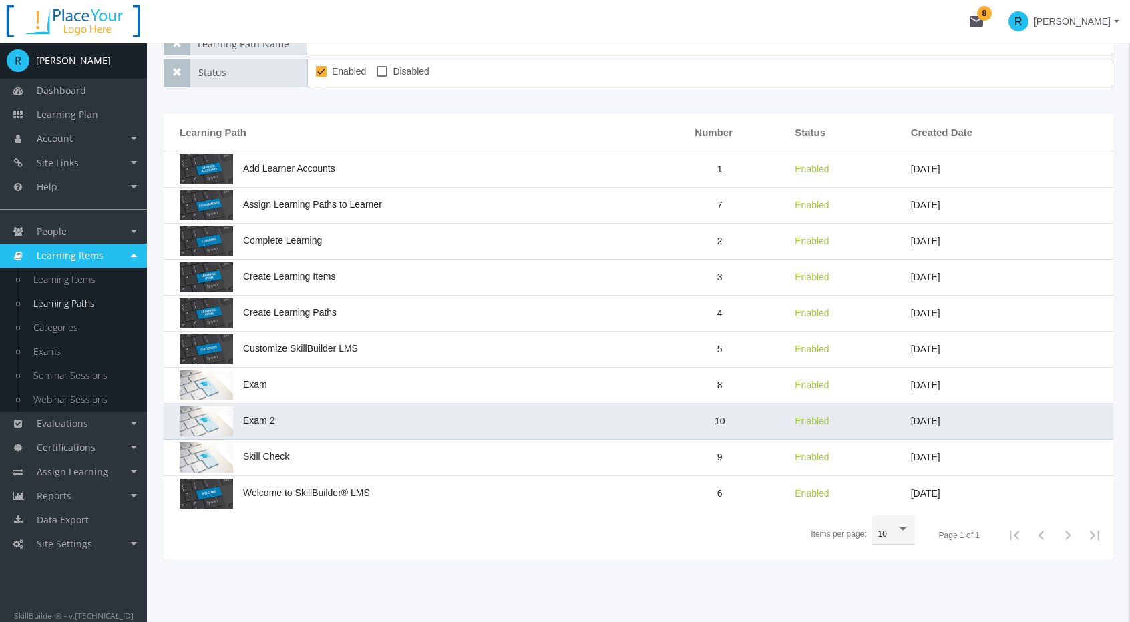
click at [321, 415] on td "Exam 2" at bounding box center [407, 422] width 487 height 36
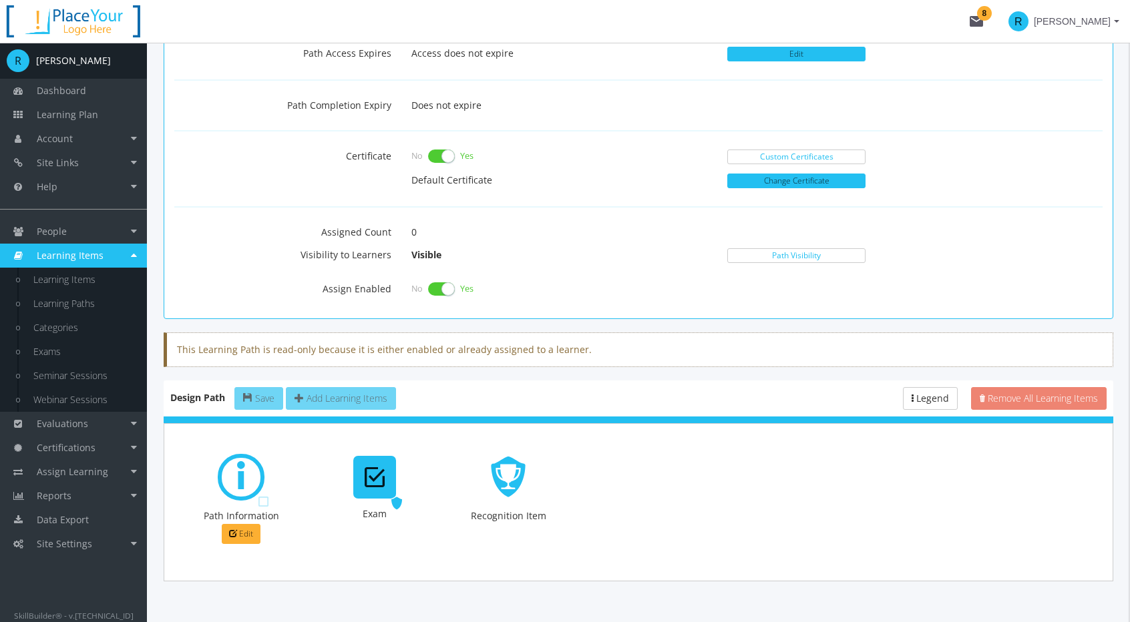
scroll to position [461, 0]
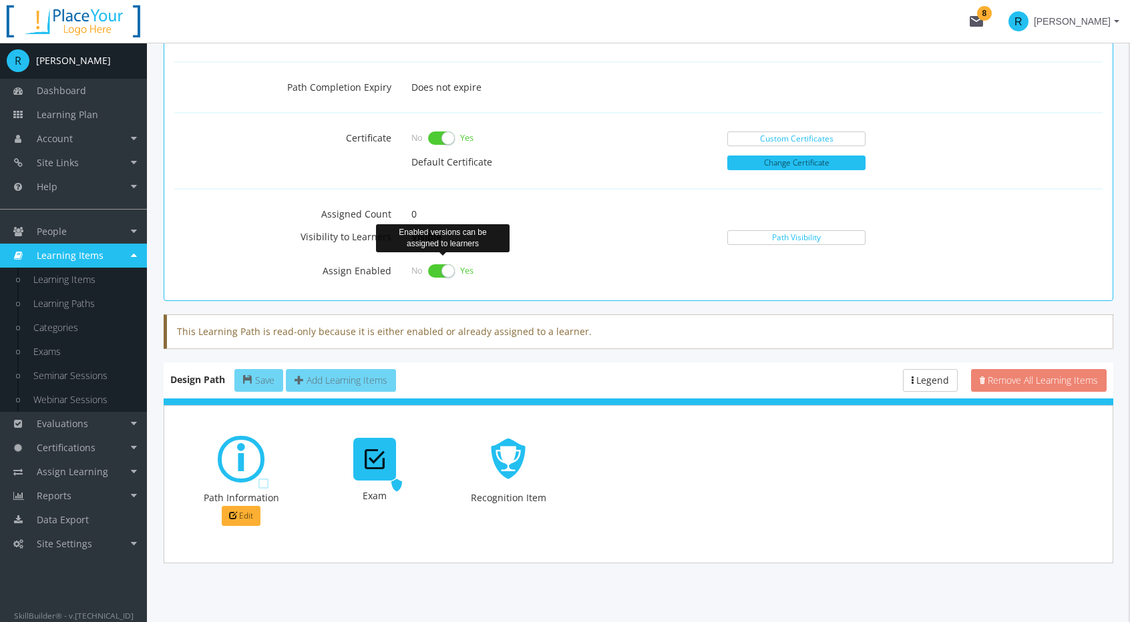
click at [441, 267] on label at bounding box center [441, 271] width 27 height 19
click at [0, 0] on input "checkbox" at bounding box center [0, 0] width 0 height 0
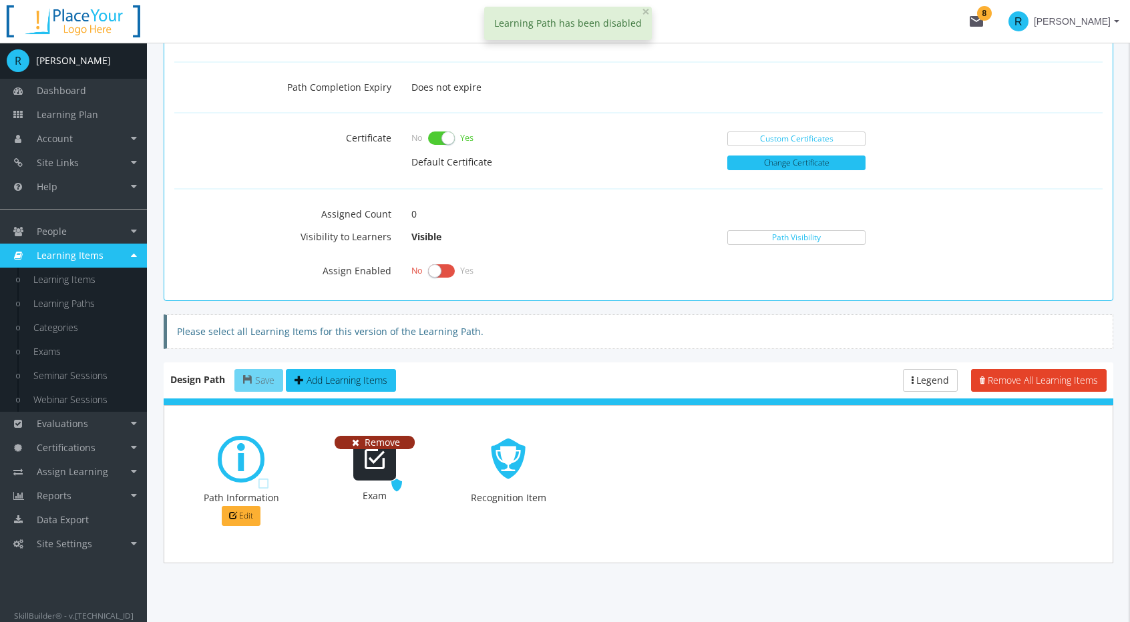
click at [399, 436] on div "Remove" at bounding box center [374, 442] width 80 height 13
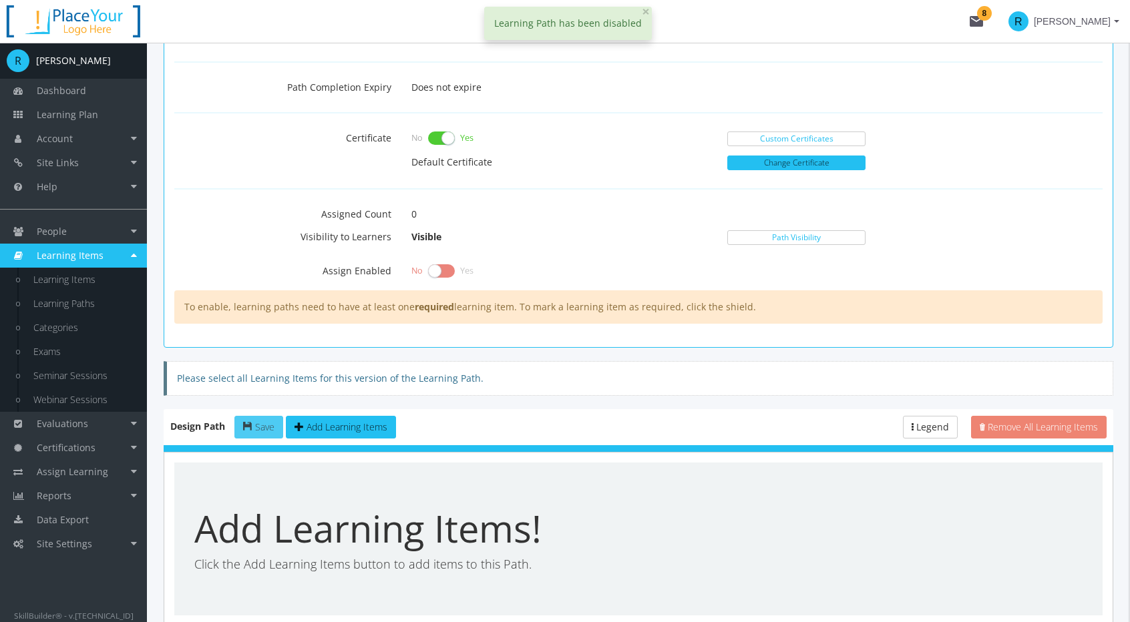
click at [272, 416] on button "Save" at bounding box center [258, 427] width 49 height 23
click at [75, 284] on link "Learning Items" at bounding box center [83, 280] width 127 height 24
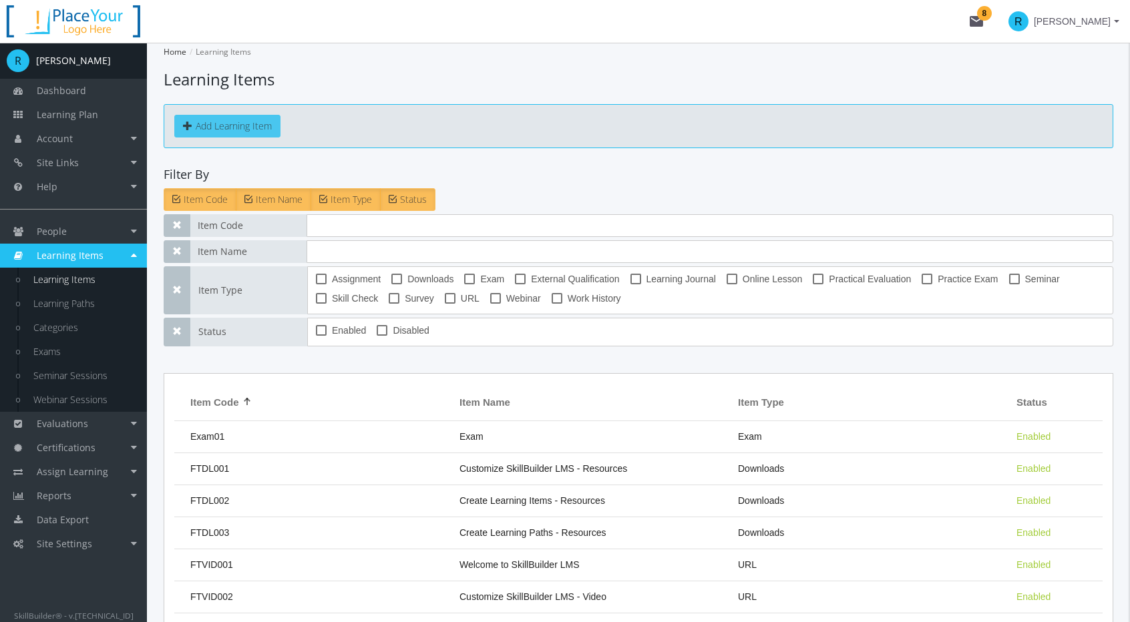
click at [228, 127] on button "Add Learning Item" at bounding box center [227, 126] width 106 height 23
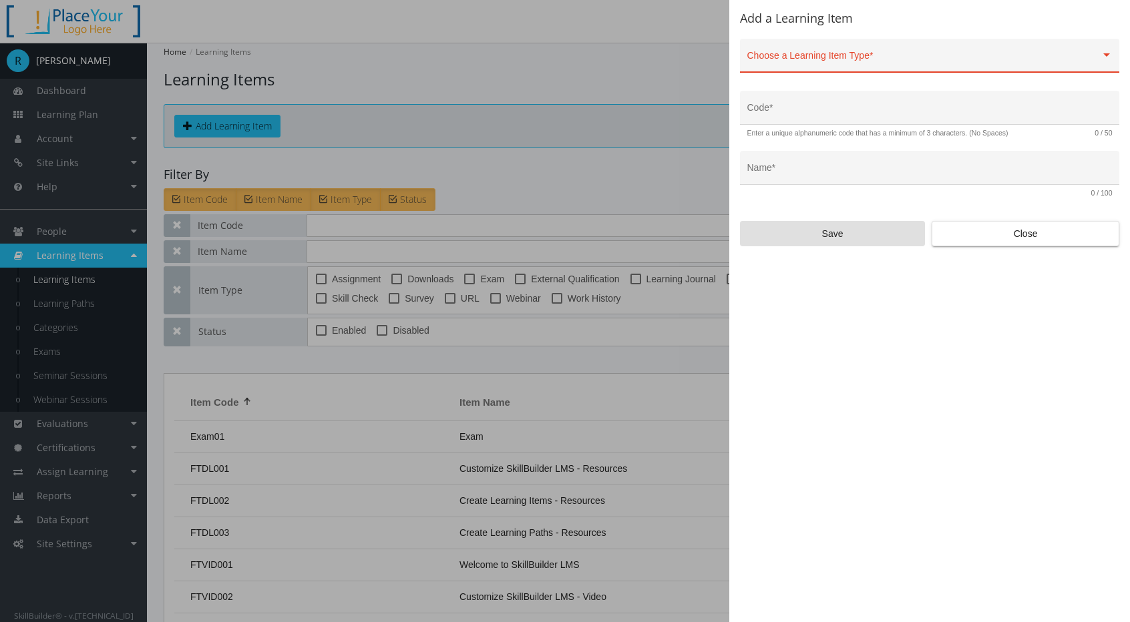
click at [772, 66] on div "Choose a Learning Item Type *" at bounding box center [929, 58] width 365 height 27
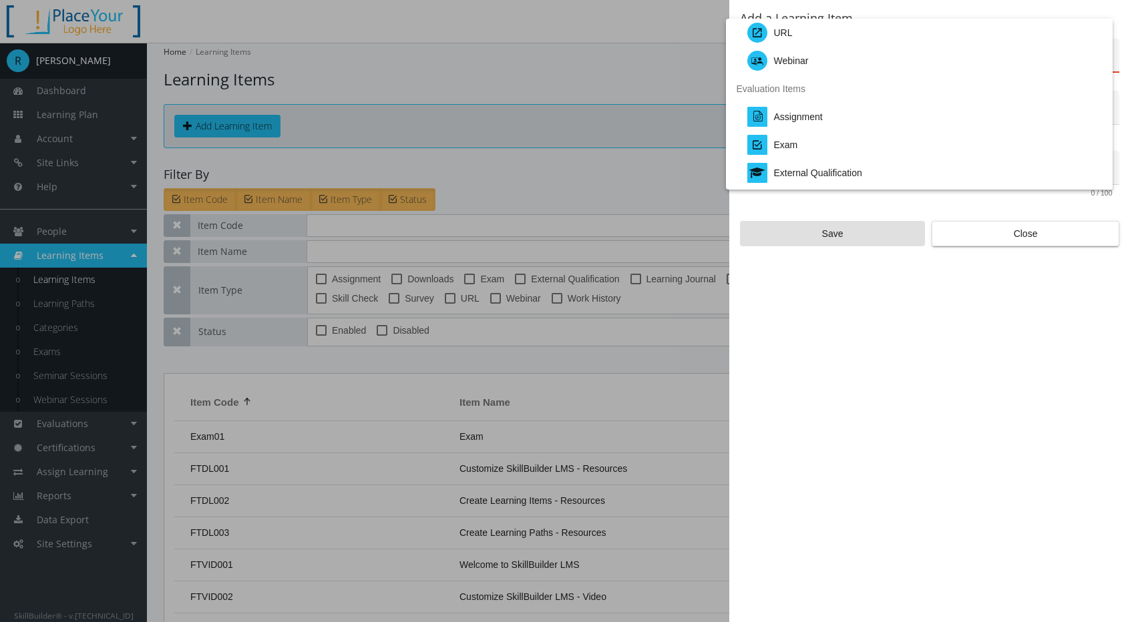
scroll to position [200, 0]
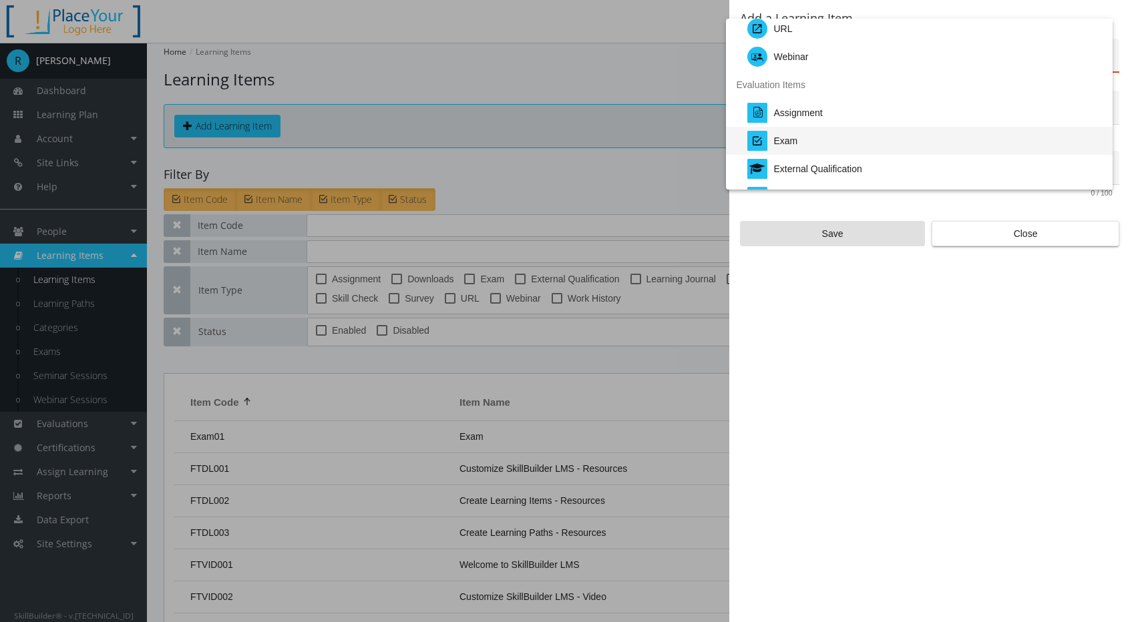
click at [795, 141] on div "Exam" at bounding box center [786, 141] width 24 height 28
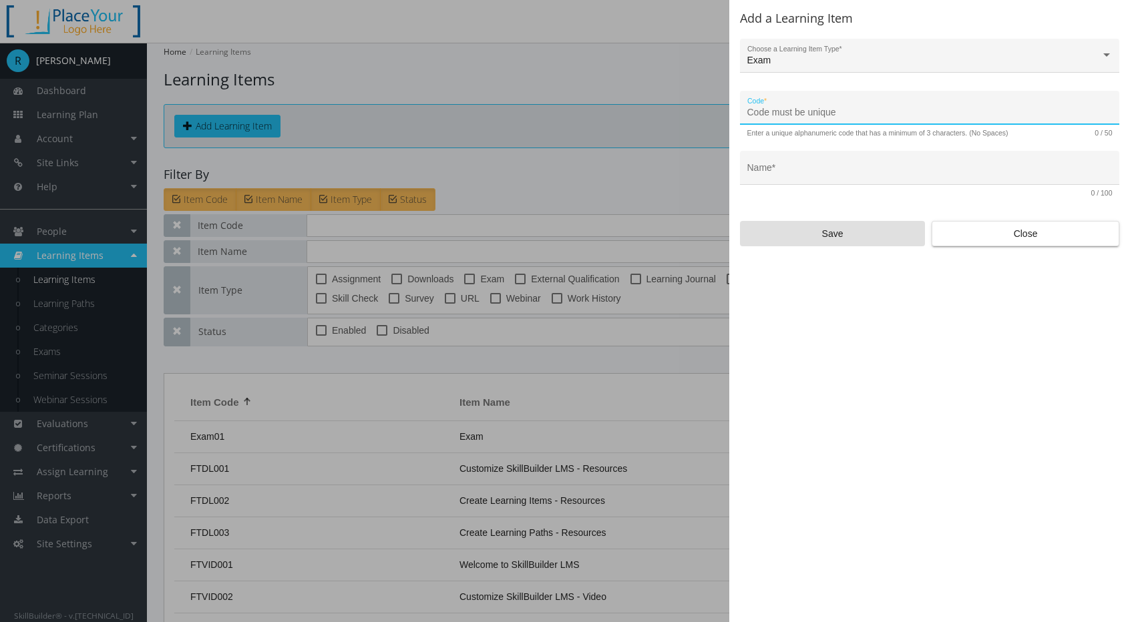
click at [793, 114] on input "Code *" at bounding box center [929, 112] width 365 height 11
type input "Exam02"
click at [786, 170] on input "Name *" at bounding box center [929, 173] width 365 height 11
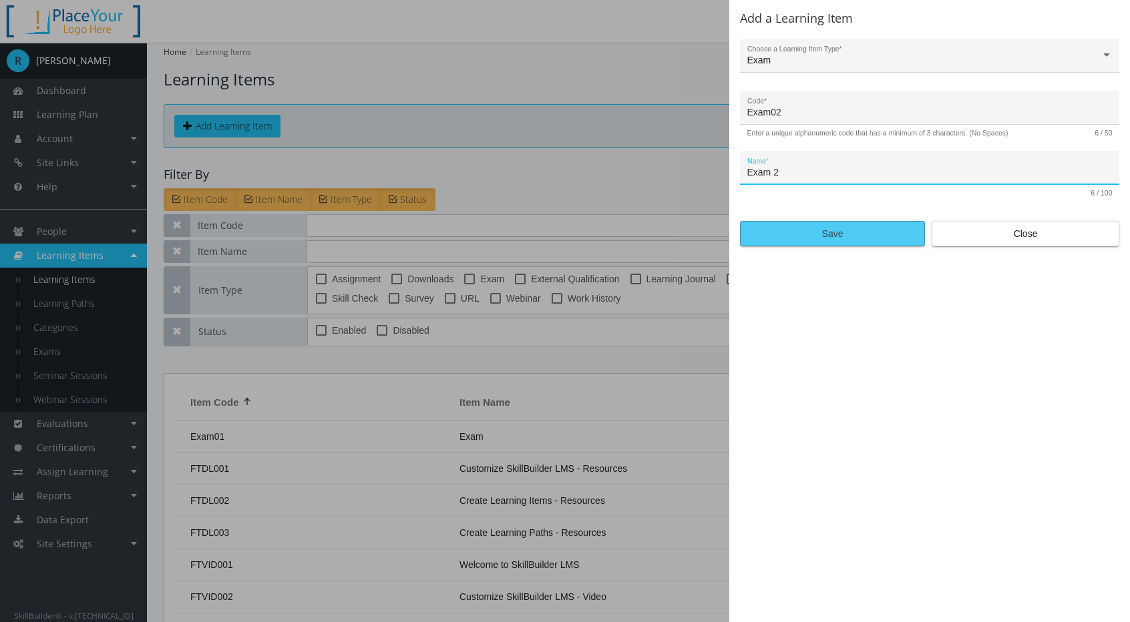
type input "Exam 2"
click at [821, 236] on span "Save" at bounding box center [832, 234] width 162 height 24
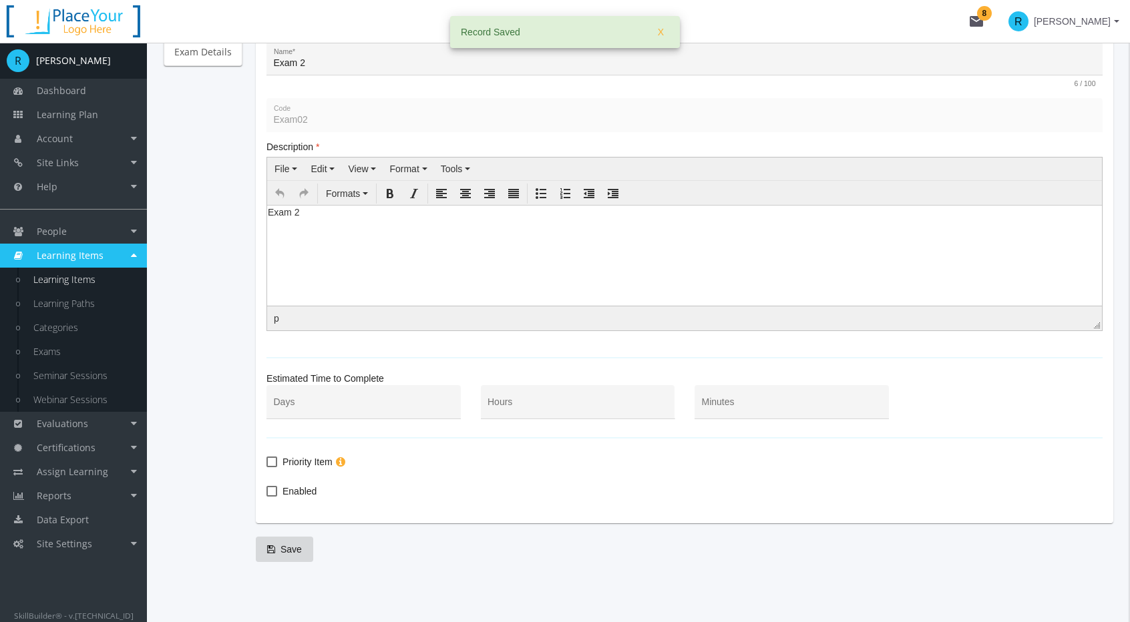
scroll to position [189, 0]
click at [270, 487] on span at bounding box center [271, 488] width 11 height 11
click at [267, 493] on input "Enabled" at bounding box center [266, 493] width 1 height 1
checkbox input "true"
click at [280, 544] on span "Save" at bounding box center [284, 546] width 35 height 24
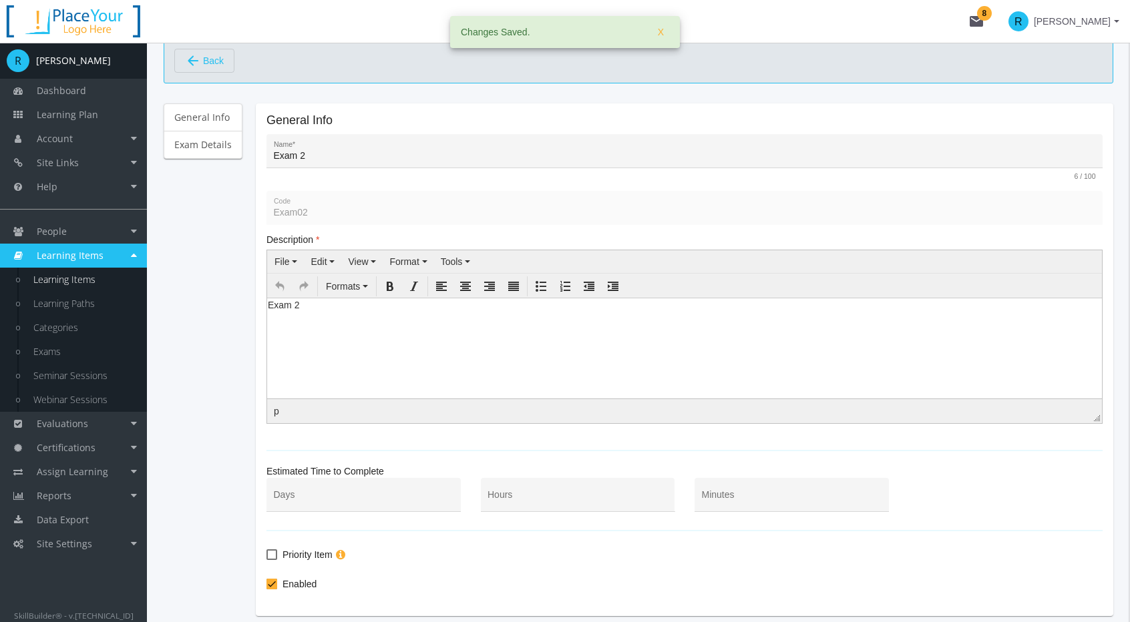
scroll to position [0, 0]
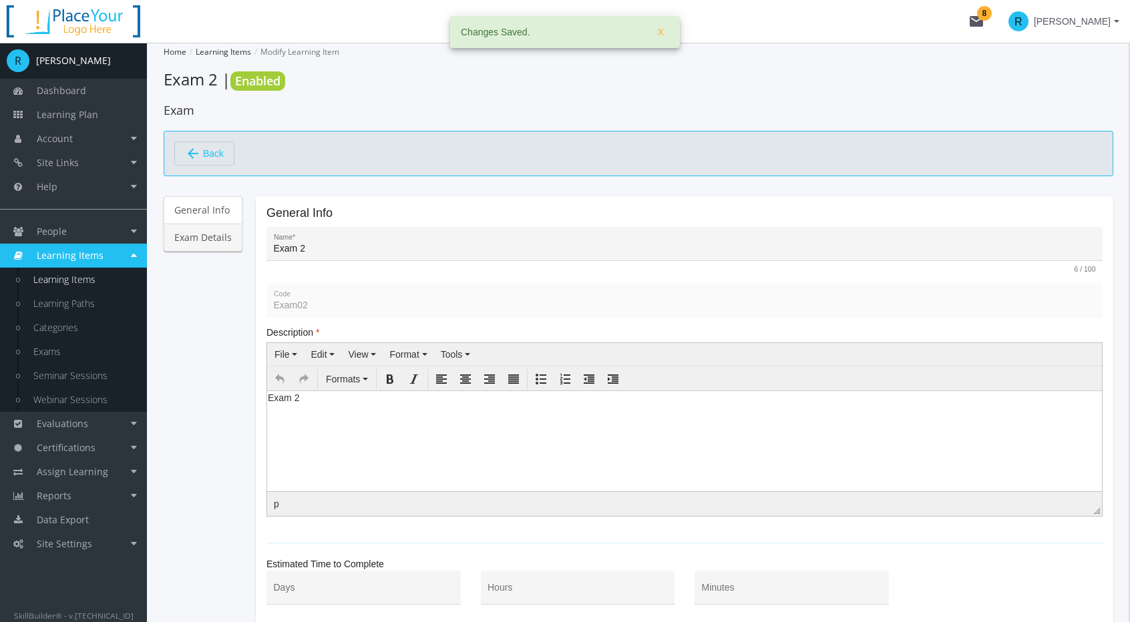
click at [198, 248] on link "Exam Details" at bounding box center [203, 238] width 79 height 28
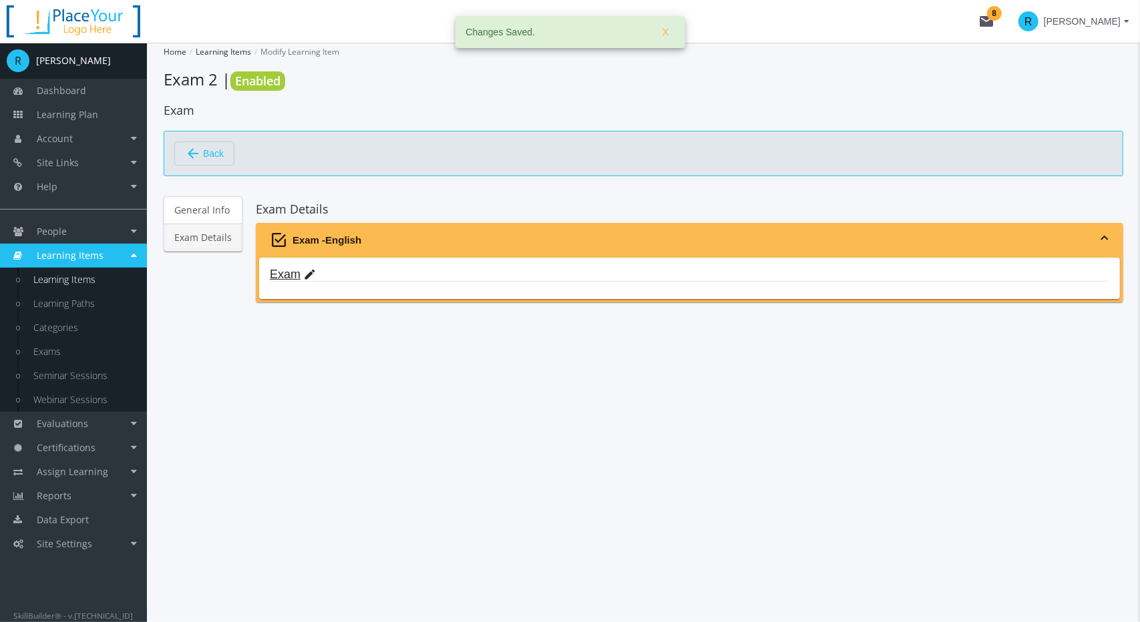
click at [280, 274] on link "Exam edit" at bounding box center [293, 274] width 46 height 13
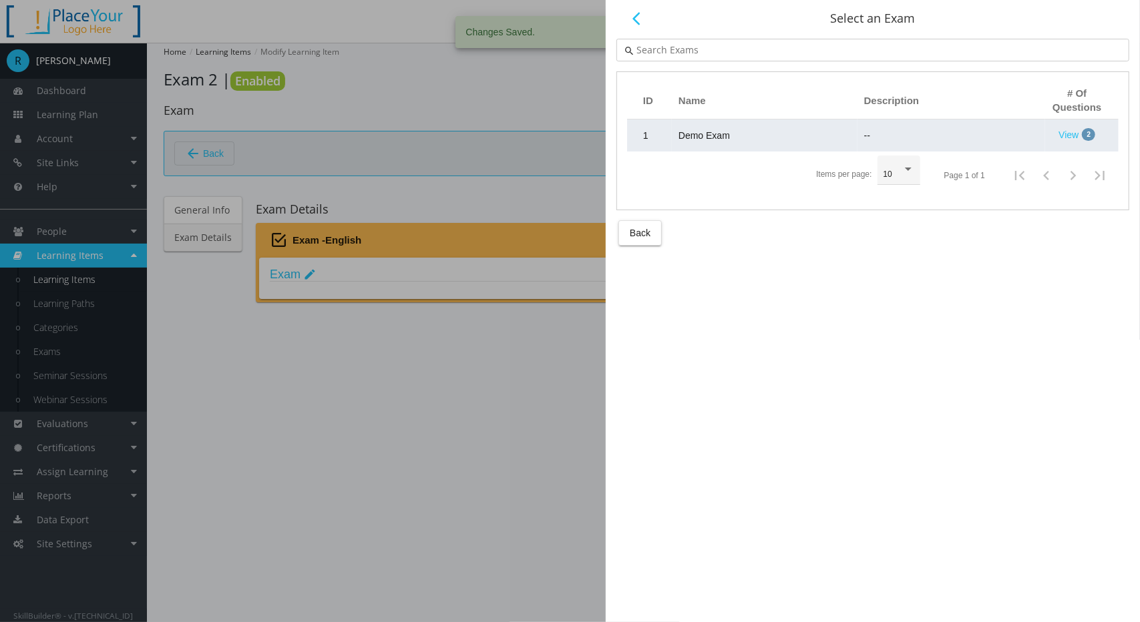
click at [732, 137] on td "Demo Exam" at bounding box center [765, 136] width 186 height 32
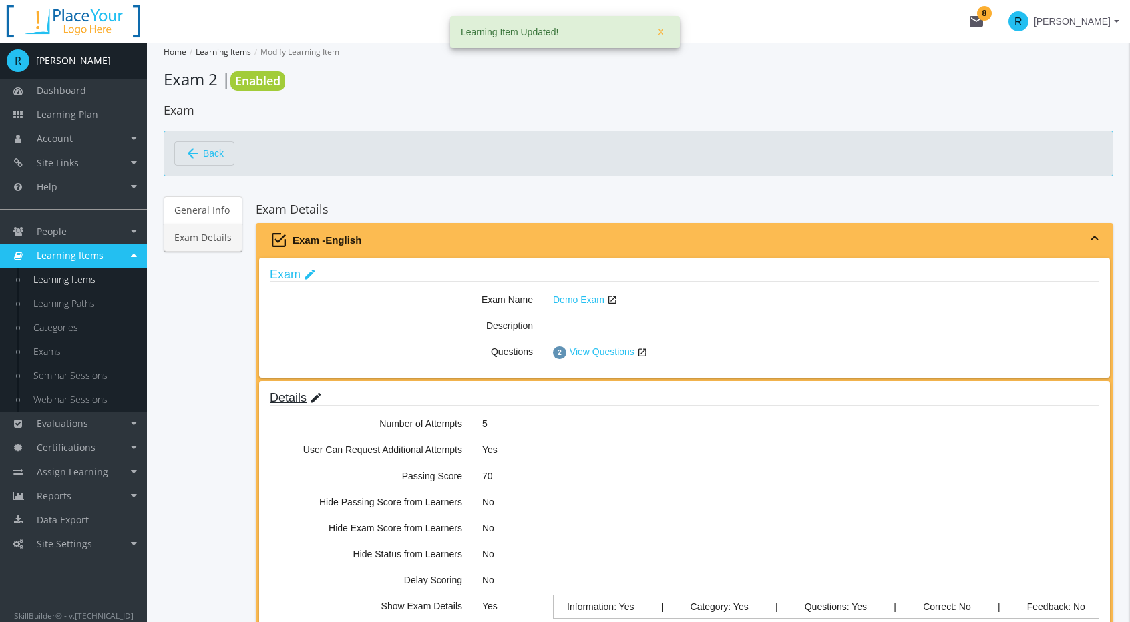
click at [291, 399] on link "Details edit" at bounding box center [296, 397] width 52 height 13
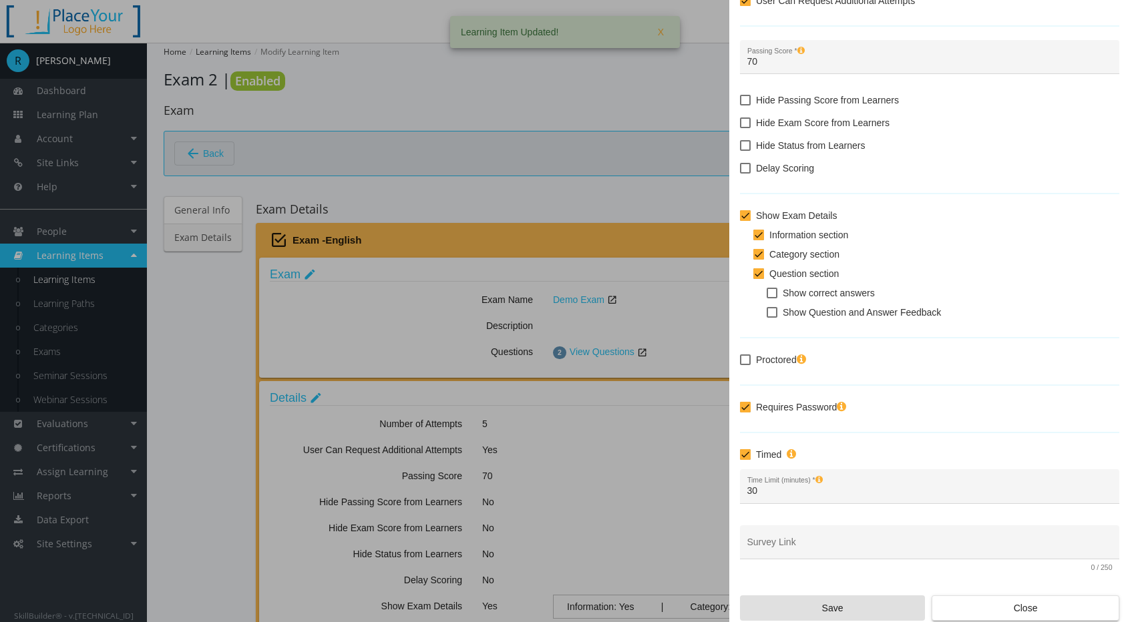
scroll to position [138, 0]
click at [745, 353] on span at bounding box center [745, 358] width 11 height 11
click at [740, 363] on input "Proctored" at bounding box center [740, 363] width 1 height 1
checkbox input "true"
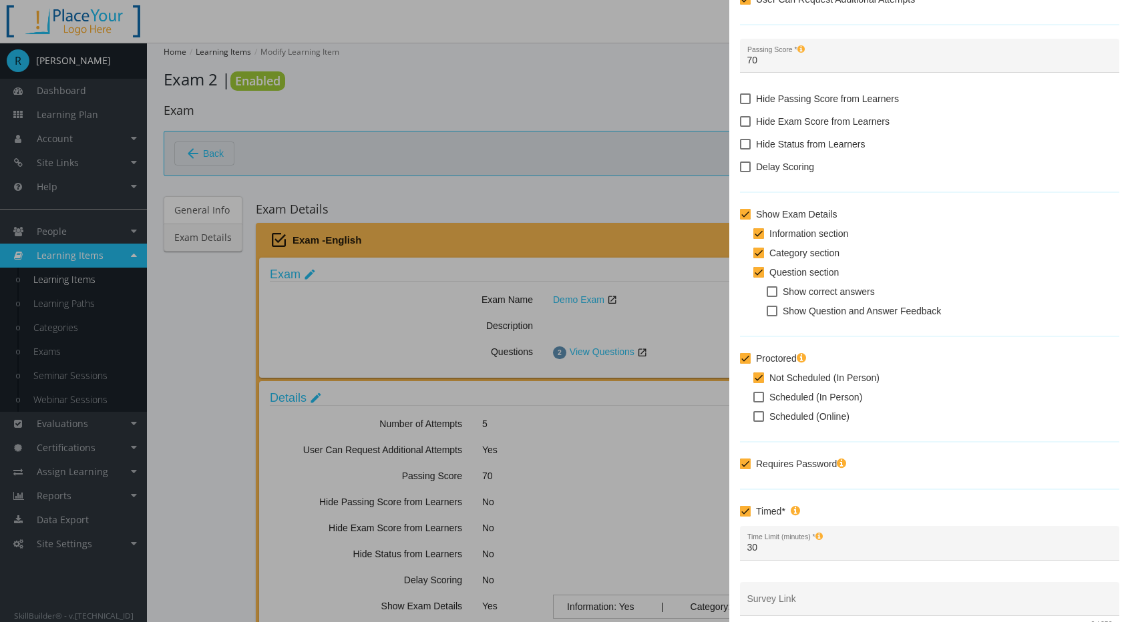
click at [758, 397] on span at bounding box center [758, 397] width 11 height 11
click at [754, 402] on input "Scheduled (In Person)" at bounding box center [753, 402] width 1 height 1
checkbox input "true"
click at [758, 415] on span at bounding box center [758, 416] width 11 height 11
click at [754, 421] on input "Scheduled (Online)" at bounding box center [753, 421] width 1 height 1
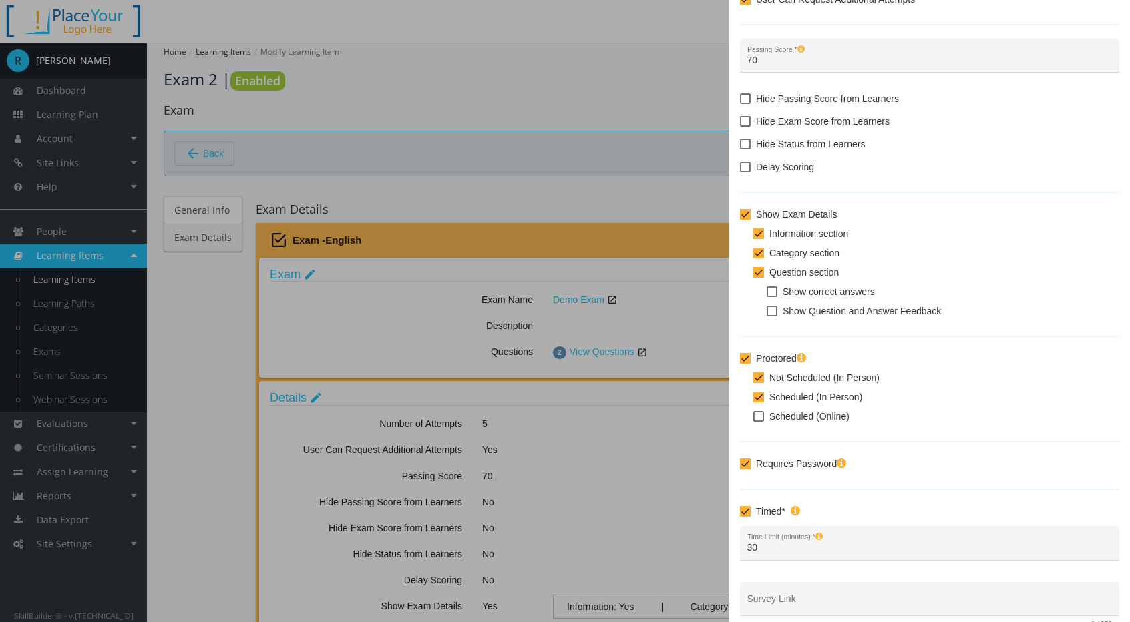
checkbox input "true"
click at [759, 373] on span at bounding box center [758, 378] width 11 height 11
click at [754, 383] on input "Not Scheduled (In Person)" at bounding box center [753, 383] width 1 height 1
checkbox input "false"
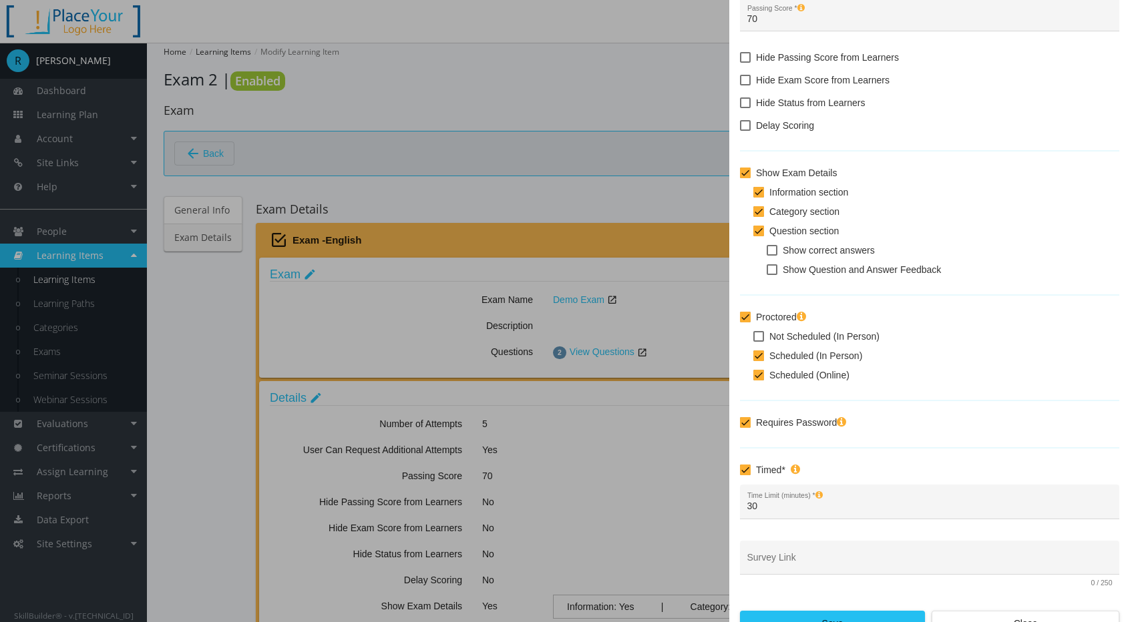
scroll to position [196, 0]
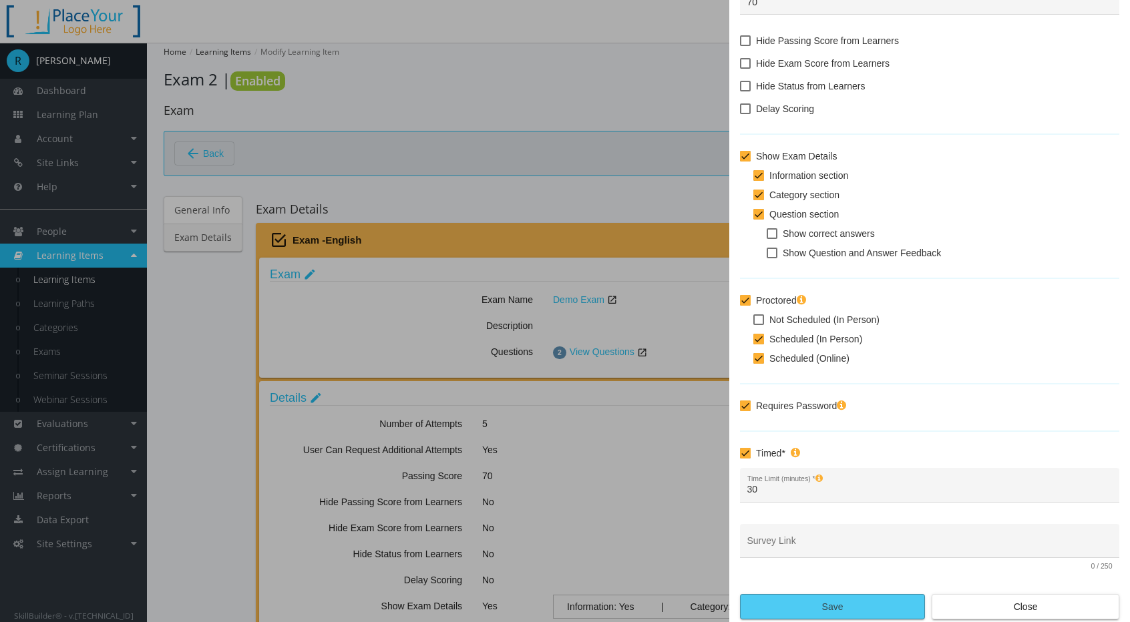
click at [801, 600] on span "Save" at bounding box center [832, 607] width 162 height 24
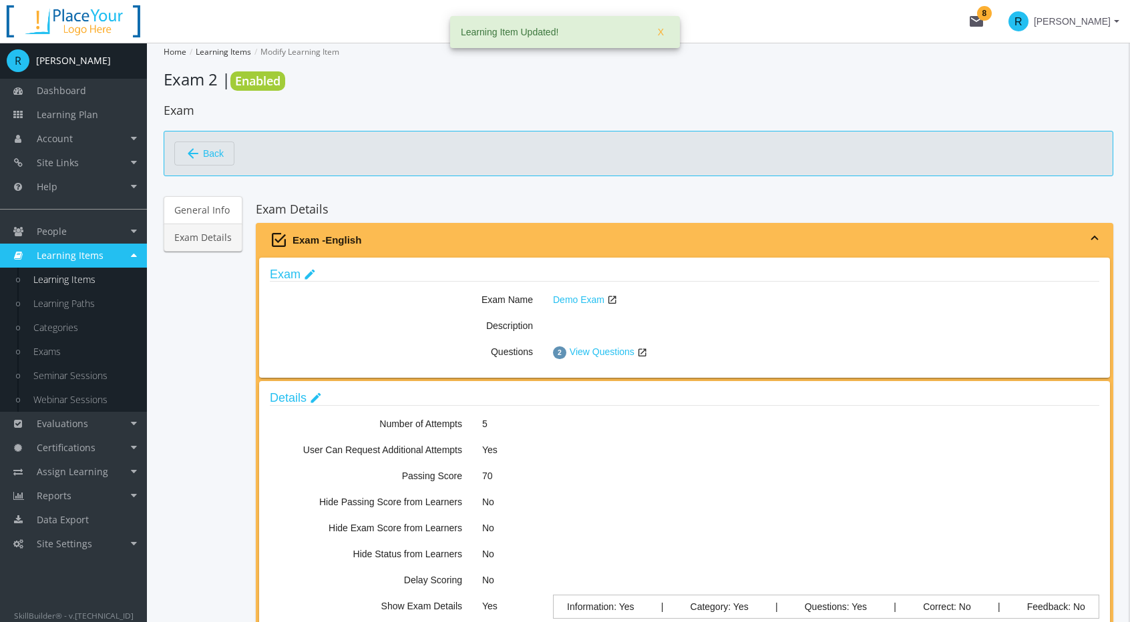
click at [202, 156] on span "arrow_back Back" at bounding box center [204, 153] width 39 height 23
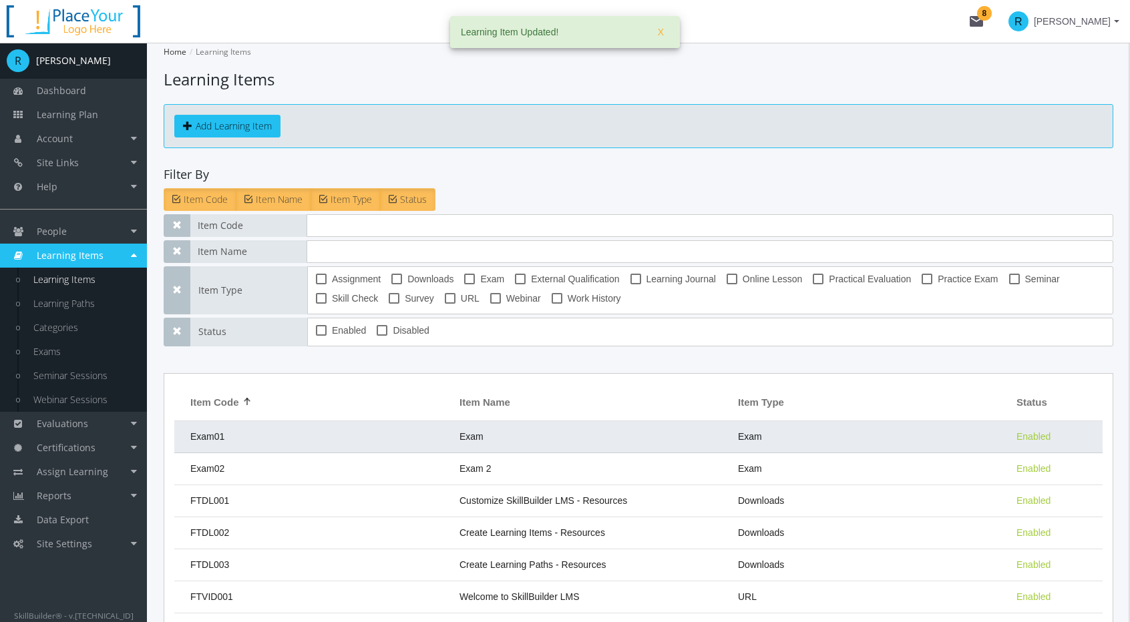
click at [461, 427] on td "Exam" at bounding box center [592, 437] width 278 height 32
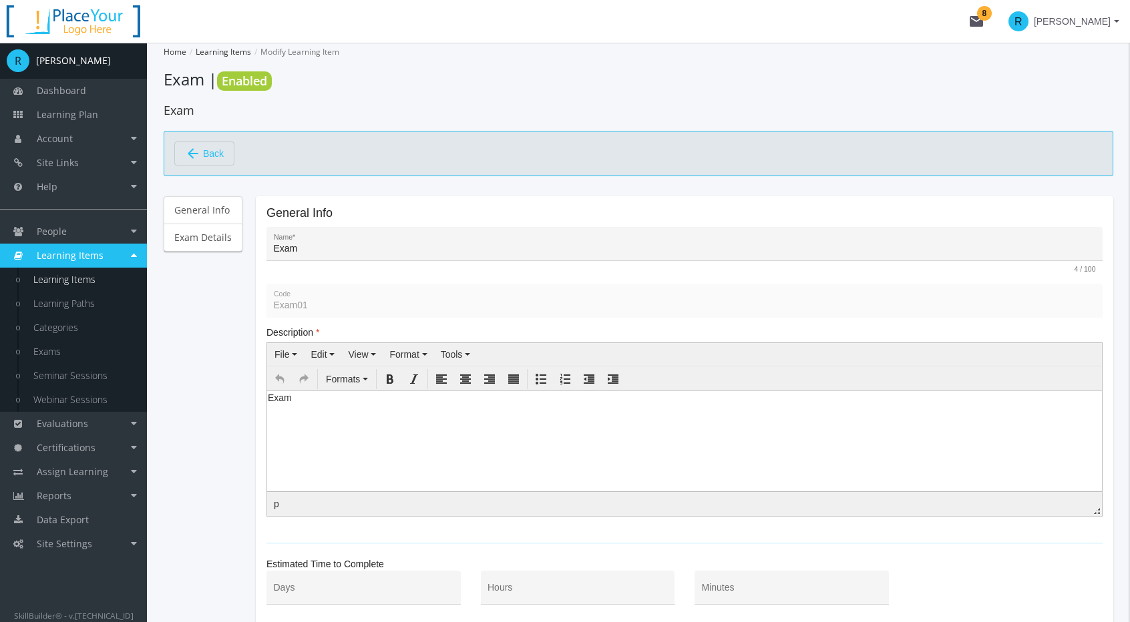
scroll to position [67, 0]
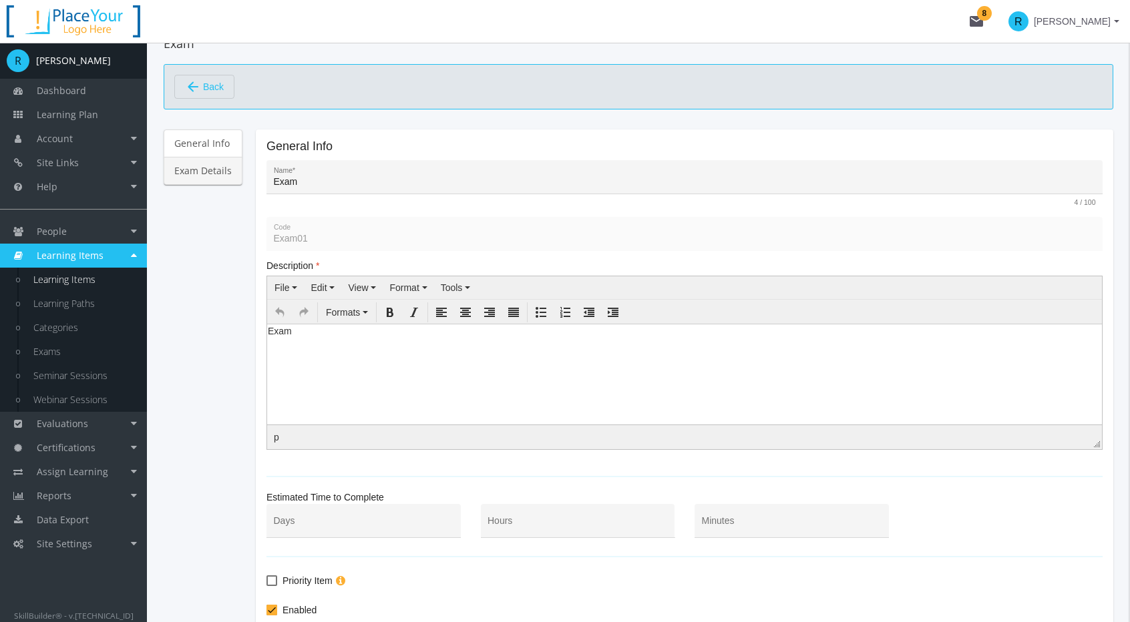
click at [190, 176] on link "Exam Details" at bounding box center [203, 171] width 79 height 28
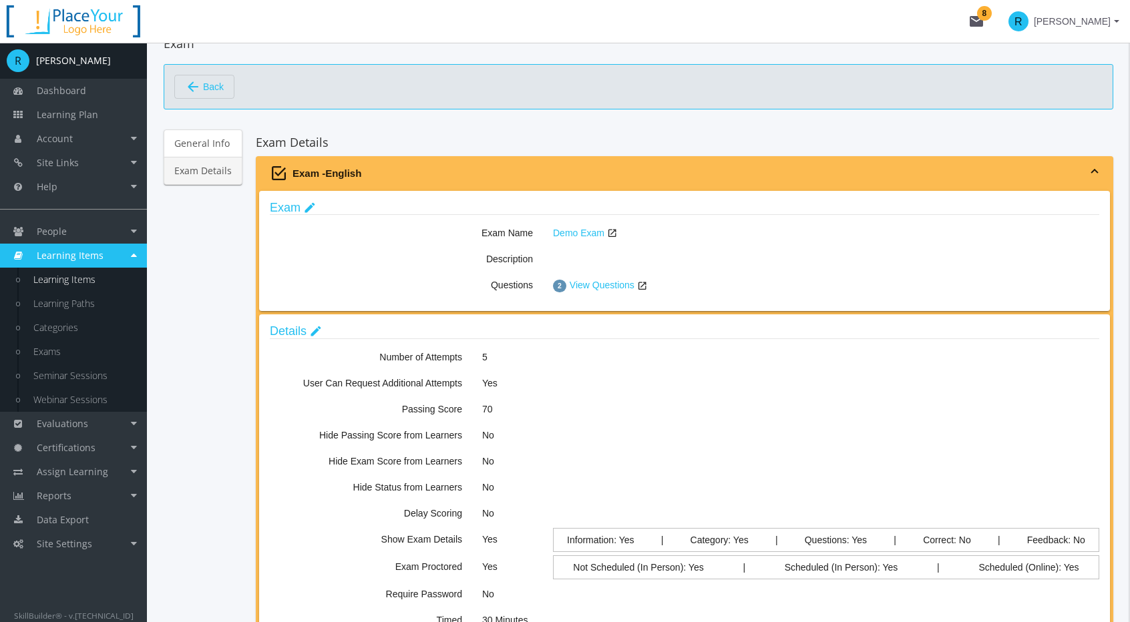
scroll to position [200, 0]
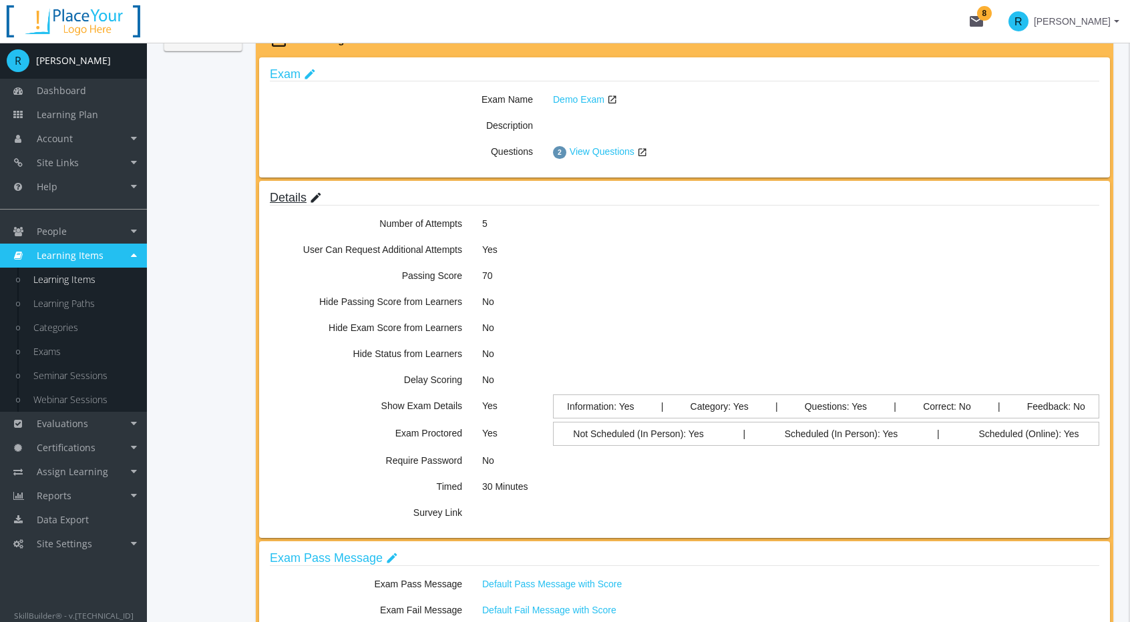
click at [287, 193] on link "Details edit" at bounding box center [296, 197] width 52 height 13
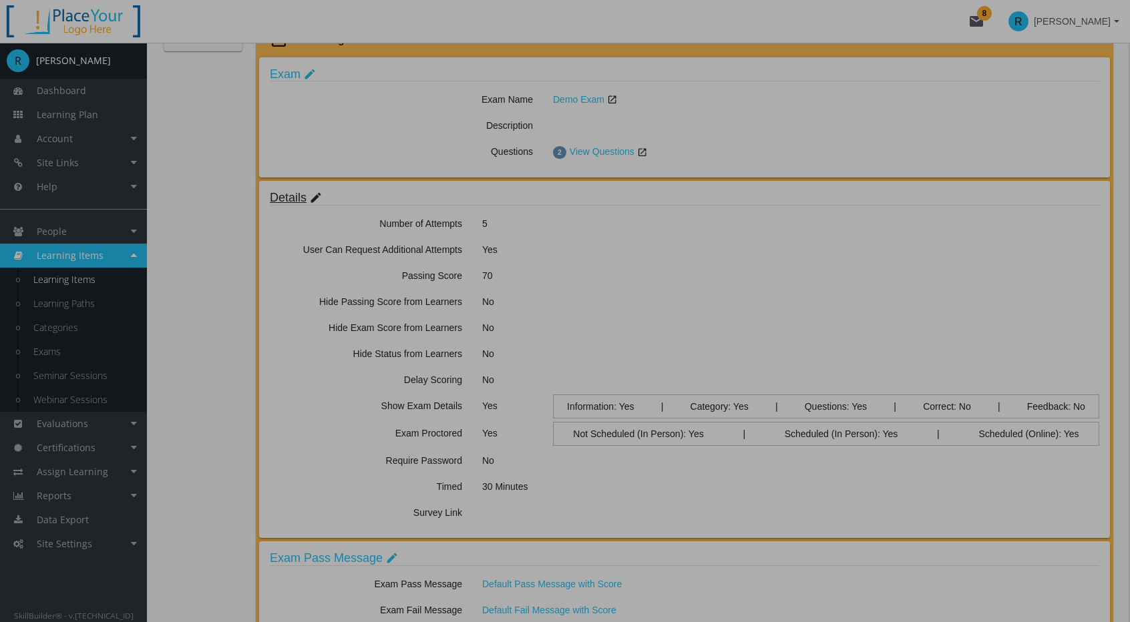
scroll to position [0, 0]
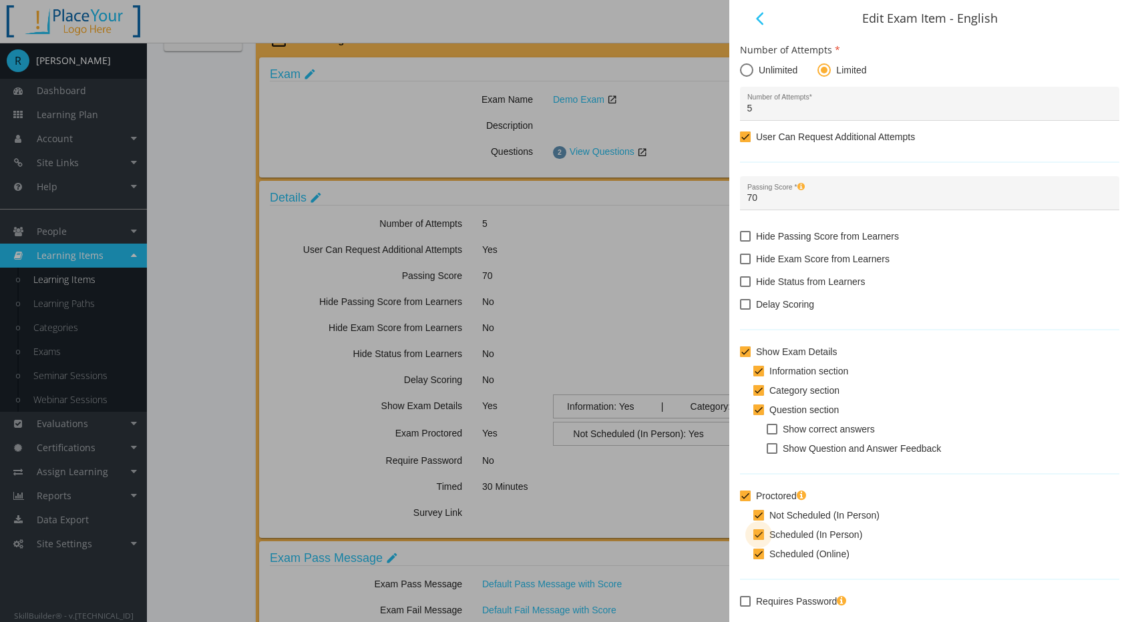
click at [760, 535] on span at bounding box center [758, 534] width 11 height 11
click at [754, 539] on input "Scheduled (In Person)" at bounding box center [753, 539] width 1 height 1
checkbox input "false"
click at [761, 553] on span at bounding box center [758, 554] width 11 height 11
click at [754, 559] on input "Scheduled (Online)" at bounding box center [753, 559] width 1 height 1
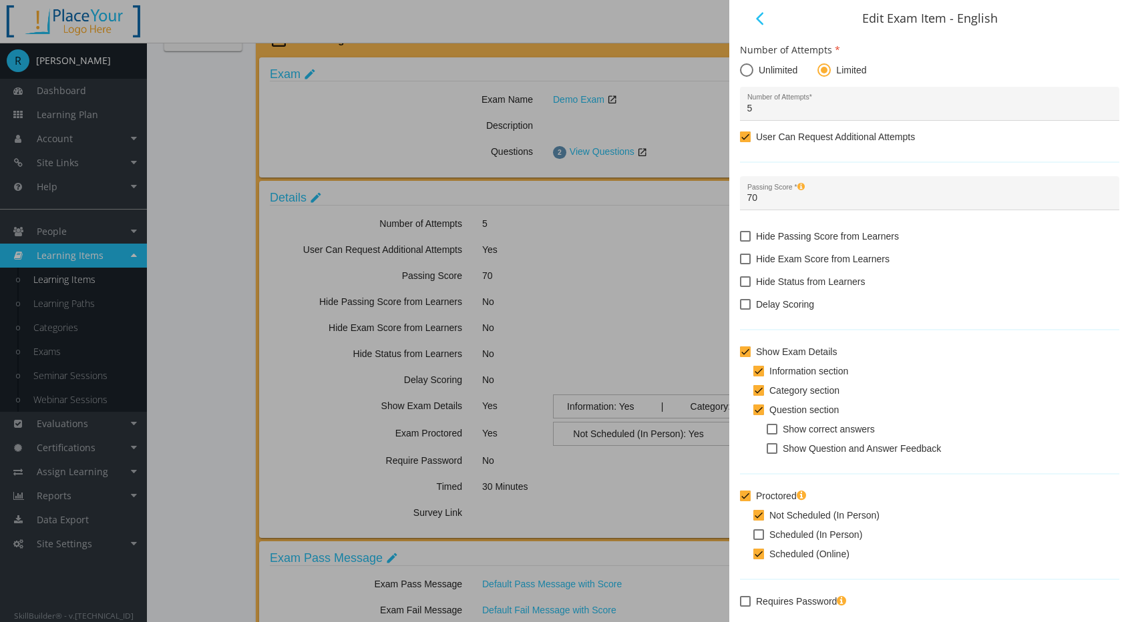
checkbox input "false"
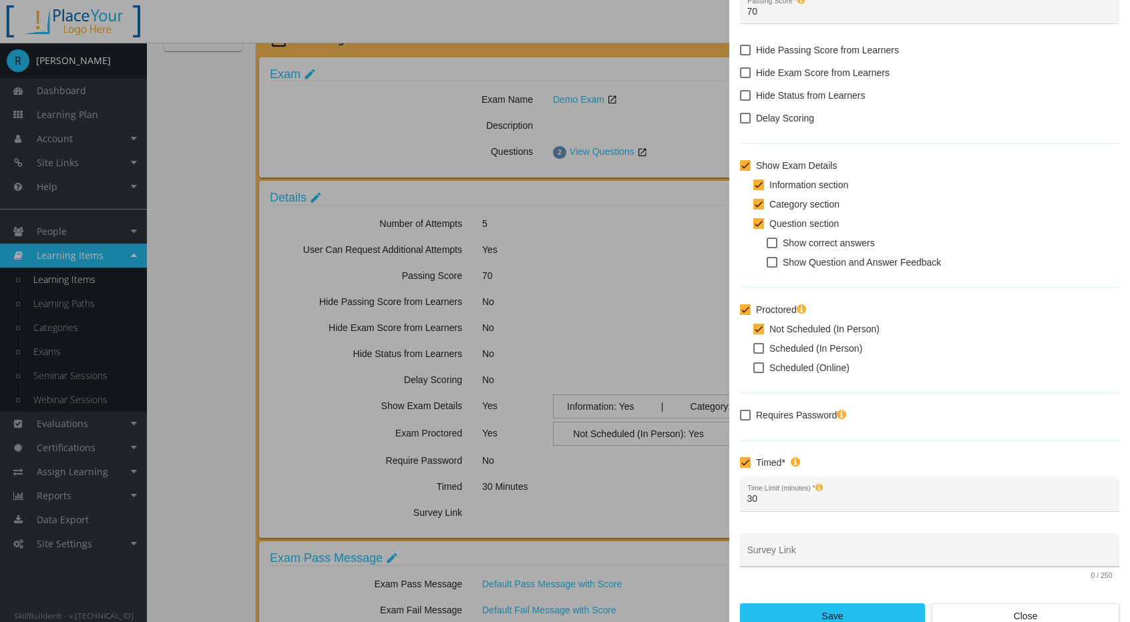
scroll to position [196, 0]
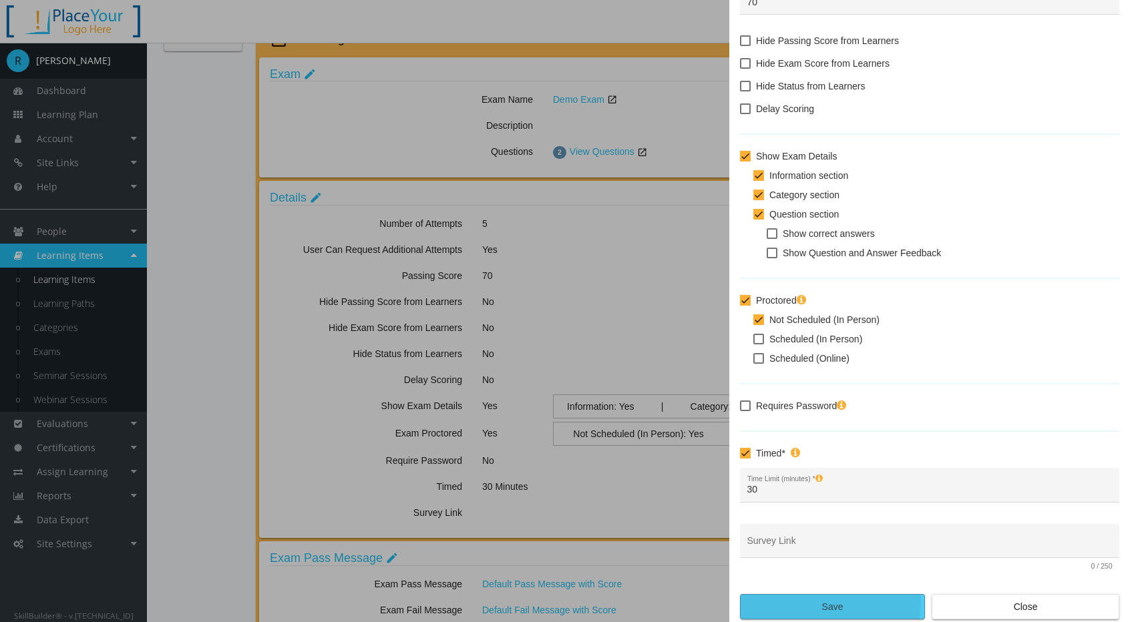
click at [801, 600] on span "Save" at bounding box center [832, 607] width 162 height 24
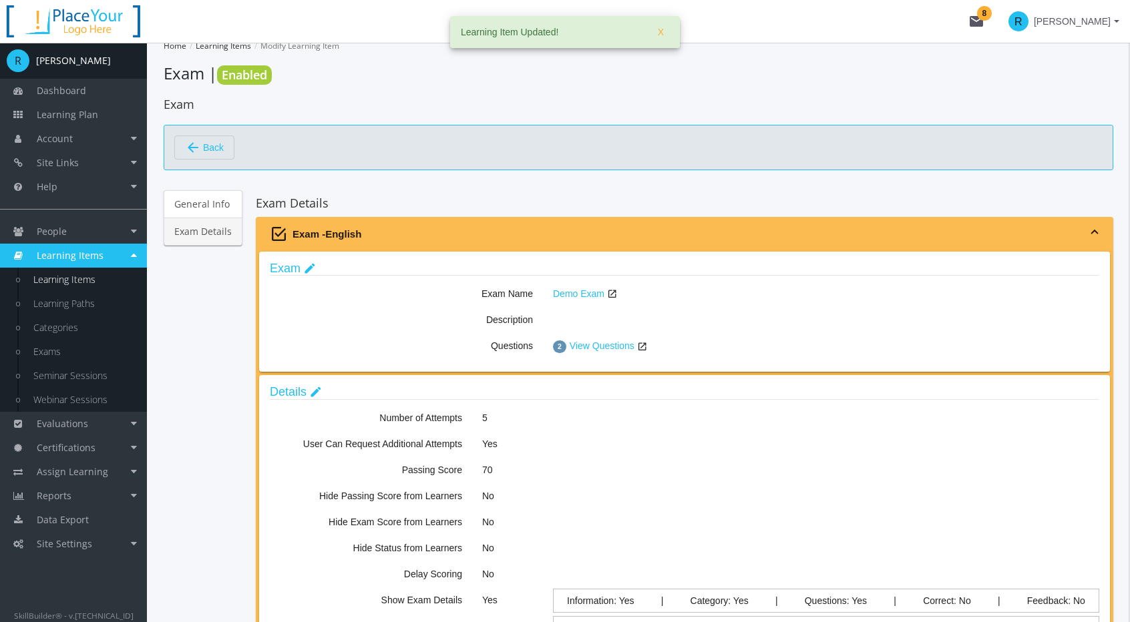
scroll to position [0, 0]
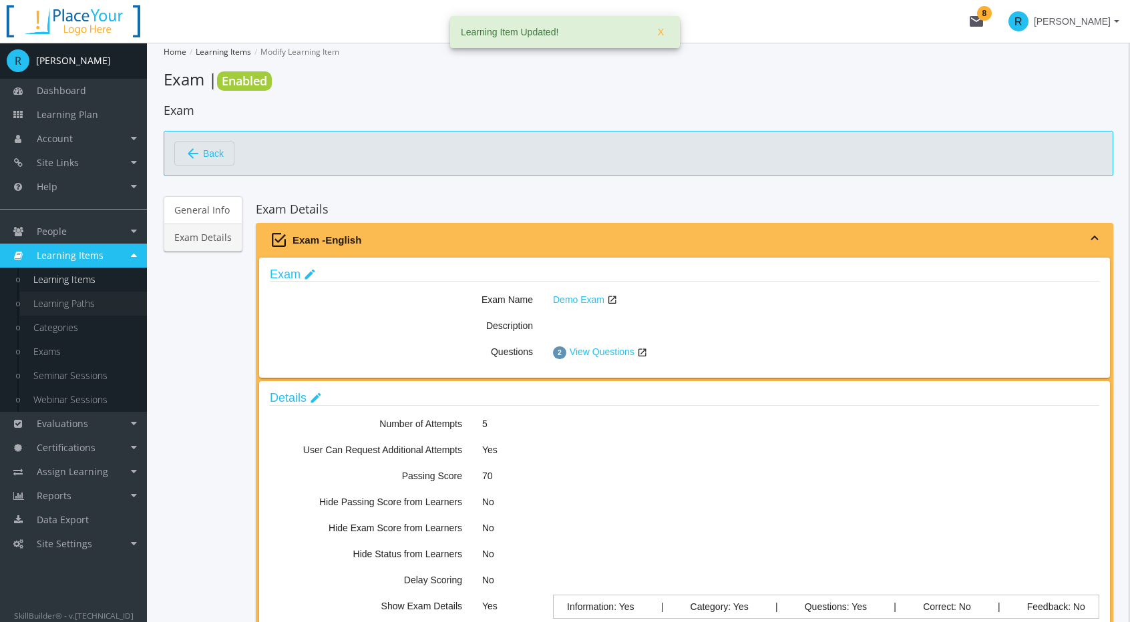
click at [88, 301] on link "Learning Paths" at bounding box center [83, 304] width 127 height 24
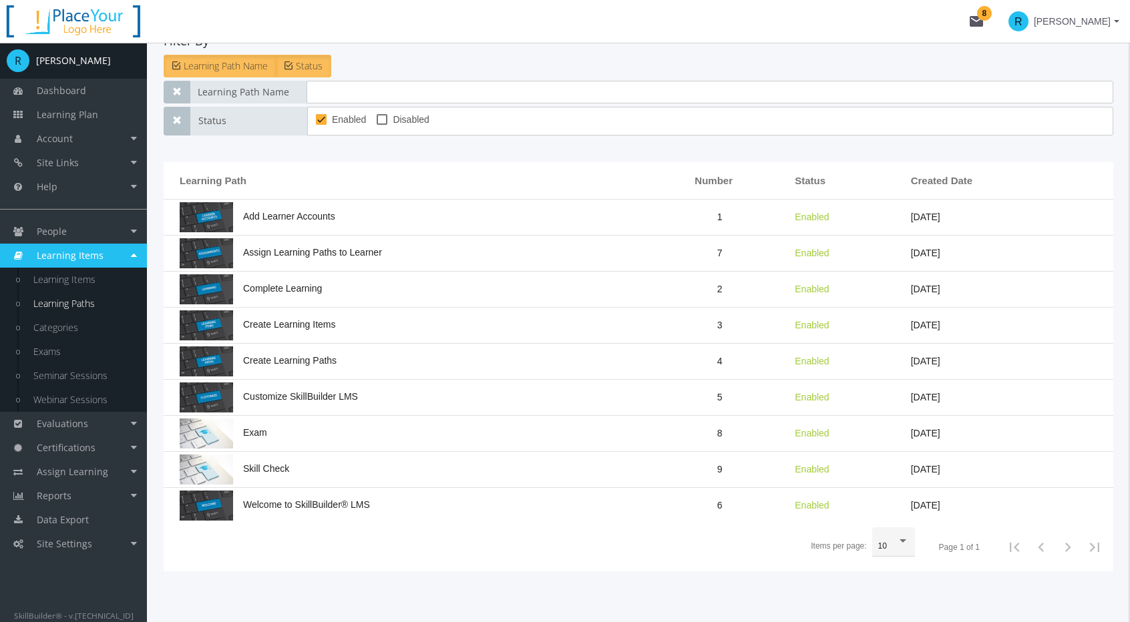
scroll to position [67, 0]
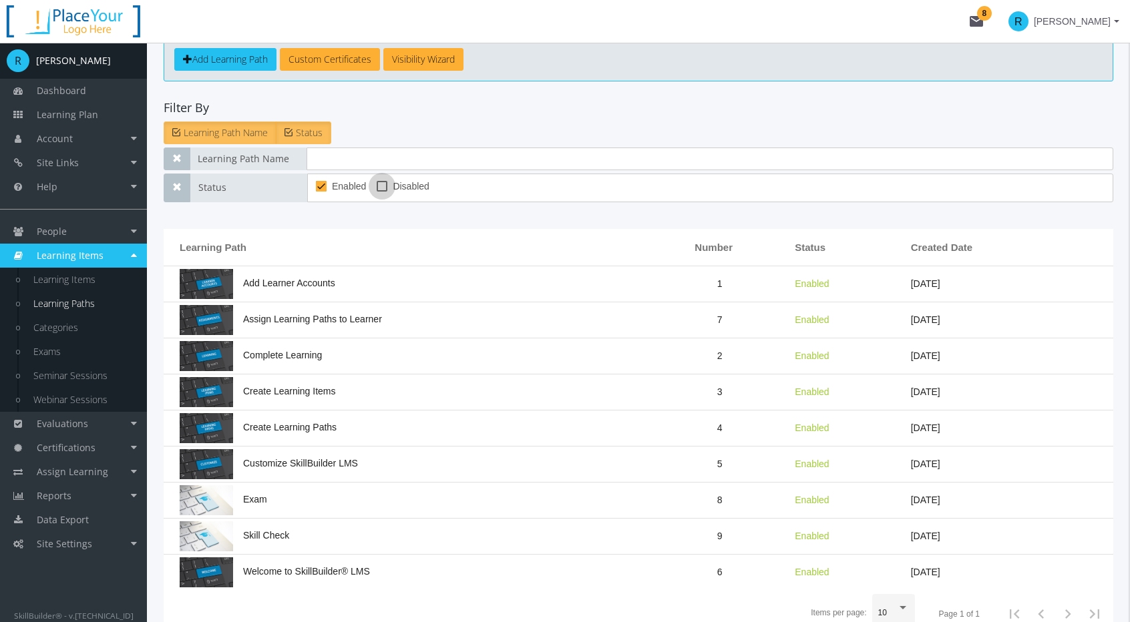
click at [387, 187] on span at bounding box center [382, 186] width 11 height 11
click at [377, 191] on input "Disabled" at bounding box center [377, 191] width 1 height 1
checkbox input "true"
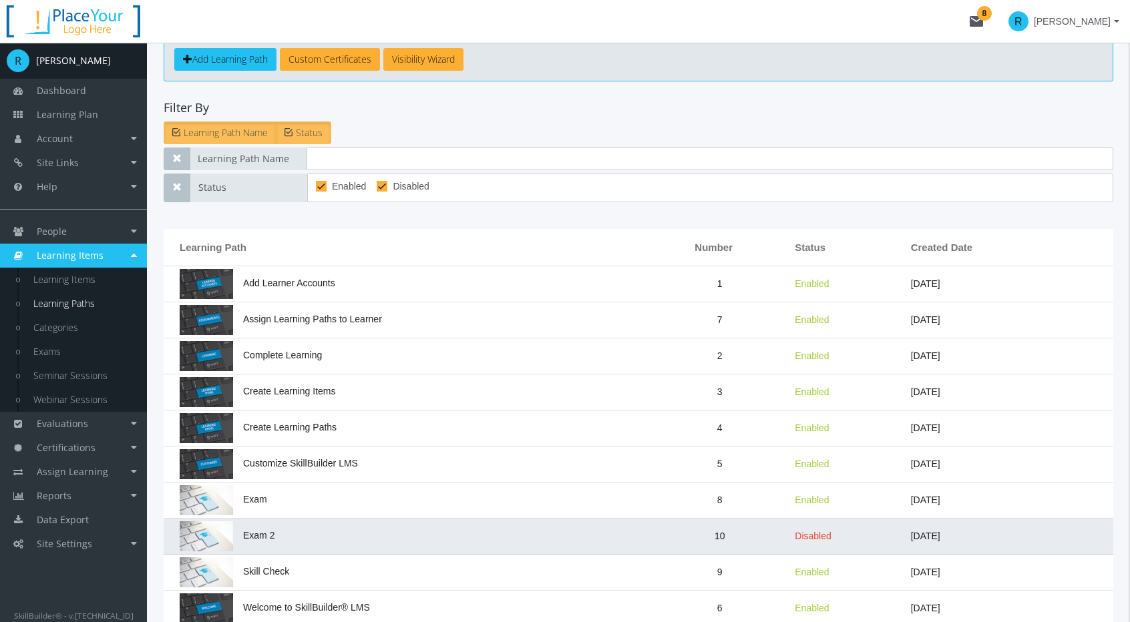
click at [326, 521] on td "Exam 2" at bounding box center [407, 537] width 487 height 36
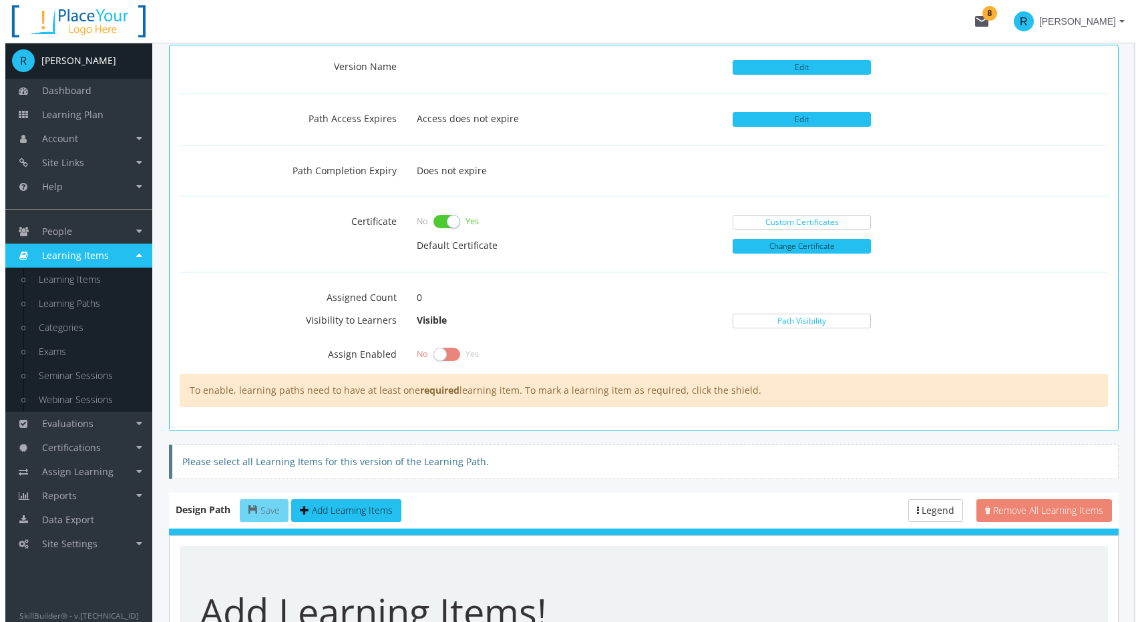
scroll to position [467, 0]
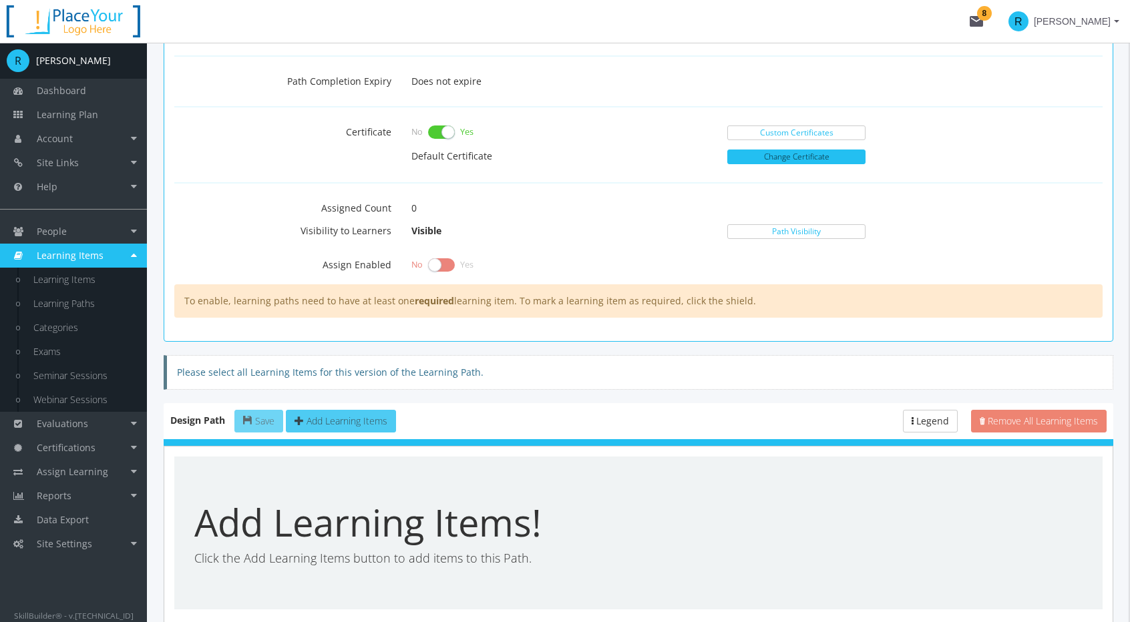
click at [345, 415] on span "Add Learning Items" at bounding box center [346, 421] width 81 height 13
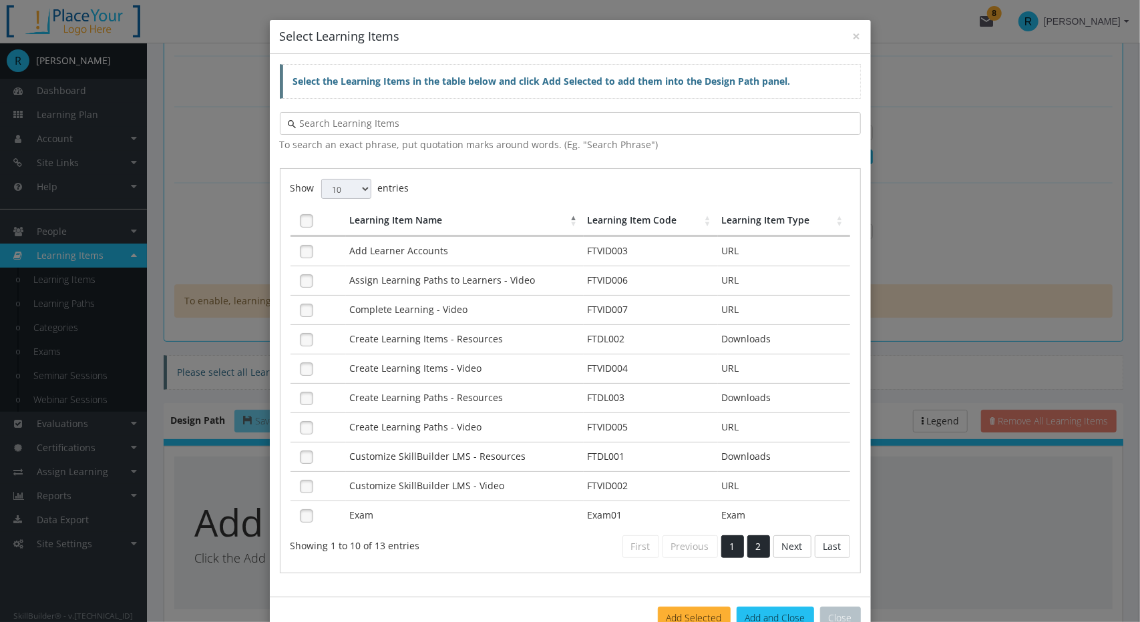
click at [756, 536] on link "2" at bounding box center [758, 546] width 23 height 23
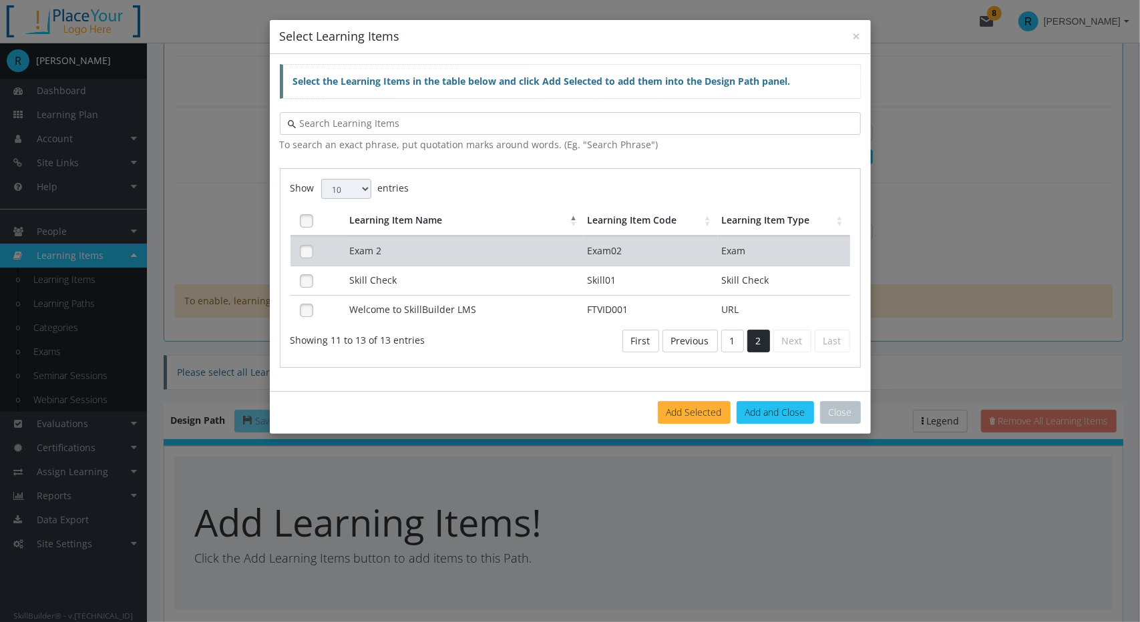
click at [374, 248] on td "Exam 2" at bounding box center [465, 250] width 238 height 29
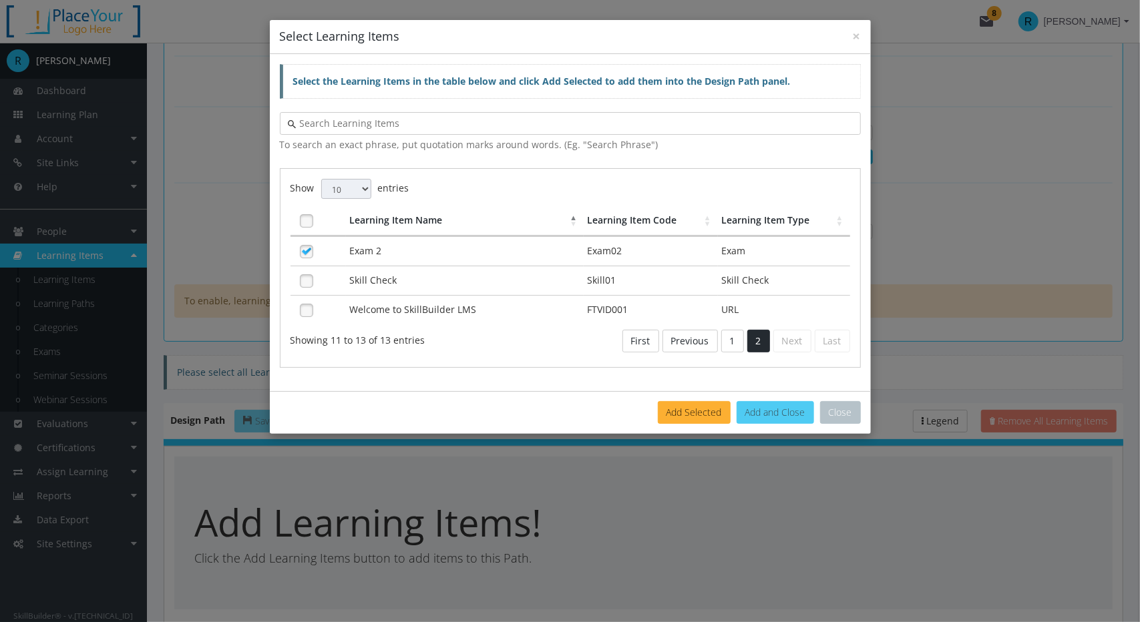
click at [786, 405] on button "Add and Close" at bounding box center [774, 412] width 77 height 23
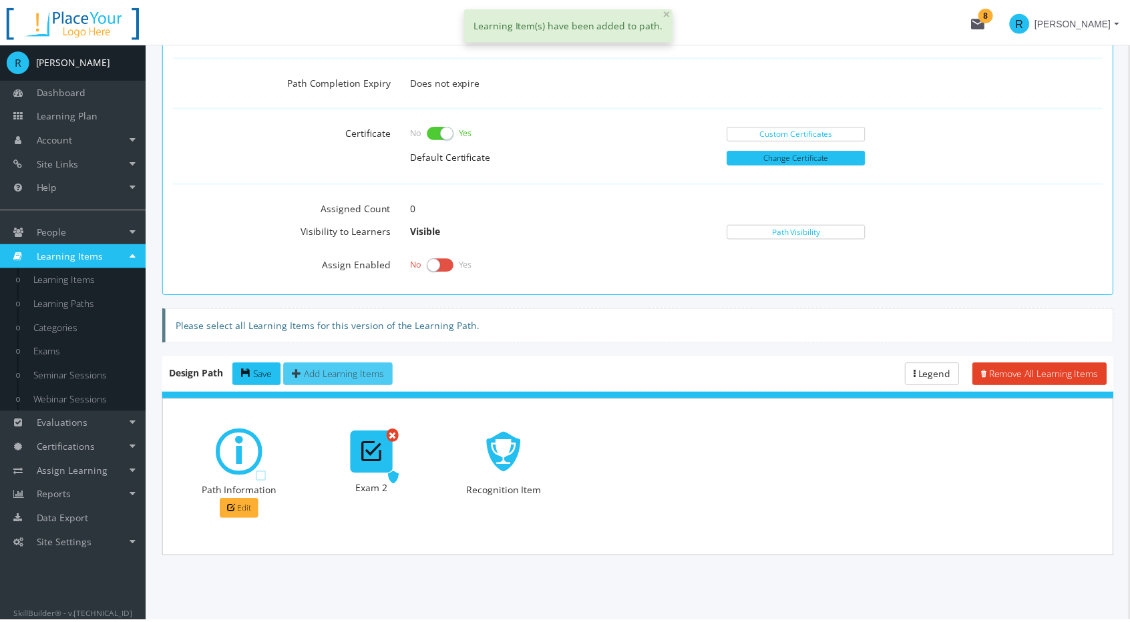
scroll to position [461, 0]
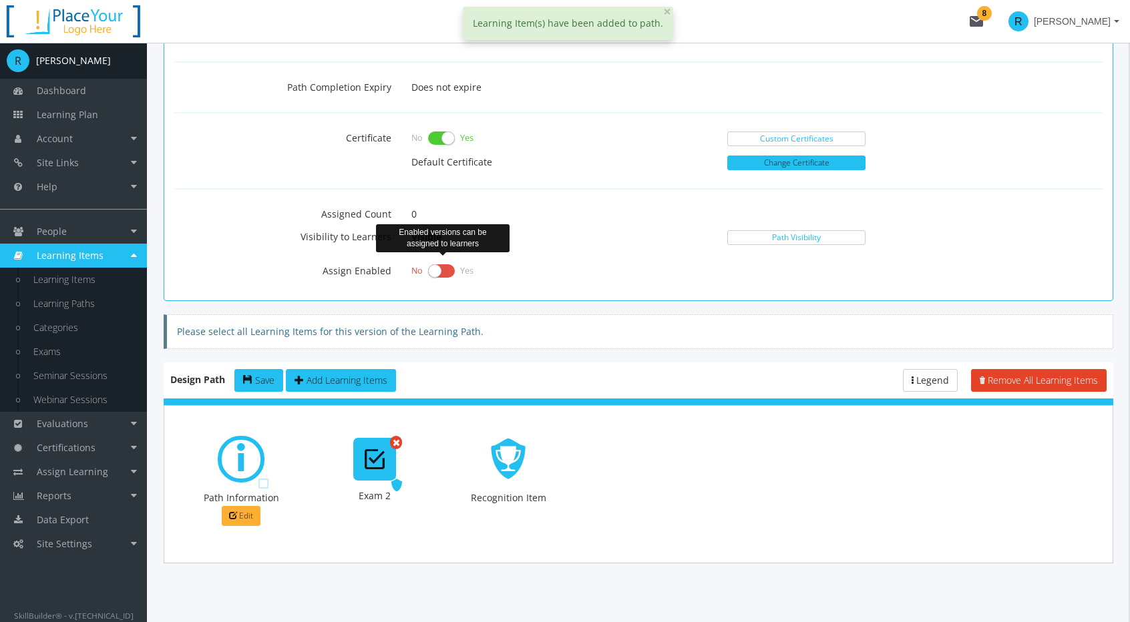
click at [449, 264] on label at bounding box center [441, 271] width 27 height 19
click at [0, 0] on input "checkbox" at bounding box center [0, 0] width 0 height 0
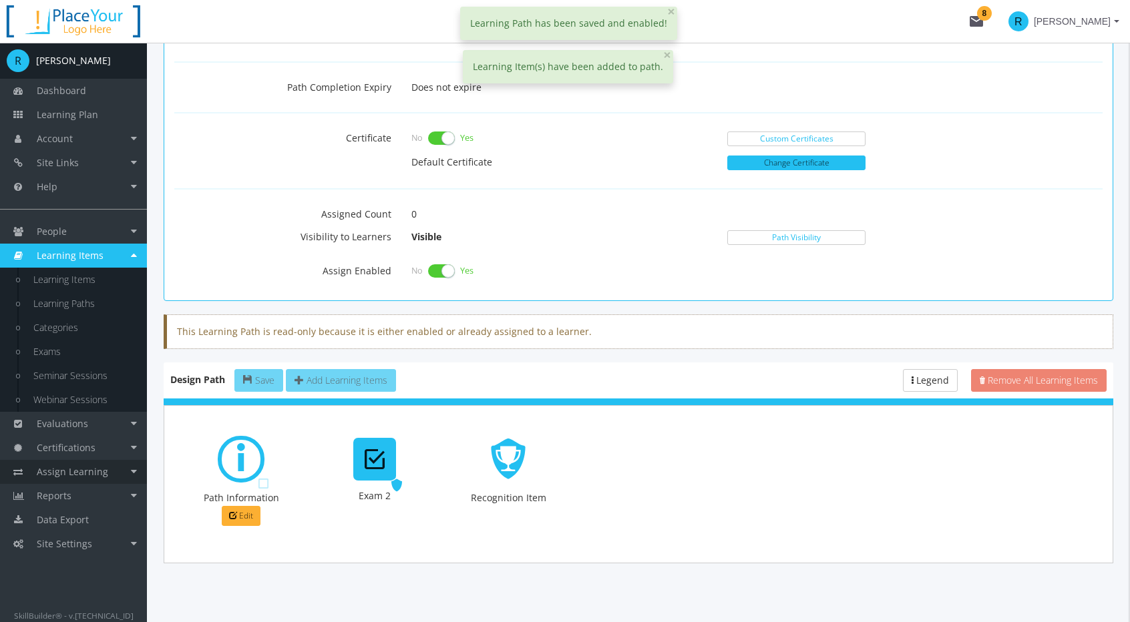
click at [93, 473] on span "Assign Learning" at bounding box center [72, 471] width 71 height 13
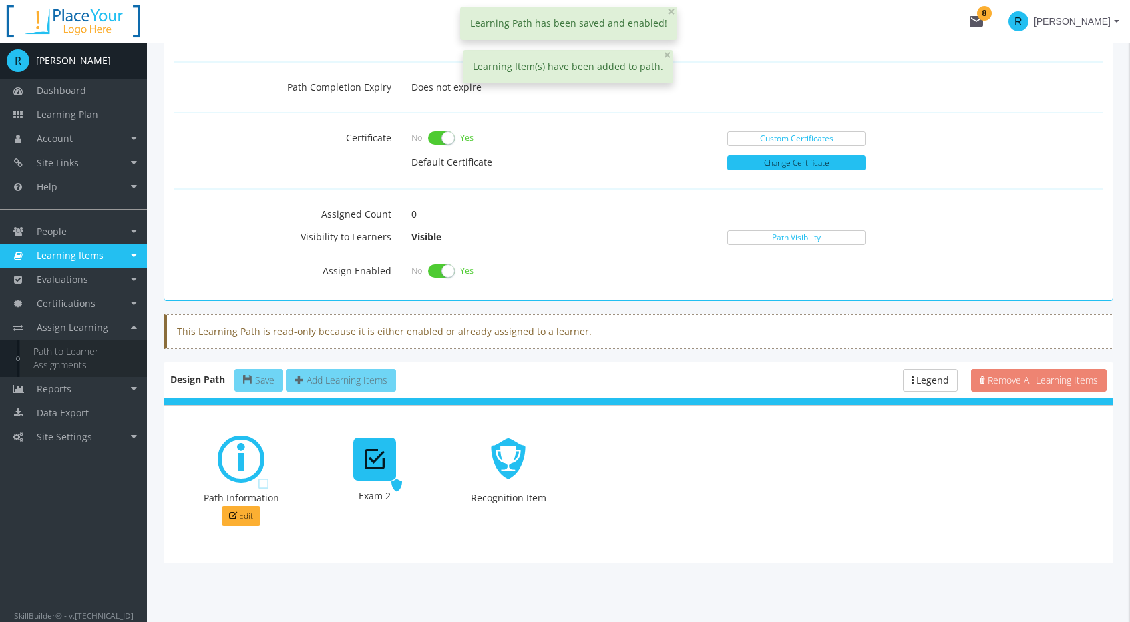
click at [56, 364] on link "Path to Learner Assignments" at bounding box center [83, 358] width 127 height 37
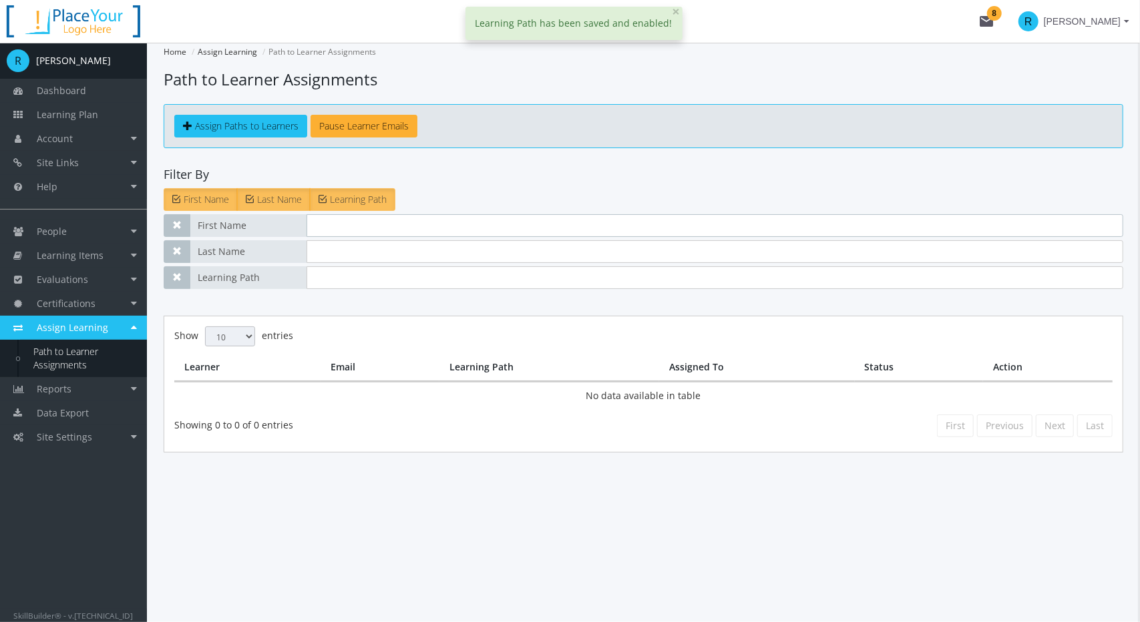
click at [321, 229] on input "text" at bounding box center [714, 225] width 817 height 23
type input "learner"
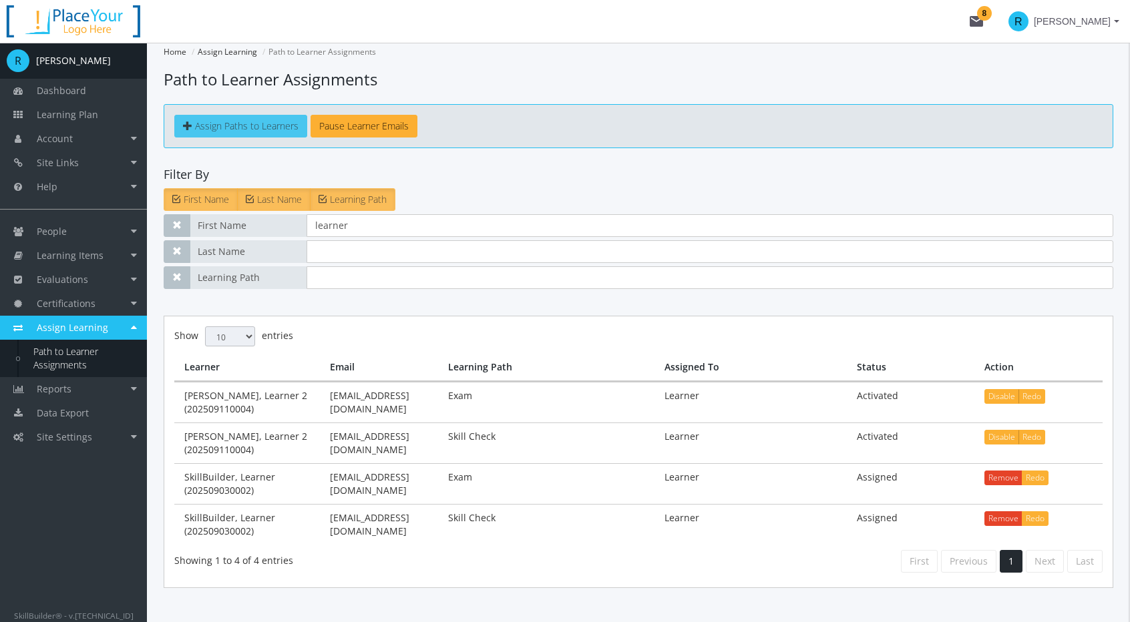
click at [246, 132] on span "Assign Paths to Learners" at bounding box center [246, 126] width 103 height 13
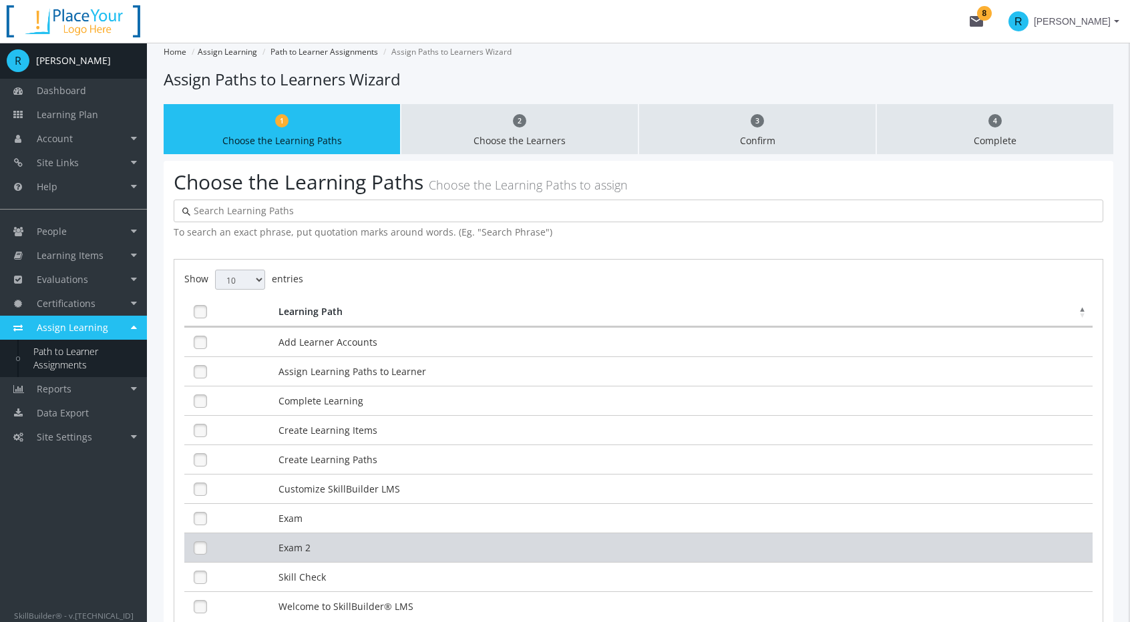
click at [292, 535] on td "Exam 2" at bounding box center [683, 547] width 817 height 29
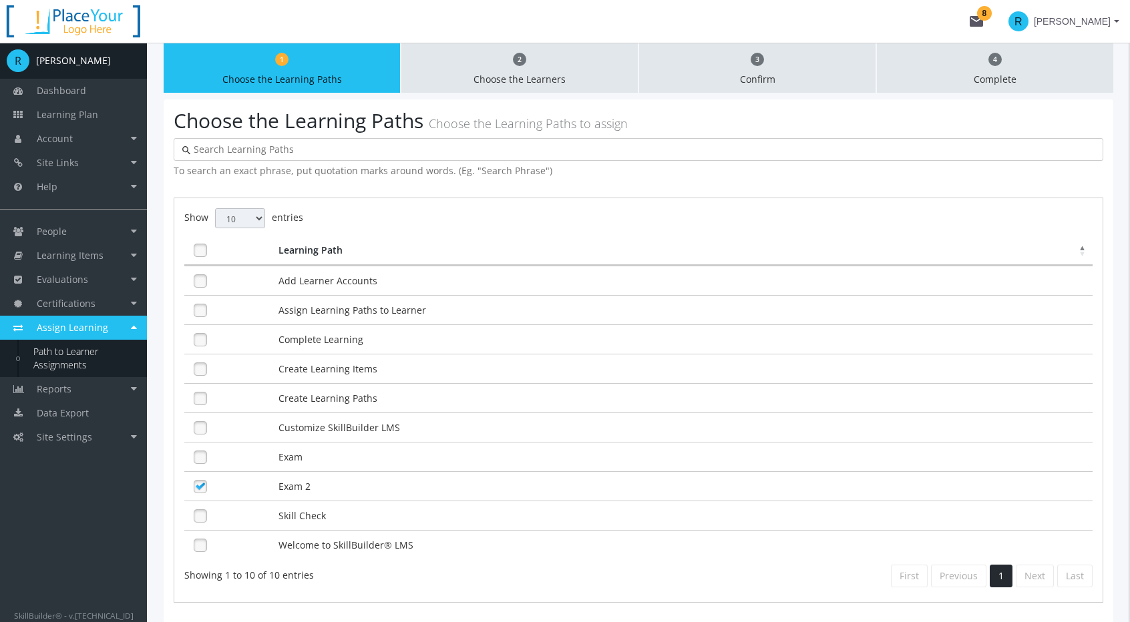
scroll to position [165, 0]
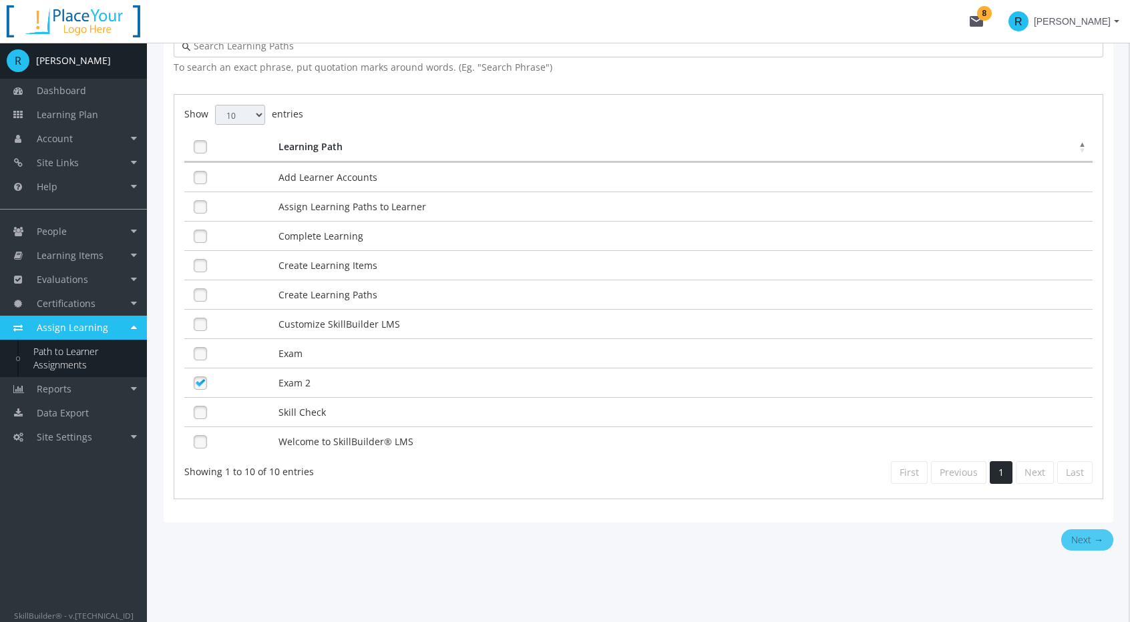
click at [1076, 536] on button "Next →" at bounding box center [1087, 539] width 52 height 21
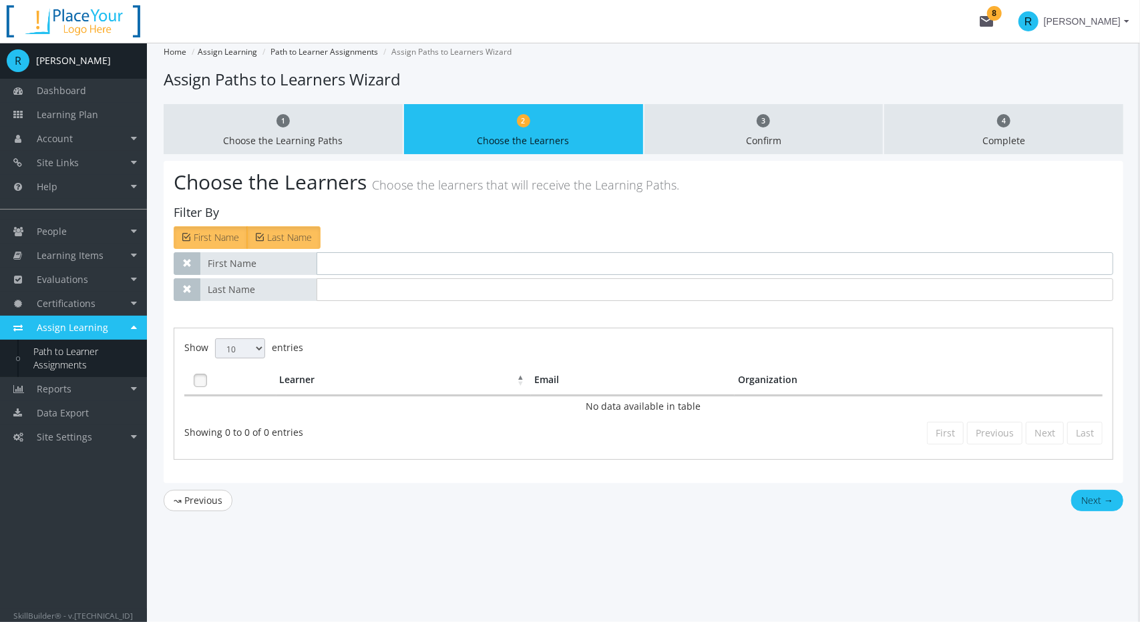
click at [345, 265] on input "text" at bounding box center [714, 263] width 797 height 23
type input "learner"
click at [1106, 499] on div "1 Choose the Learning Paths 2 Choose the Learners 3 Confirm 4 Complete Choose t…" at bounding box center [643, 314] width 959 height 421
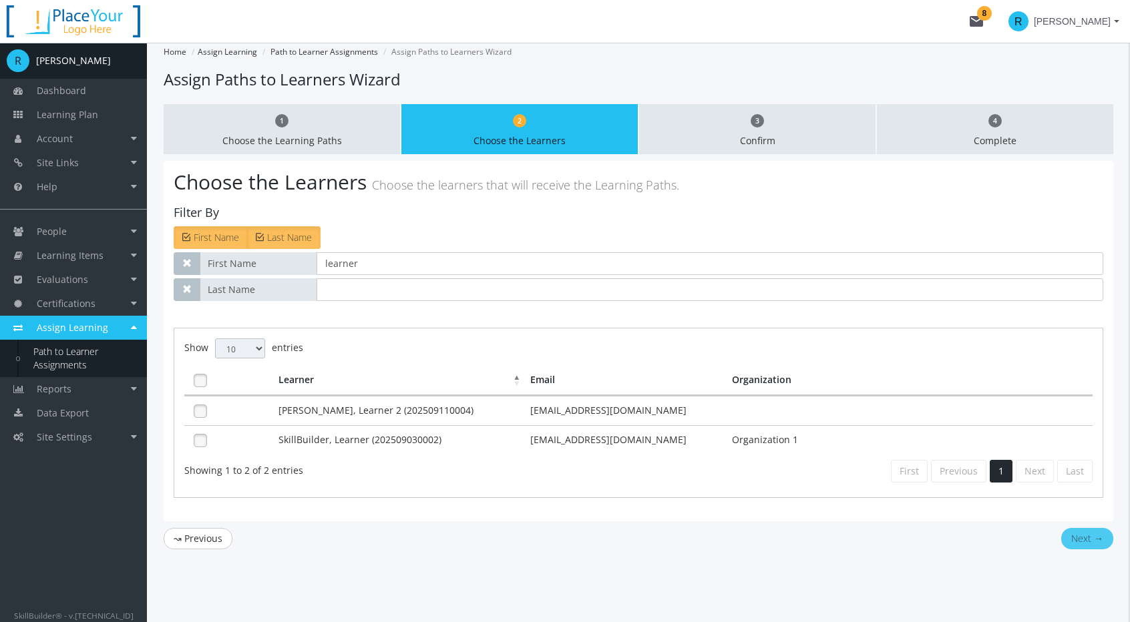
click at [1093, 531] on button "Next →" at bounding box center [1087, 538] width 52 height 21
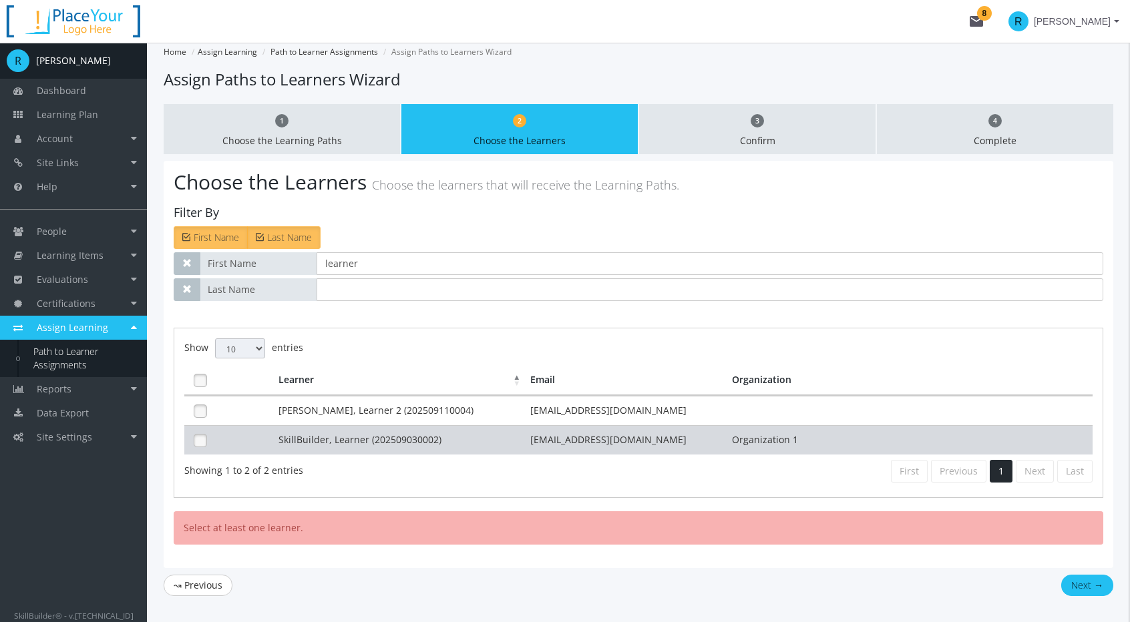
click at [299, 440] on td "SkillBuilder, Learner (202509030002)" at bounding box center [401, 439] width 252 height 29
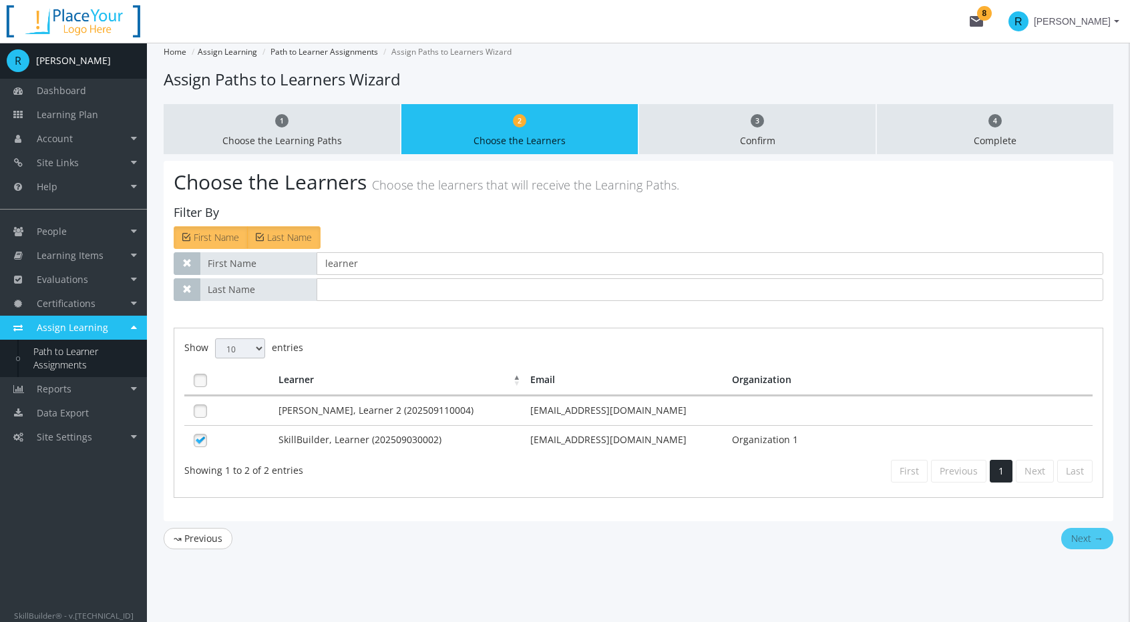
click at [1083, 535] on button "Next →" at bounding box center [1087, 538] width 52 height 21
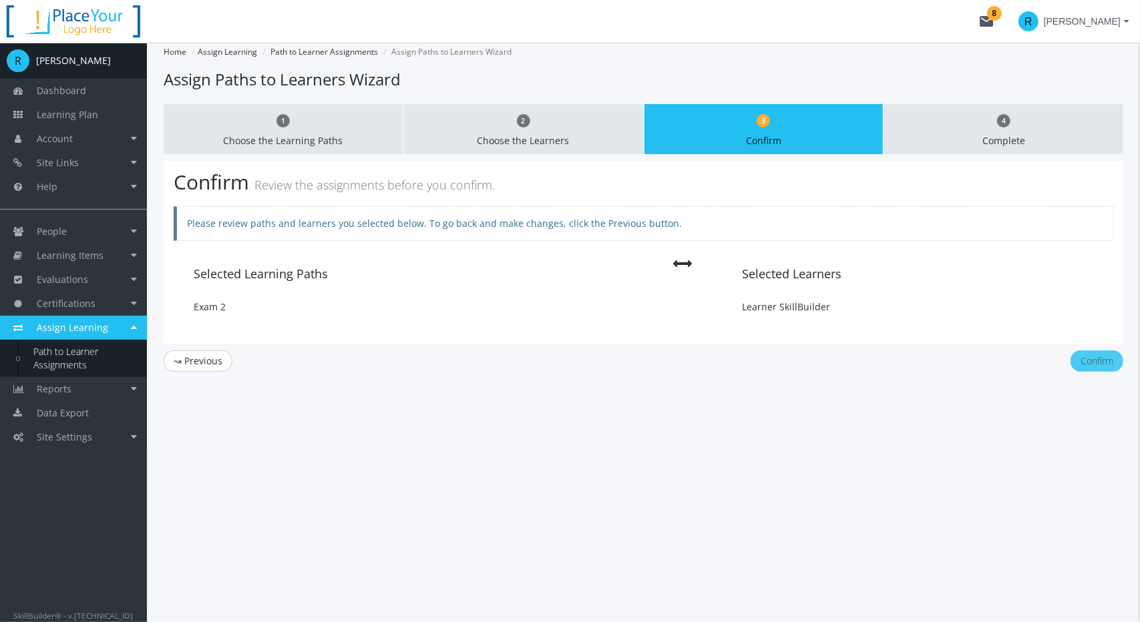
click at [1105, 361] on button "Confirm" at bounding box center [1096, 361] width 53 height 21
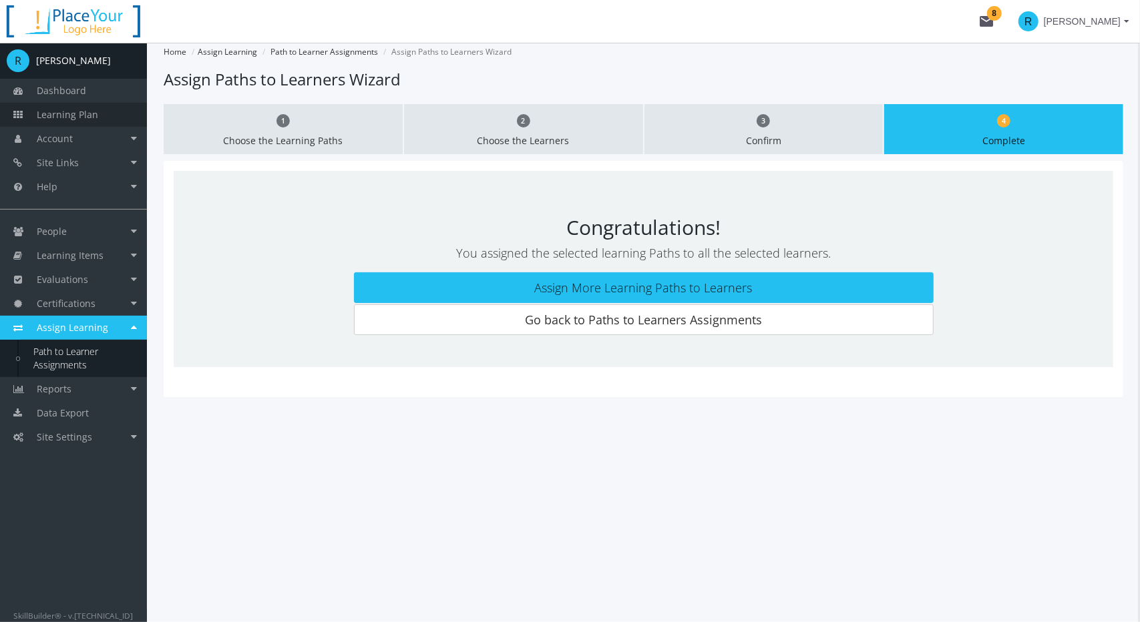
click at [59, 113] on span "Learning Plan" at bounding box center [67, 114] width 61 height 13
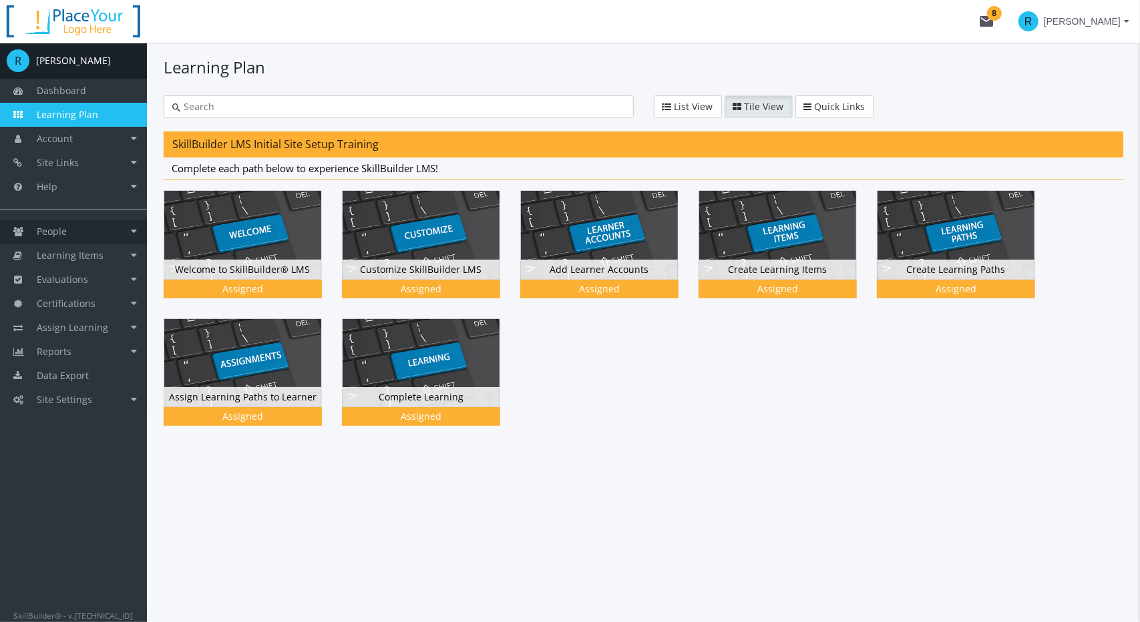
click at [91, 232] on link "People" at bounding box center [73, 232] width 147 height 24
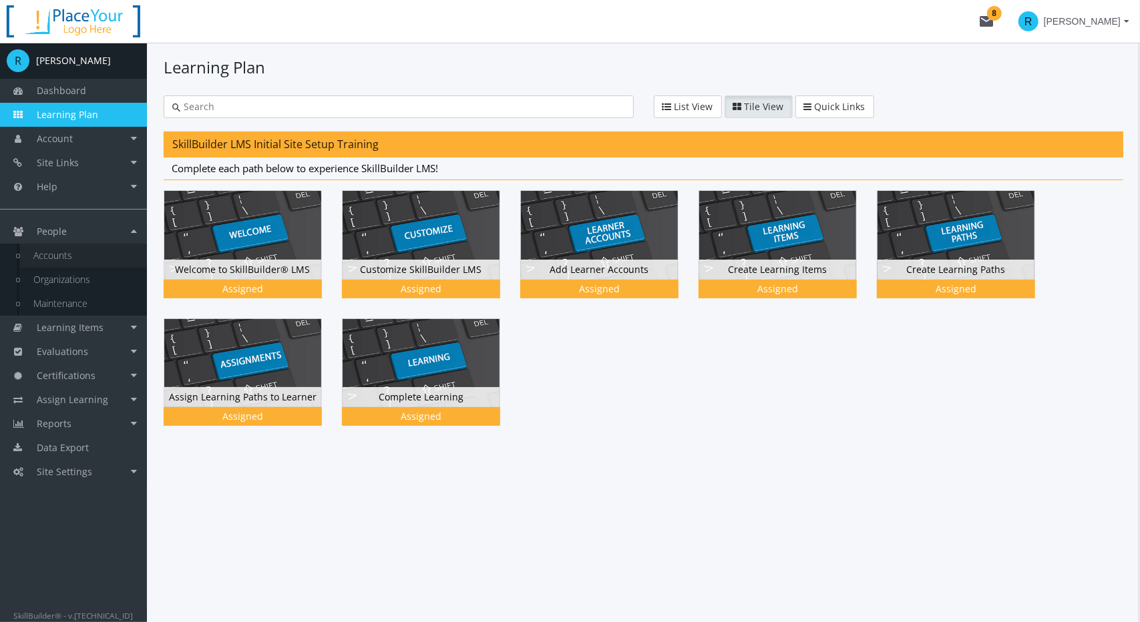
click at [70, 258] on link "Accounts" at bounding box center [83, 256] width 127 height 24
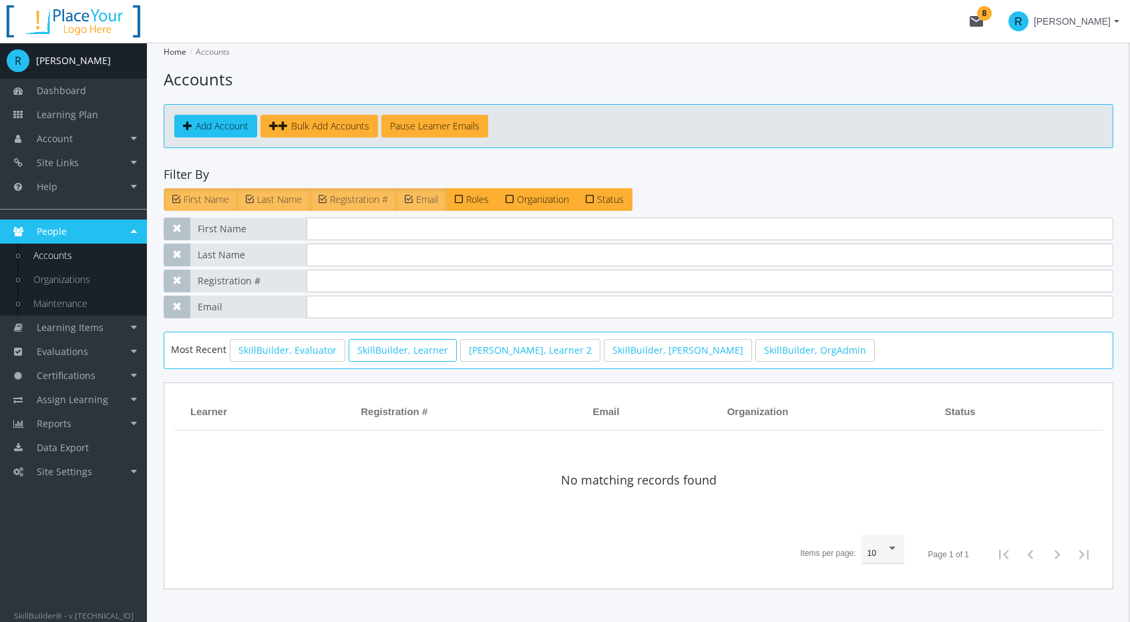
click at [413, 355] on link "SkillBuilder, Learner" at bounding box center [403, 350] width 108 height 23
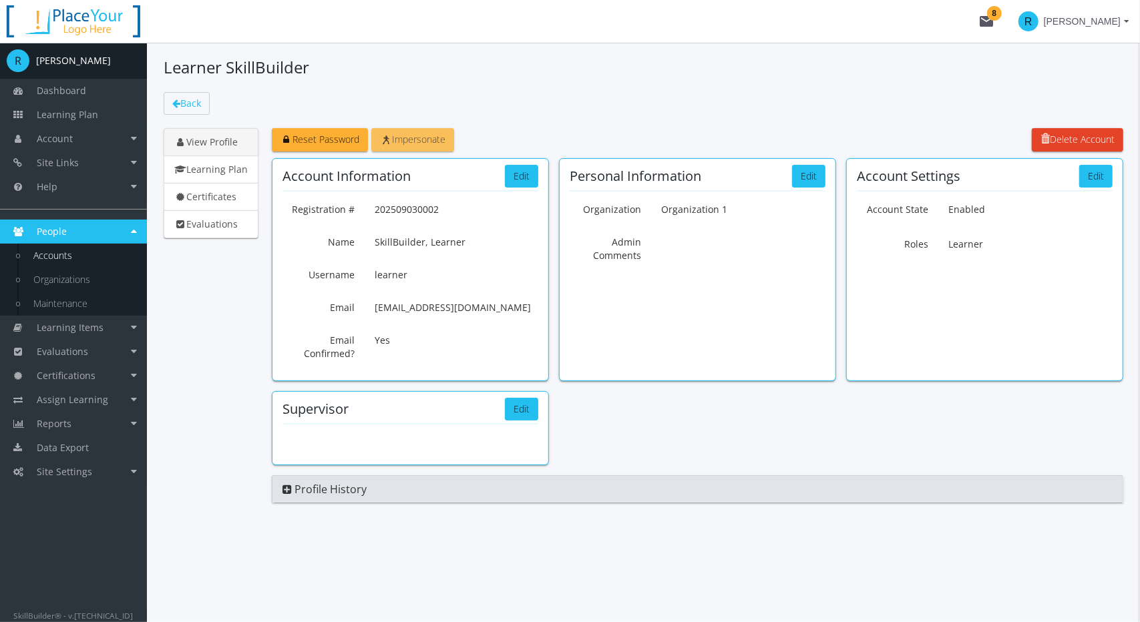
click at [421, 145] on span "Impersonate" at bounding box center [412, 139] width 65 height 13
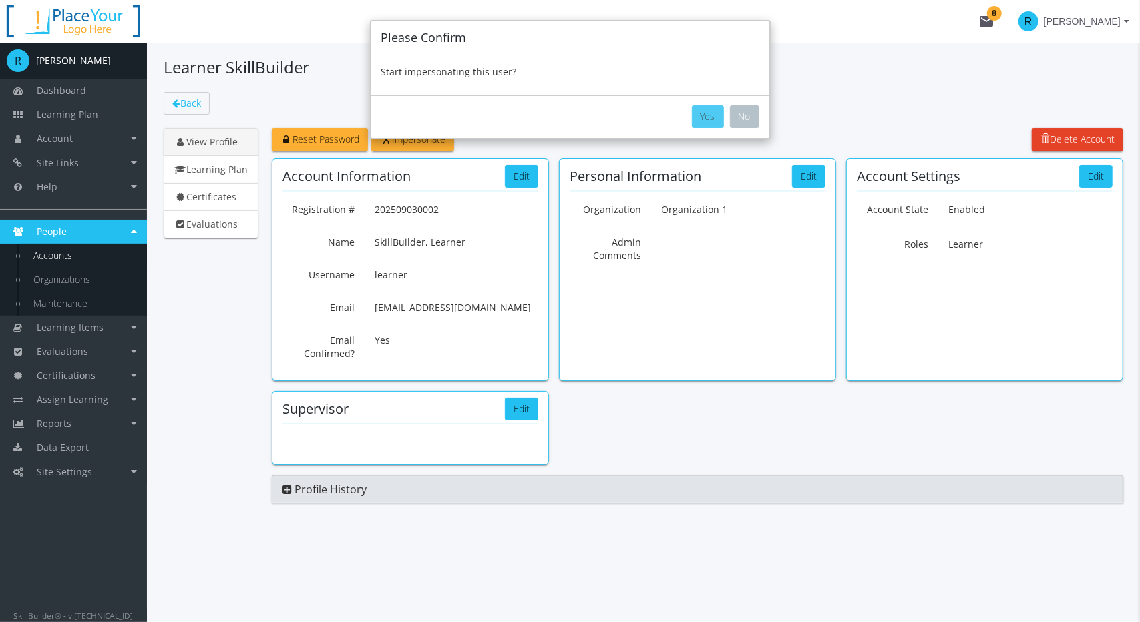
click at [704, 120] on button "Yes" at bounding box center [708, 116] width 32 height 23
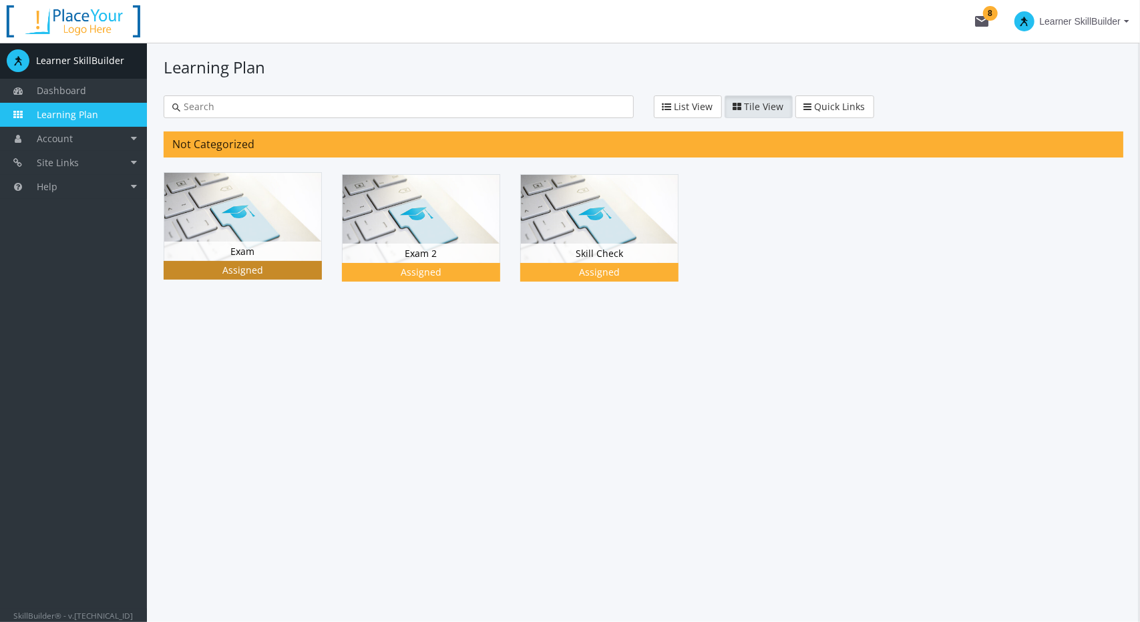
click at [242, 245] on div "Exam Status Assigned" at bounding box center [242, 252] width 157 height 20
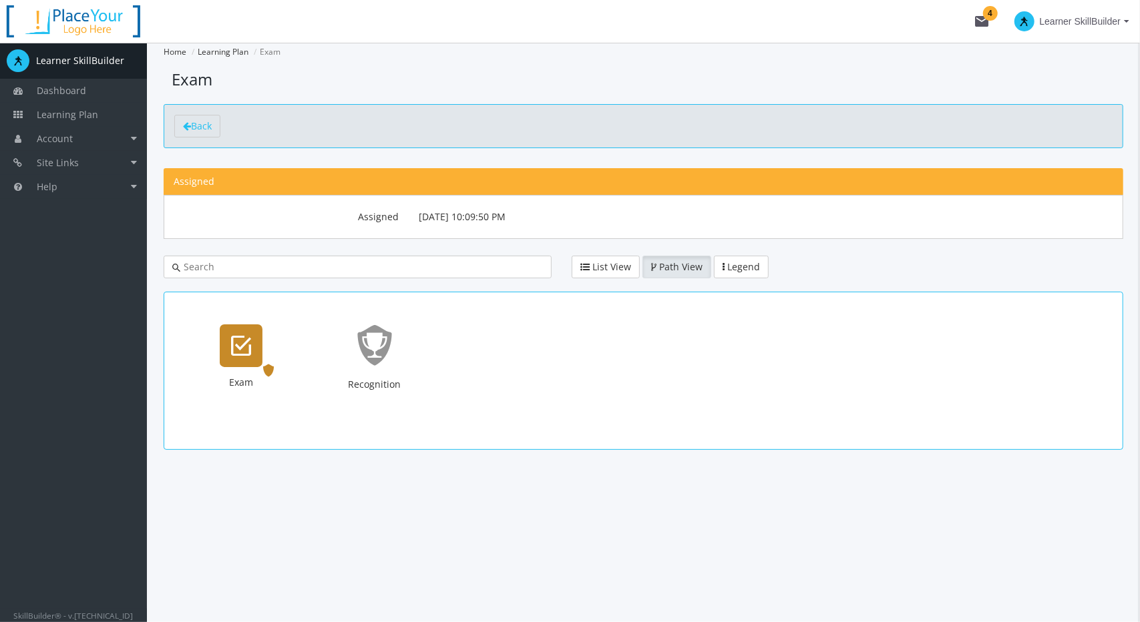
click at [247, 353] on icon "Exam" at bounding box center [241, 345] width 20 height 27
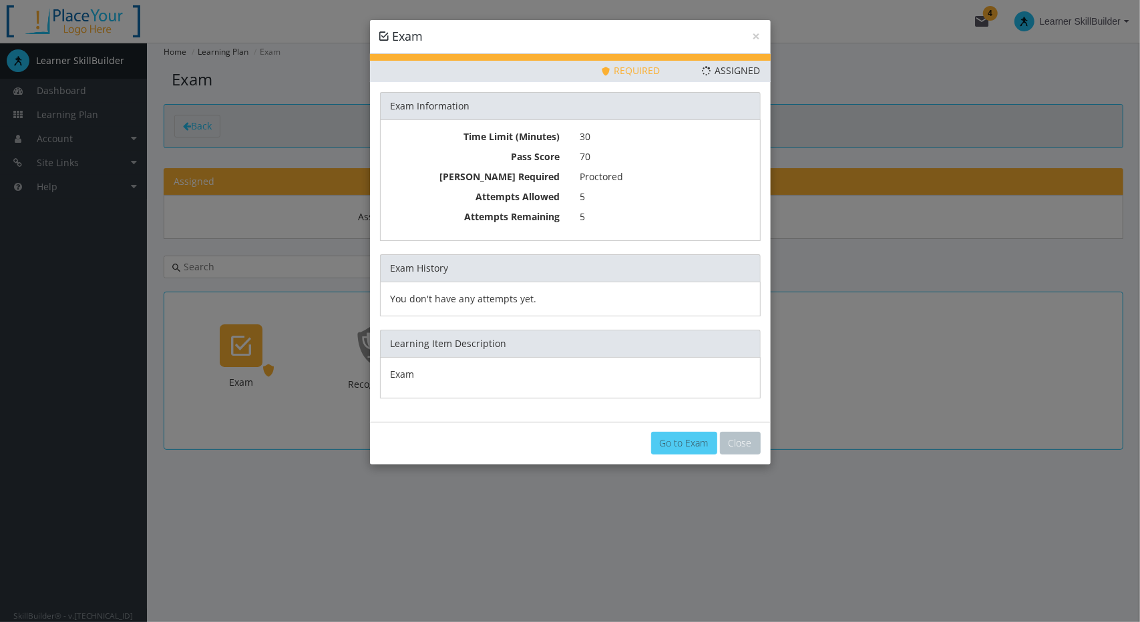
click at [704, 441] on link "Go to Exam" at bounding box center [684, 443] width 66 height 23
click at [736, 437] on button "Close" at bounding box center [740, 442] width 41 height 23
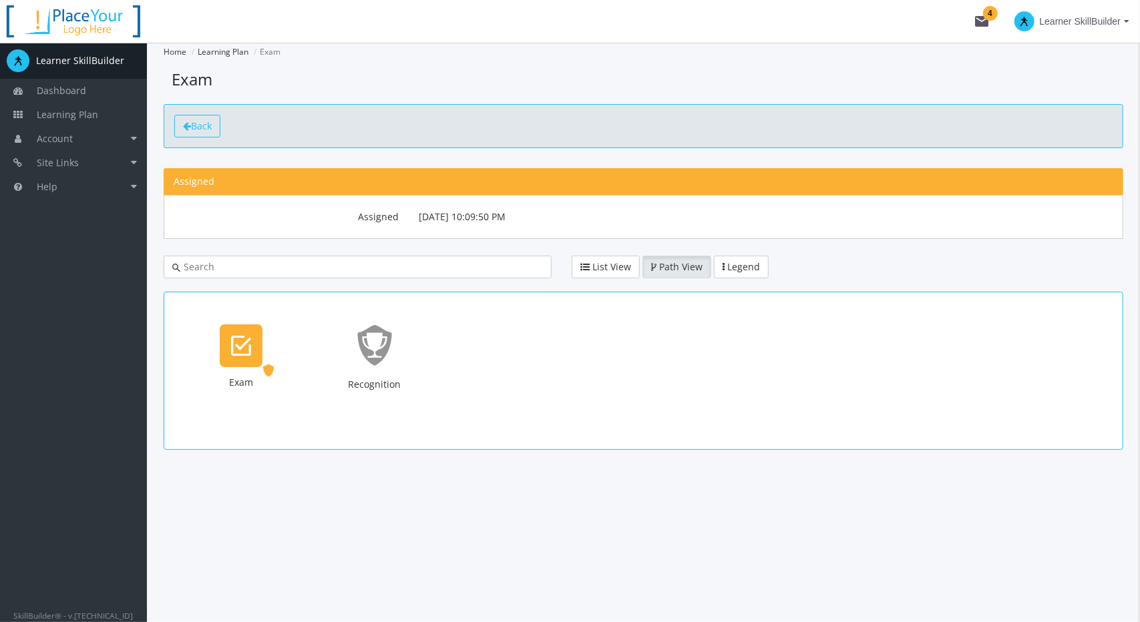
click at [198, 130] on span "Back" at bounding box center [201, 126] width 21 height 13
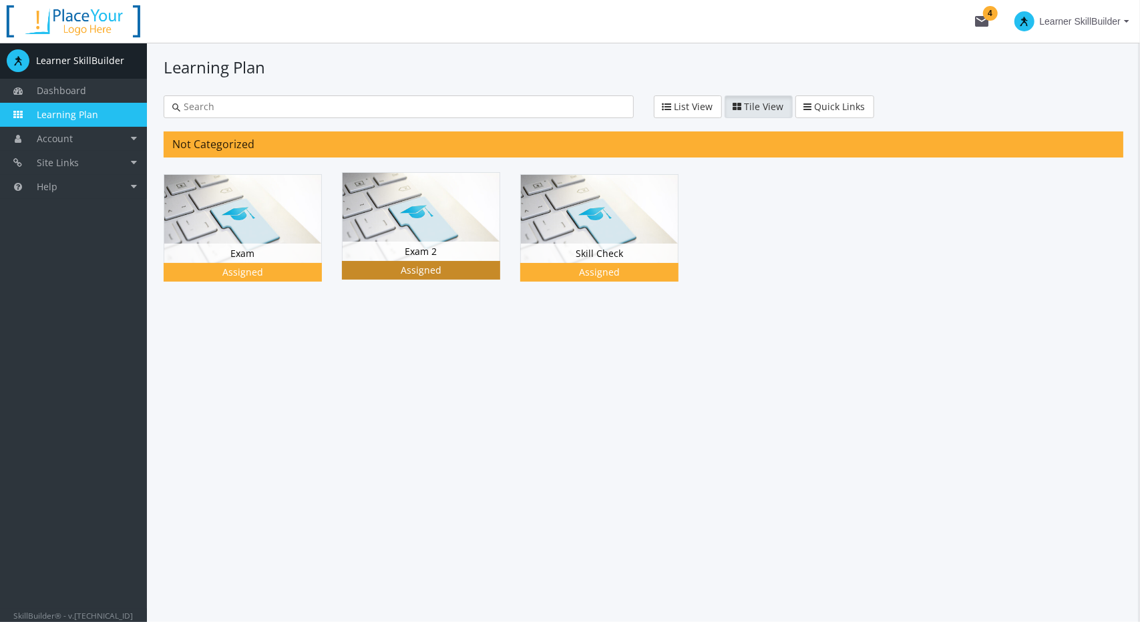
click at [439, 242] on div "Exam 2 Status Assigned" at bounding box center [421, 252] width 157 height 20
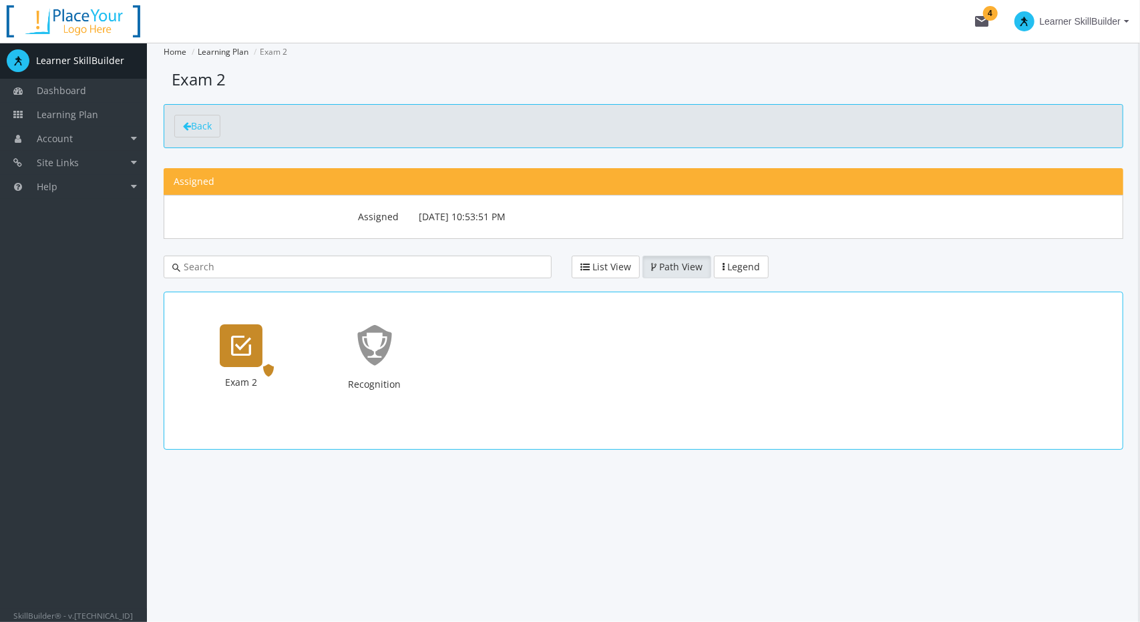
click at [254, 357] on div "Exam 2" at bounding box center [241, 345] width 43 height 43
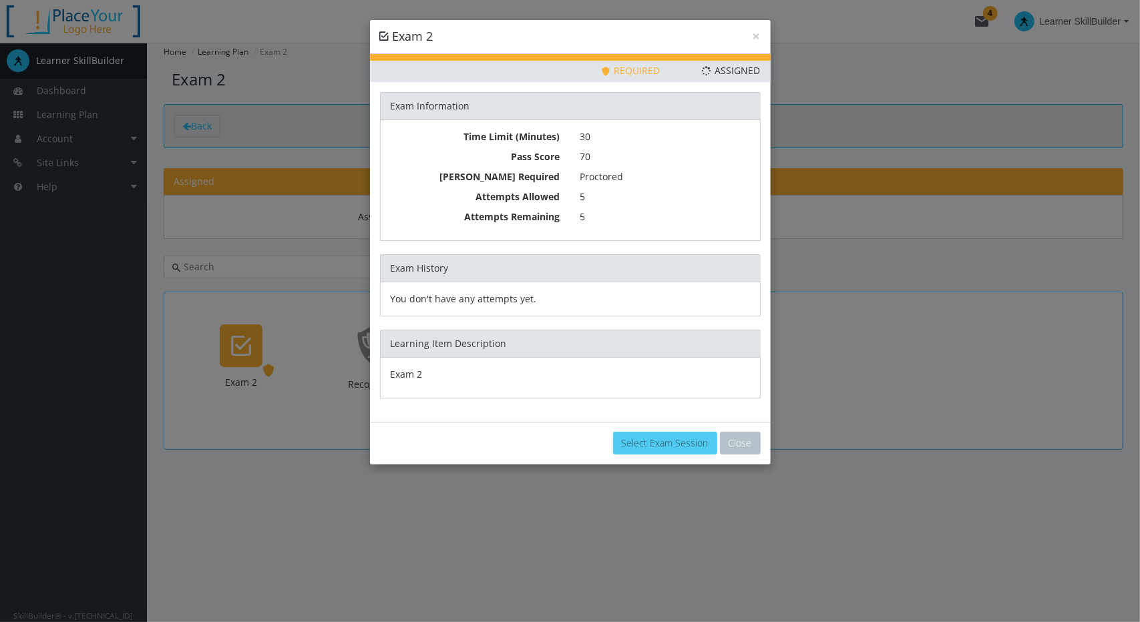
click at [630, 444] on link "Select Exam Session" at bounding box center [665, 443] width 104 height 23
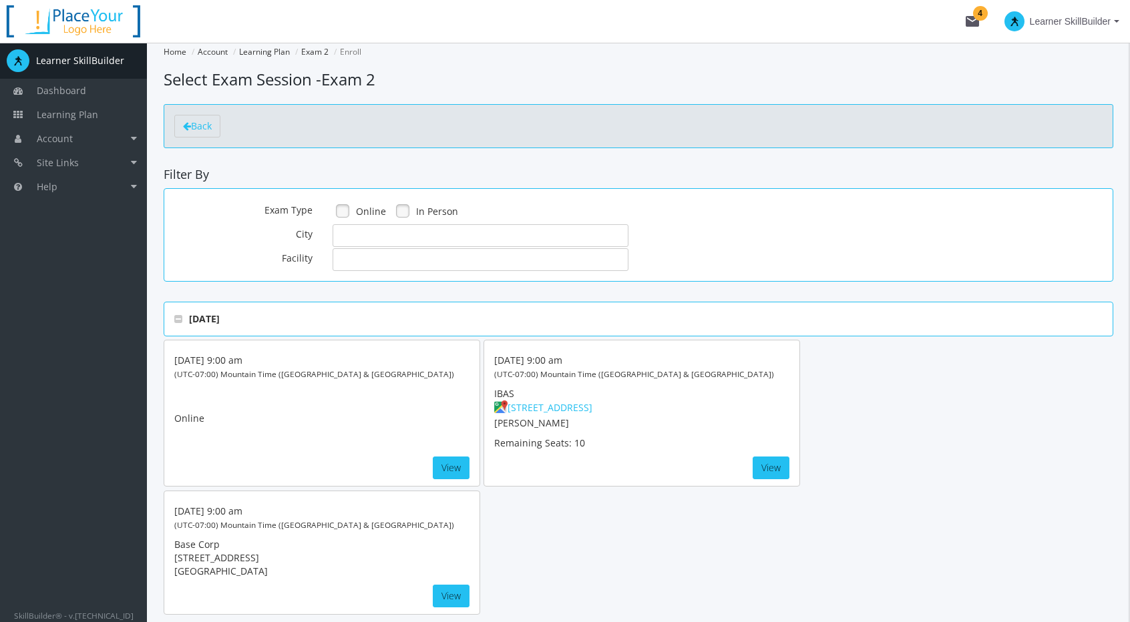
scroll to position [60, 0]
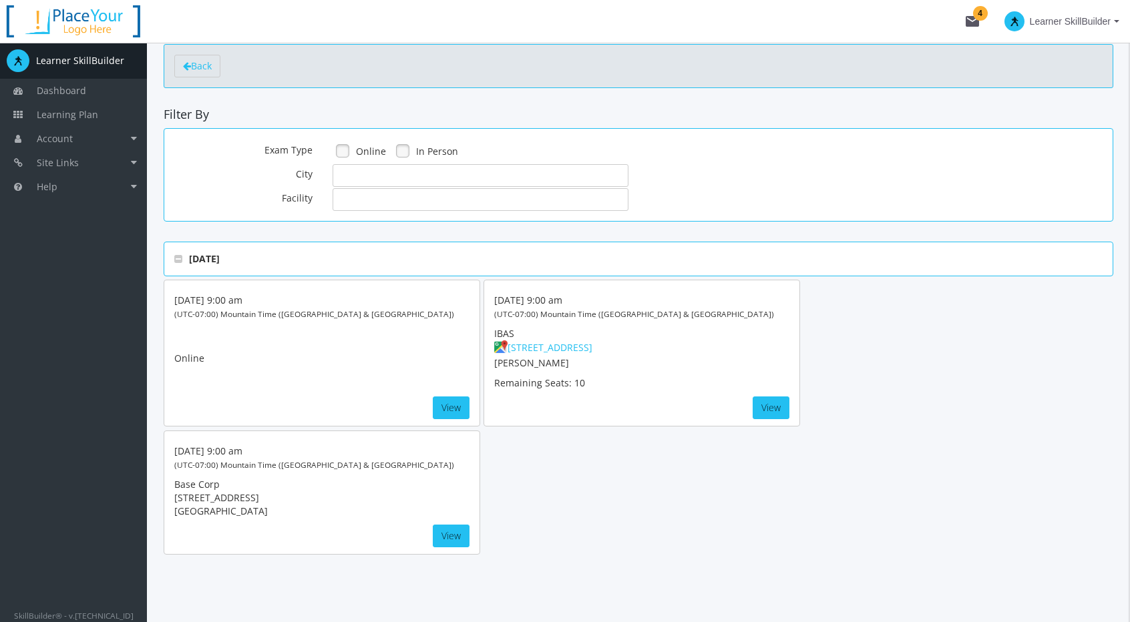
click at [1057, 21] on span "Learner SkillBuilder" at bounding box center [1070, 21] width 81 height 24
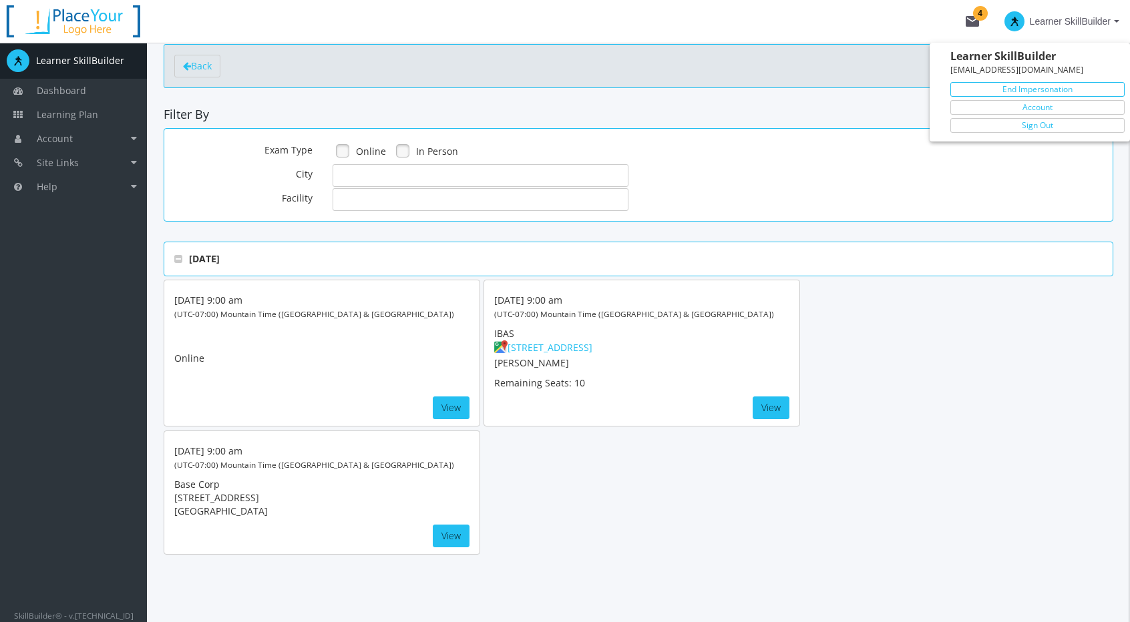
click at [1049, 86] on link "End Impersonation" at bounding box center [1037, 89] width 174 height 15
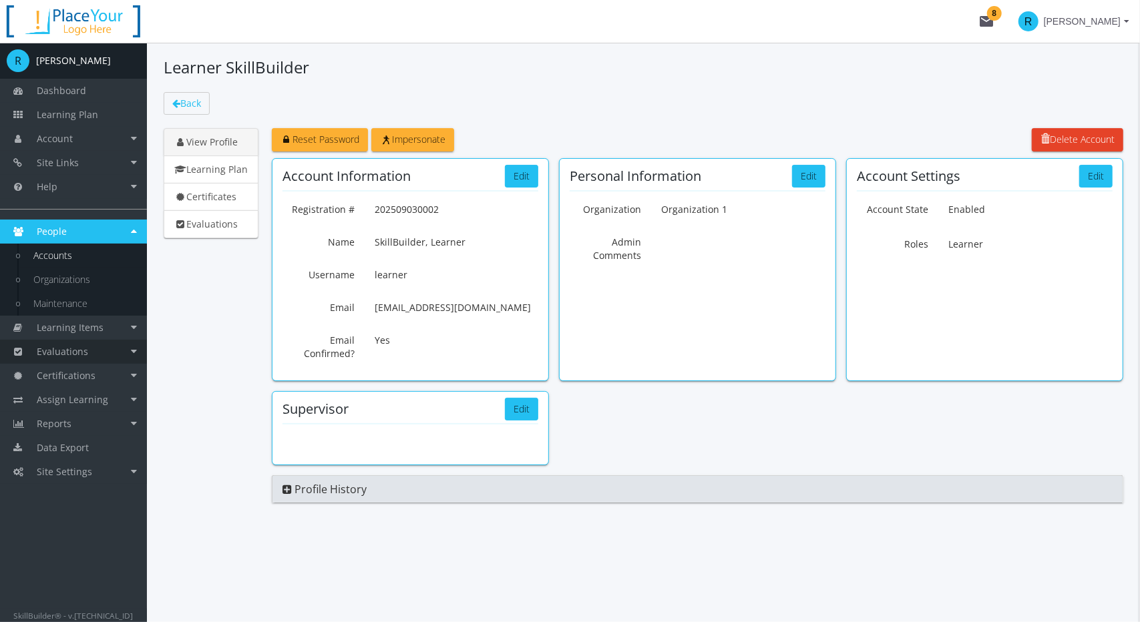
click at [89, 352] on link "Evaluations" at bounding box center [73, 352] width 147 height 24
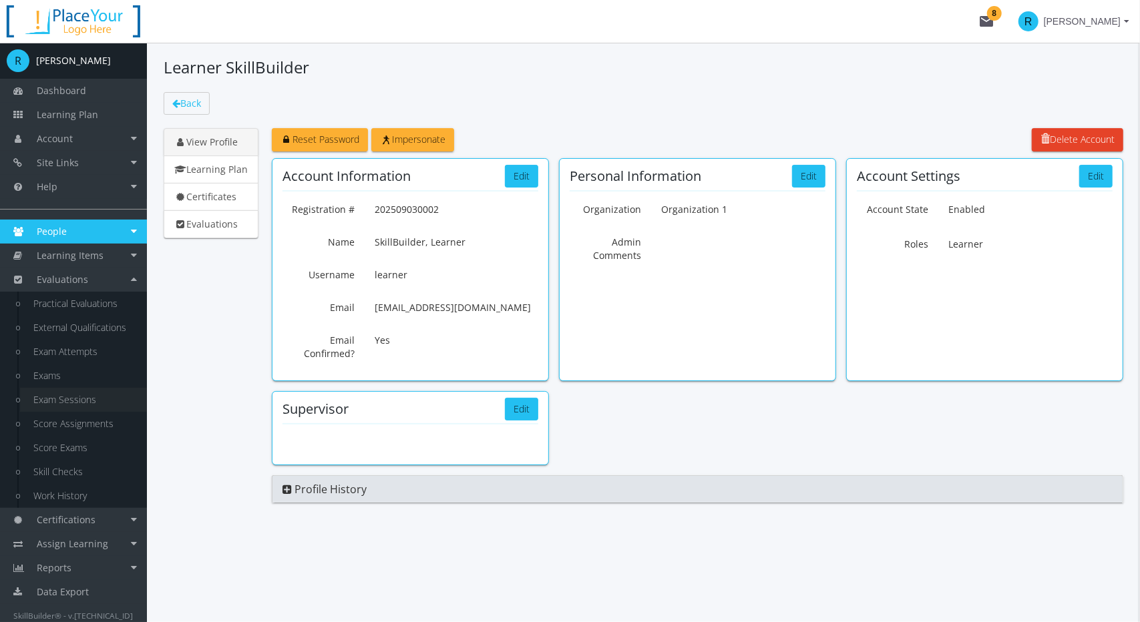
click at [72, 402] on link "Exam Sessions" at bounding box center [83, 400] width 127 height 24
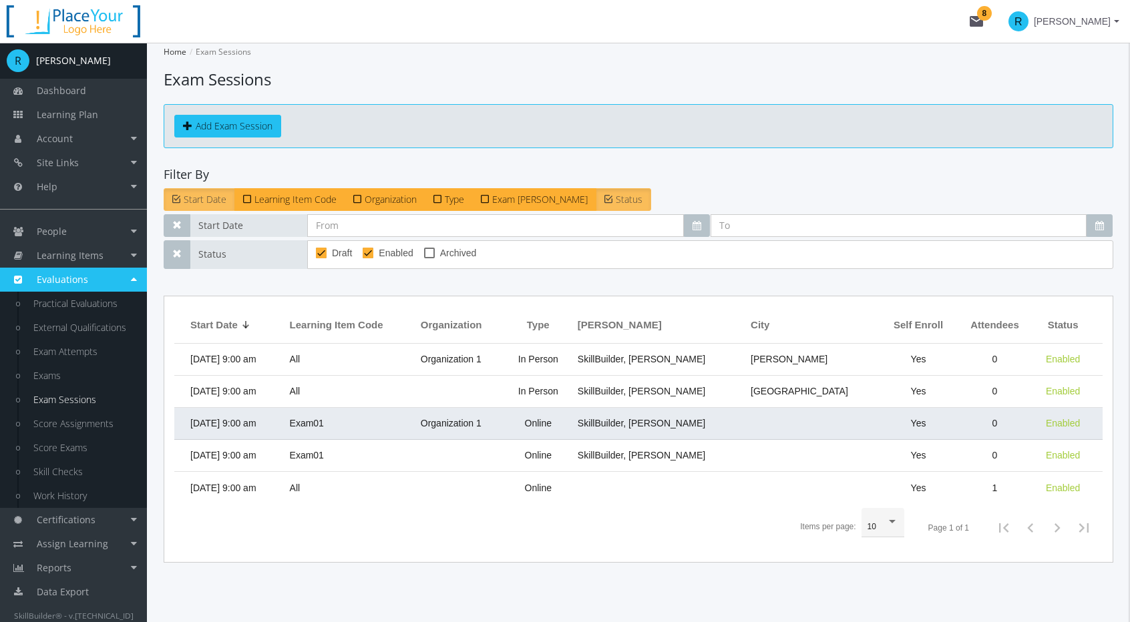
click at [378, 421] on td "Exam01" at bounding box center [348, 424] width 131 height 32
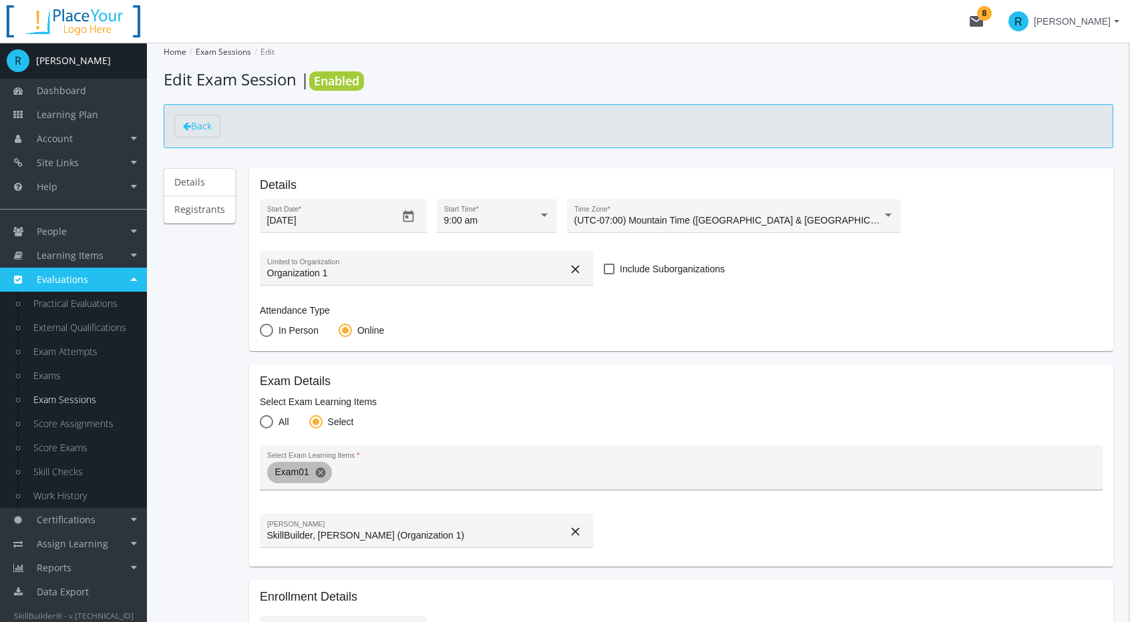
click at [316, 467] on mat-icon "cancel" at bounding box center [320, 473] width 12 height 12
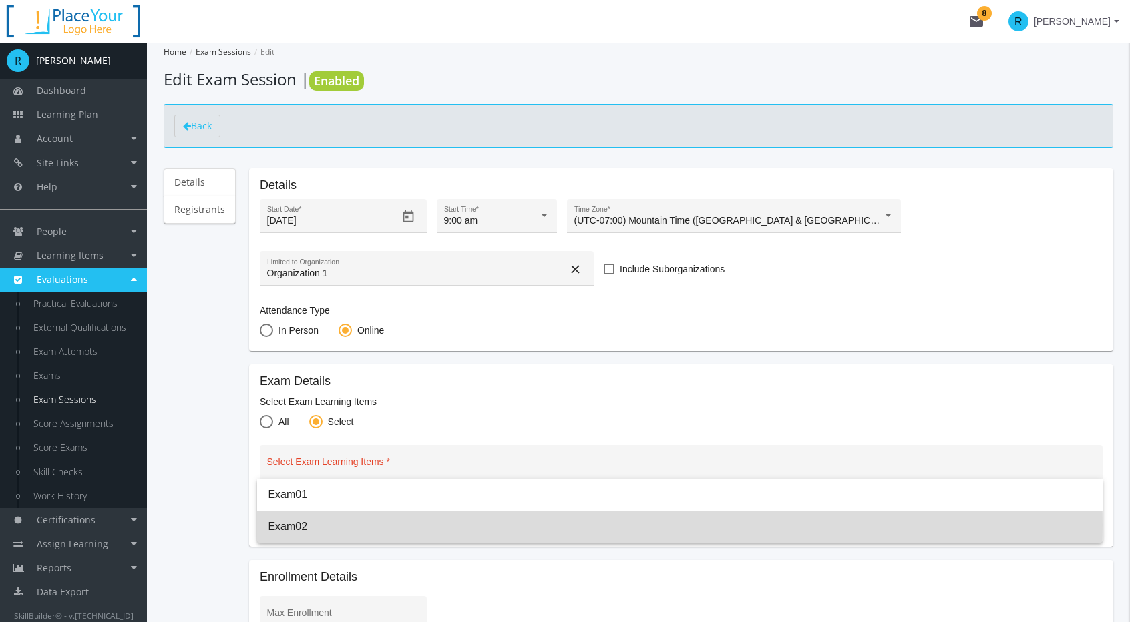
click at [298, 525] on span "Exam02" at bounding box center [680, 527] width 824 height 32
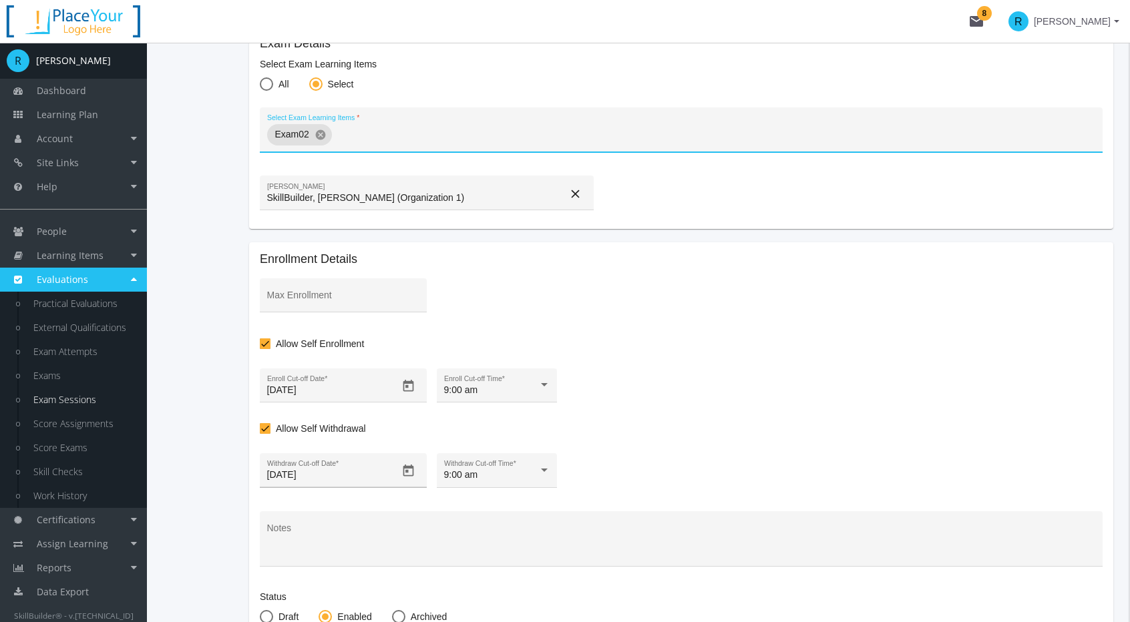
scroll to position [519, 0]
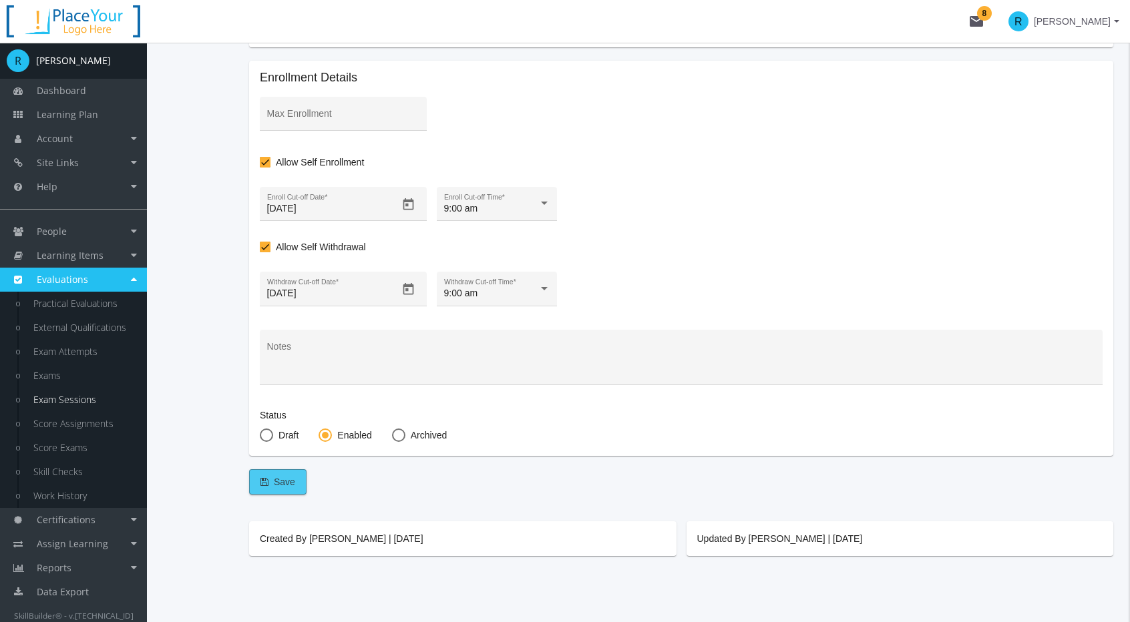
click at [268, 493] on span "Save" at bounding box center [277, 482] width 35 height 24
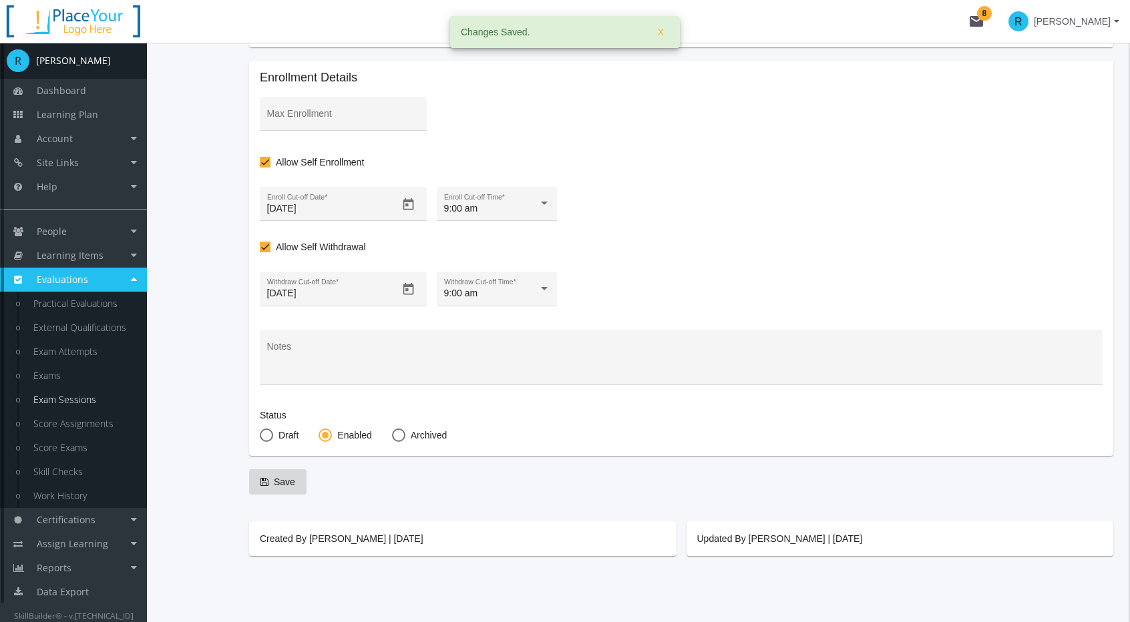
click at [73, 396] on link "Exam Sessions" at bounding box center [83, 400] width 127 height 24
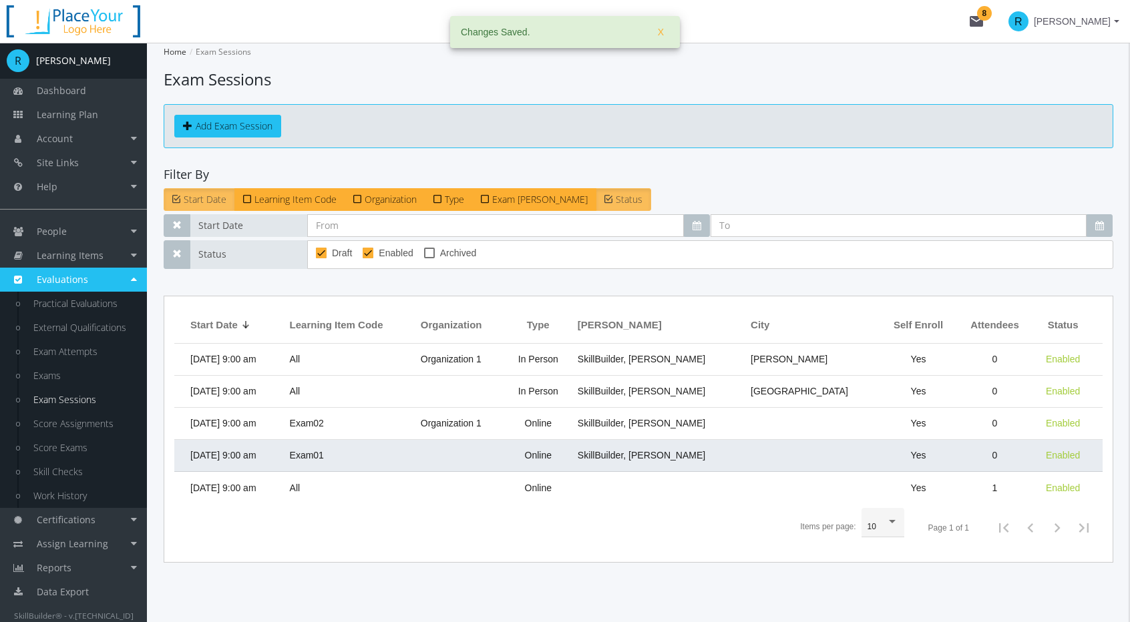
click at [283, 455] on td "[DATE] 9:00 am" at bounding box center [228, 456] width 109 height 32
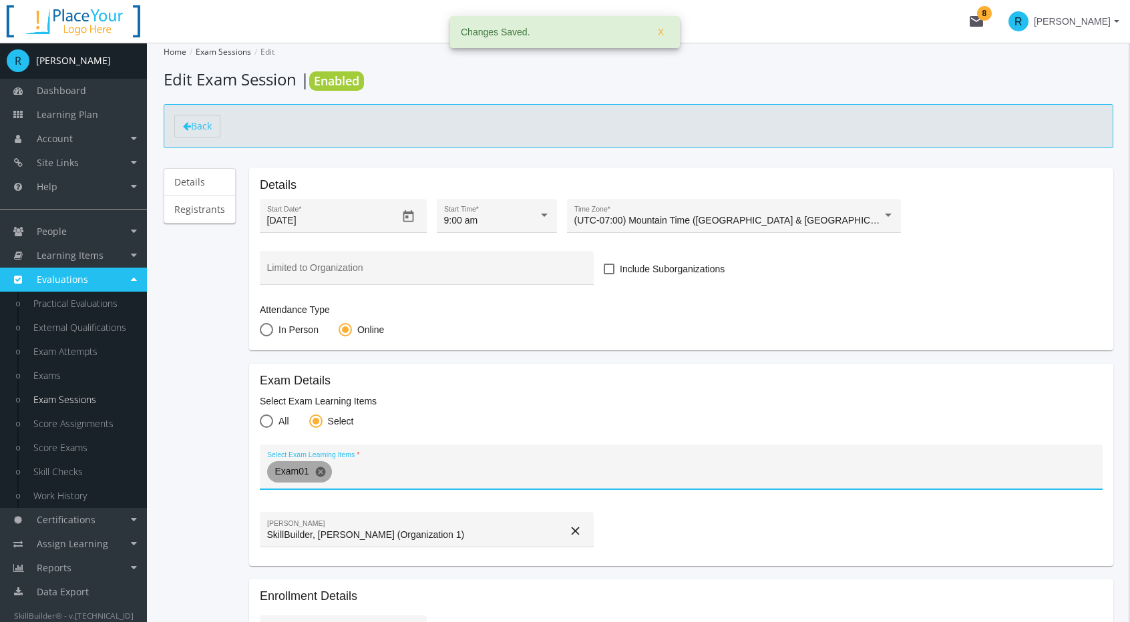
click at [315, 469] on mat-icon "cancel" at bounding box center [320, 472] width 12 height 12
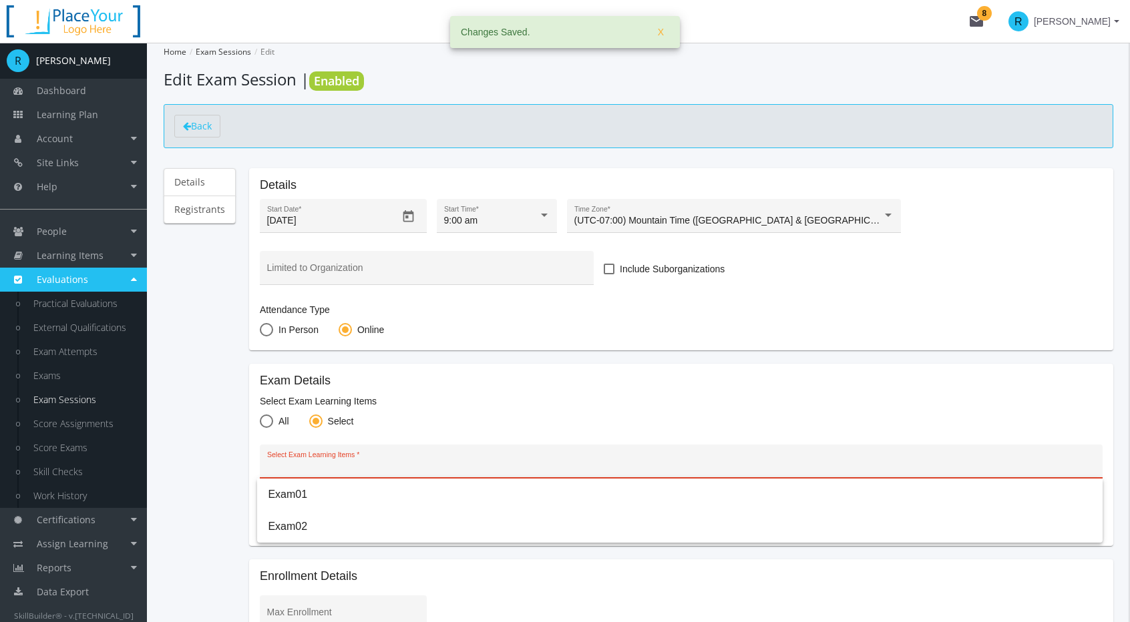
click at [306, 471] on input "Select Exam Learning Items" at bounding box center [681, 466] width 829 height 11
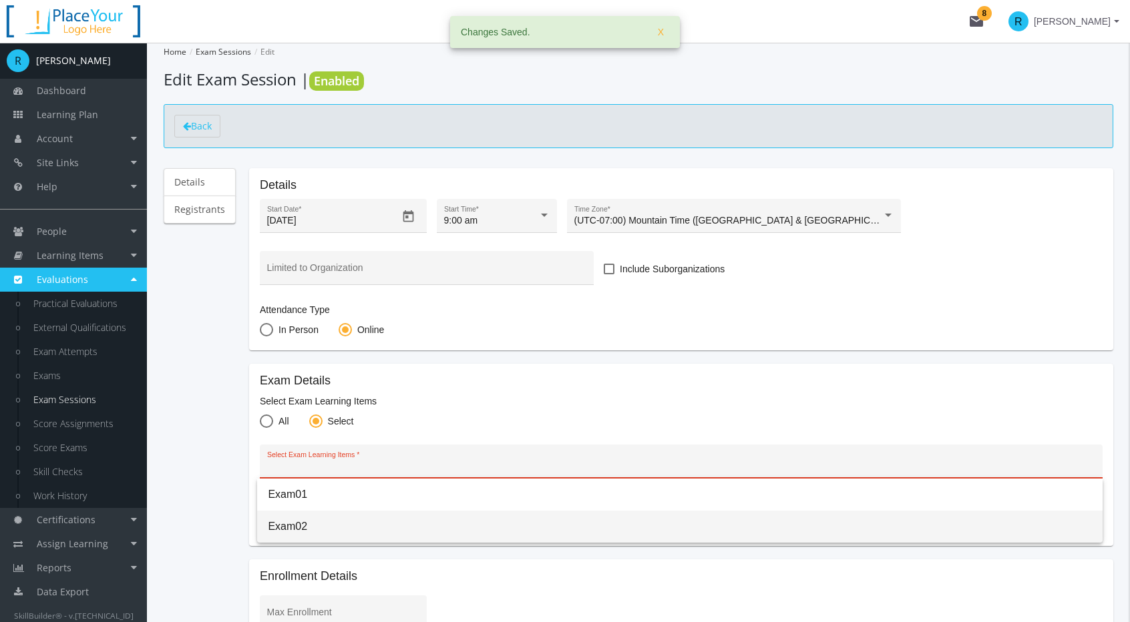
click at [300, 520] on span "Exam02" at bounding box center [680, 527] width 824 height 32
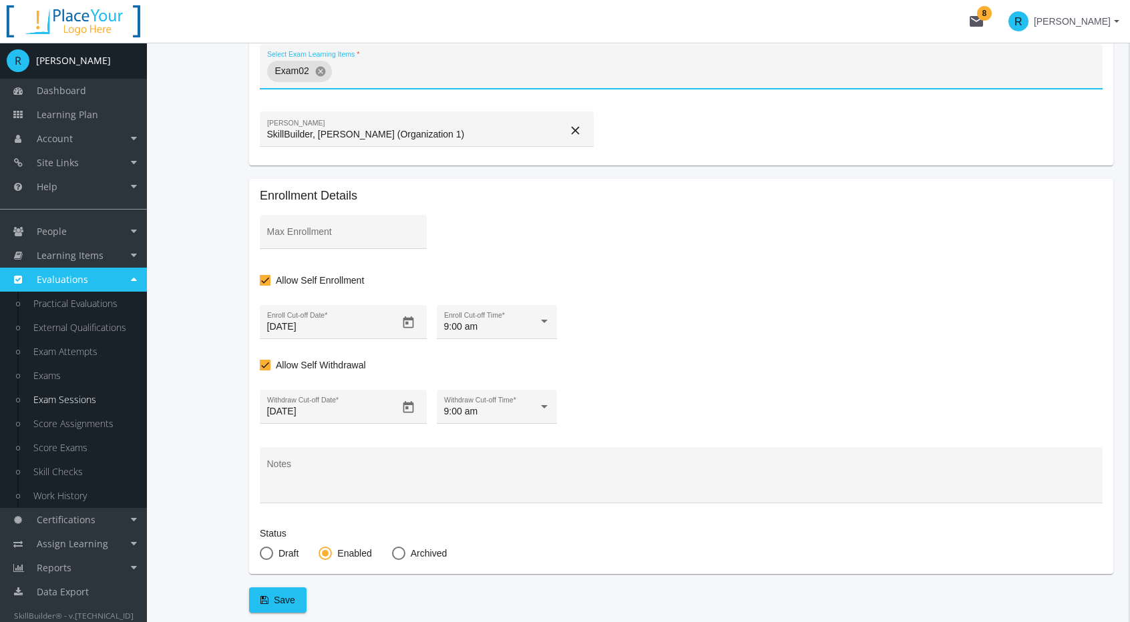
scroll to position [519, 0]
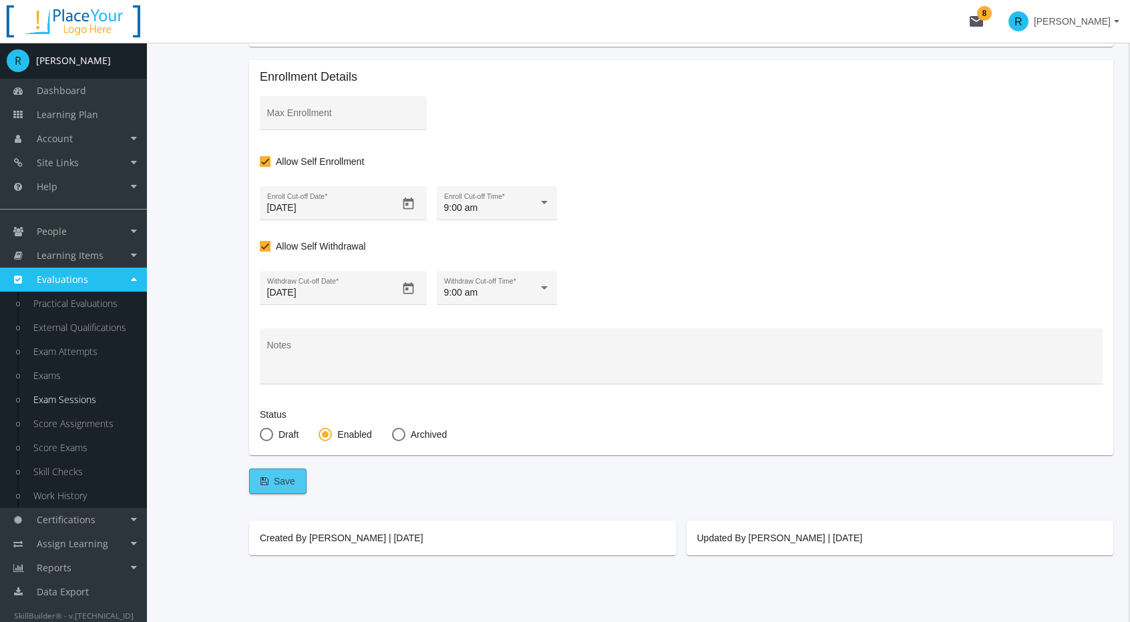
click at [281, 487] on span "Save" at bounding box center [277, 481] width 35 height 24
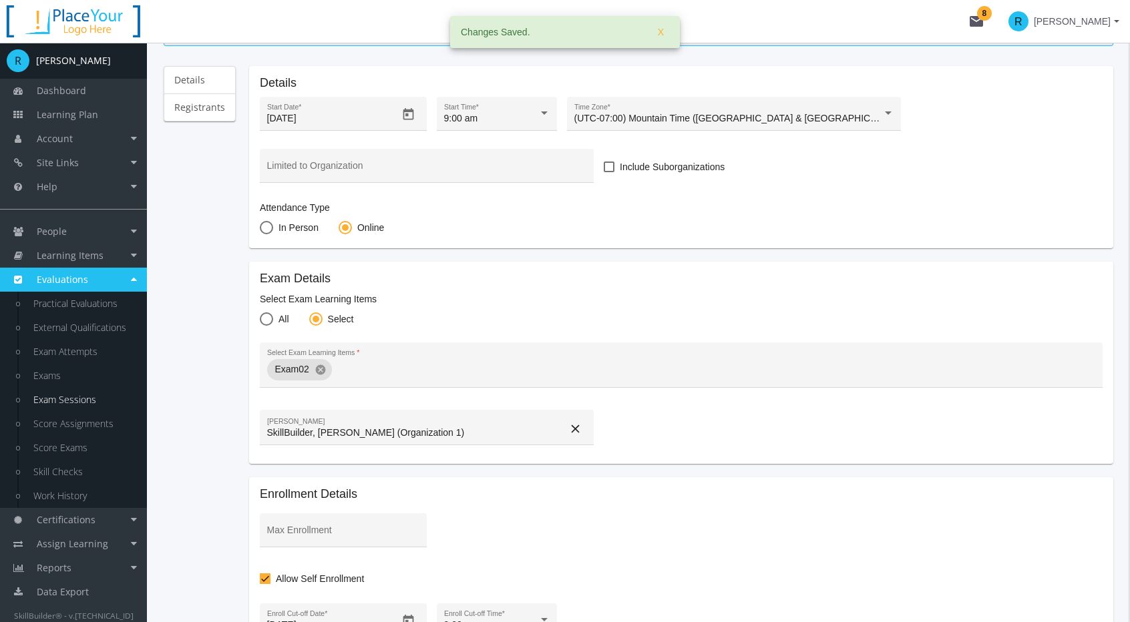
scroll to position [0, 0]
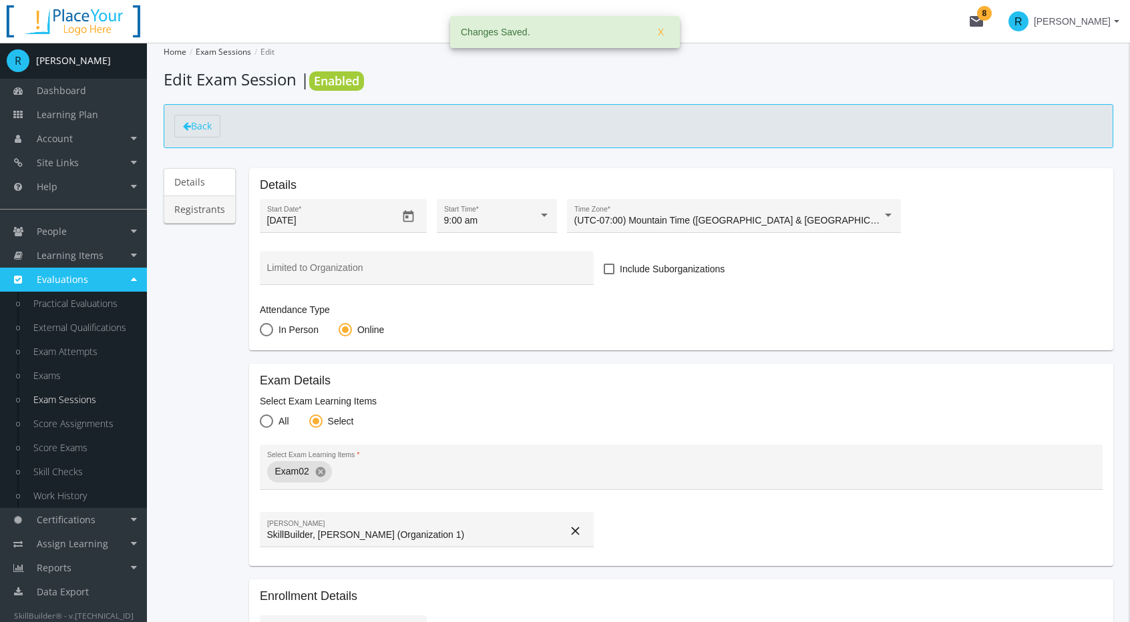
click at [206, 209] on link "Registrants" at bounding box center [200, 210] width 72 height 28
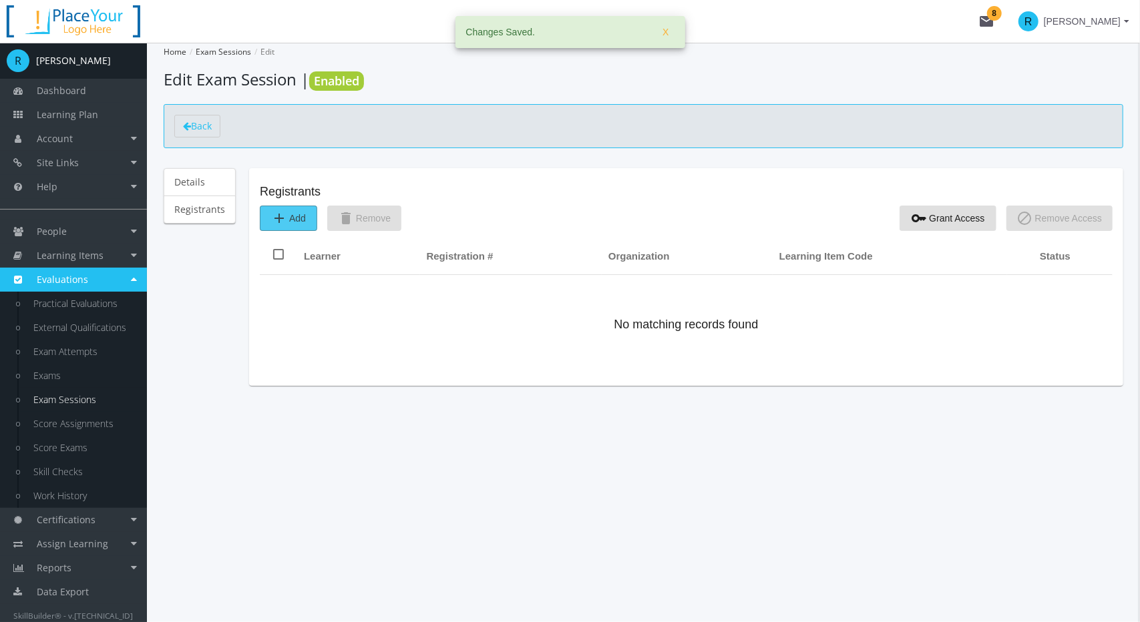
click at [276, 214] on mat-icon "add" at bounding box center [279, 218] width 16 height 16
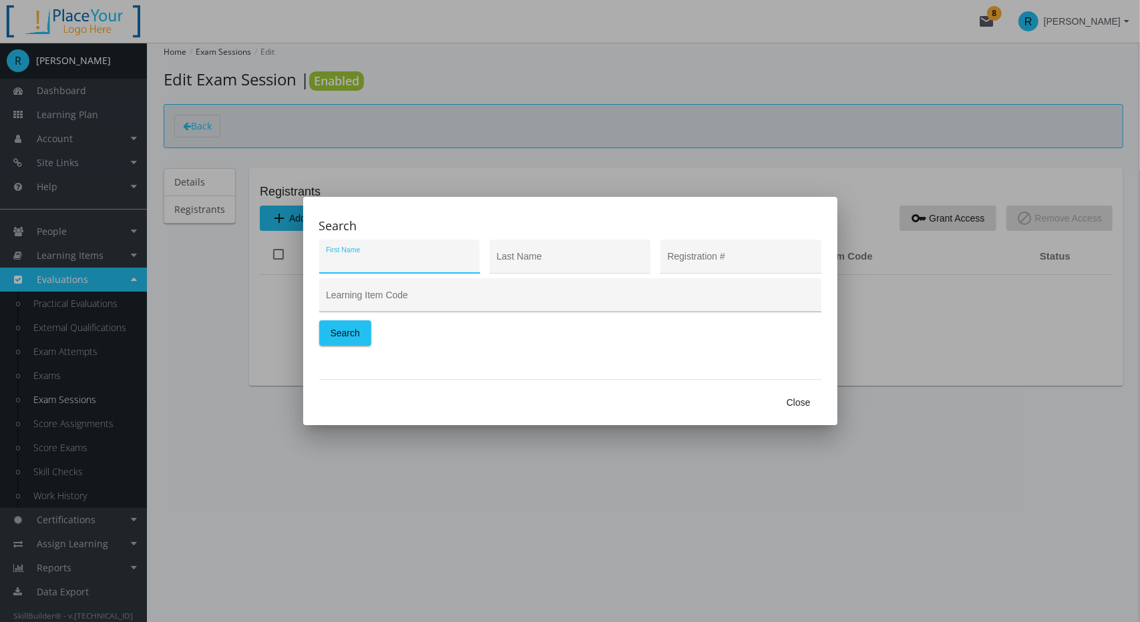
click at [378, 299] on input "Learning Item Code" at bounding box center [570, 300] width 488 height 11
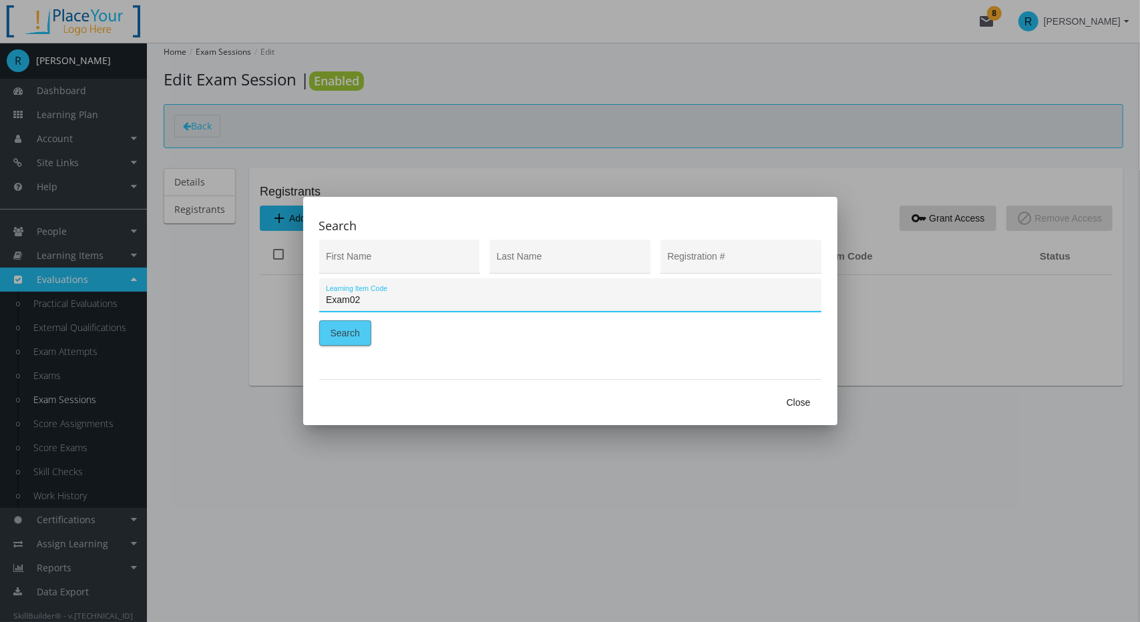
type input "Exam02"
click at [338, 334] on span "Search" at bounding box center [344, 333] width 29 height 24
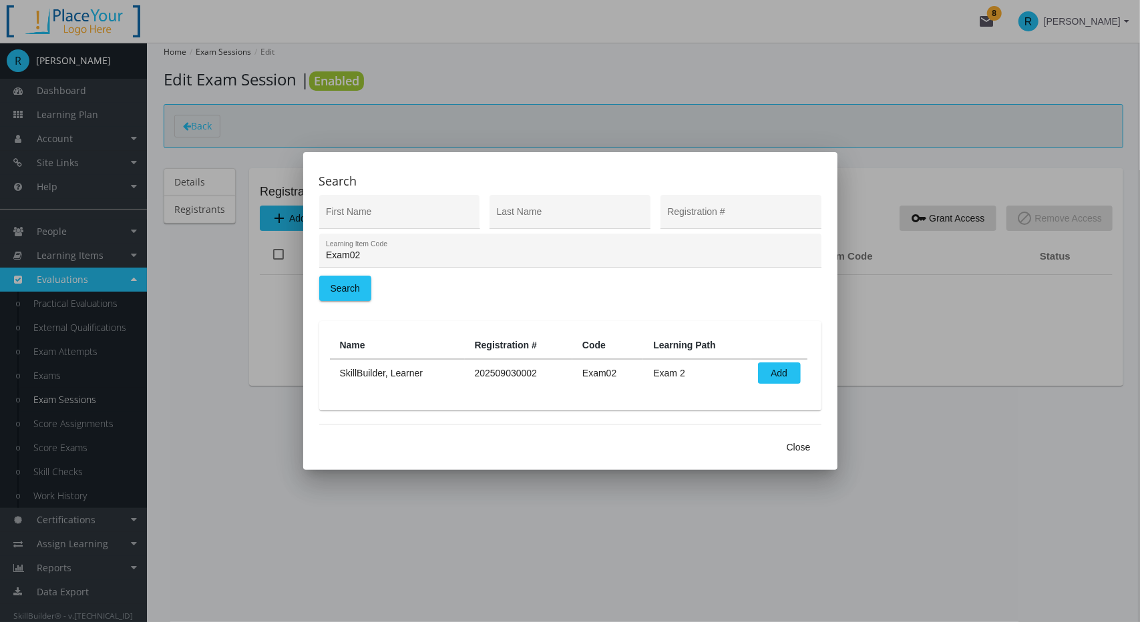
click at [795, 447] on span "Close" at bounding box center [798, 447] width 24 height 24
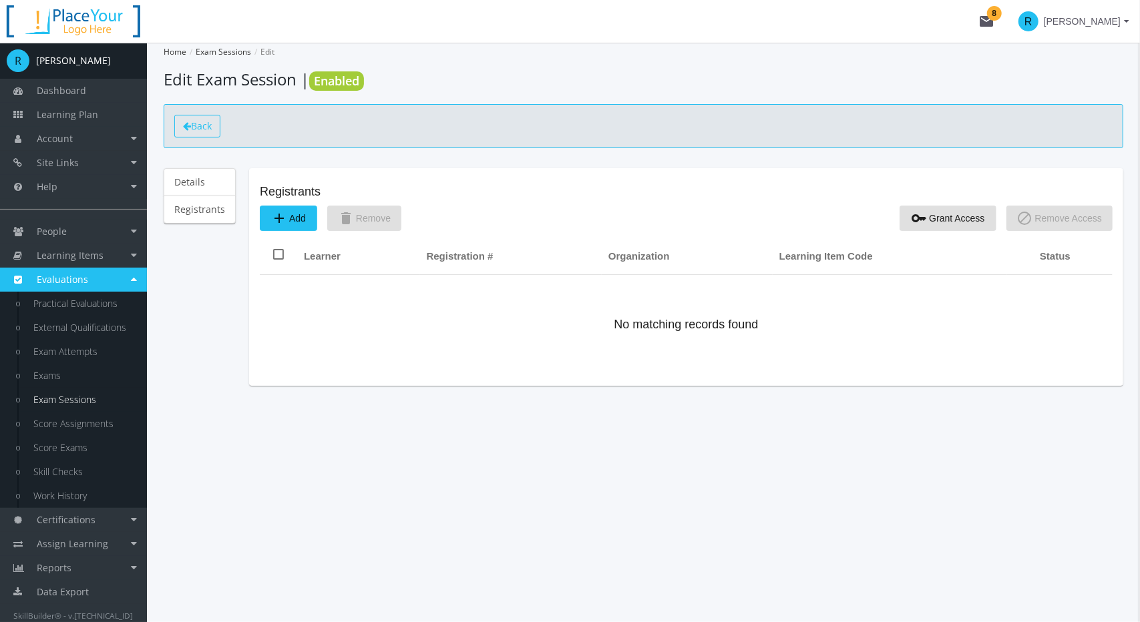
click at [191, 122] on span "Back" at bounding box center [201, 126] width 21 height 13
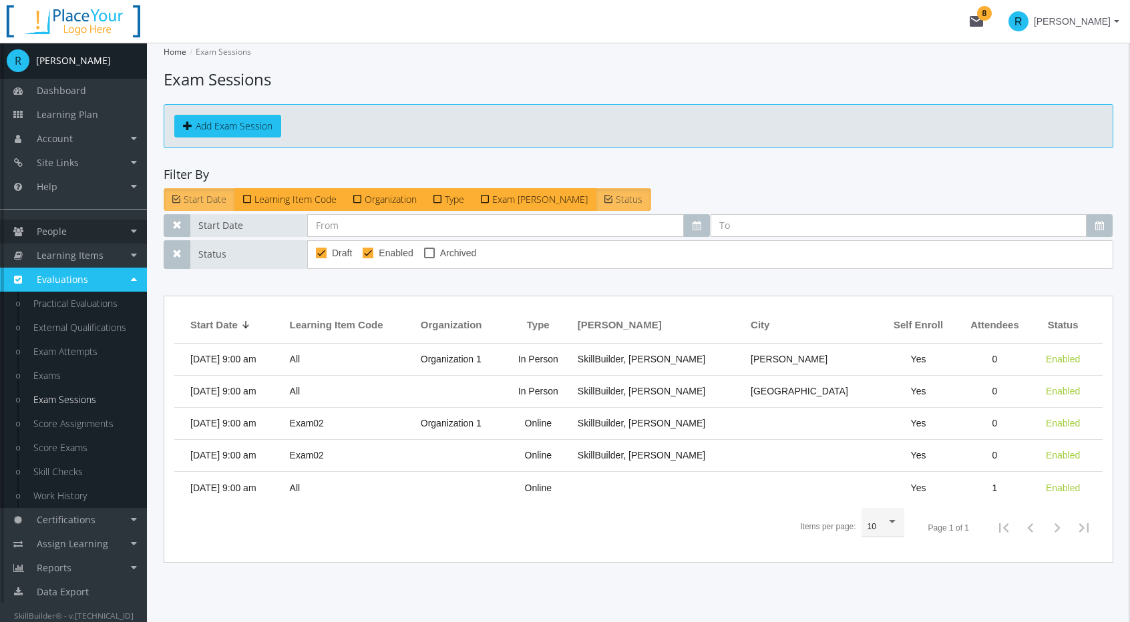
click at [79, 239] on link "People" at bounding box center [73, 232] width 147 height 24
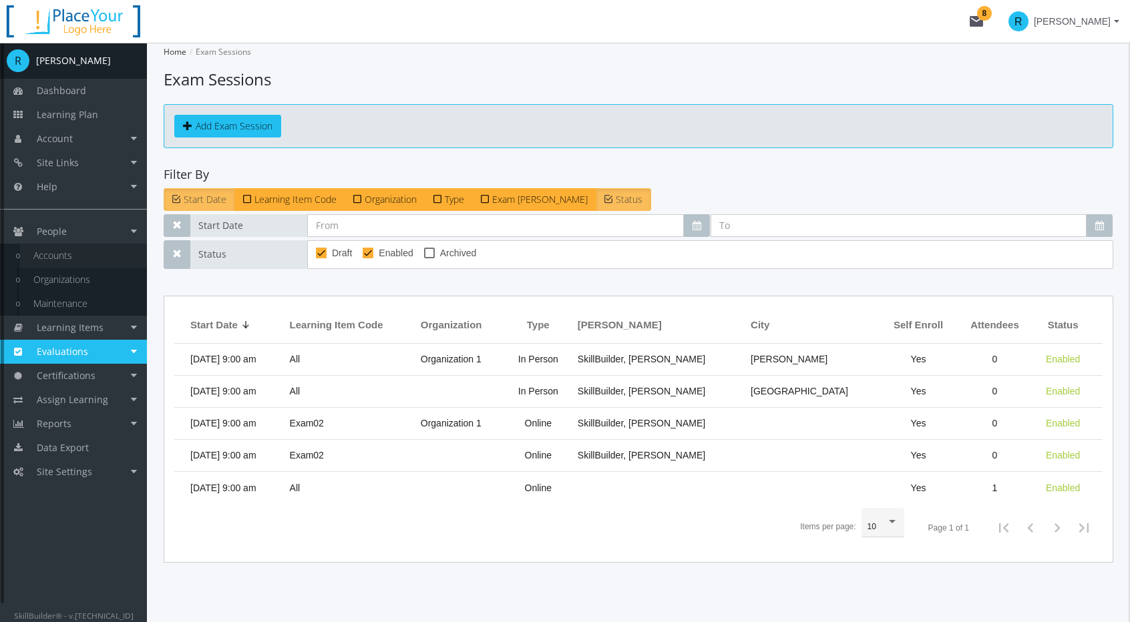
click at [66, 261] on link "Accounts" at bounding box center [83, 256] width 127 height 24
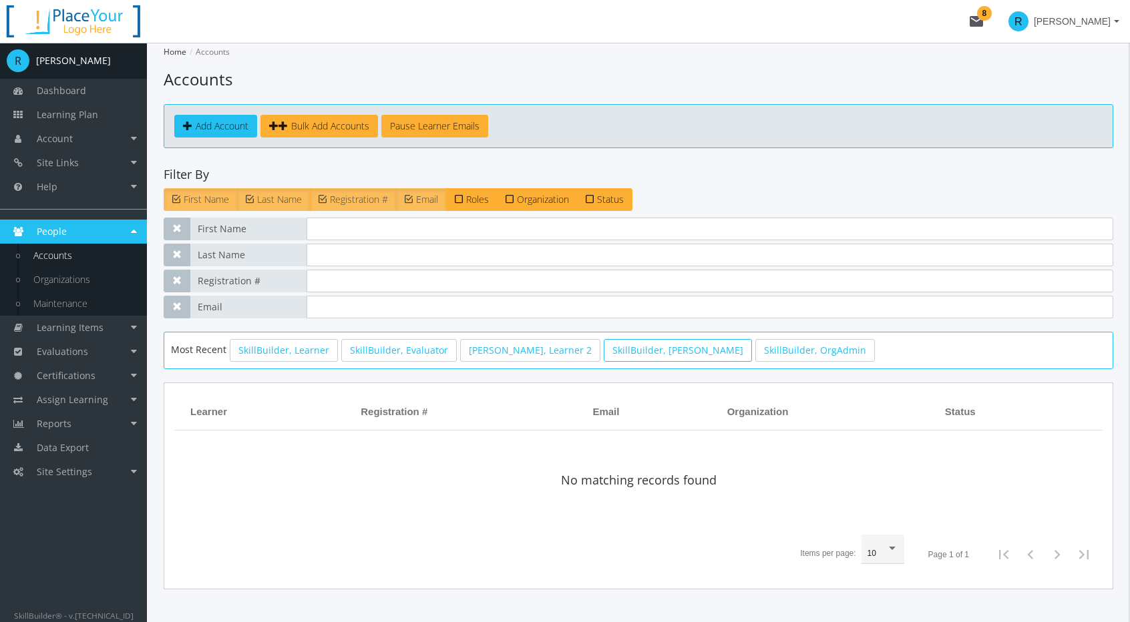
click at [604, 351] on link "SkillBuilder, [PERSON_NAME]" at bounding box center [678, 350] width 148 height 23
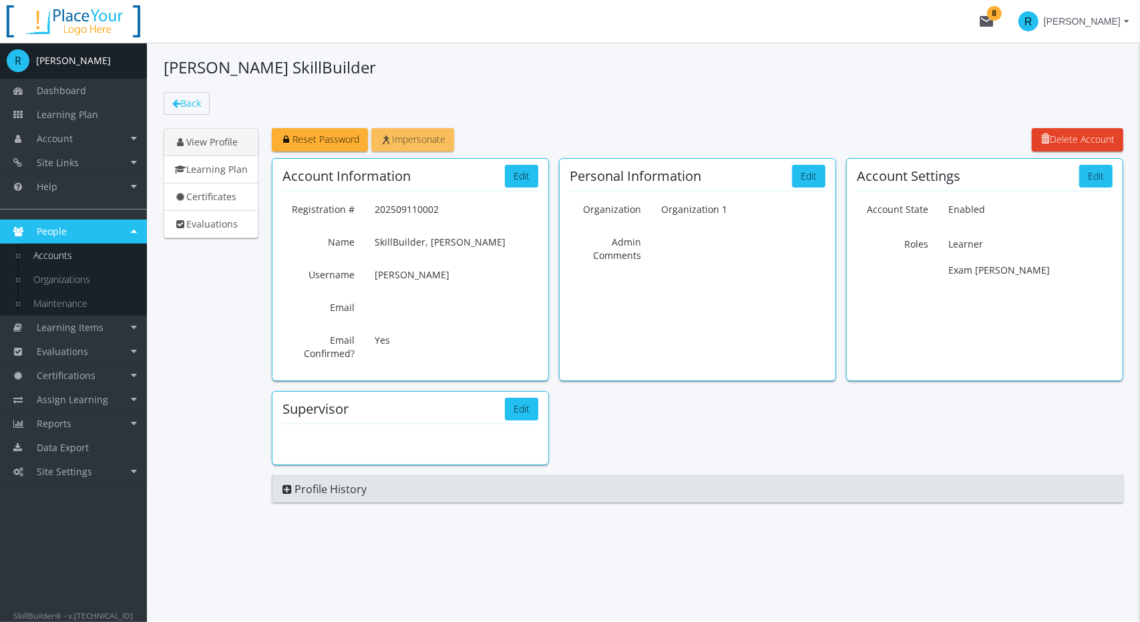
click at [426, 145] on link "Impersonate" at bounding box center [412, 139] width 83 height 23
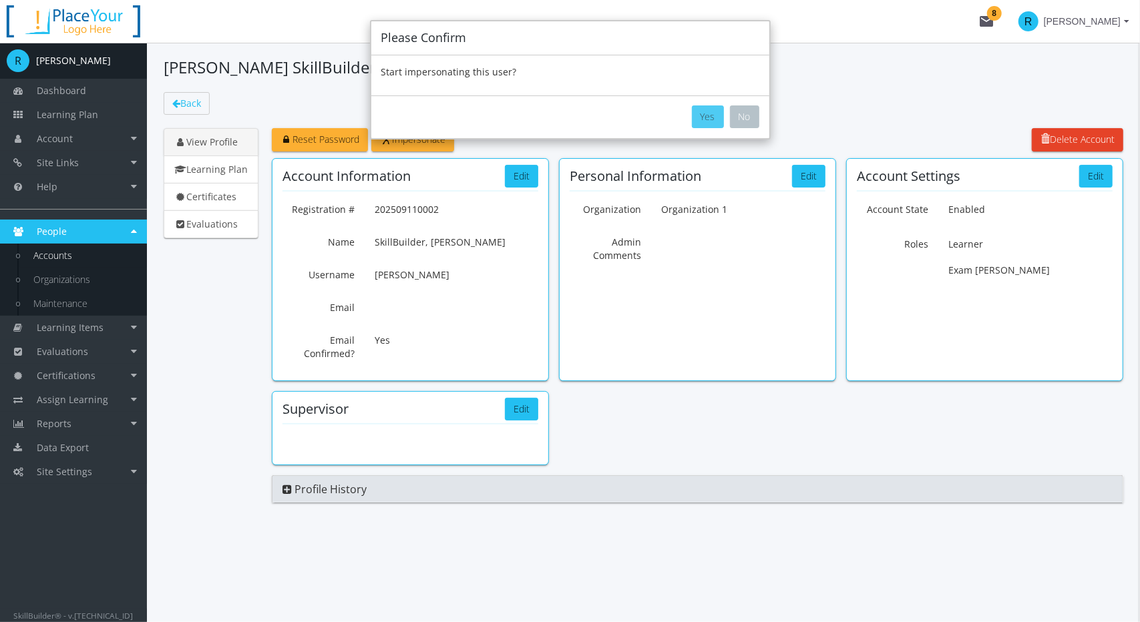
click at [712, 114] on button "Yes" at bounding box center [708, 116] width 32 height 23
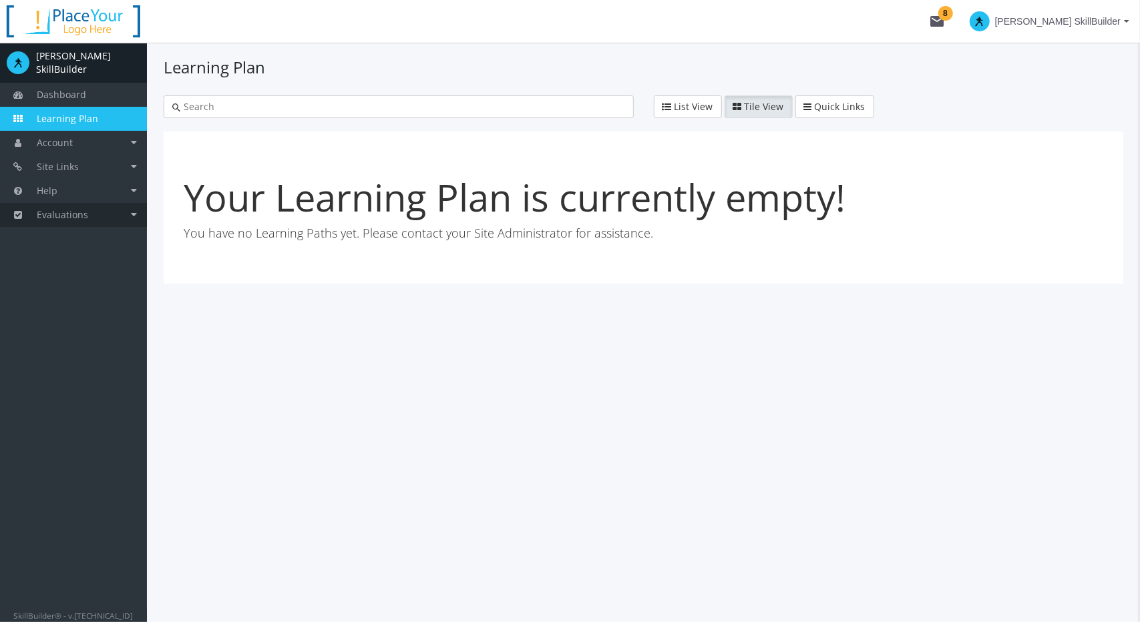
click at [56, 209] on span "Evaluations" at bounding box center [62, 214] width 51 height 13
click at [57, 234] on link "Exam Sessions" at bounding box center [83, 239] width 127 height 24
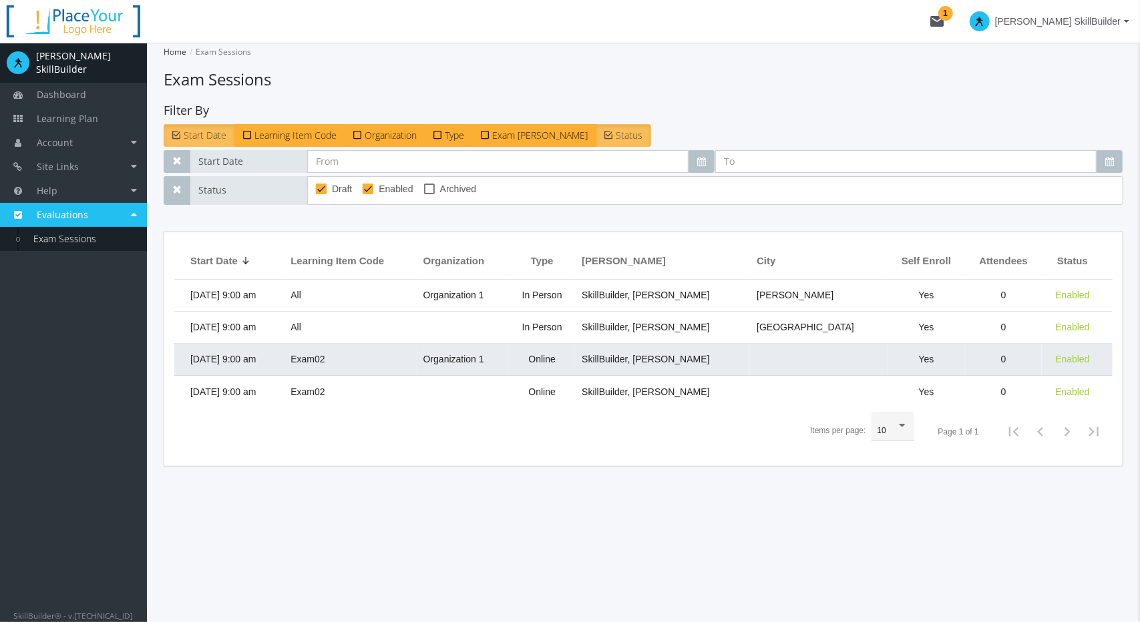
click at [324, 357] on span "Exam02" at bounding box center [307, 359] width 34 height 11
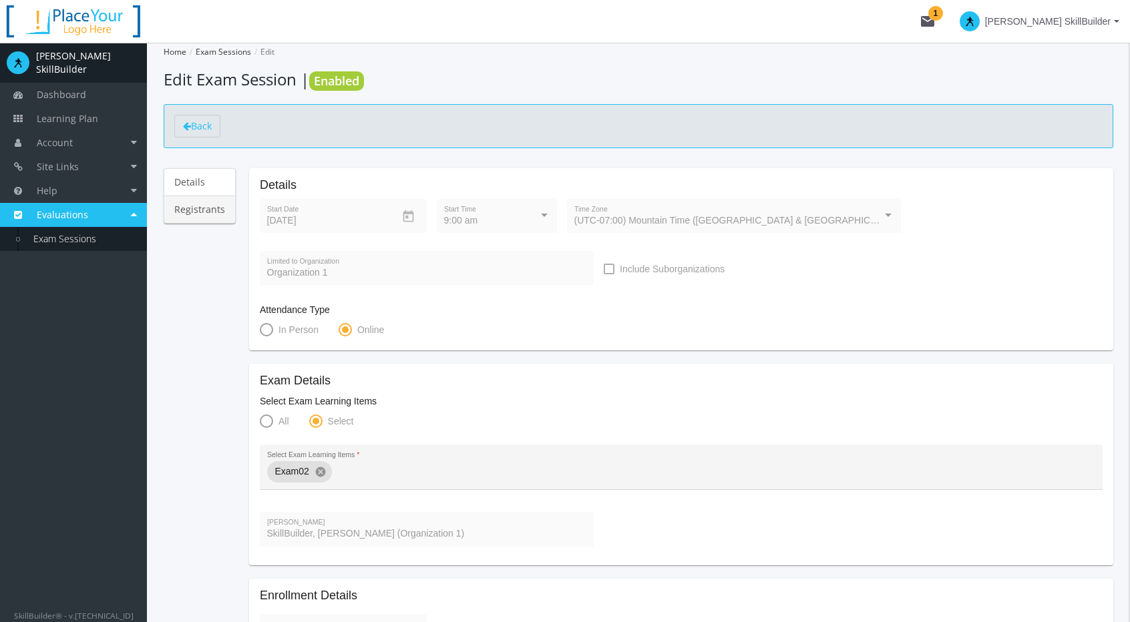
click at [200, 215] on link "Registrants" at bounding box center [200, 210] width 72 height 28
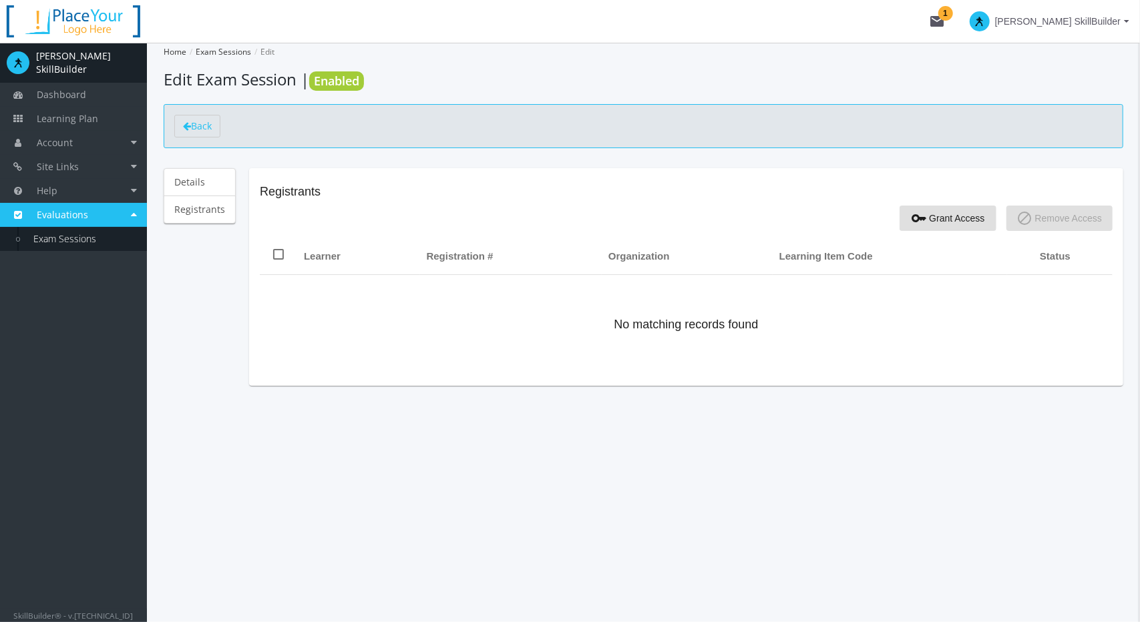
click at [1114, 22] on span "[PERSON_NAME] SkillBuilder" at bounding box center [1058, 21] width 126 height 24
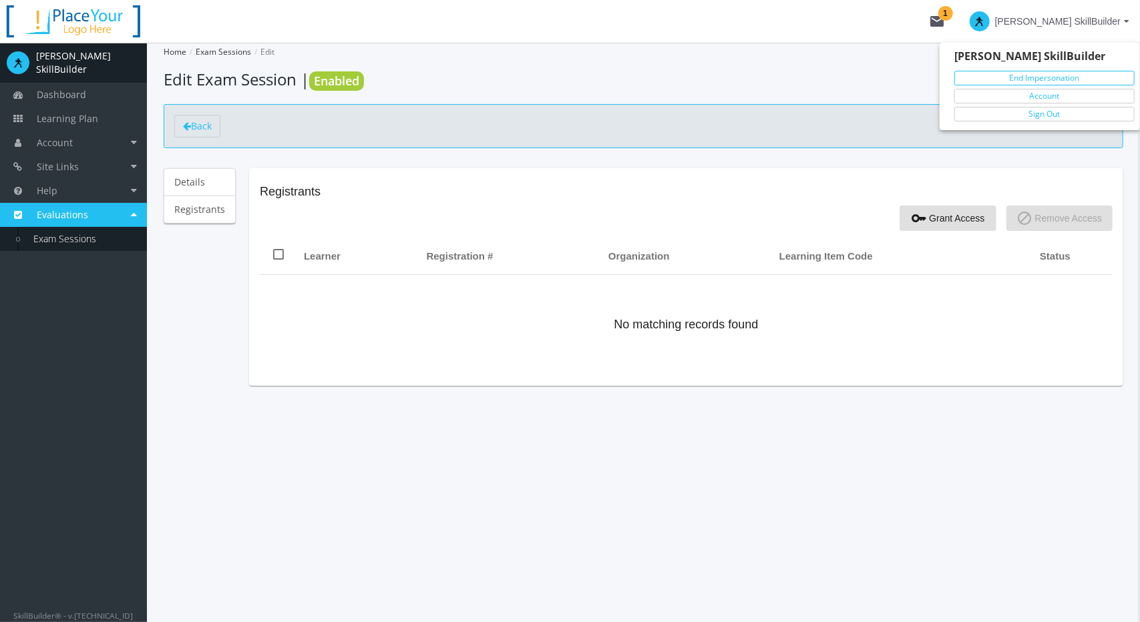
click at [1016, 78] on link "End Impersonation" at bounding box center [1044, 78] width 180 height 15
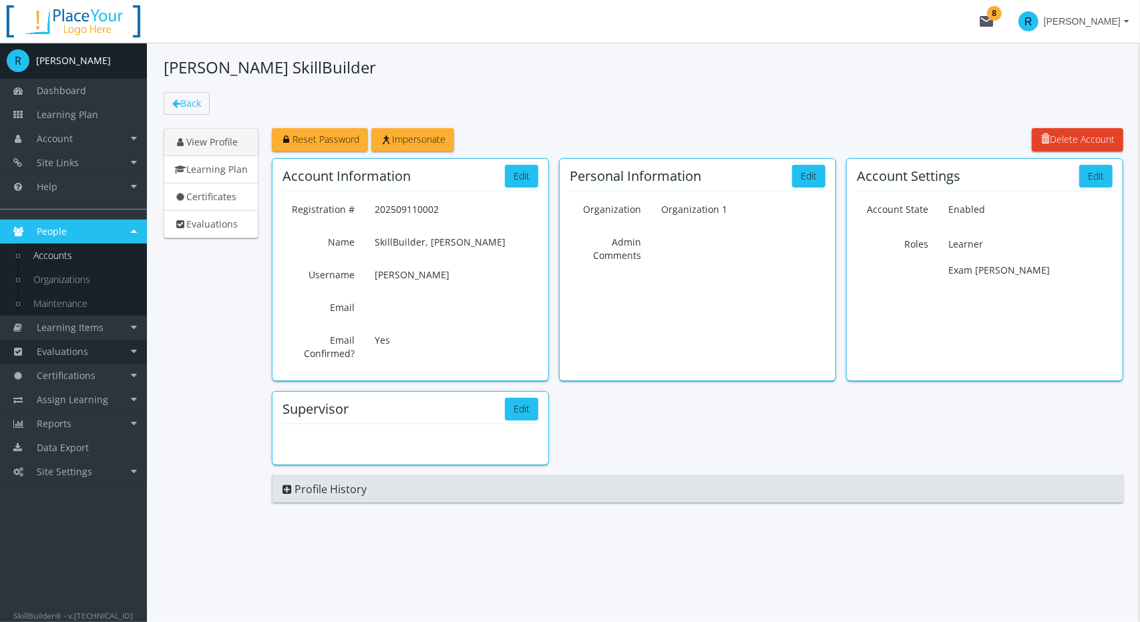
click at [91, 352] on link "Evaluations" at bounding box center [73, 352] width 147 height 24
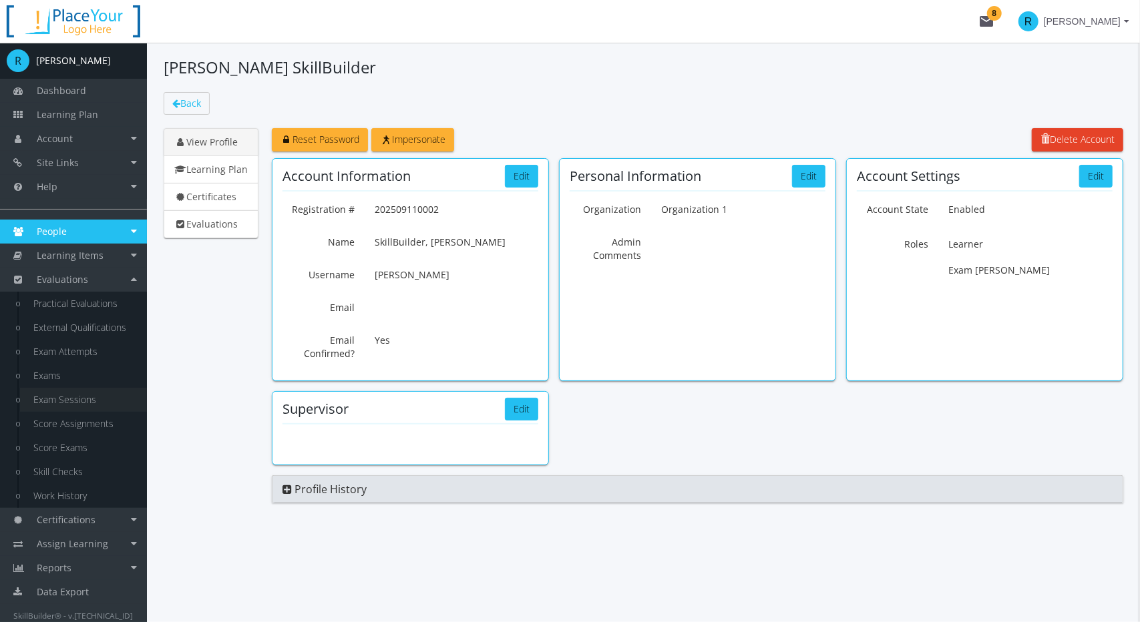
click at [72, 403] on link "Exam Sessions" at bounding box center [83, 400] width 127 height 24
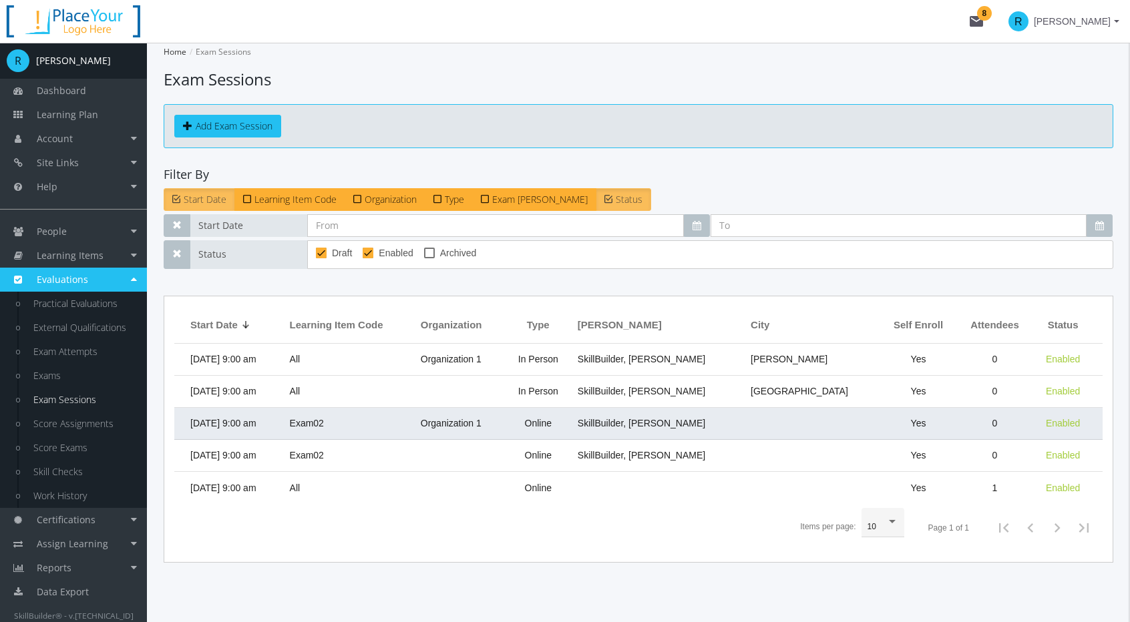
click at [256, 425] on span "[DATE] 9:00 am" at bounding box center [223, 423] width 66 height 11
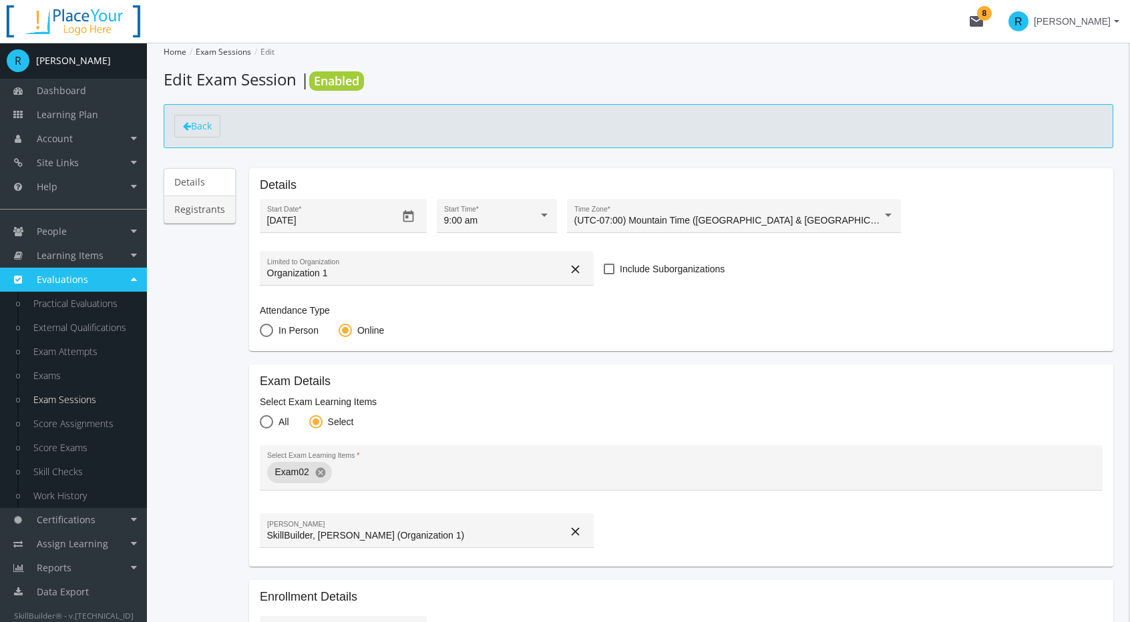
click at [206, 210] on link "Registrants" at bounding box center [200, 210] width 72 height 28
